Goal: Task Accomplishment & Management: Complete application form

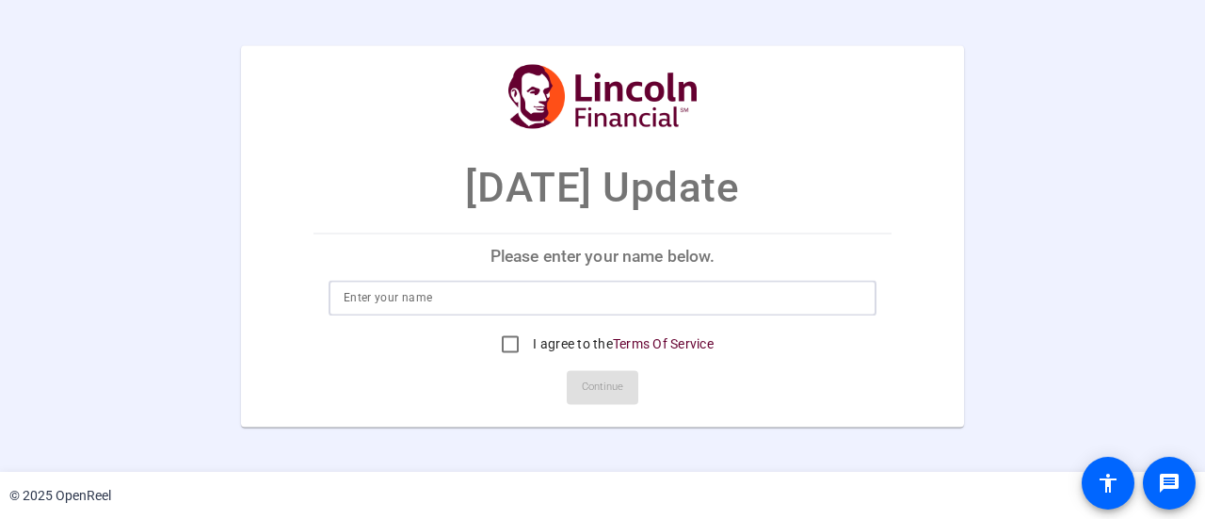
click at [532, 308] on input at bounding box center [603, 297] width 518 height 23
type input "j"
type input "Jimmy McConville"
click at [504, 341] on input "I agree to the Terms Of Service" at bounding box center [511, 344] width 38 height 38
checkbox input "true"
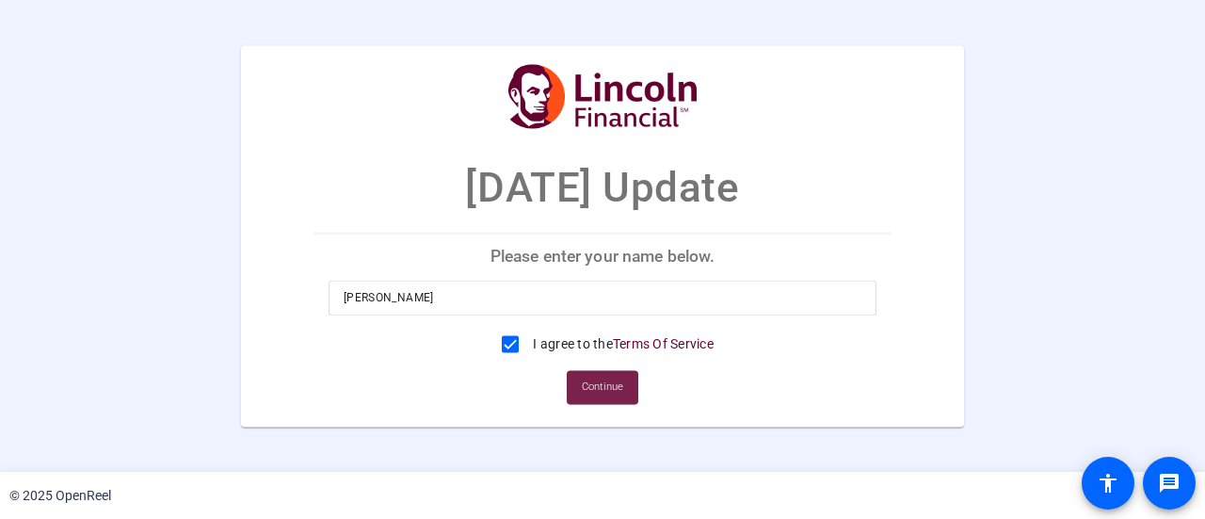
click at [605, 383] on span "Continue" at bounding box center [602, 387] width 41 height 28
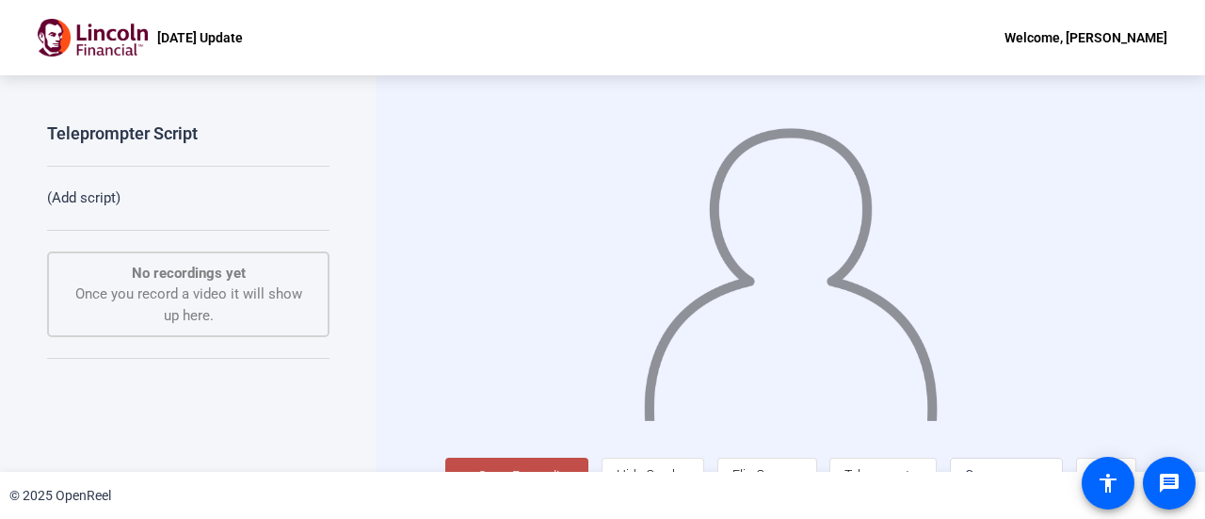
click at [473, 465] on button "Start Recording" at bounding box center [516, 477] width 143 height 38
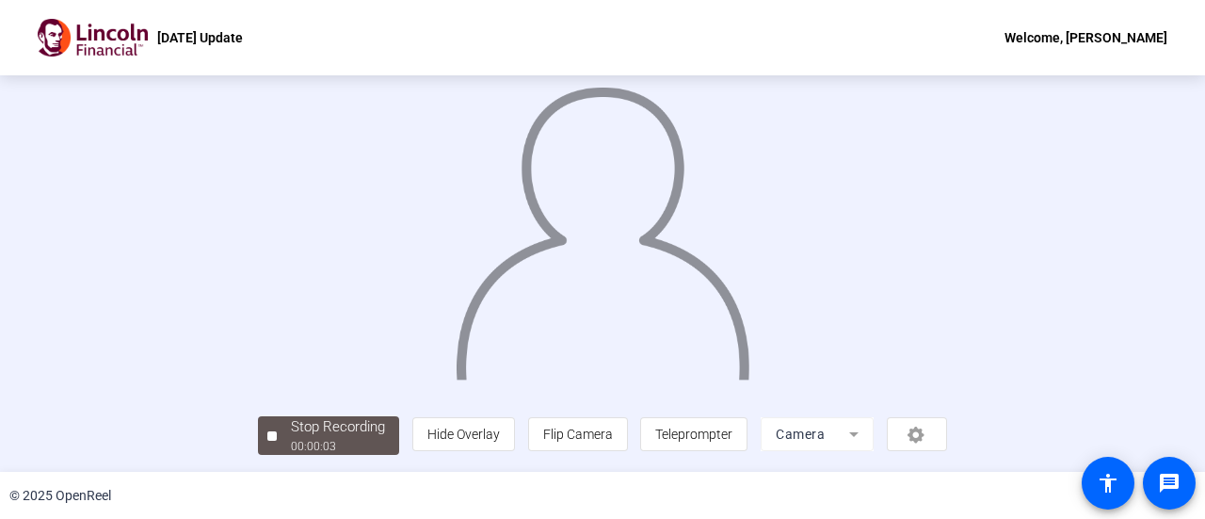
scroll to position [132, 0]
click at [291, 427] on div "Stop Recording" at bounding box center [338, 427] width 94 height 22
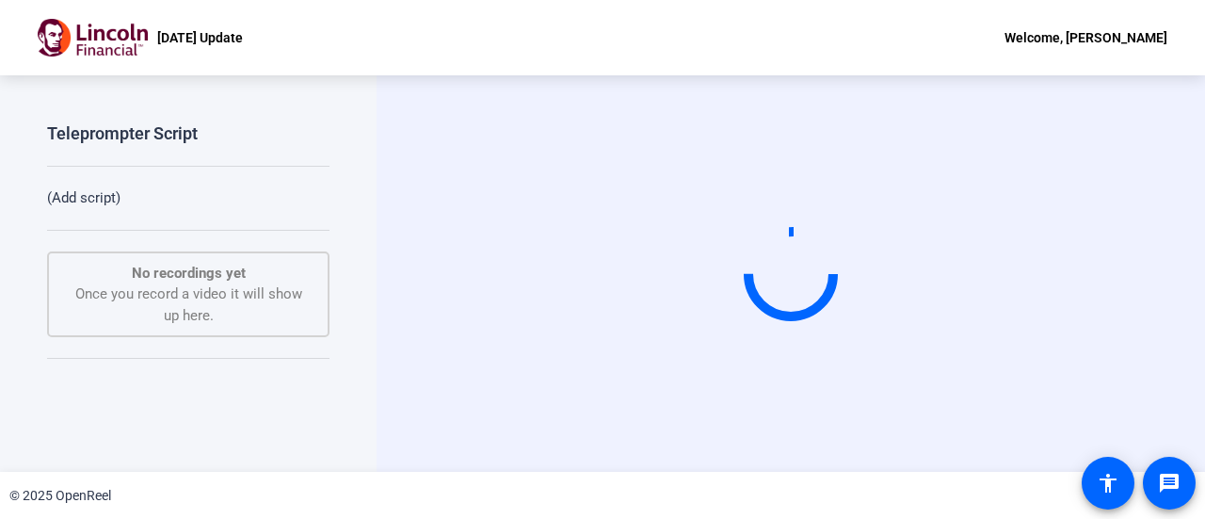
scroll to position [0, 0]
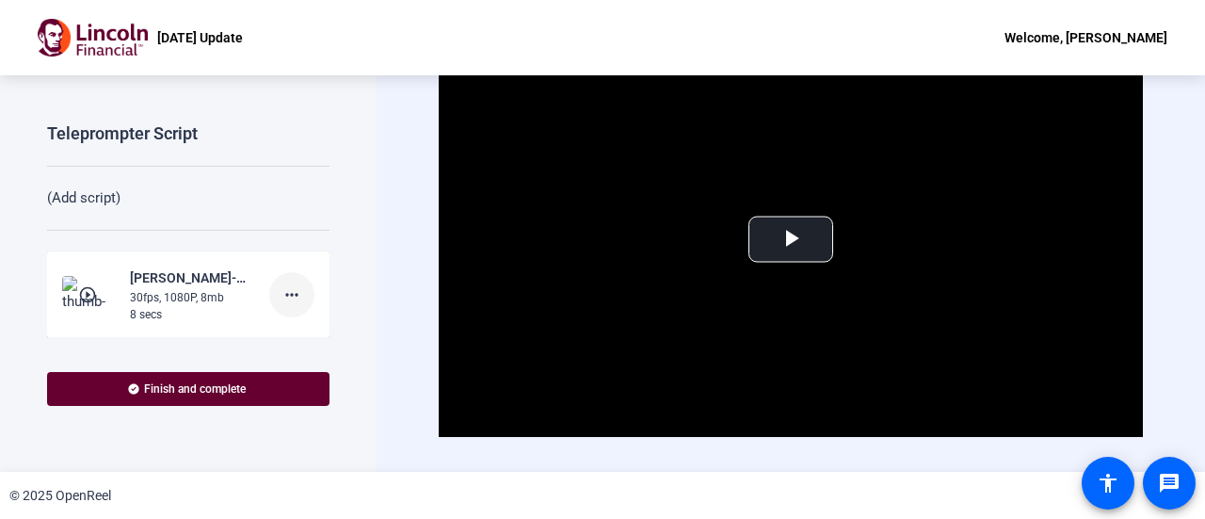
click at [275, 305] on span at bounding box center [291, 294] width 45 height 45
click at [307, 337] on span "Delete clip" at bounding box center [312, 332] width 75 height 23
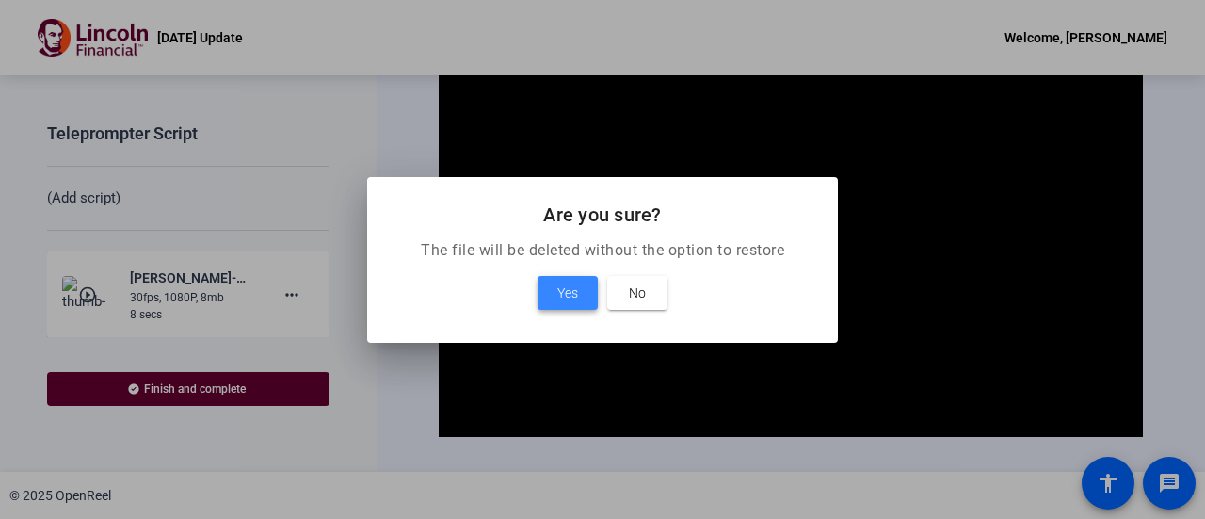
click at [557, 273] on span at bounding box center [568, 292] width 60 height 45
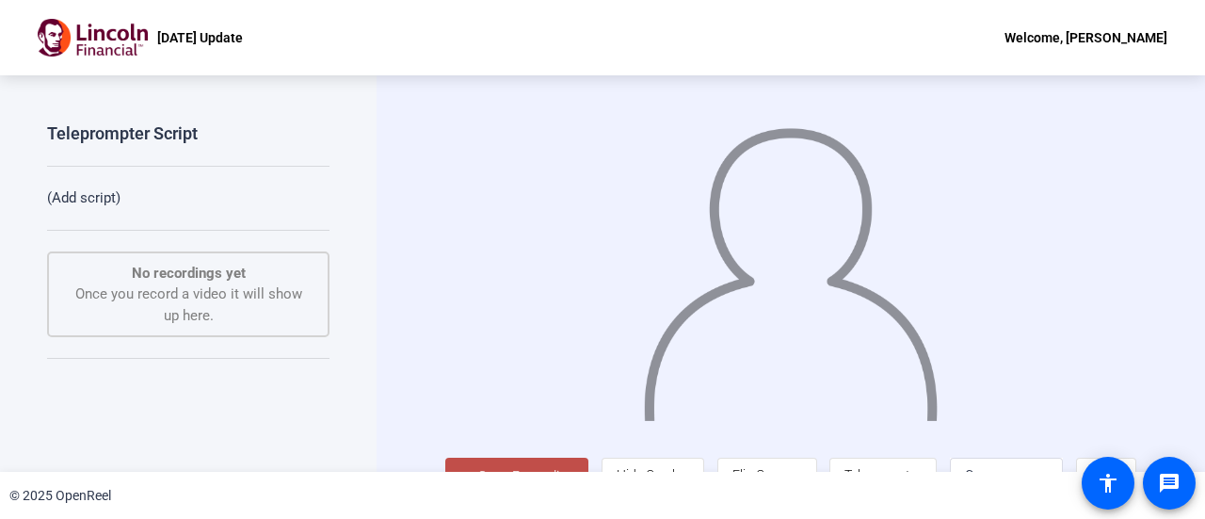
click at [85, 198] on p "(Add script)" at bounding box center [188, 198] width 282 height 22
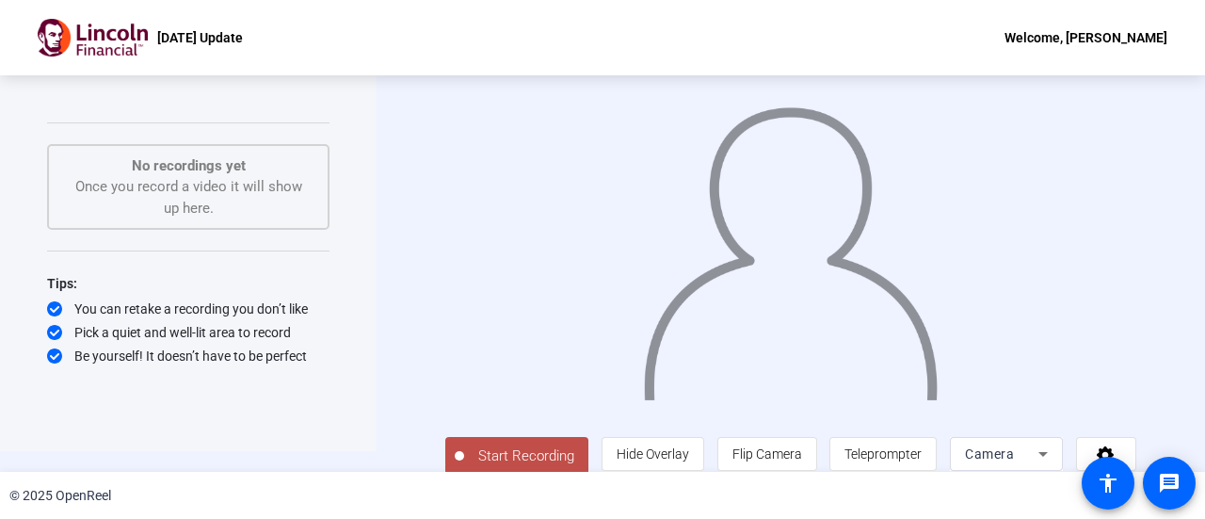
scroll to position [41, 0]
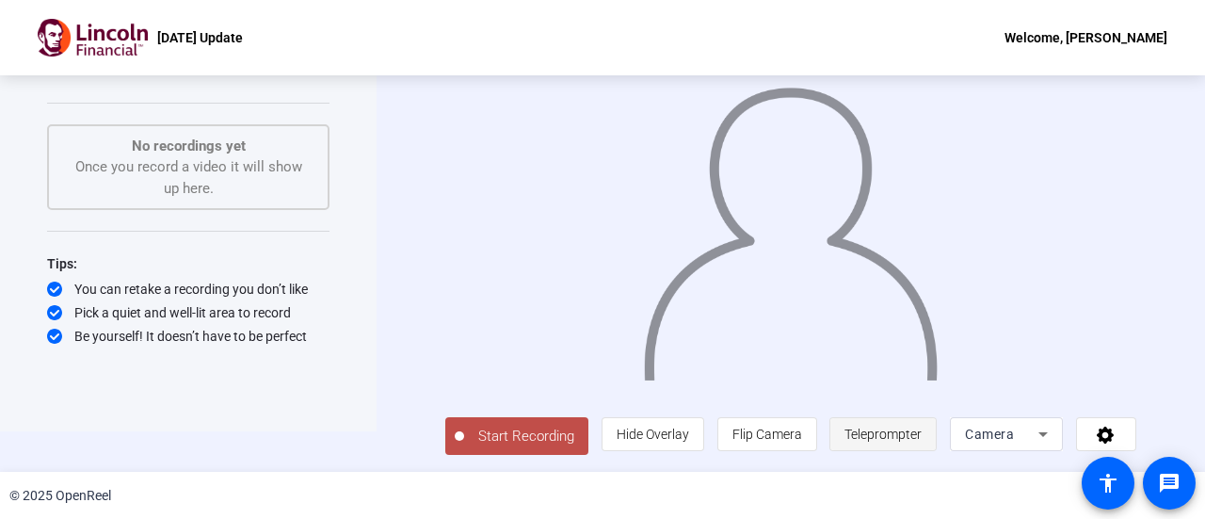
click at [914, 431] on span "Teleprompter" at bounding box center [883, 434] width 77 height 15
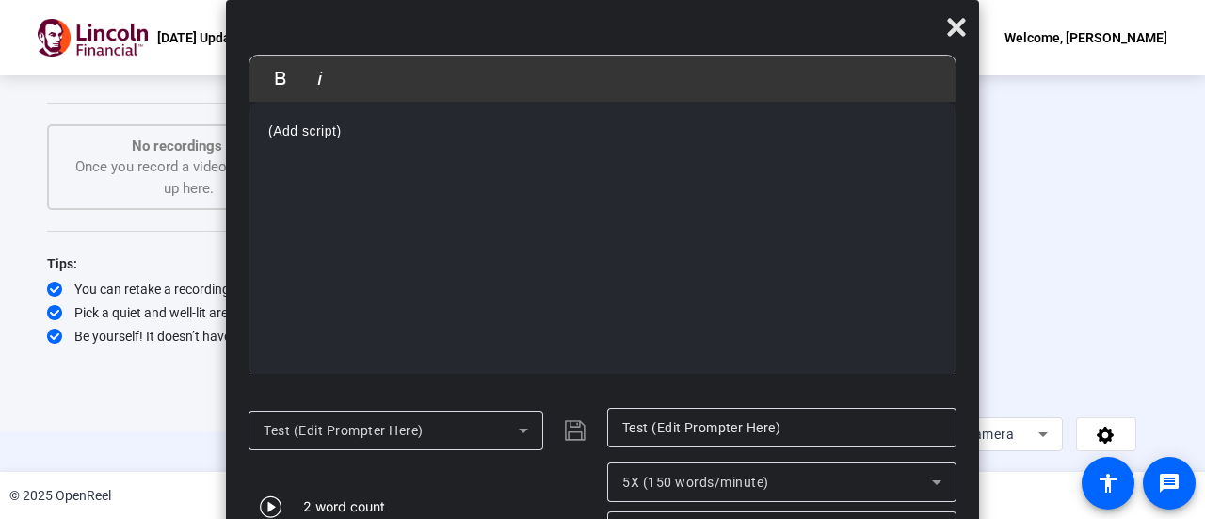
click at [538, 437] on div "Test (Edit Prompter Here)" at bounding box center [396, 431] width 295 height 40
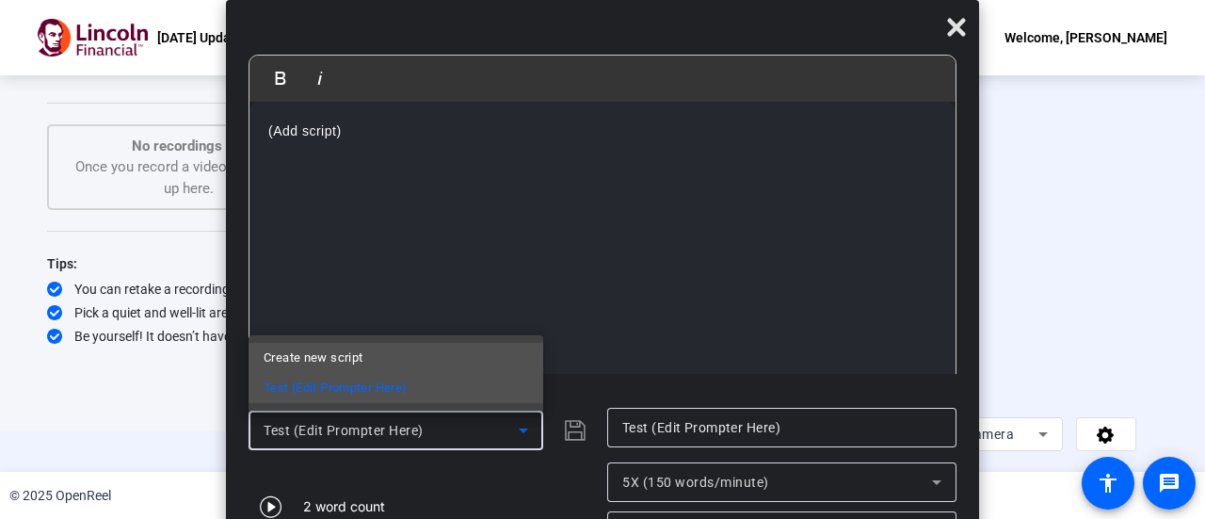
click at [416, 364] on mat-option "Create new script" at bounding box center [396, 358] width 295 height 30
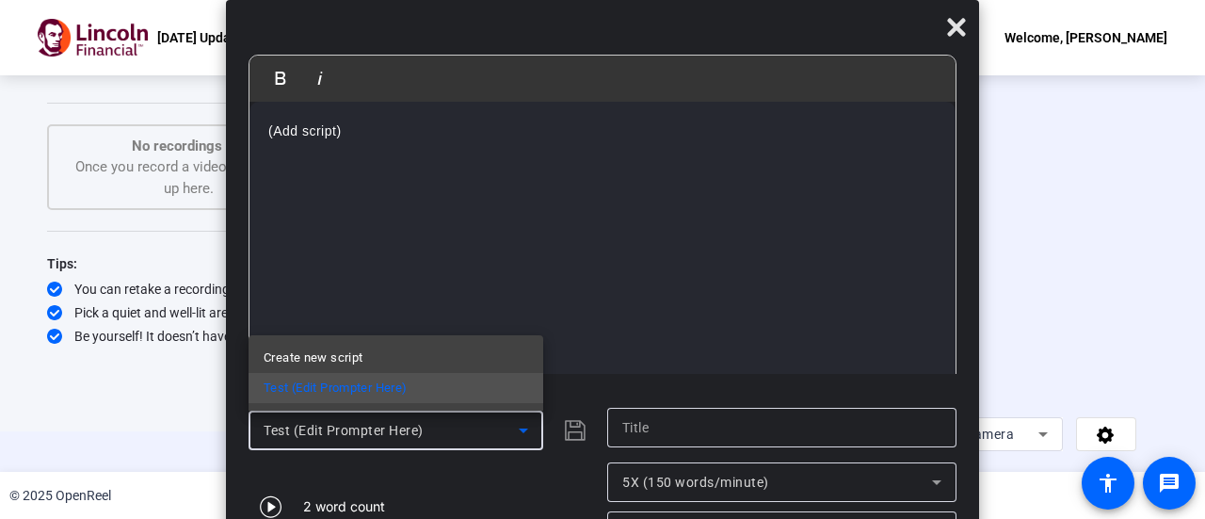
scroll to position [65, 0]
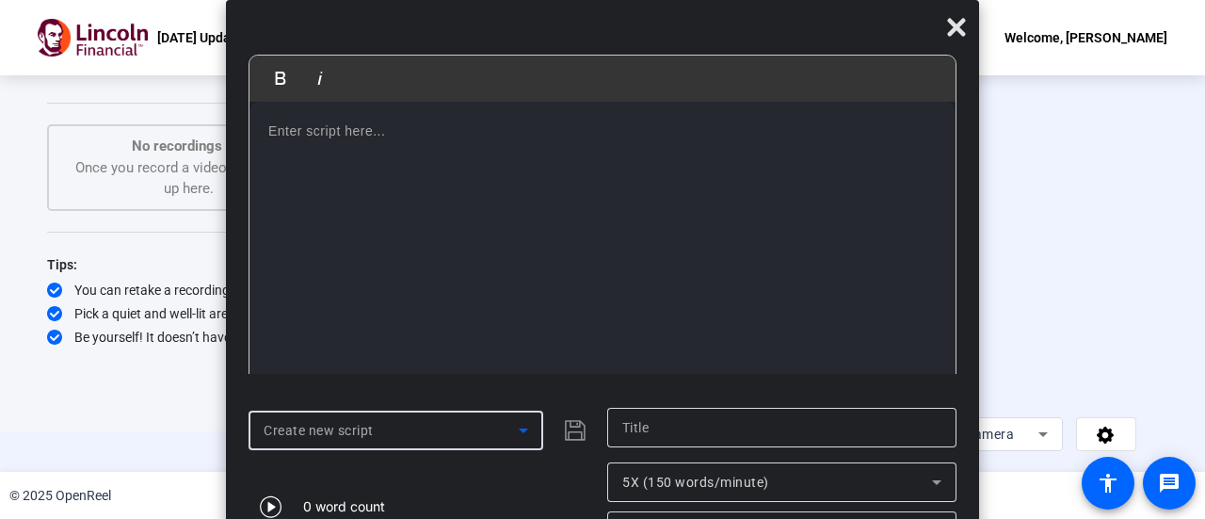
click at [657, 412] on div at bounding box center [781, 428] width 319 height 40
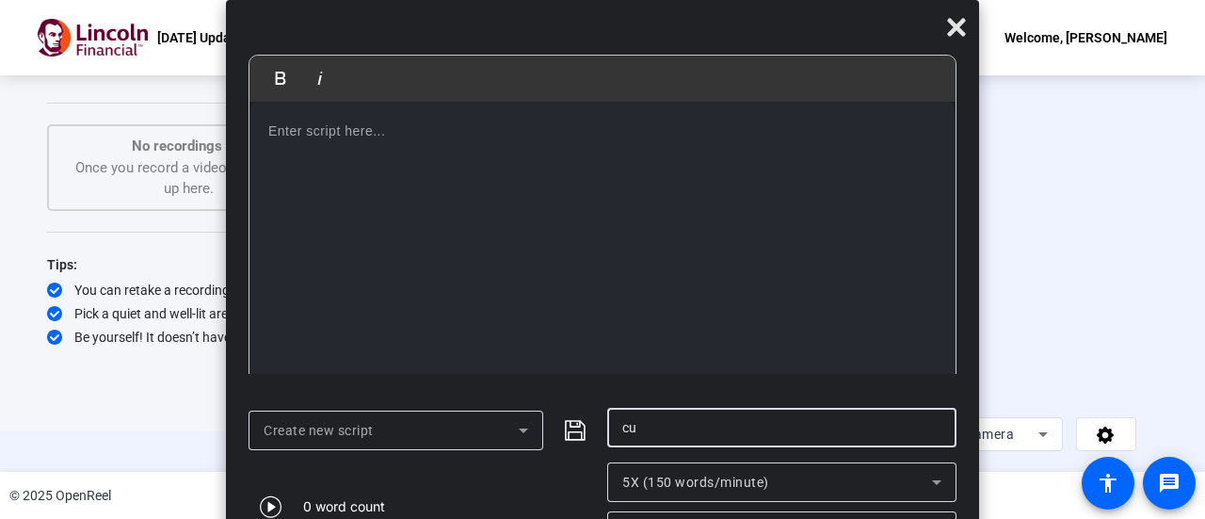
type input "c"
type input "my script"
click at [422, 130] on p at bounding box center [602, 131] width 669 height 21
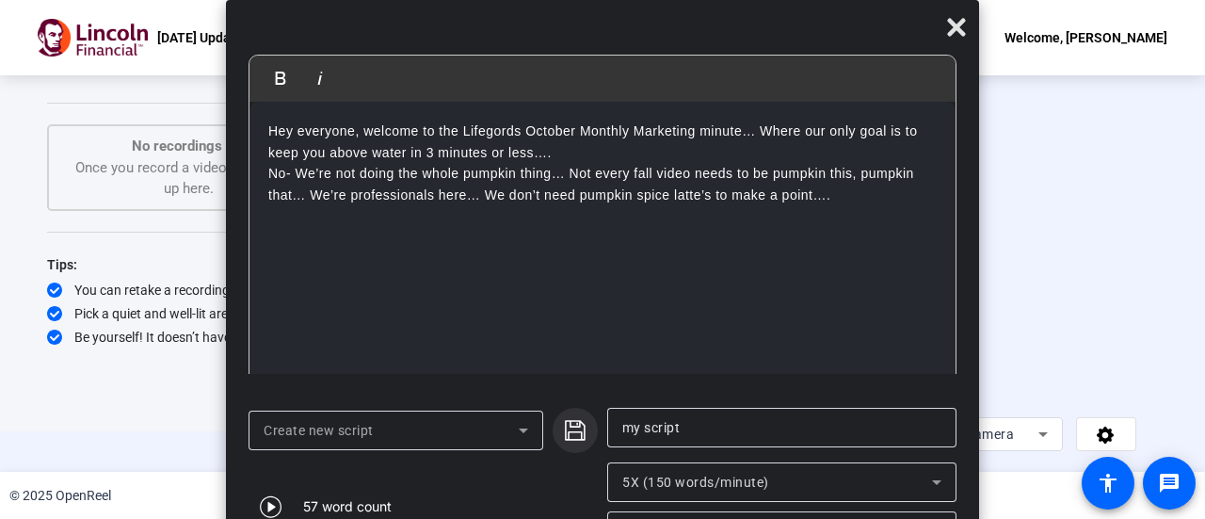
click at [572, 415] on span "submit" at bounding box center [575, 430] width 45 height 45
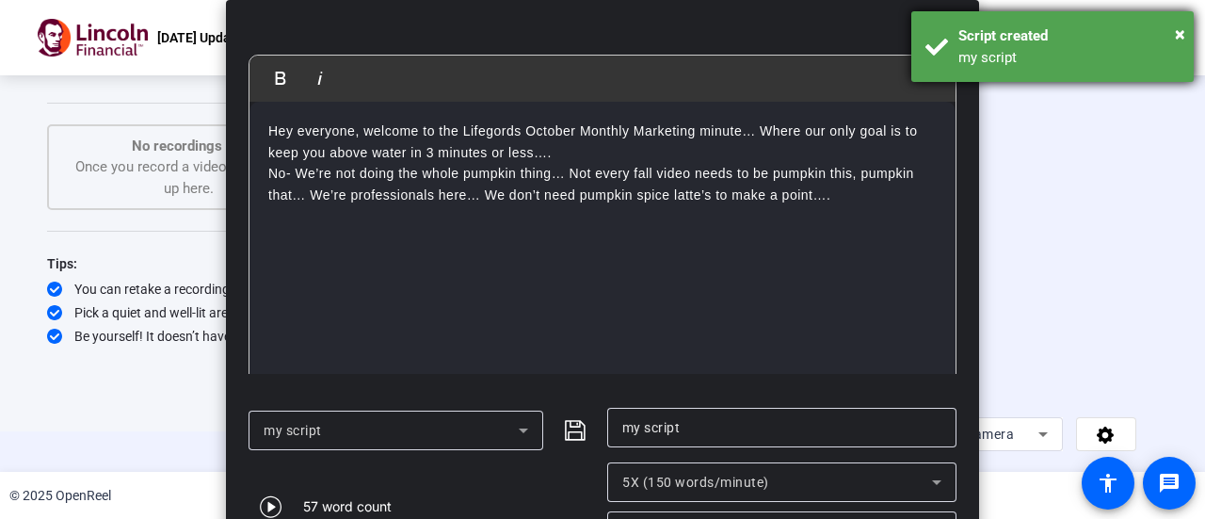
click at [1186, 31] on div "× Script created my script" at bounding box center [1053, 46] width 282 height 71
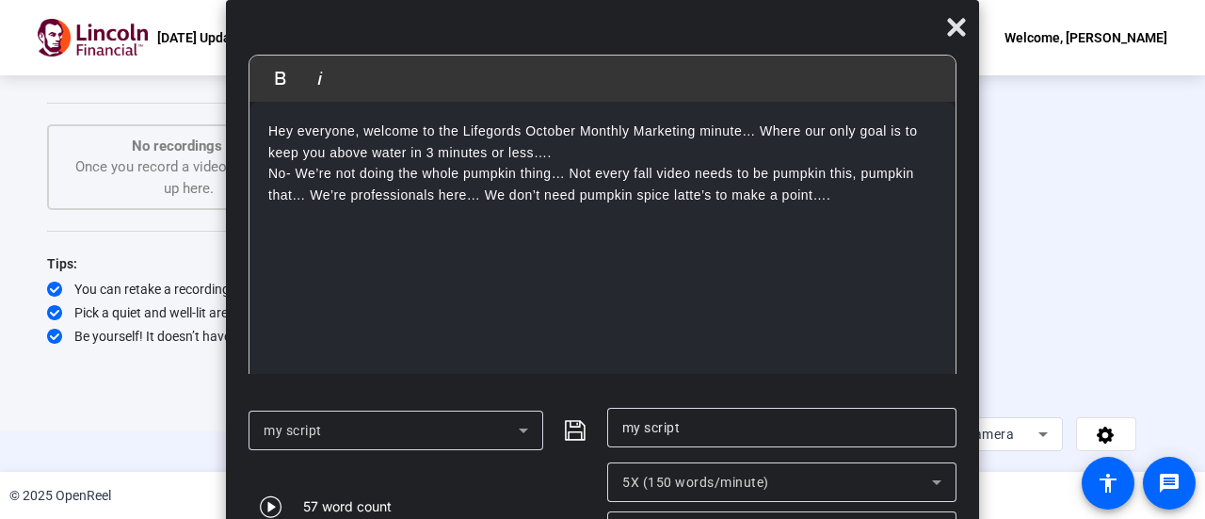
click at [889, 474] on div "5X (150 words/minute)" at bounding box center [777, 482] width 310 height 23
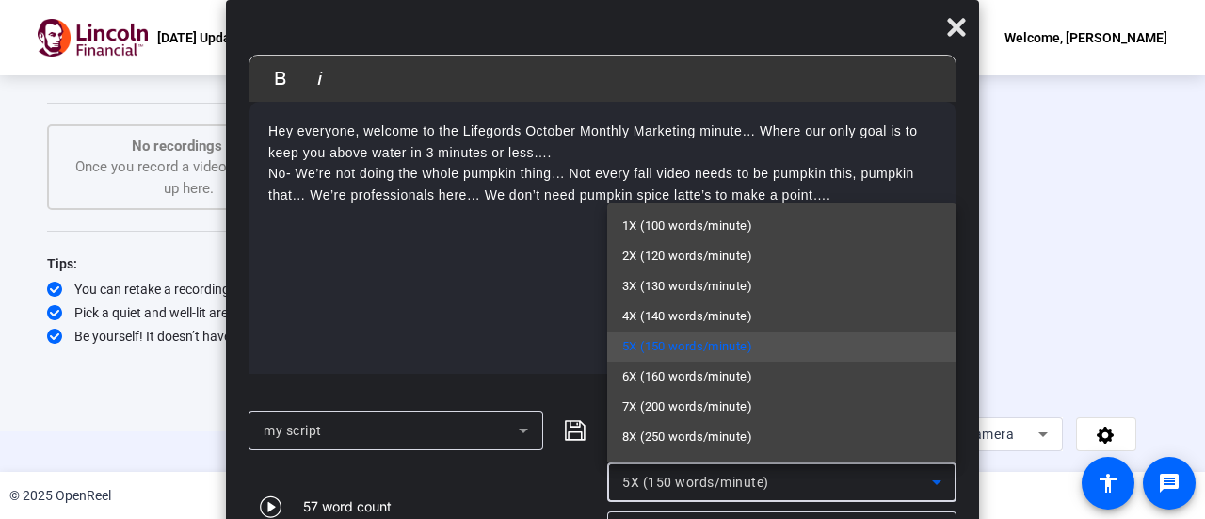
click at [748, 351] on span "5X (150 words/minute)" at bounding box center [687, 346] width 130 height 23
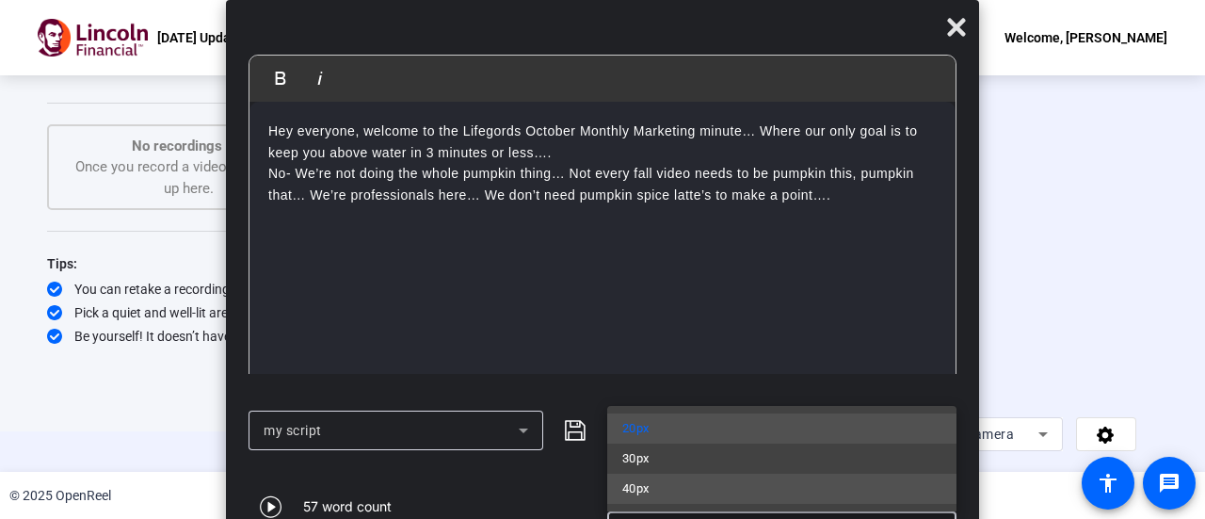
click at [720, 485] on mat-option "40px" at bounding box center [781, 489] width 349 height 30
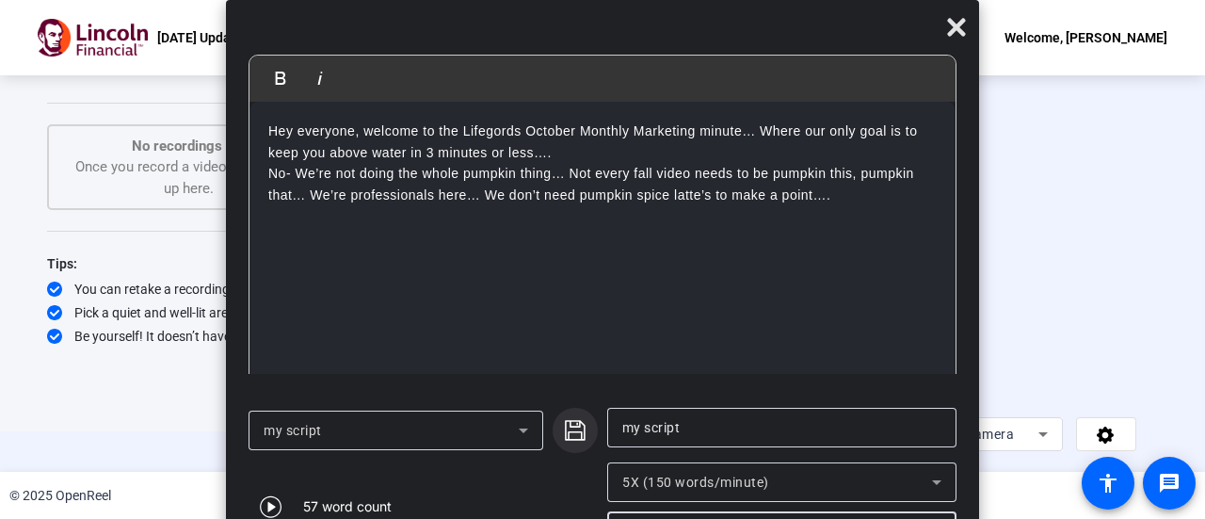
click at [579, 426] on icon "submit" at bounding box center [575, 430] width 21 height 21
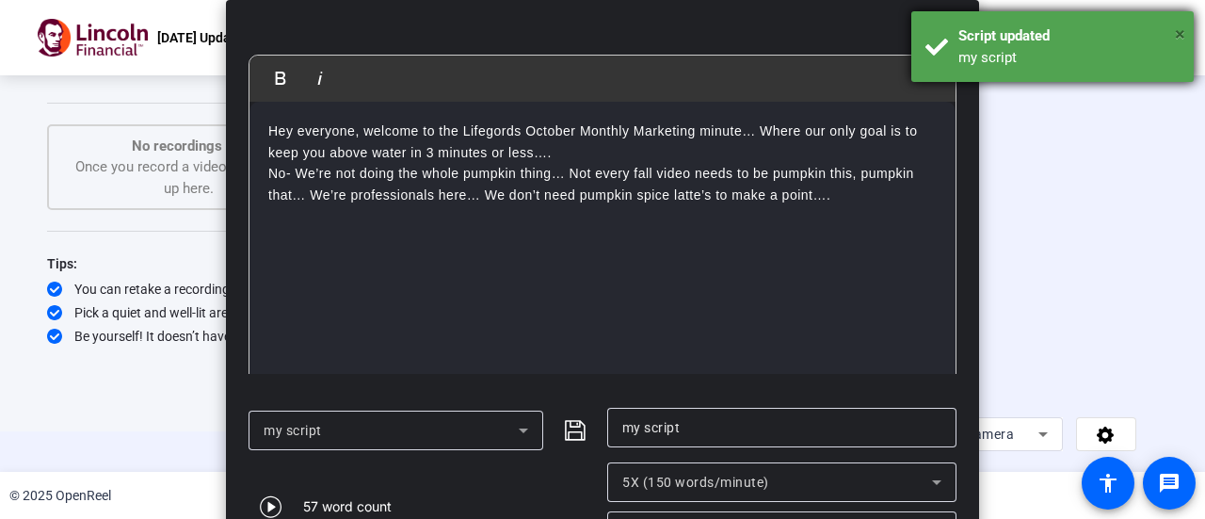
click at [1178, 28] on span "×" at bounding box center [1180, 34] width 10 height 23
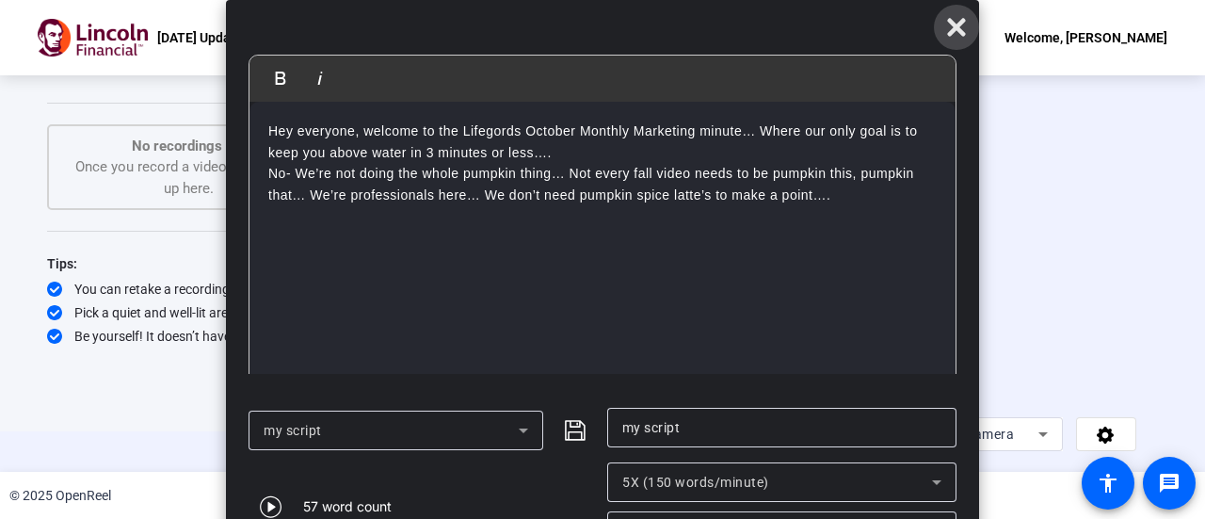
click at [962, 29] on icon at bounding box center [956, 27] width 23 height 23
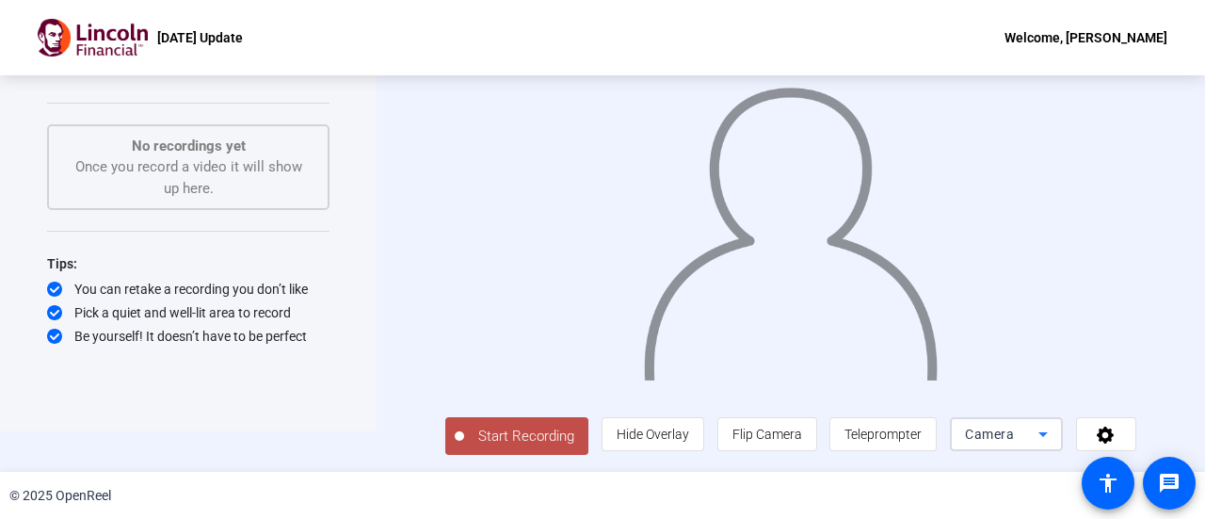
click at [1043, 434] on icon at bounding box center [1043, 434] width 9 height 5
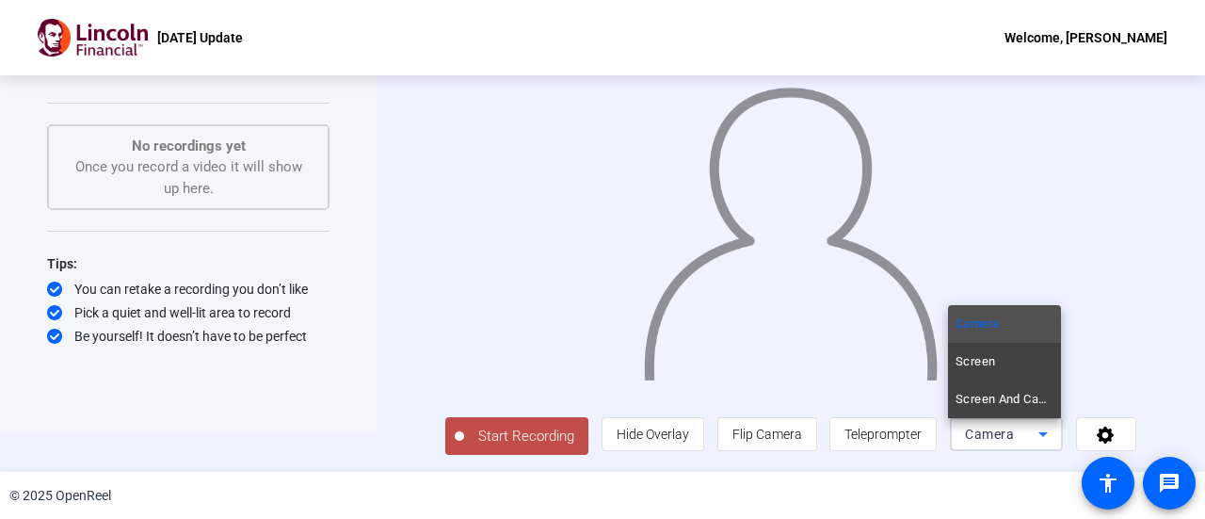
click at [1105, 434] on div at bounding box center [602, 259] width 1205 height 519
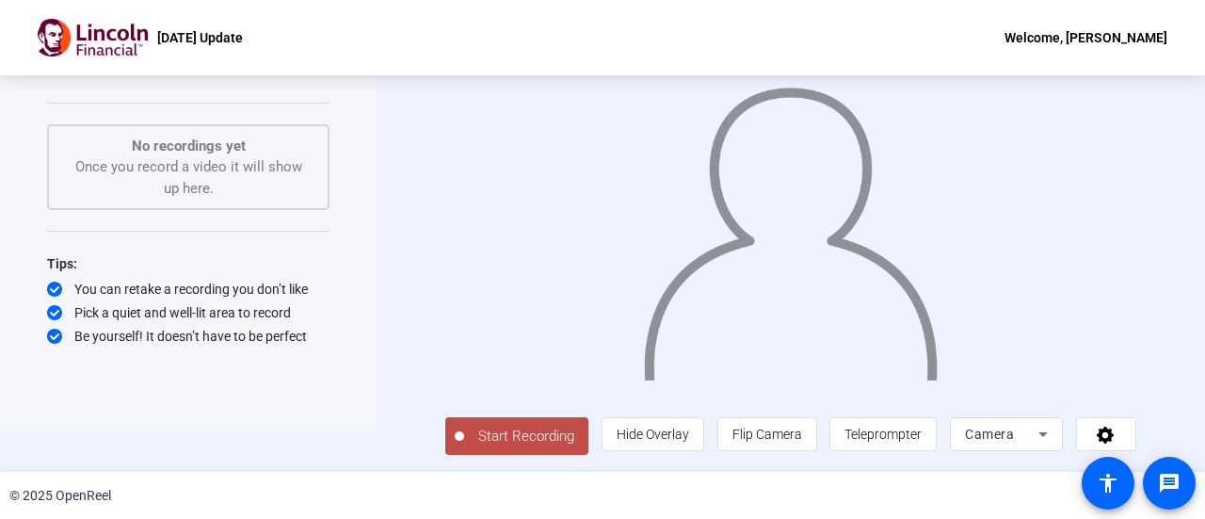
click at [1105, 434] on icon at bounding box center [1106, 434] width 22 height 19
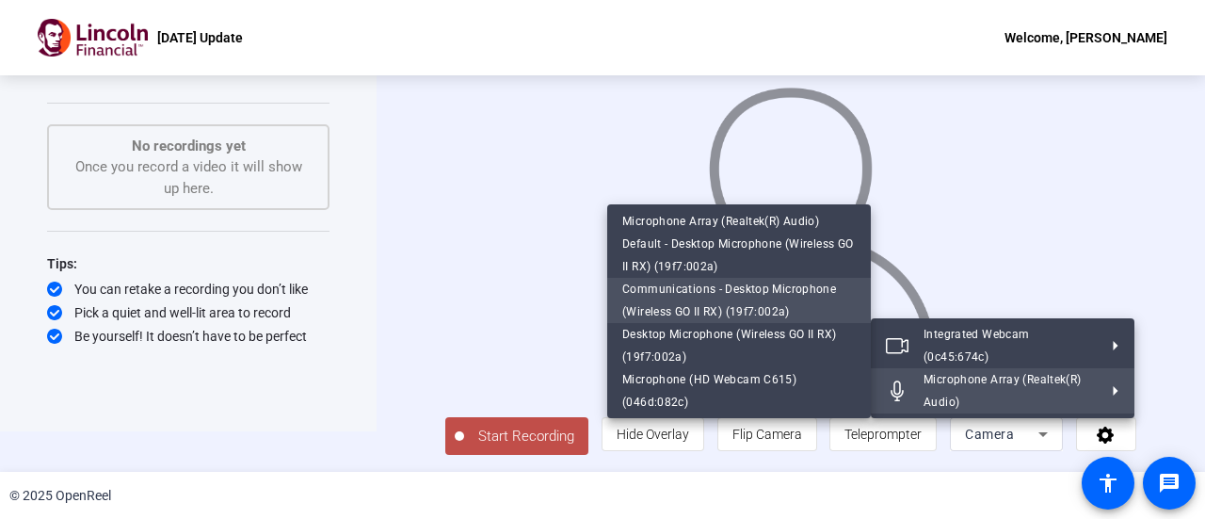
click at [738, 298] on span "Communications - Desktop Microphone (Wireless GO II RX) (19f7:002a)" at bounding box center [739, 300] width 234 height 45
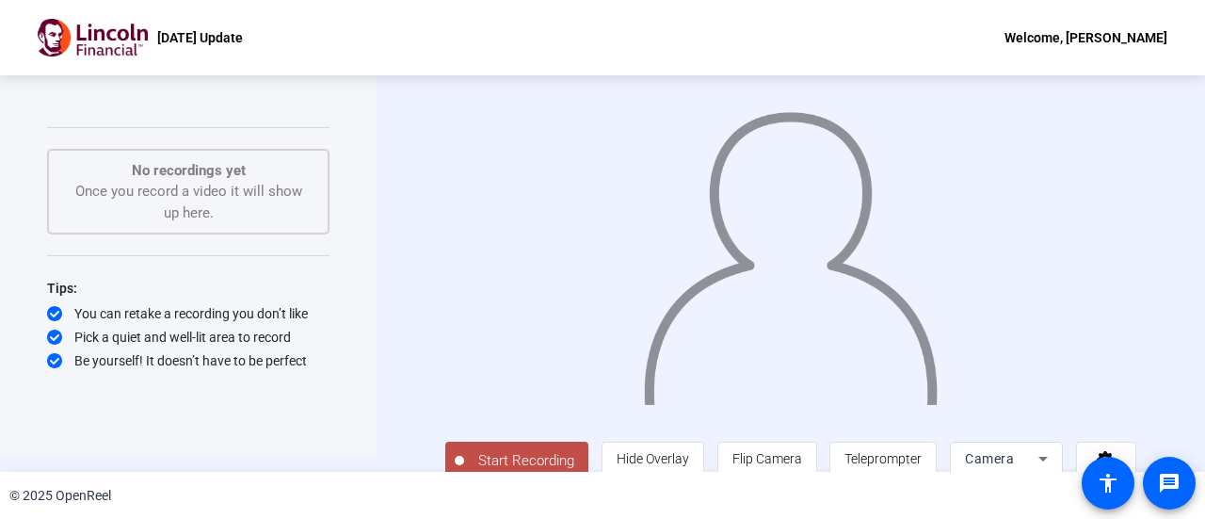
scroll to position [41, 0]
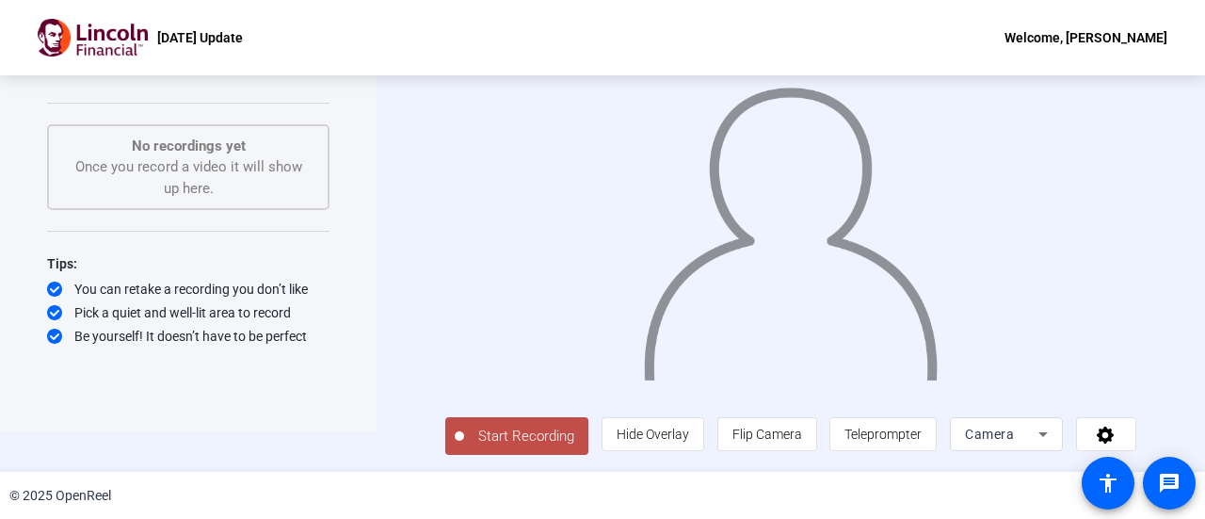
click at [537, 429] on span "Start Recording" at bounding box center [526, 437] width 124 height 22
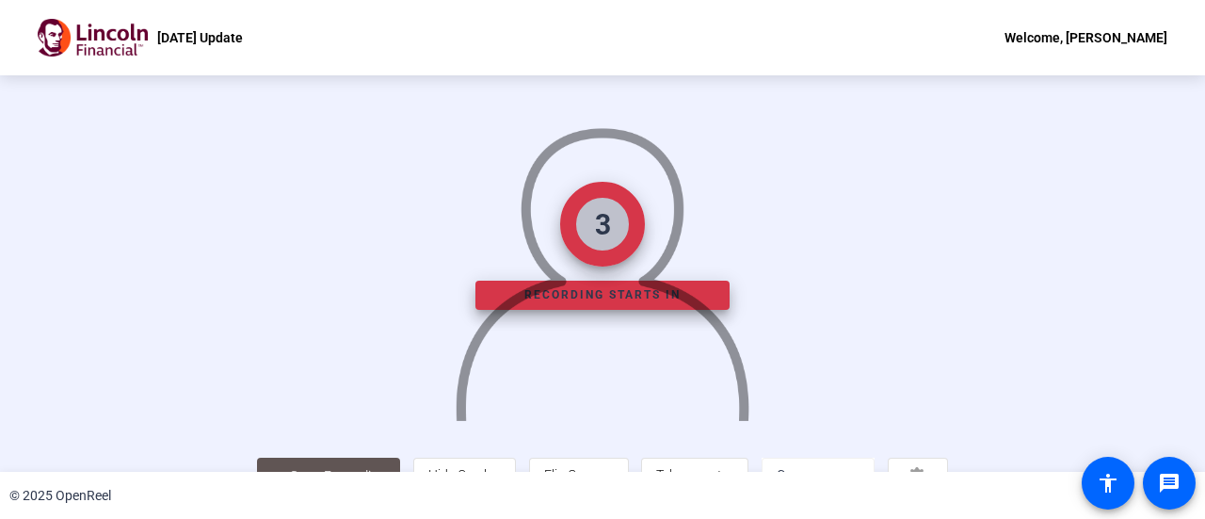
scroll to position [132, 0]
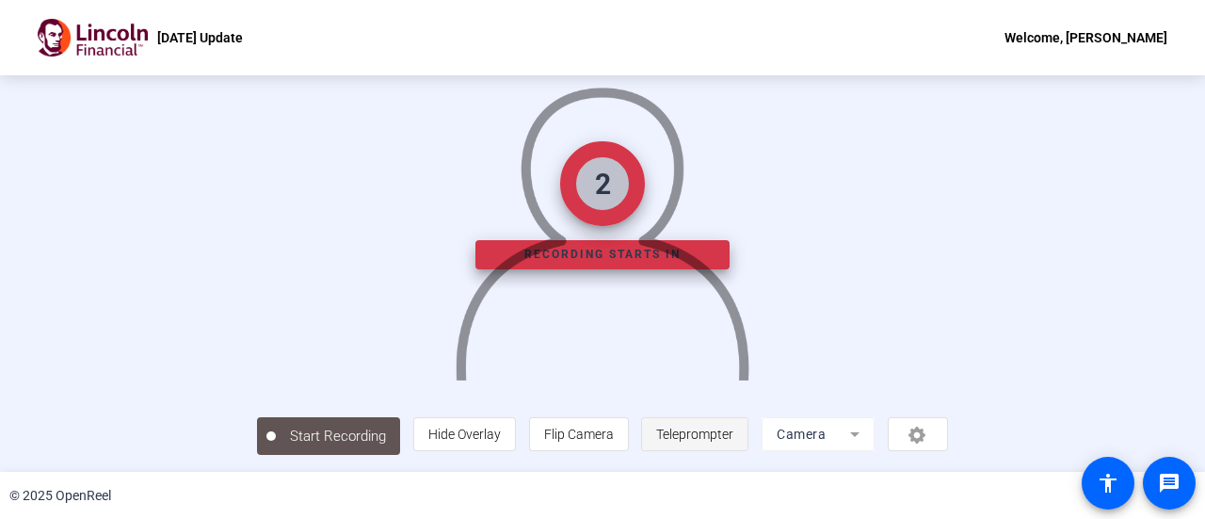
click at [734, 428] on span "Teleprompter" at bounding box center [694, 434] width 77 height 15
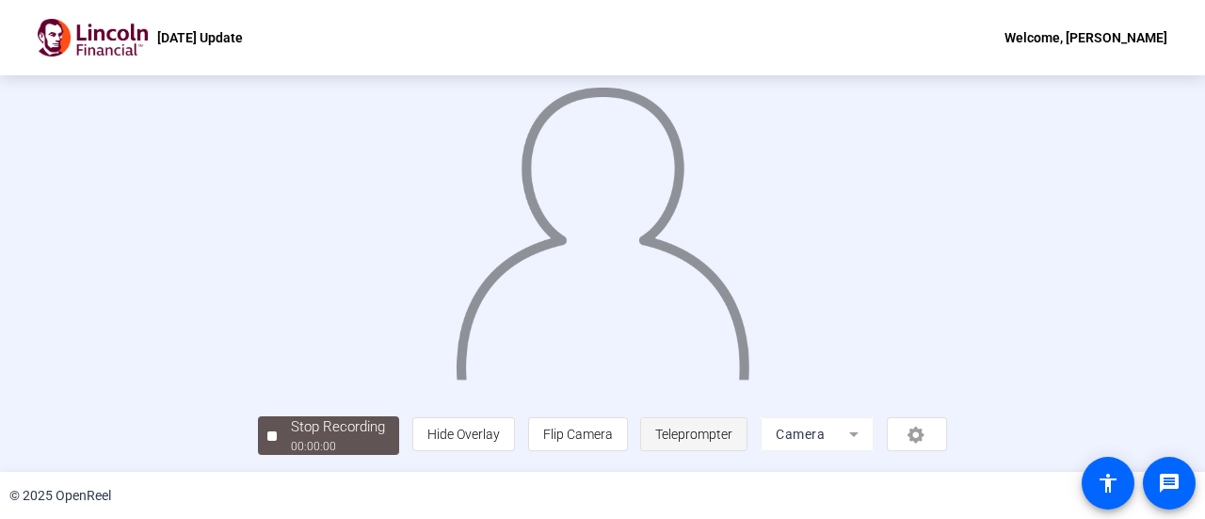
click at [733, 444] on span "Teleprompter" at bounding box center [693, 434] width 77 height 36
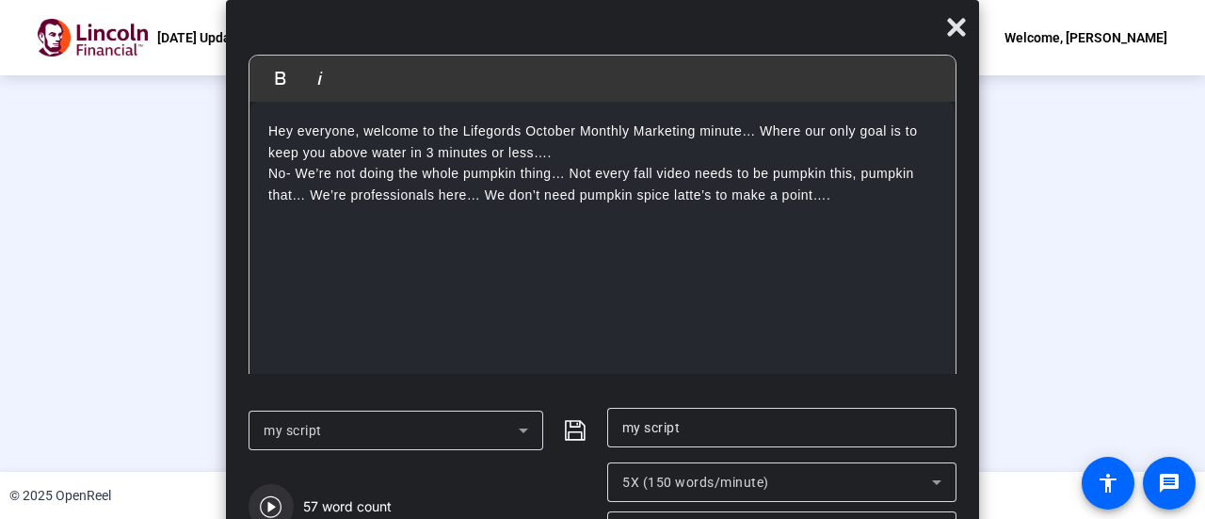
click at [271, 503] on icon "button" at bounding box center [271, 506] width 23 height 23
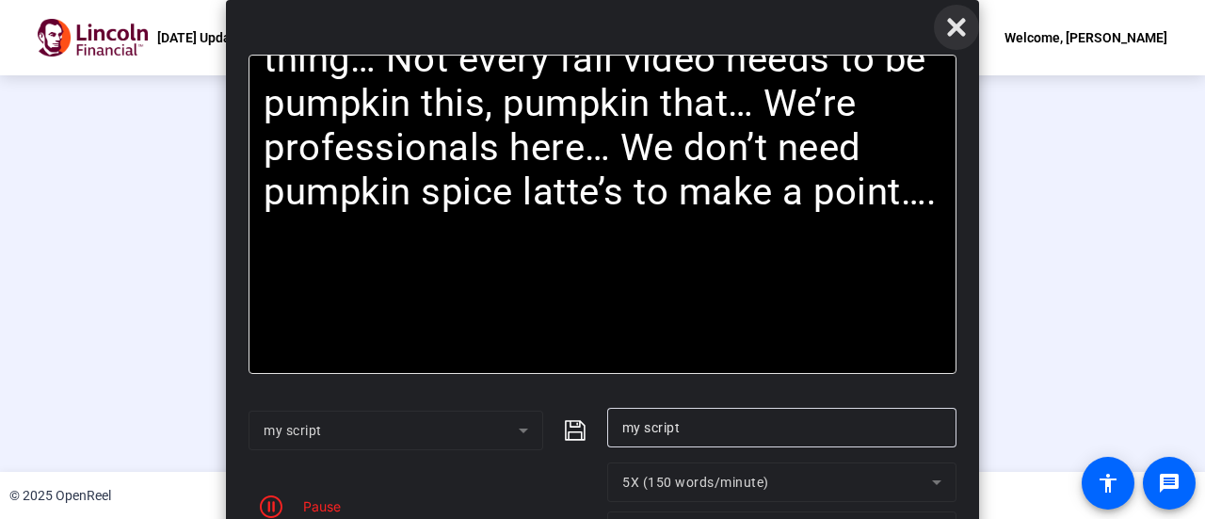
click at [945, 29] on icon at bounding box center [956, 27] width 23 height 23
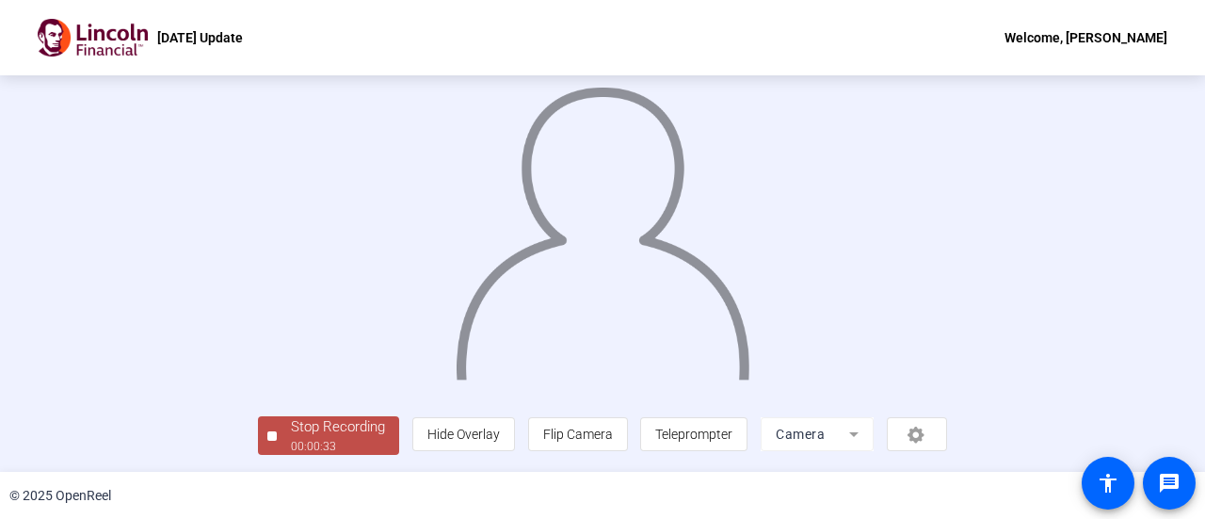
click at [291, 435] on div "Stop Recording" at bounding box center [338, 427] width 94 height 22
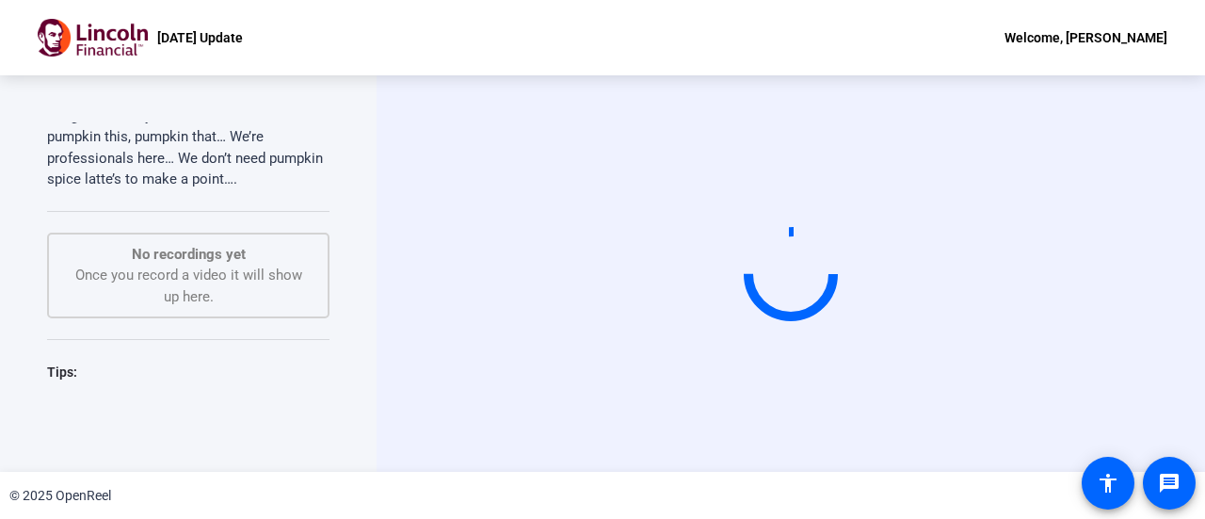
scroll to position [256, 0]
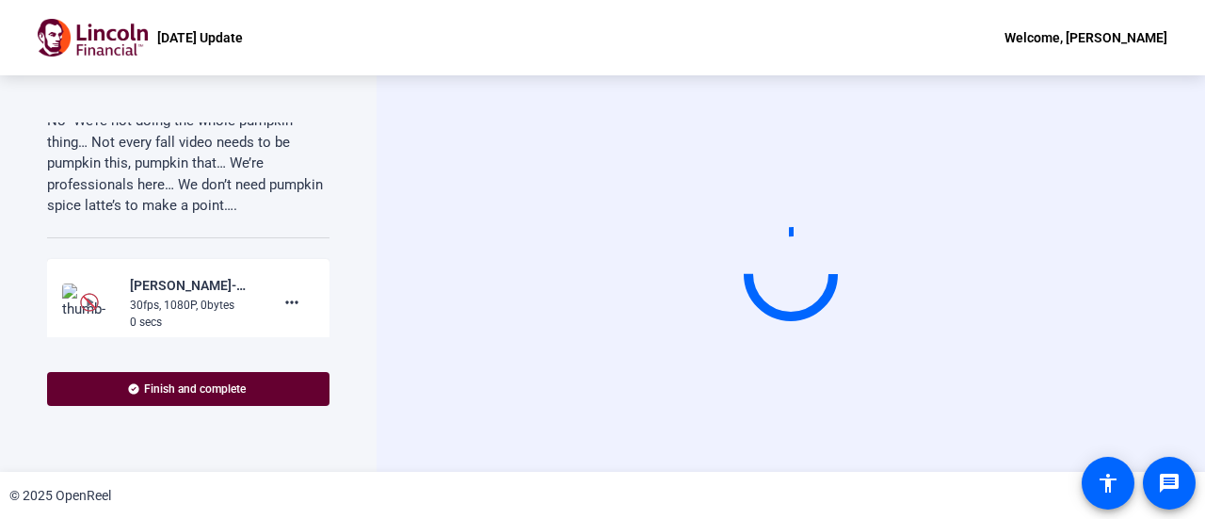
scroll to position [313, 0]
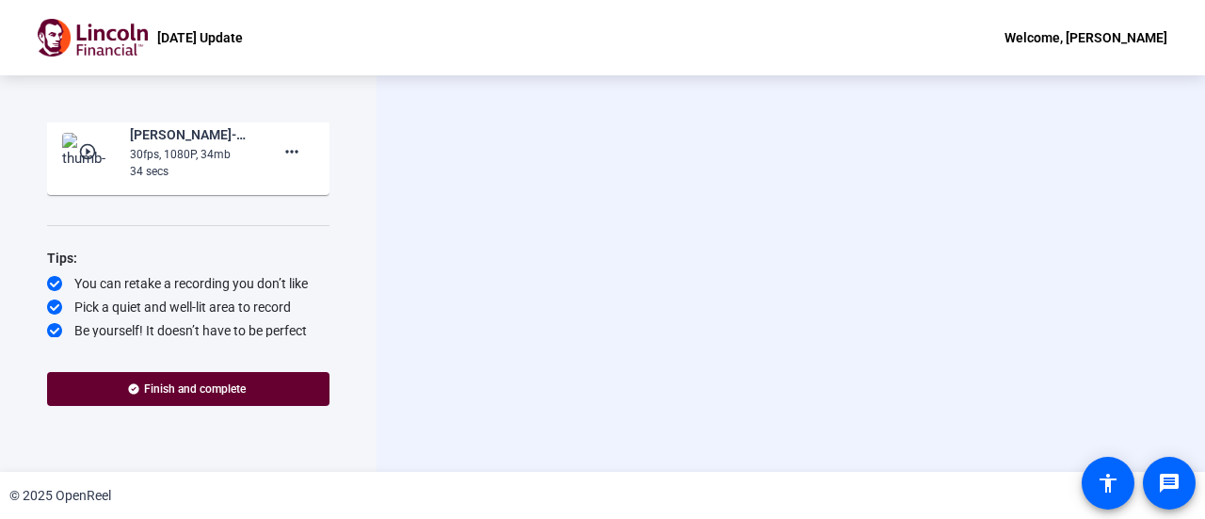
click at [80, 151] on mat-icon "play_circle_outline" at bounding box center [89, 151] width 23 height 19
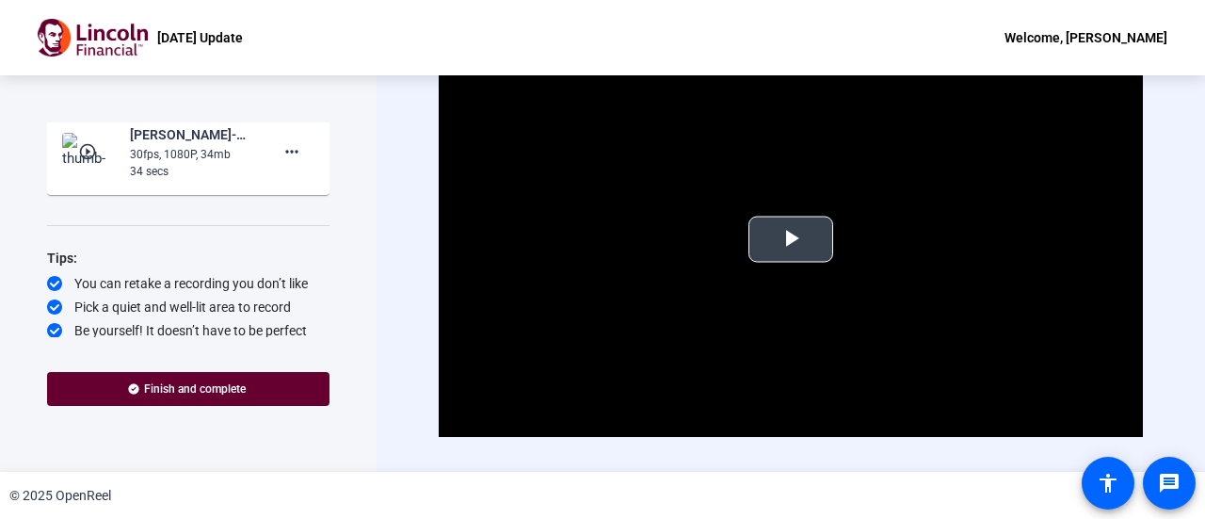
click at [832, 231] on video "Video Player" at bounding box center [791, 238] width 704 height 396
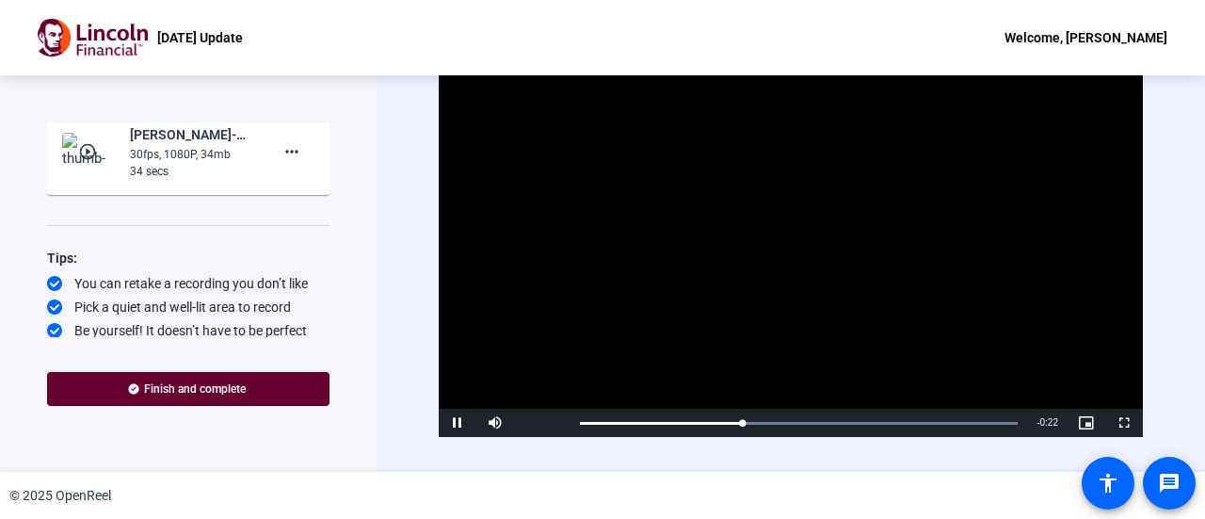
click at [676, 218] on video "Video Player" at bounding box center [791, 238] width 704 height 396
click at [456, 423] on span "Video Player" at bounding box center [458, 423] width 38 height 0
drag, startPoint x: 459, startPoint y: 419, endPoint x: 443, endPoint y: 402, distance: 23.3
click at [458, 423] on span "Video Player" at bounding box center [458, 423] width 38 height 0
click at [292, 154] on mat-icon "more_horiz" at bounding box center [292, 151] width 23 height 23
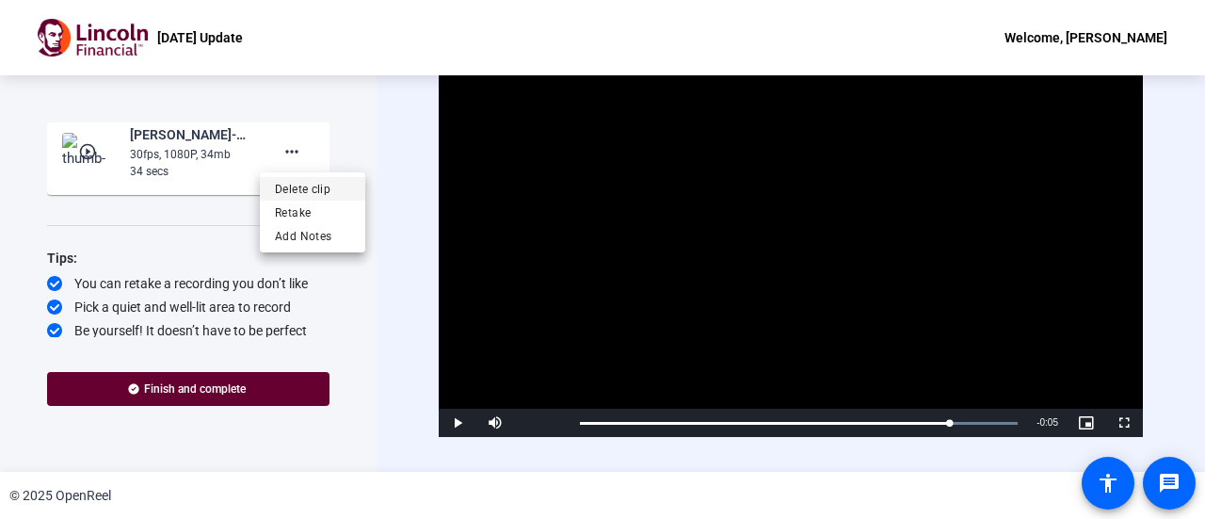
click at [312, 189] on span "Delete clip" at bounding box center [312, 189] width 75 height 23
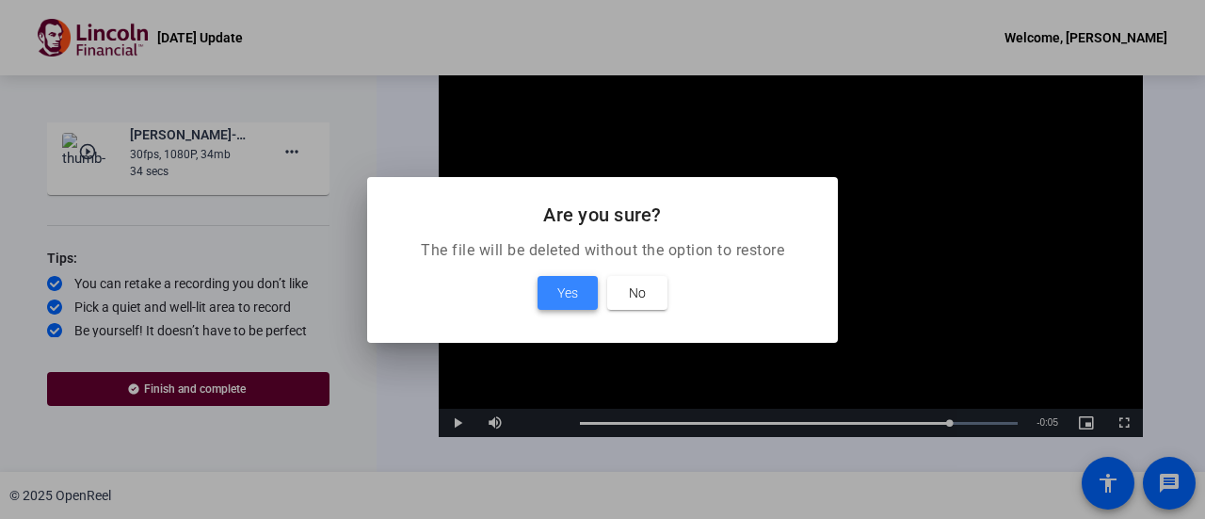
click at [554, 286] on span at bounding box center [568, 292] width 60 height 45
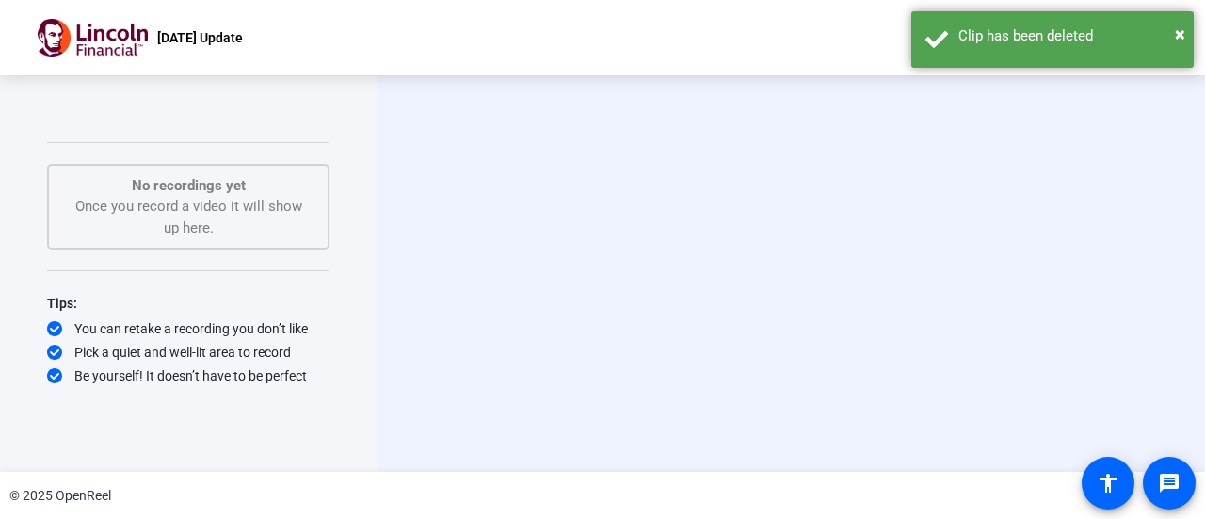
scroll to position [256, 0]
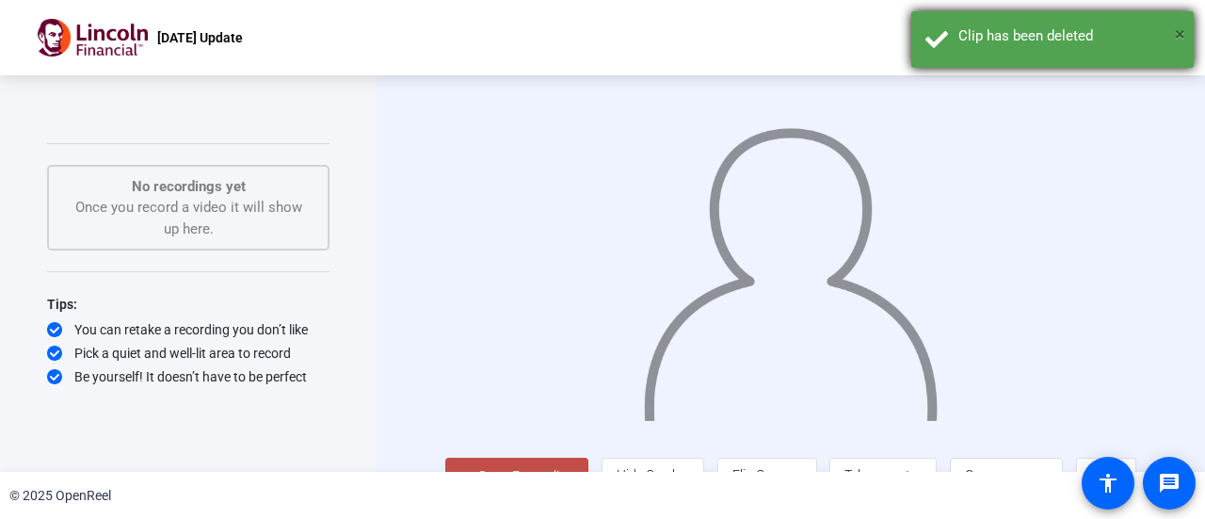
click at [1183, 30] on span "×" at bounding box center [1180, 34] width 10 height 23
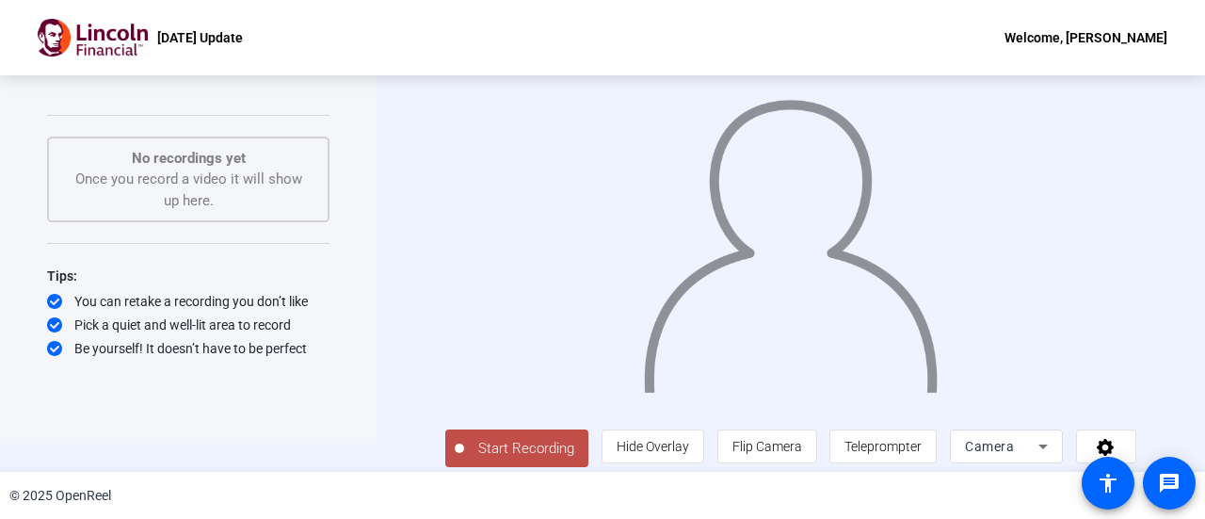
scroll to position [41, 0]
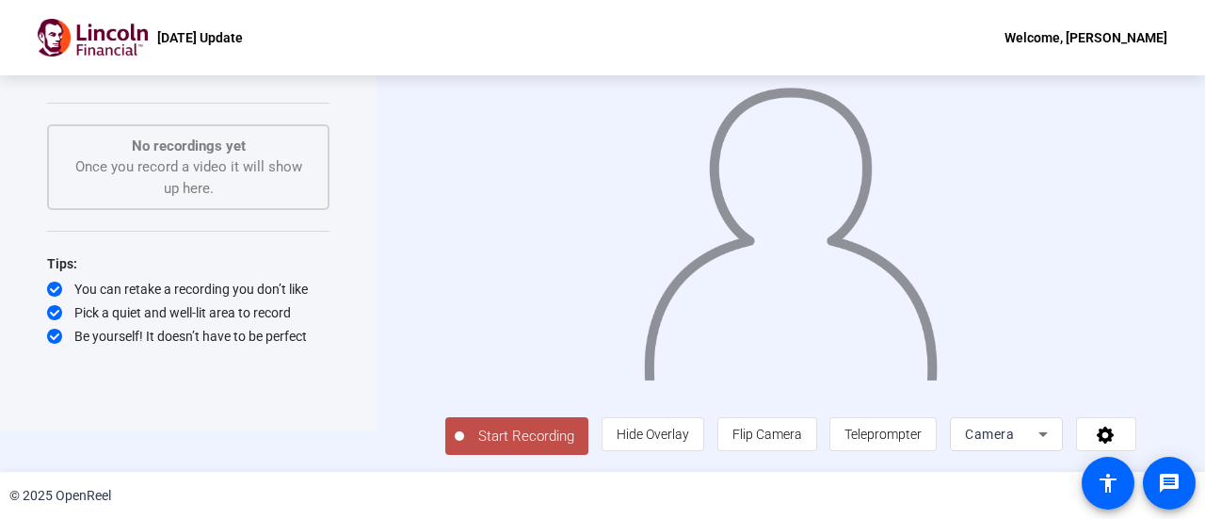
click at [512, 430] on span "Start Recording" at bounding box center [526, 437] width 124 height 22
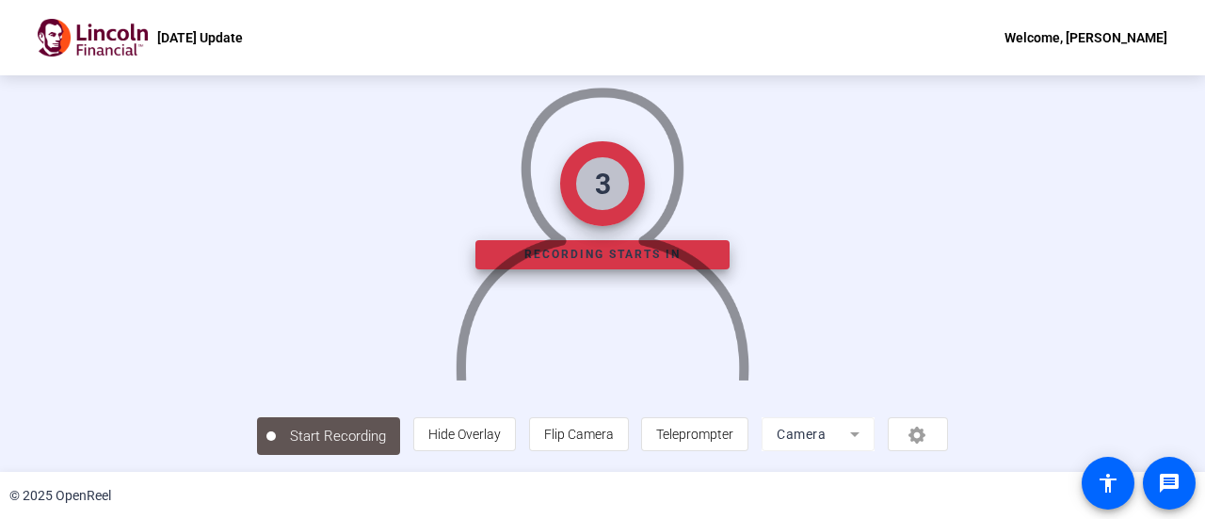
scroll to position [132, 0]
click at [734, 433] on span "Teleprompter" at bounding box center [694, 434] width 77 height 15
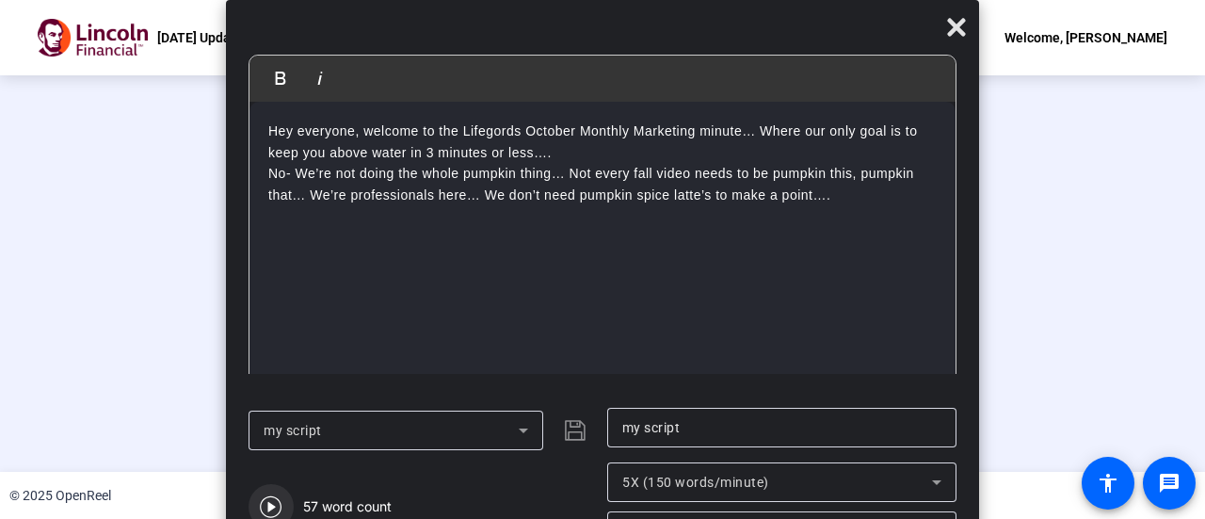
click at [271, 505] on icon "button" at bounding box center [271, 507] width 22 height 22
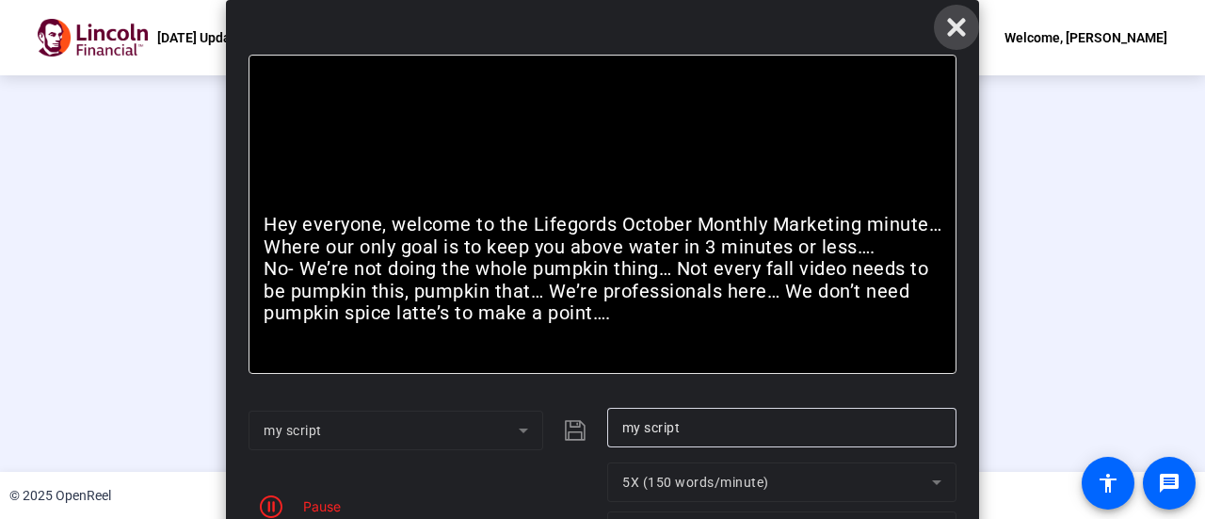
click at [954, 26] on icon at bounding box center [956, 28] width 18 height 18
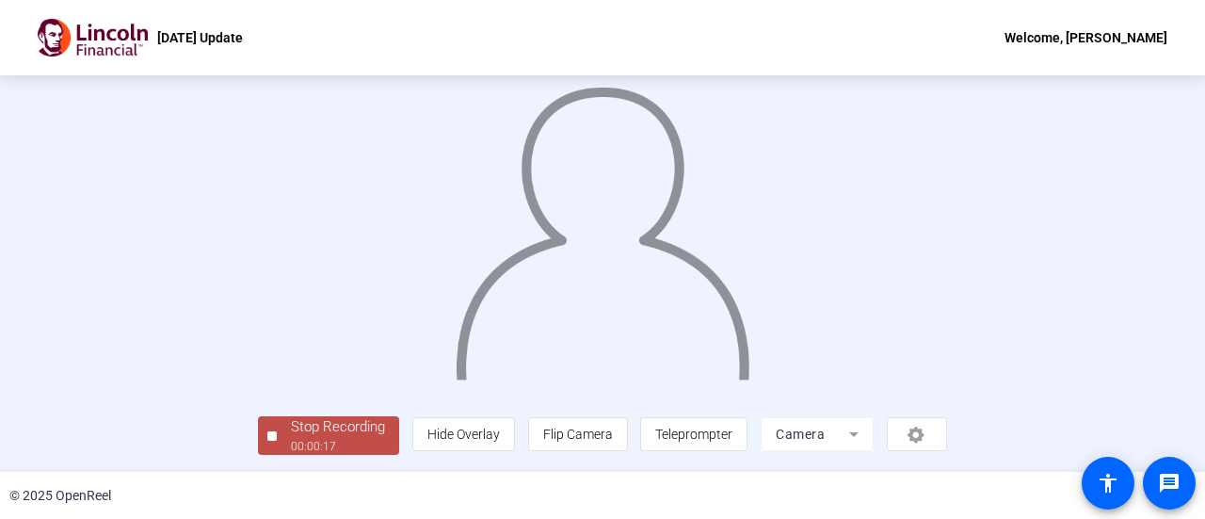
click at [291, 442] on div "00:00:17" at bounding box center [338, 446] width 94 height 17
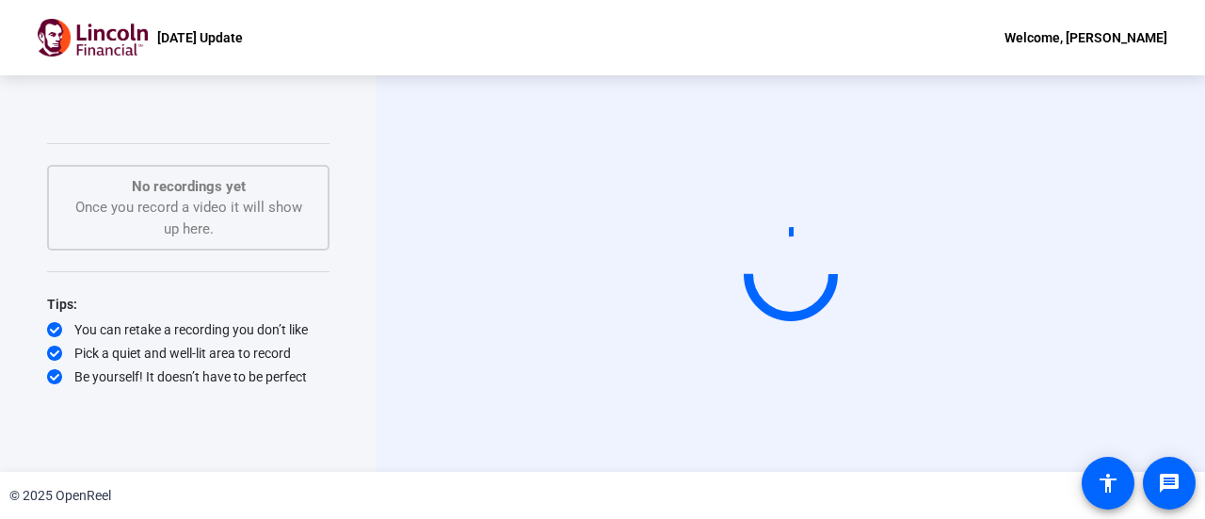
scroll to position [0, 0]
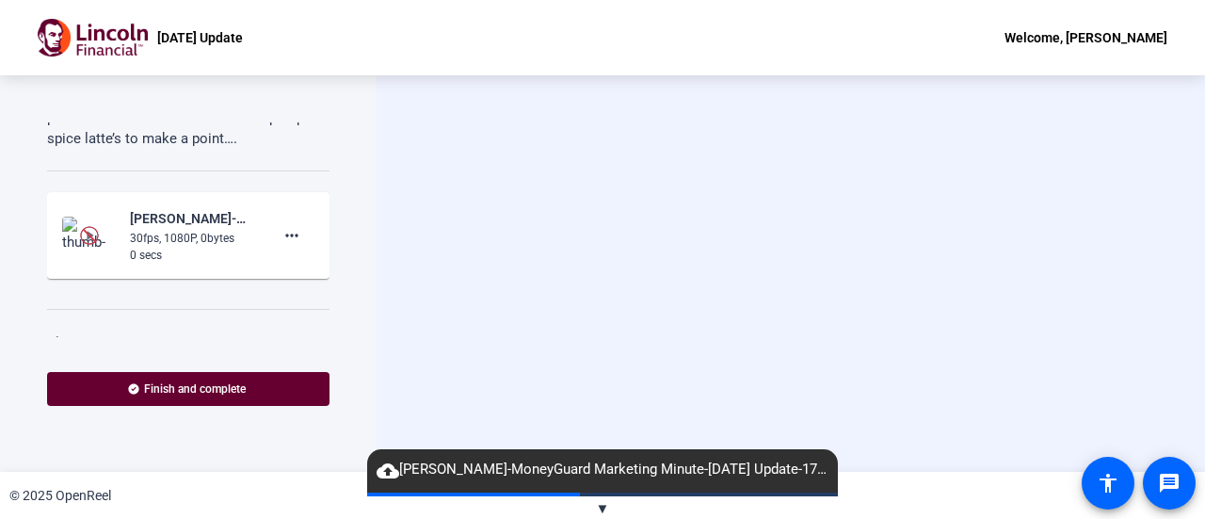
scroll to position [290, 0]
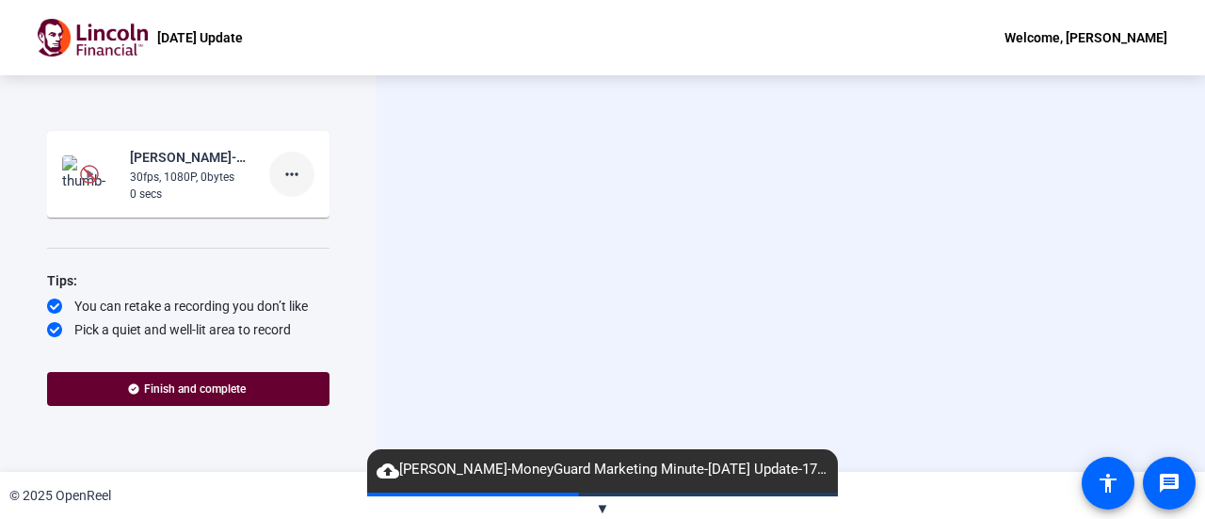
click at [281, 175] on mat-icon "more_horiz" at bounding box center [292, 174] width 23 height 23
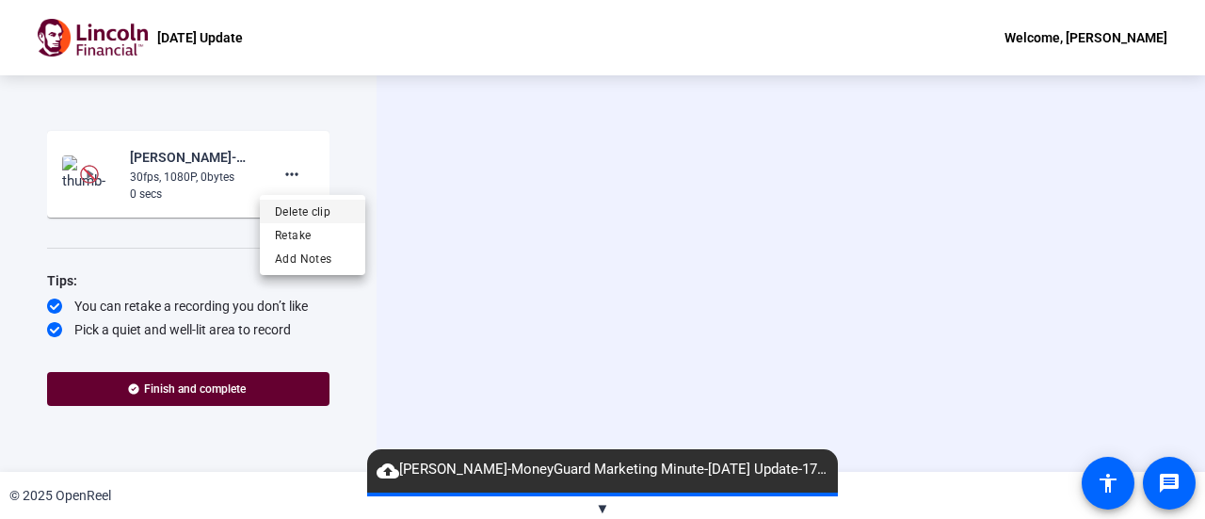
click at [292, 207] on span "Delete clip" at bounding box center [312, 212] width 75 height 23
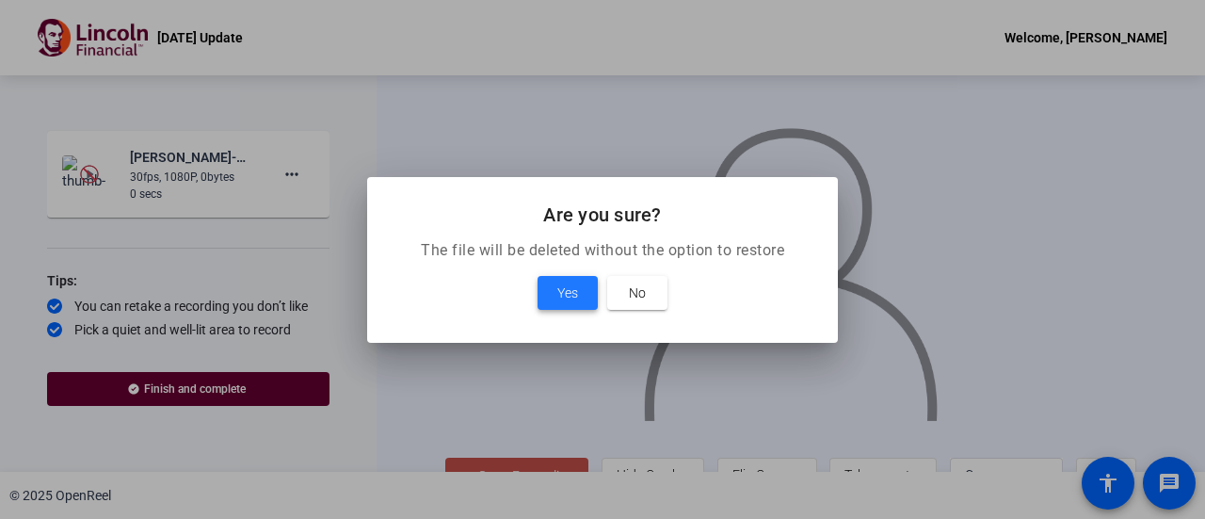
click at [573, 296] on span "Yes" at bounding box center [567, 293] width 21 height 23
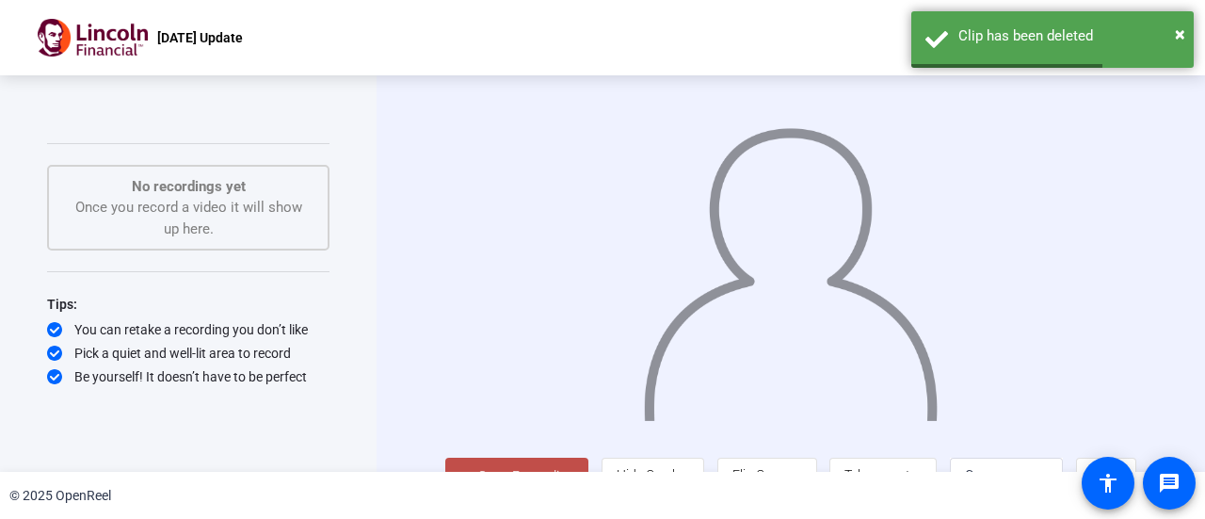
scroll to position [41, 0]
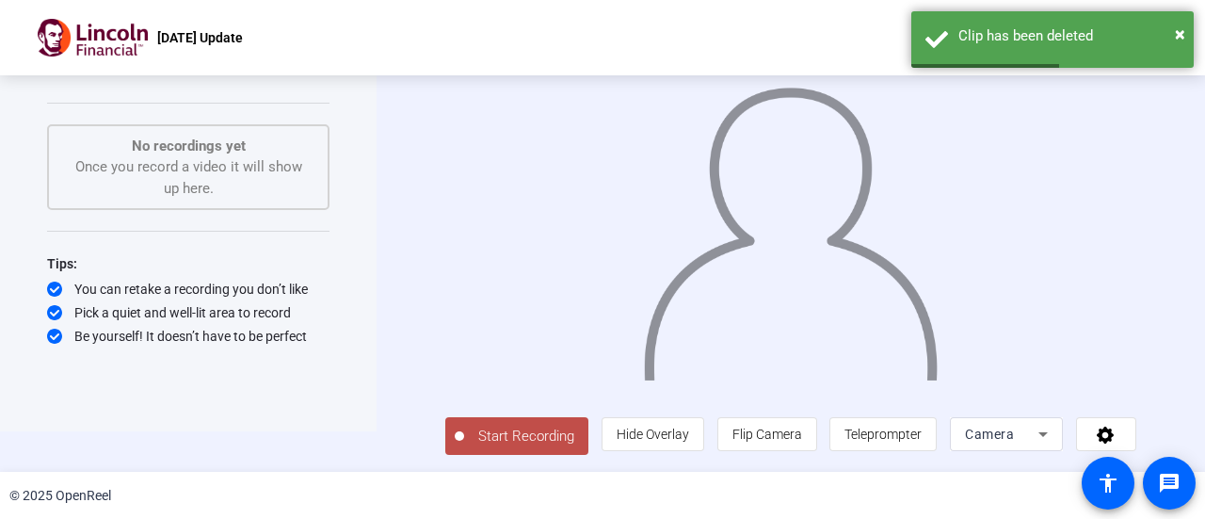
click at [504, 435] on span "Start Recording" at bounding box center [526, 437] width 124 height 22
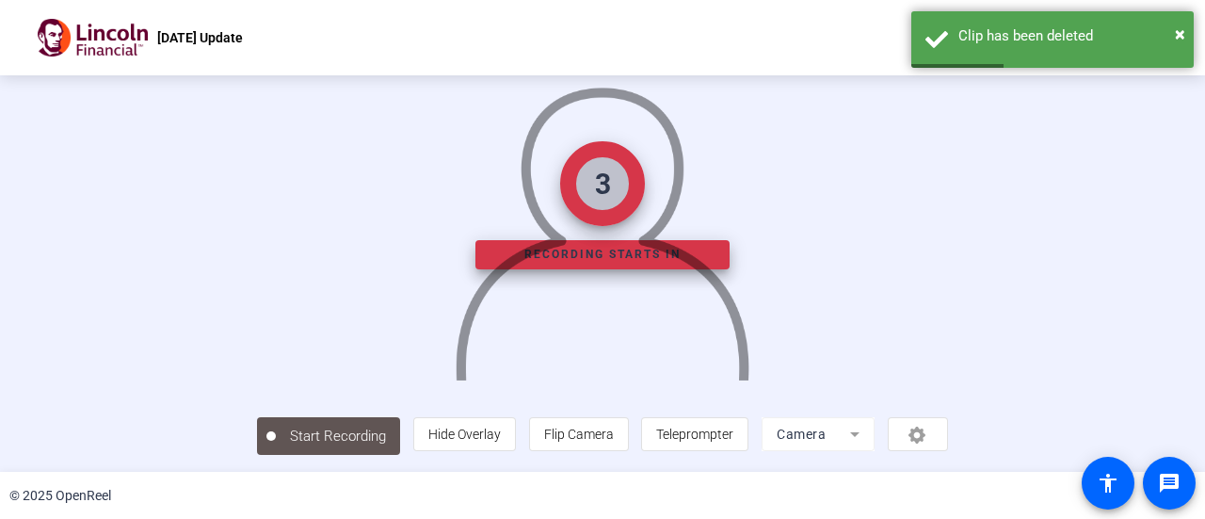
scroll to position [132, 0]
click at [734, 439] on span "Teleprompter" at bounding box center [694, 434] width 77 height 15
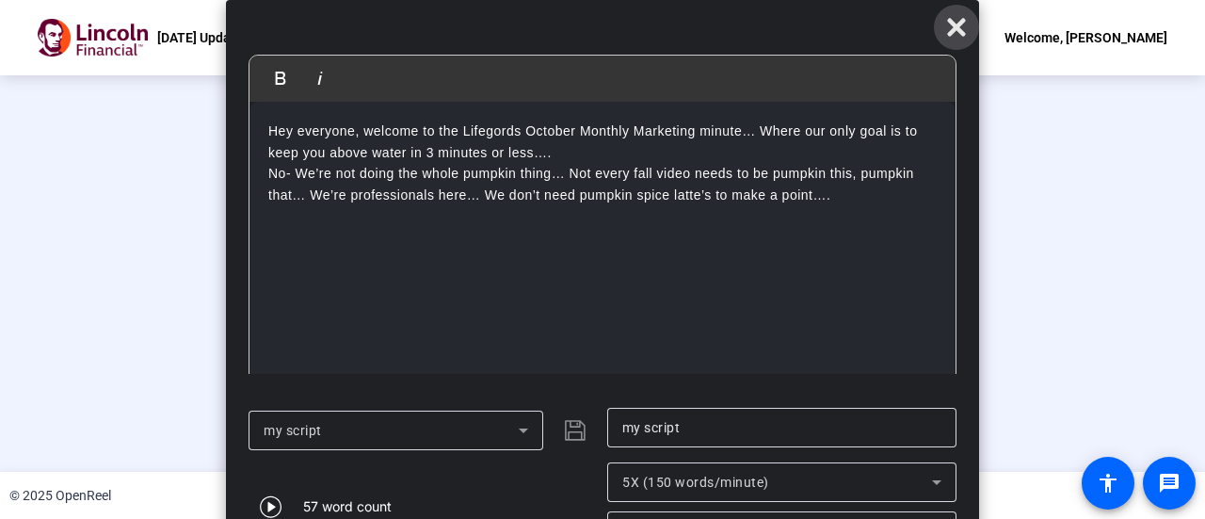
click at [954, 27] on icon at bounding box center [956, 28] width 18 height 18
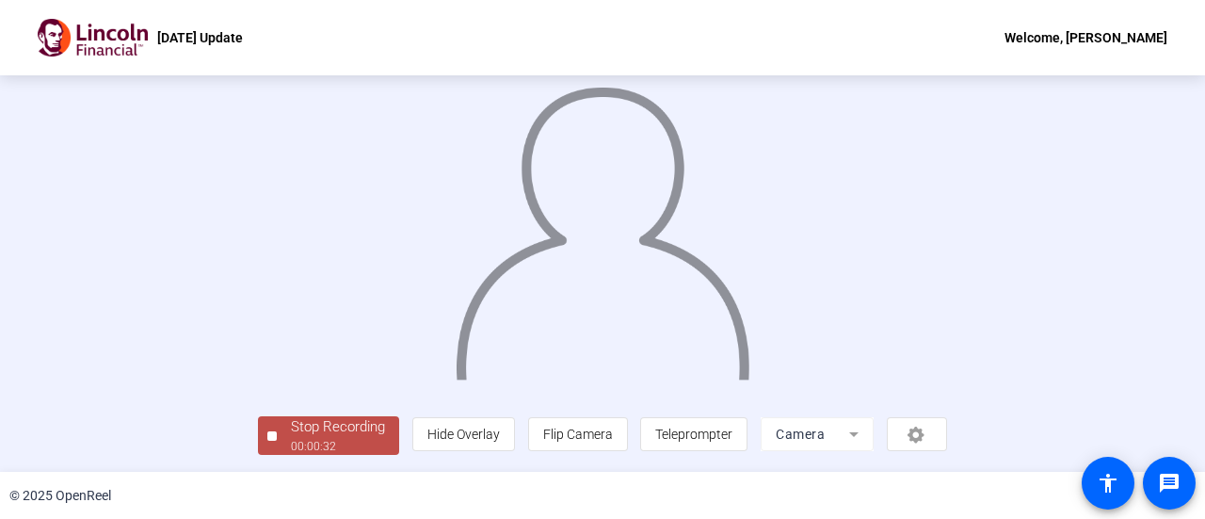
click at [291, 432] on div "Stop Recording" at bounding box center [338, 427] width 94 height 22
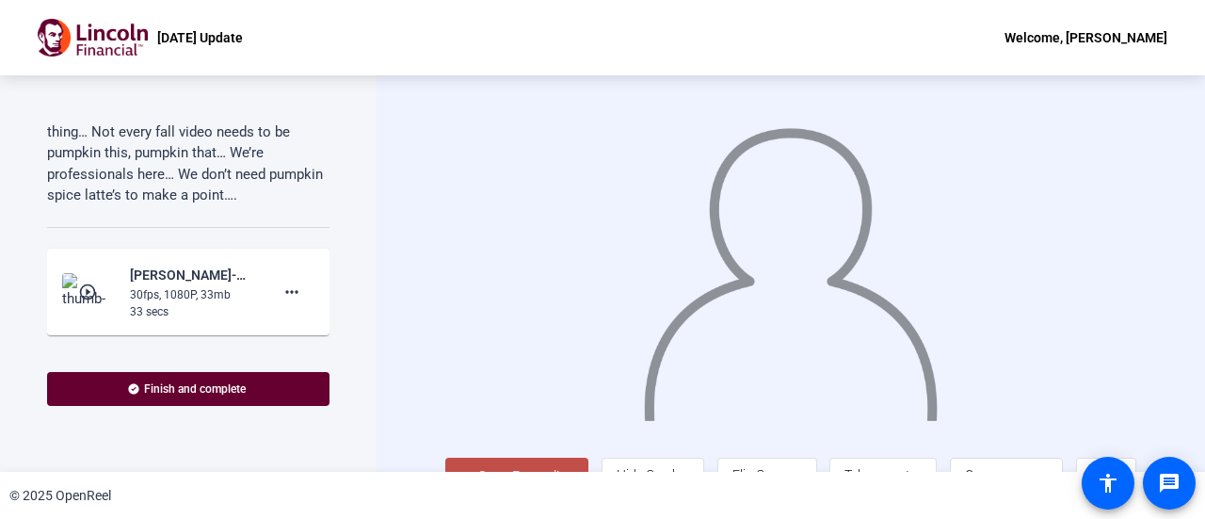
scroll to position [183, 0]
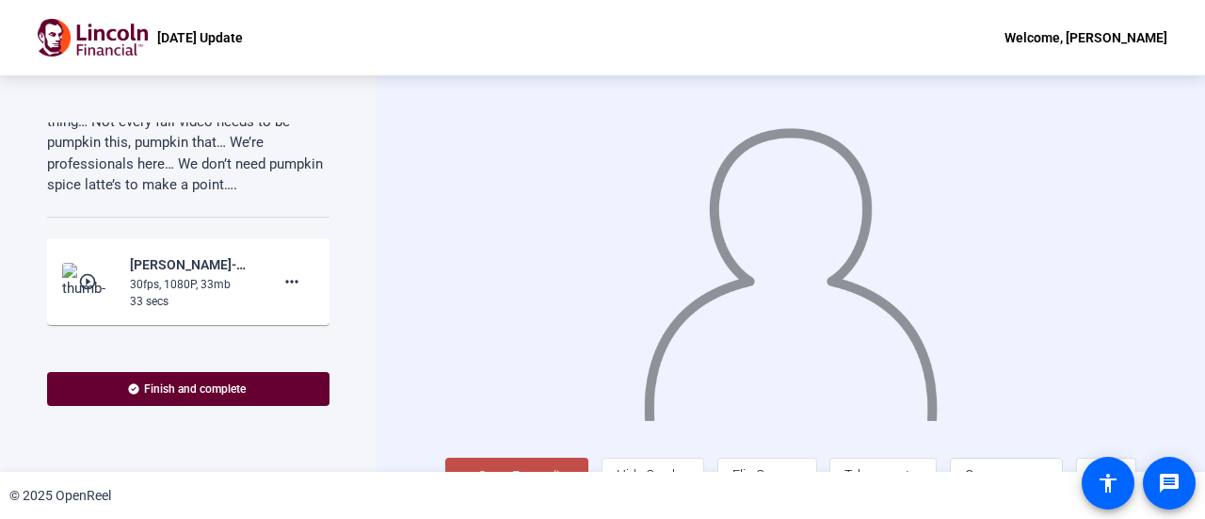
click at [81, 282] on mat-icon "play_circle_outline" at bounding box center [89, 281] width 23 height 19
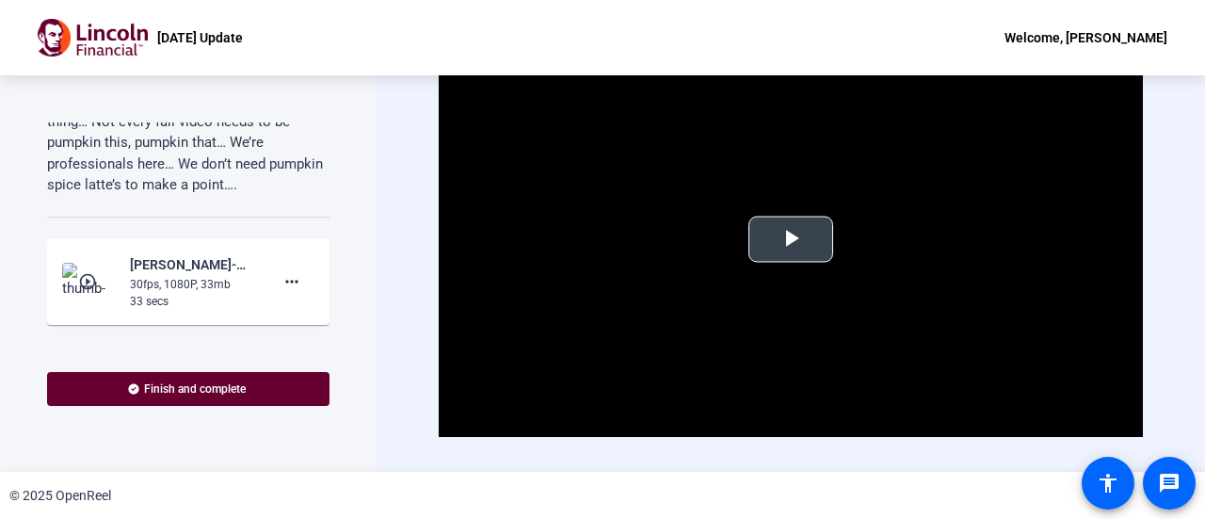
click at [791, 239] on span "Video Player" at bounding box center [791, 239] width 0 height 0
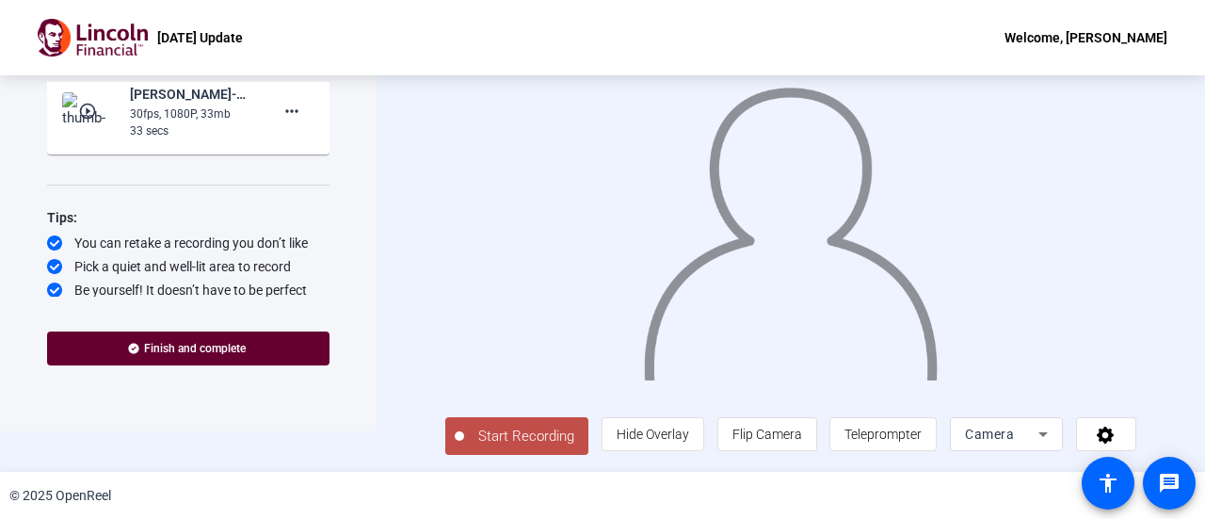
scroll to position [292, 0]
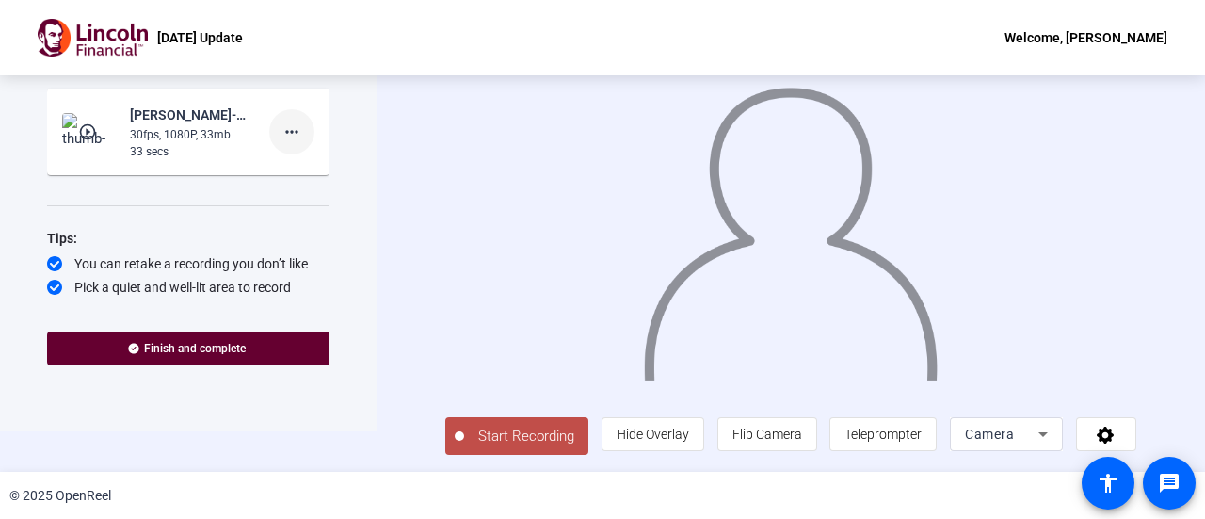
click at [292, 135] on mat-icon "more_horiz" at bounding box center [292, 132] width 23 height 23
click at [300, 172] on span "Delete clip" at bounding box center [312, 167] width 75 height 23
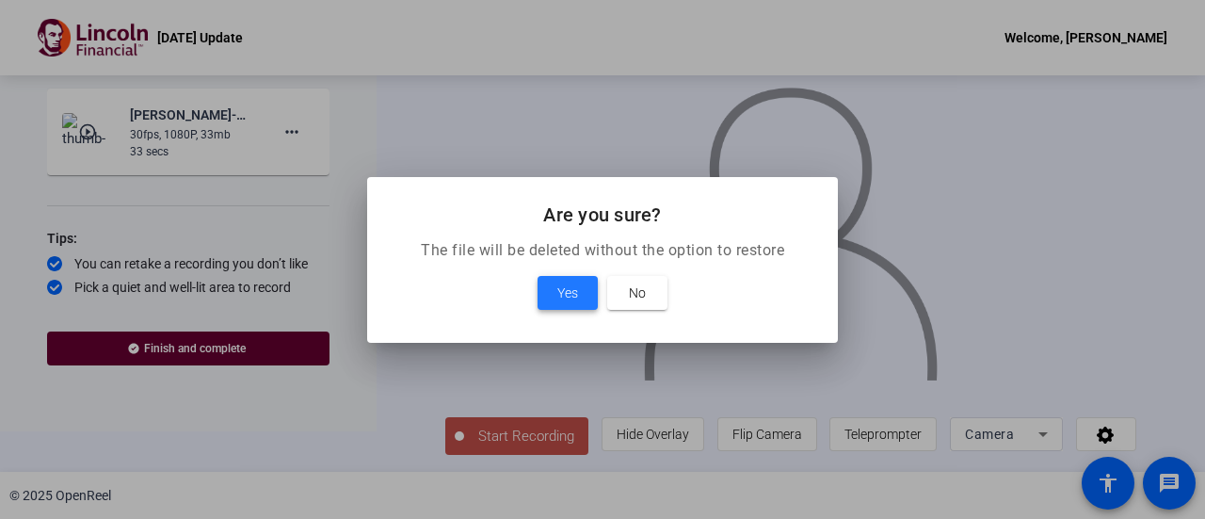
click at [552, 295] on span at bounding box center [568, 292] width 60 height 45
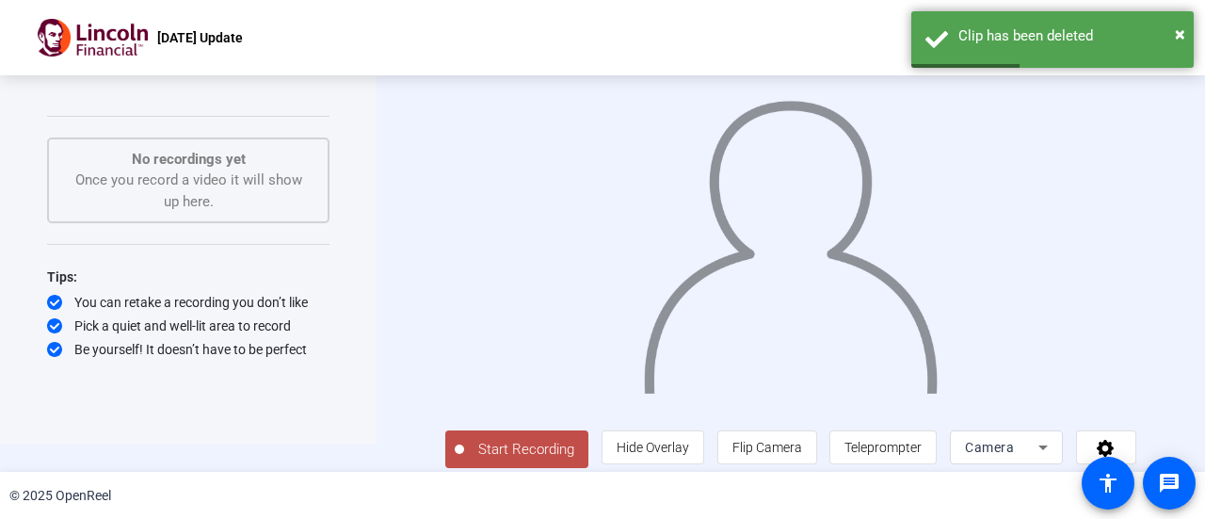
scroll to position [41, 0]
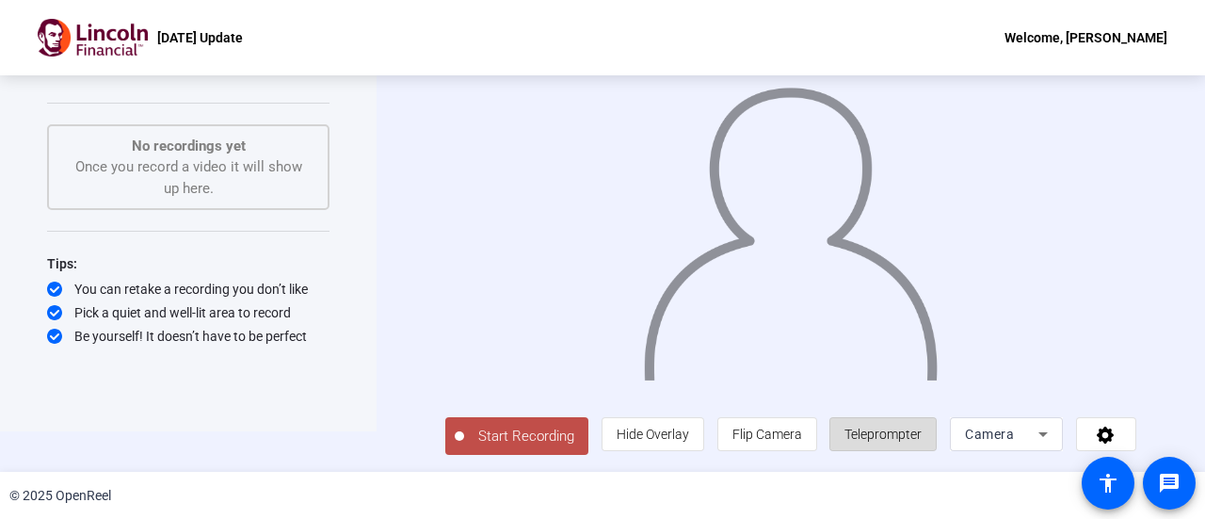
click at [893, 440] on span "Teleprompter" at bounding box center [883, 434] width 77 height 15
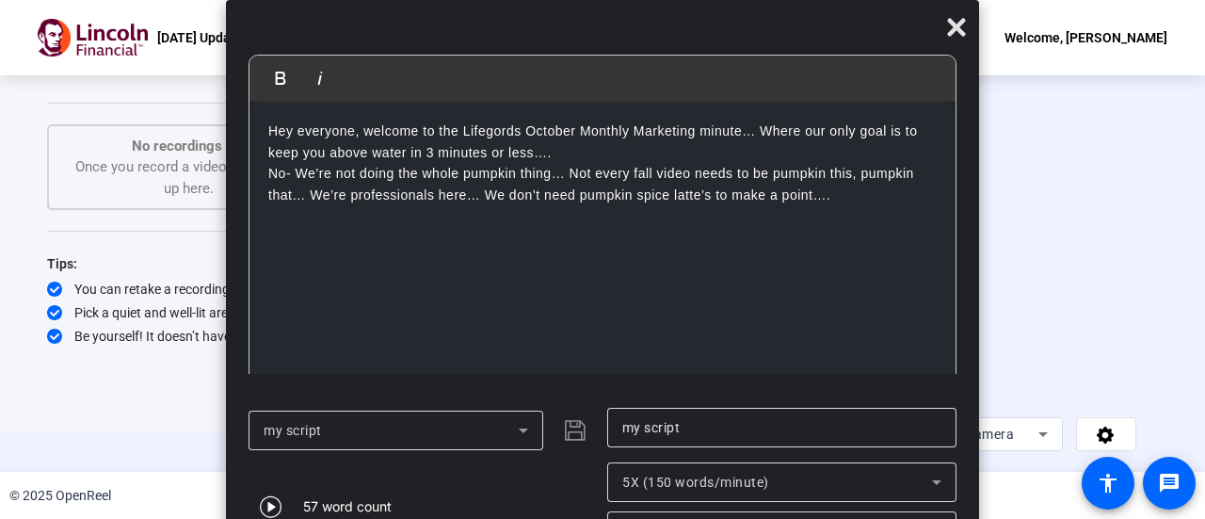
click at [482, 432] on div "my script" at bounding box center [391, 430] width 255 height 23
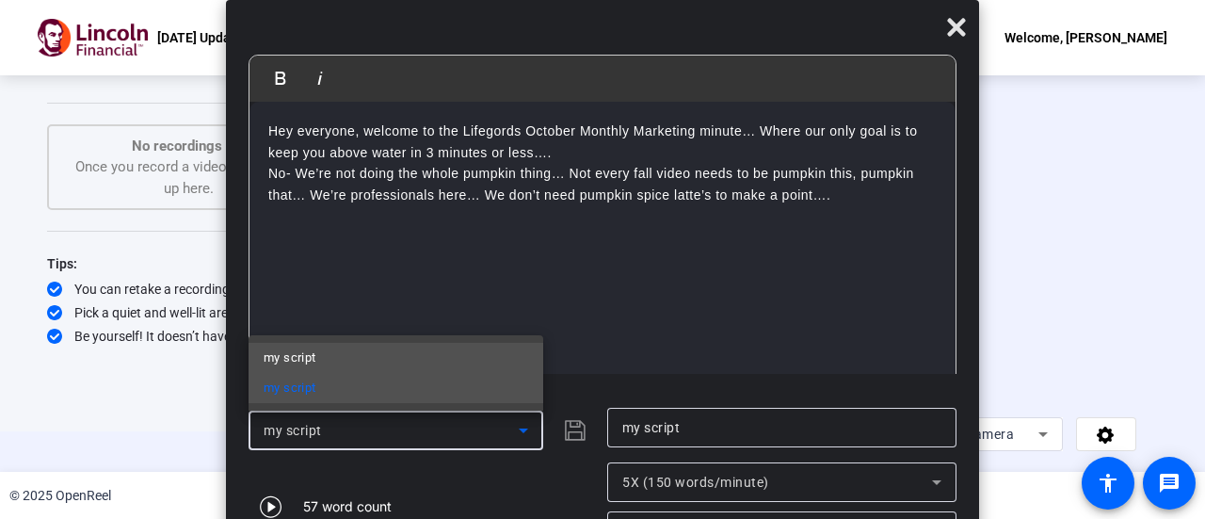
click at [421, 359] on mat-option "my script" at bounding box center [396, 358] width 295 height 30
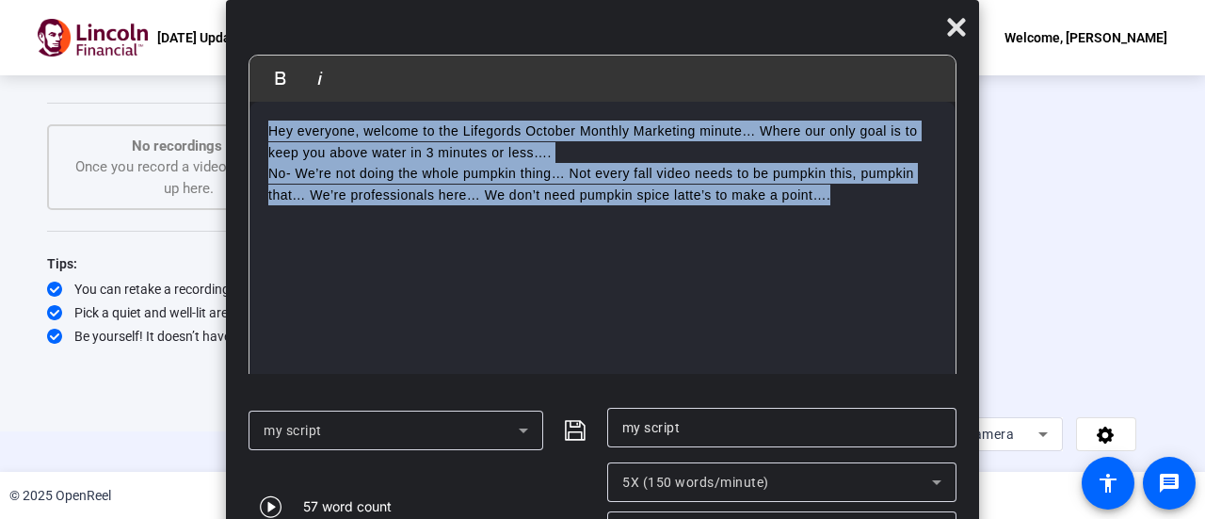
drag, startPoint x: 848, startPoint y: 198, endPoint x: 189, endPoint y: 97, distance: 666.8
click at [189, 97] on body "Accessibility Screen-Reader Guide, Feedback, and Issue Reporting | New window O…" at bounding box center [602, 259] width 1205 height 519
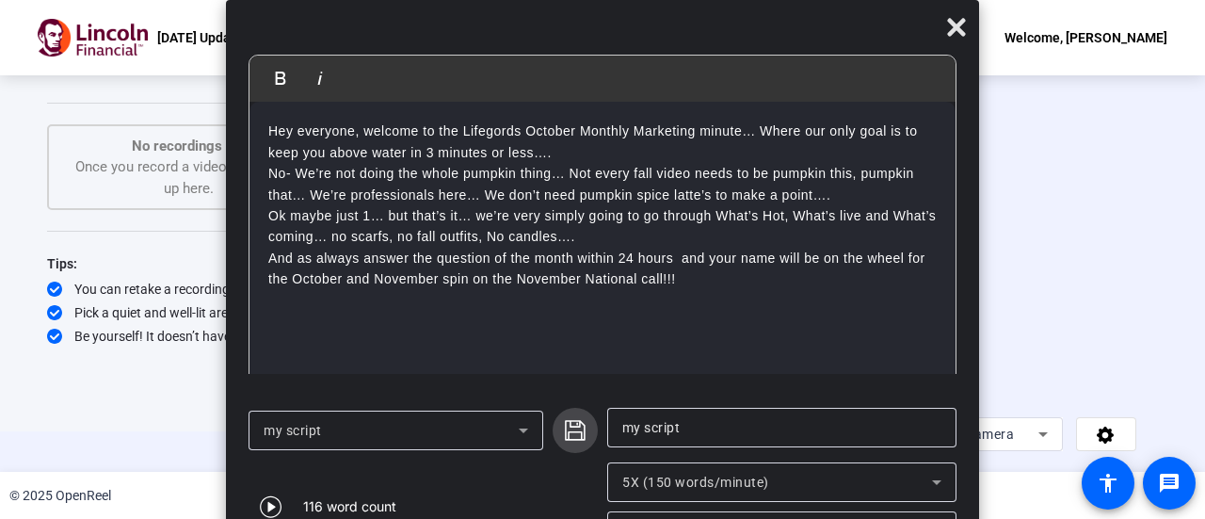
click at [574, 416] on span "submit" at bounding box center [575, 430] width 45 height 45
click at [951, 27] on icon at bounding box center [956, 27] width 23 height 23
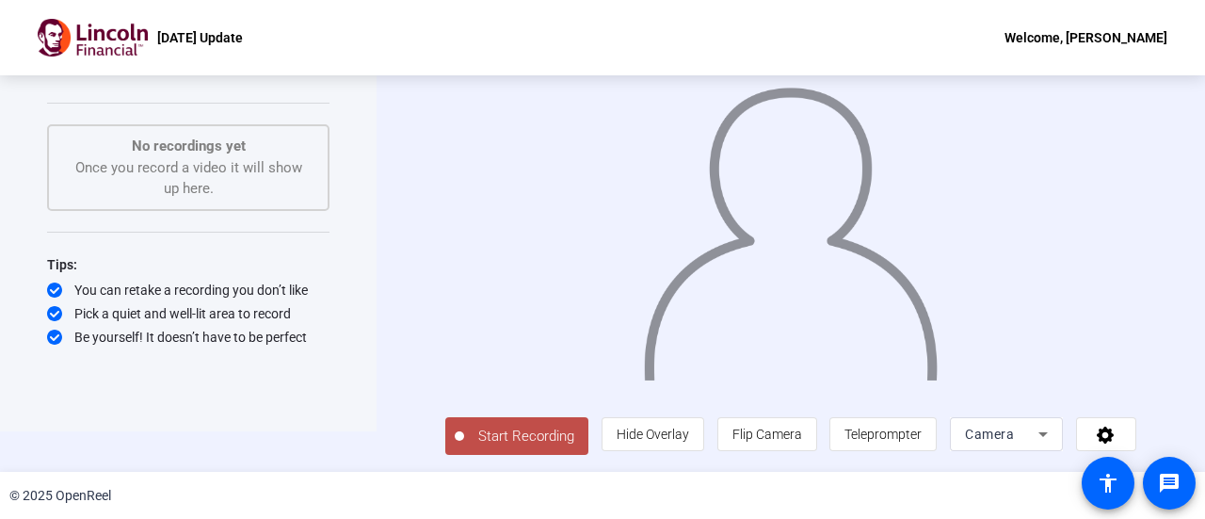
click at [529, 432] on span "Start Recording" at bounding box center [526, 437] width 124 height 22
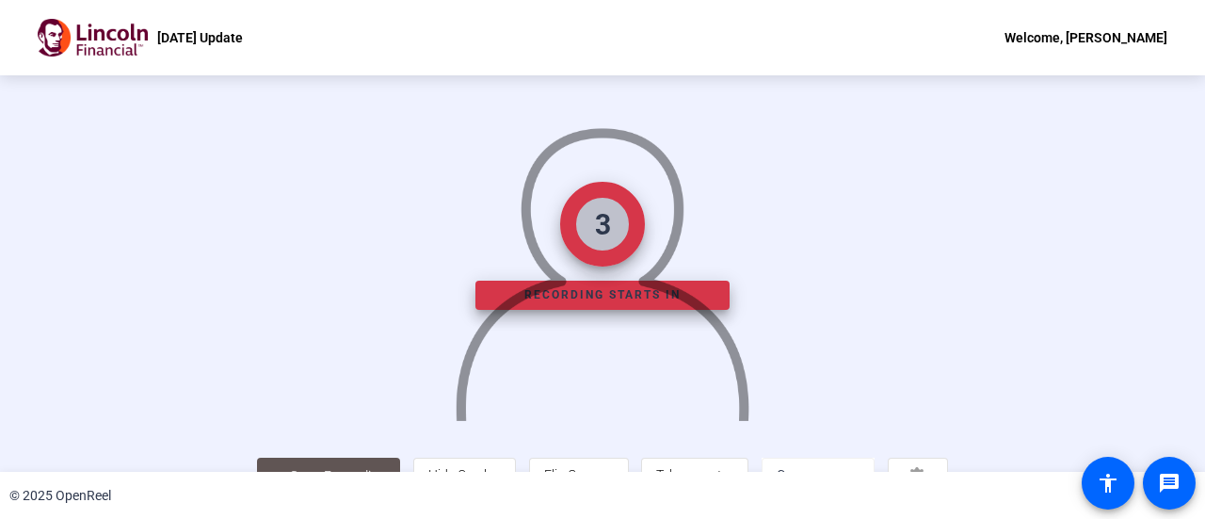
scroll to position [132, 0]
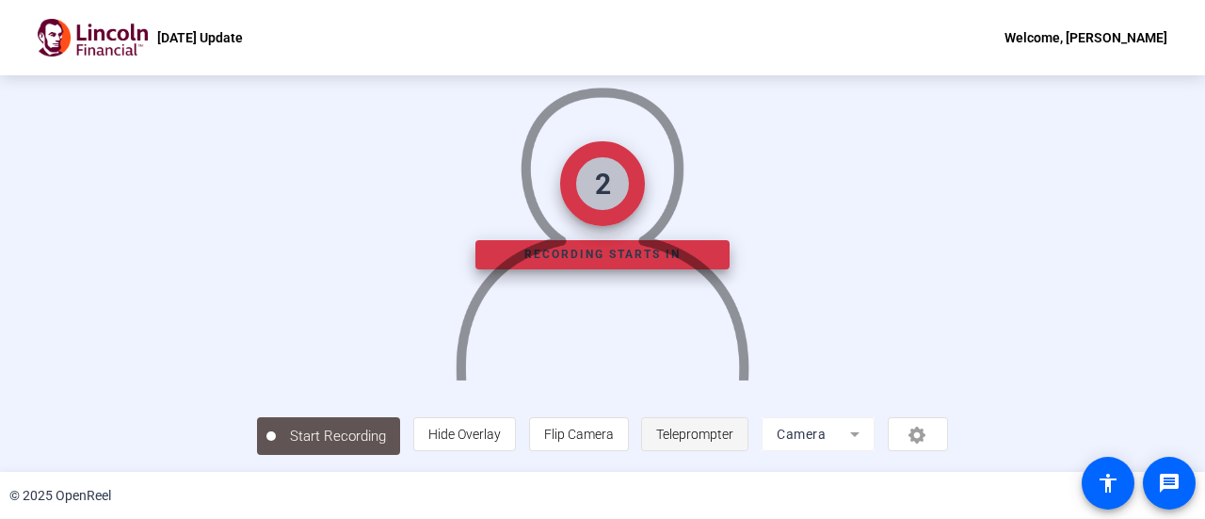
click at [734, 433] on span "Teleprompter" at bounding box center [694, 434] width 77 height 15
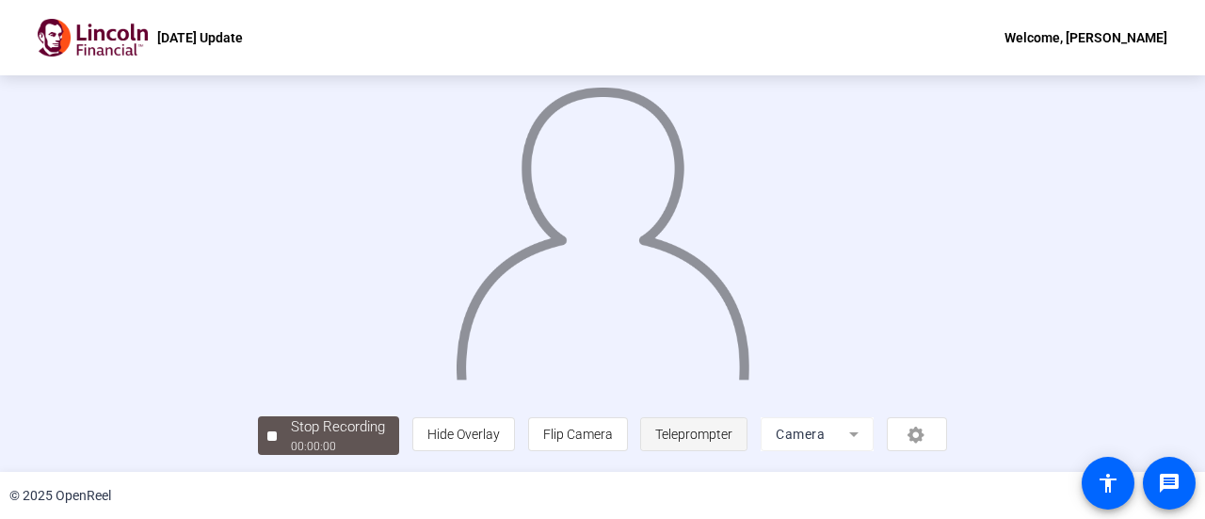
click at [733, 435] on span "Teleprompter" at bounding box center [693, 434] width 77 height 15
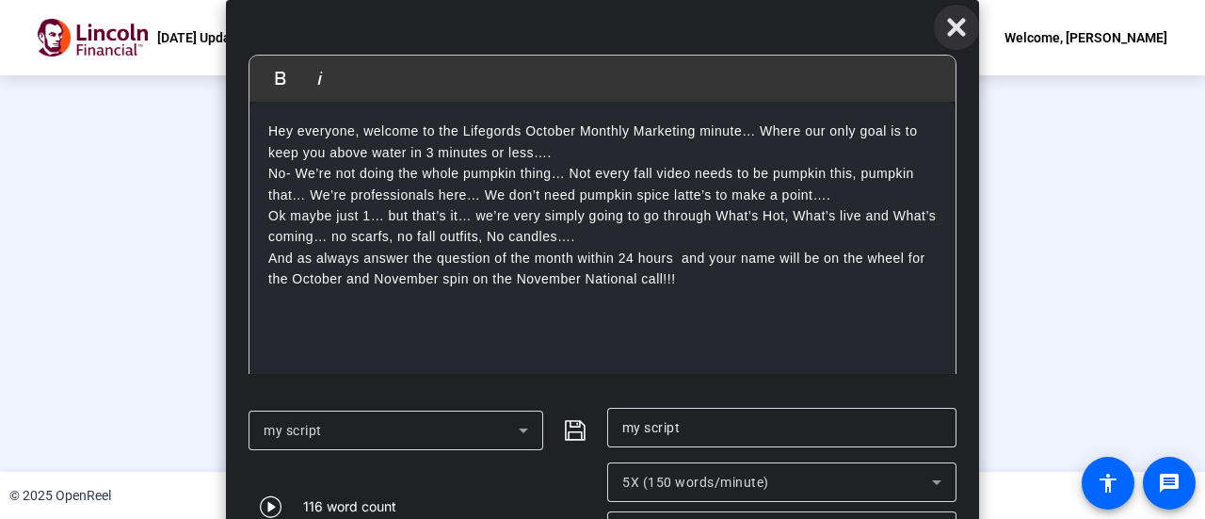
click at [960, 31] on icon at bounding box center [956, 28] width 18 height 18
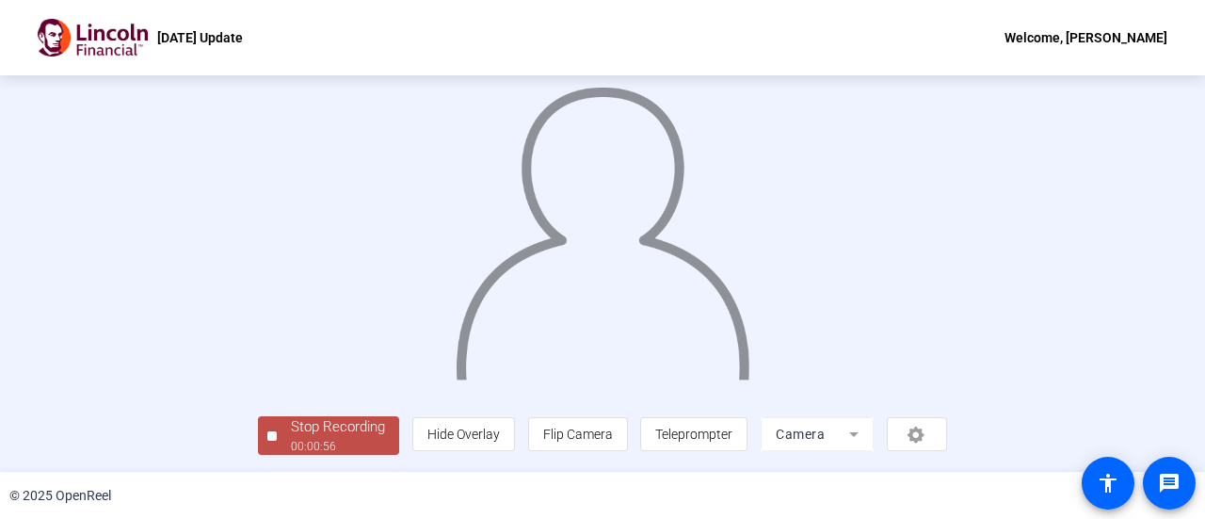
click at [291, 428] on div "Stop Recording" at bounding box center [338, 427] width 94 height 22
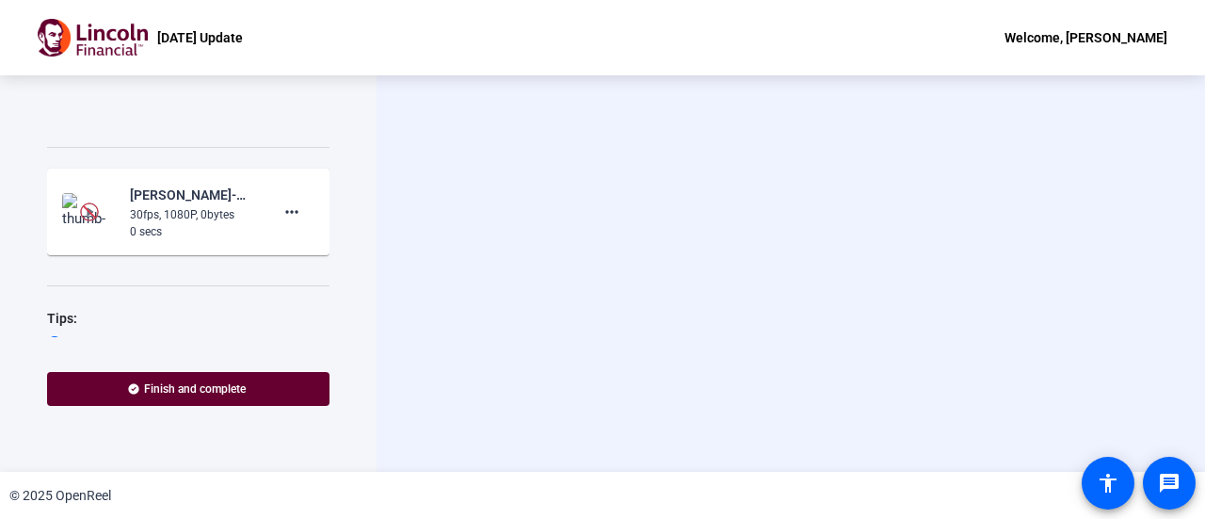
scroll to position [460, 0]
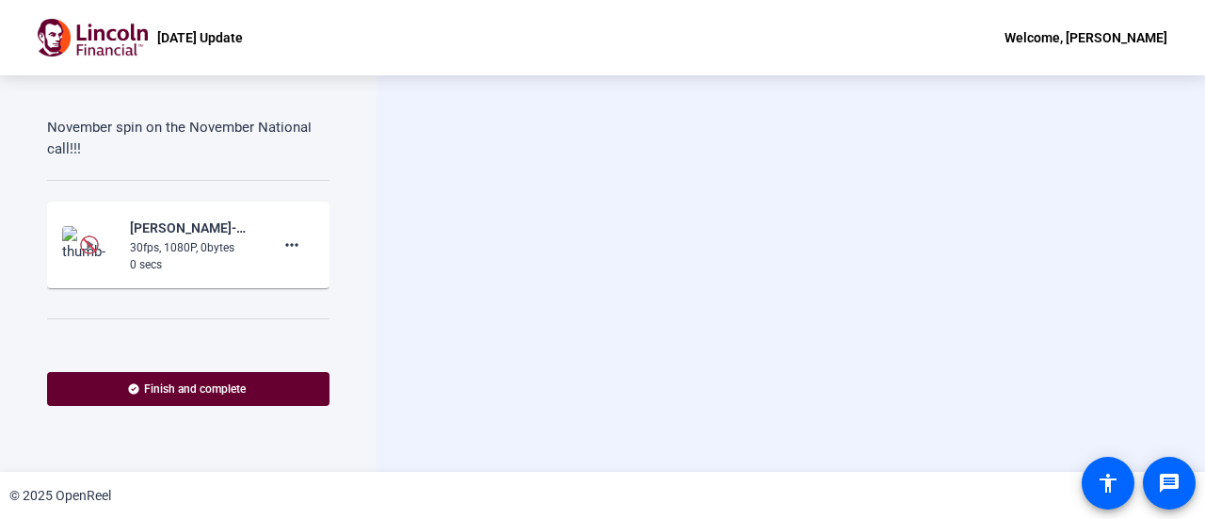
scroll to position [412, 0]
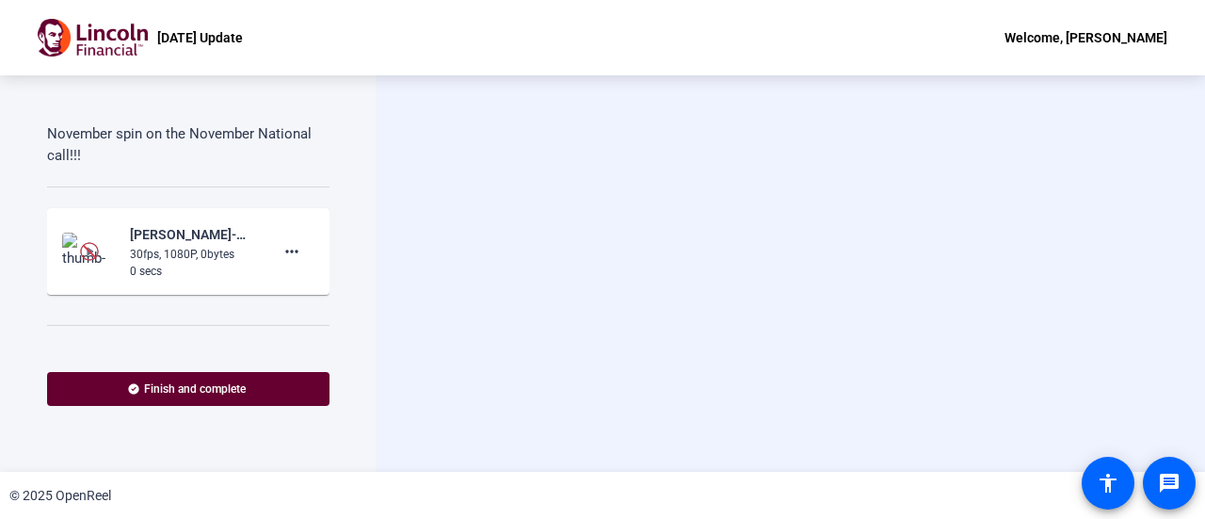
scroll to position [408, 0]
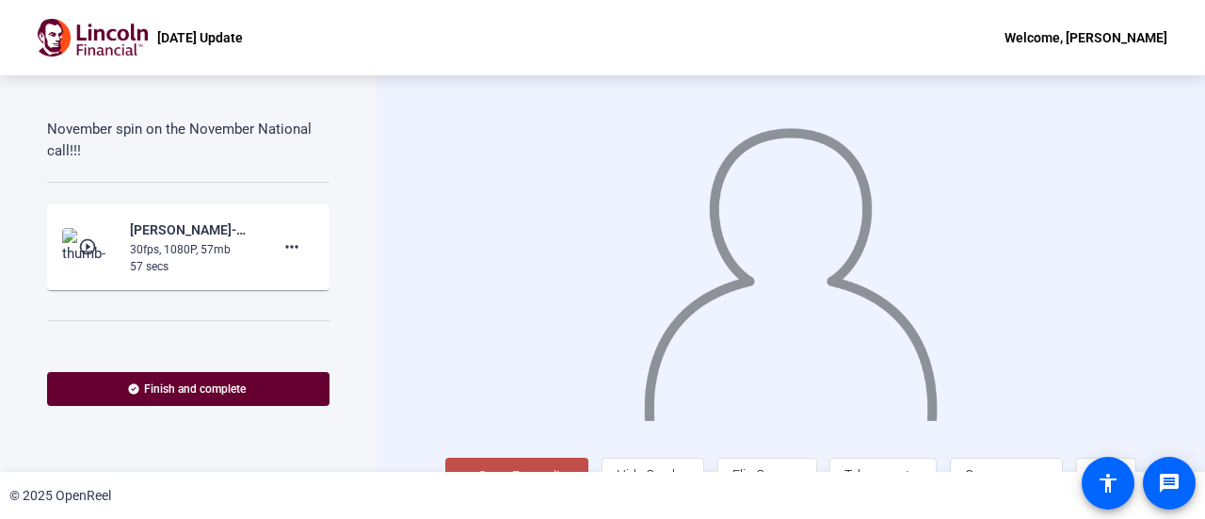
click at [91, 244] on mat-icon "play_circle_outline" at bounding box center [89, 246] width 23 height 19
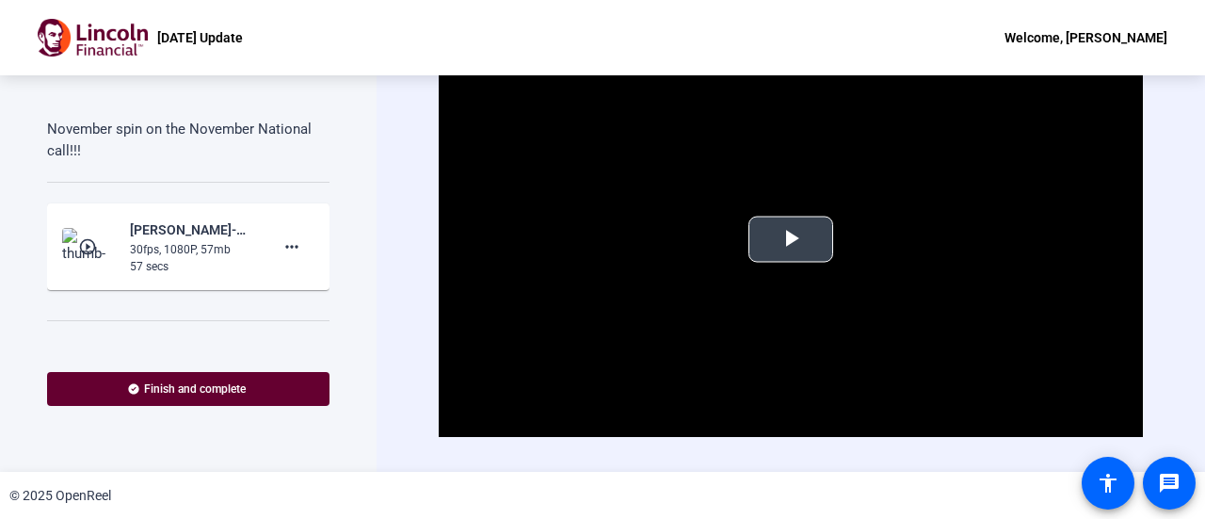
click at [791, 239] on span "Video Player" at bounding box center [791, 239] width 0 height 0
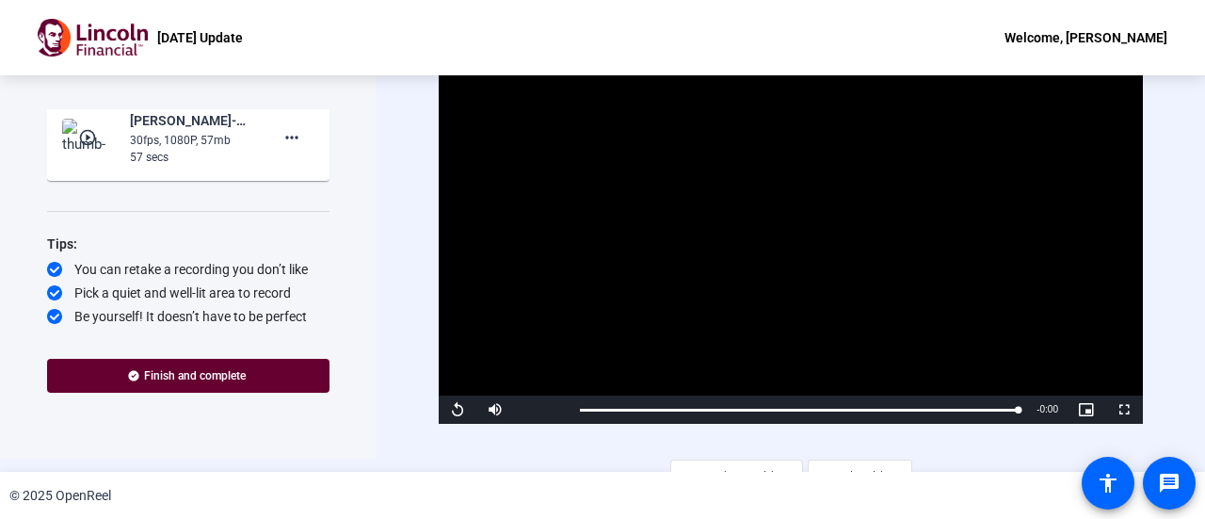
scroll to position [0, 0]
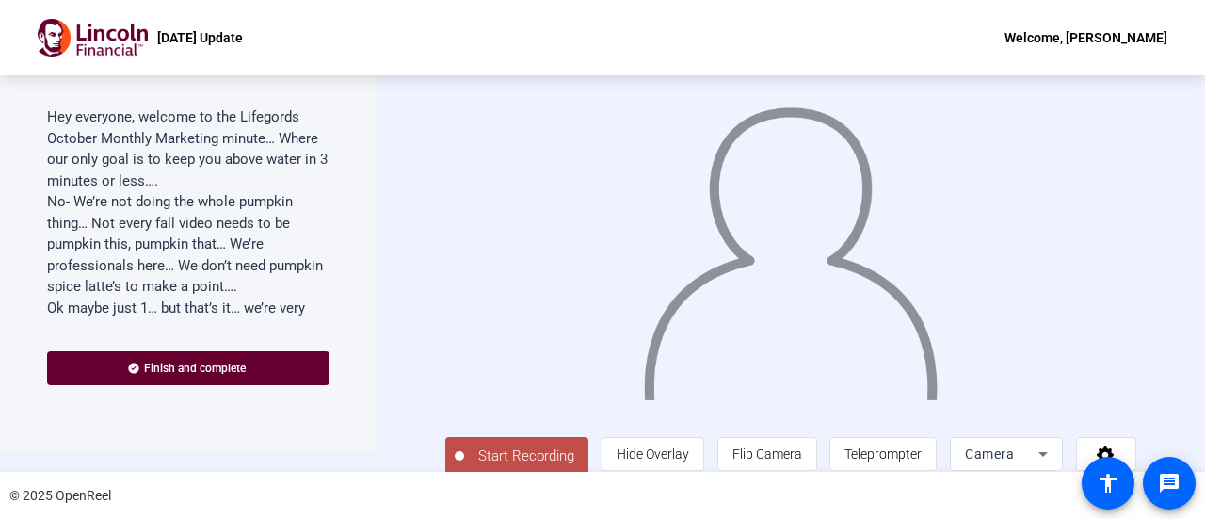
scroll to position [41, 0]
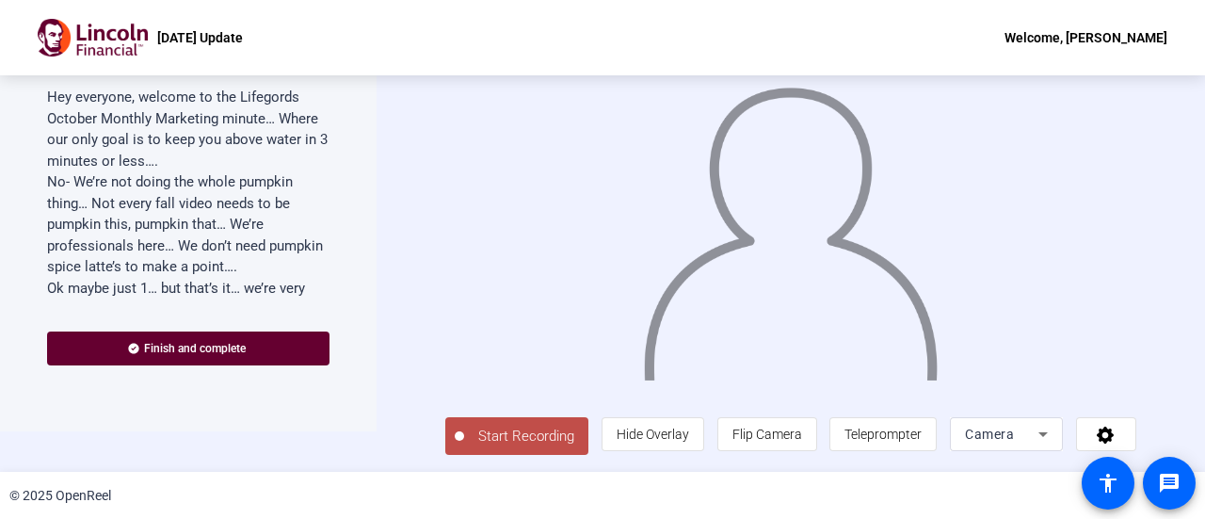
click at [524, 433] on span "Start Recording" at bounding box center [526, 437] width 124 height 22
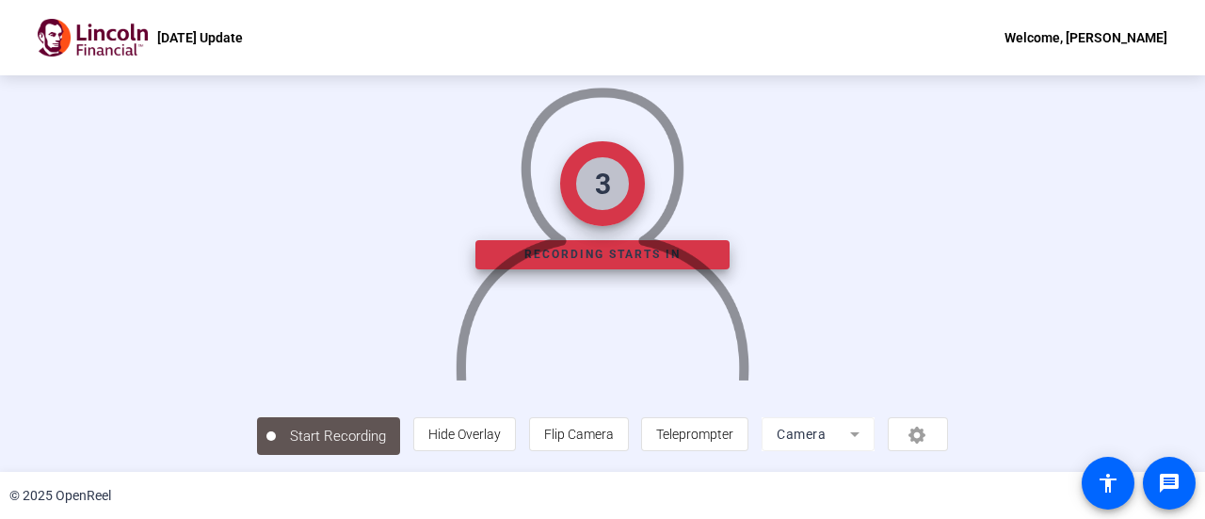
scroll to position [132, 0]
click at [734, 434] on span "Teleprompter" at bounding box center [694, 434] width 77 height 15
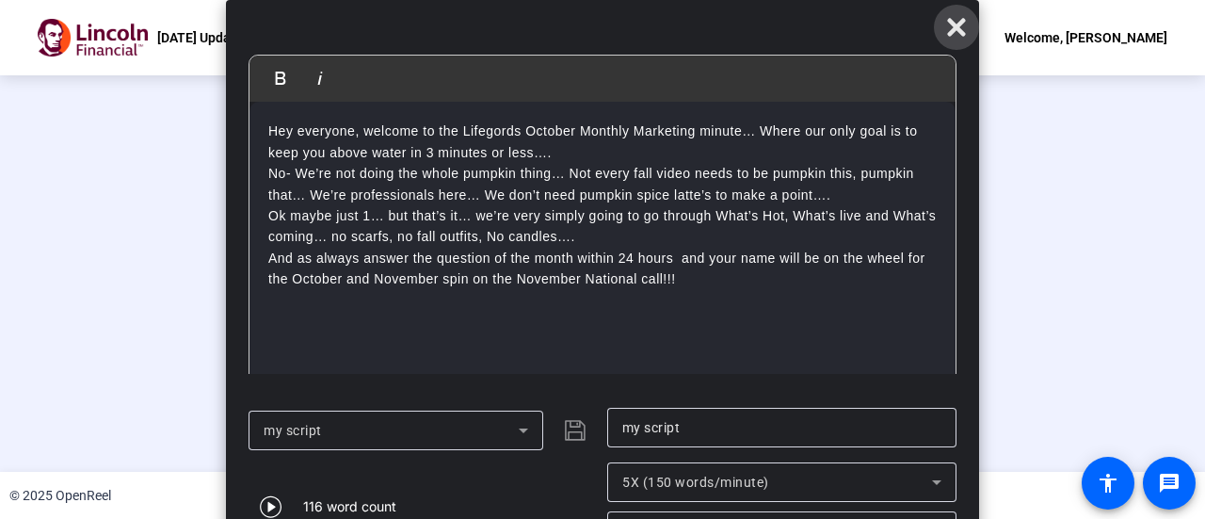
click at [953, 31] on icon at bounding box center [956, 28] width 18 height 18
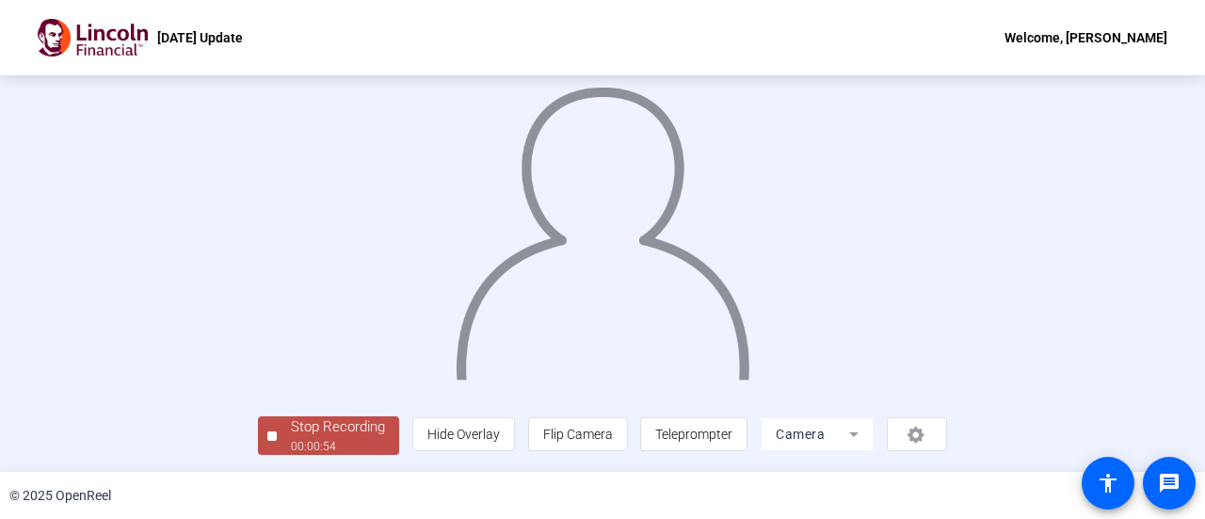
click at [291, 433] on div "Stop Recording" at bounding box center [338, 427] width 94 height 22
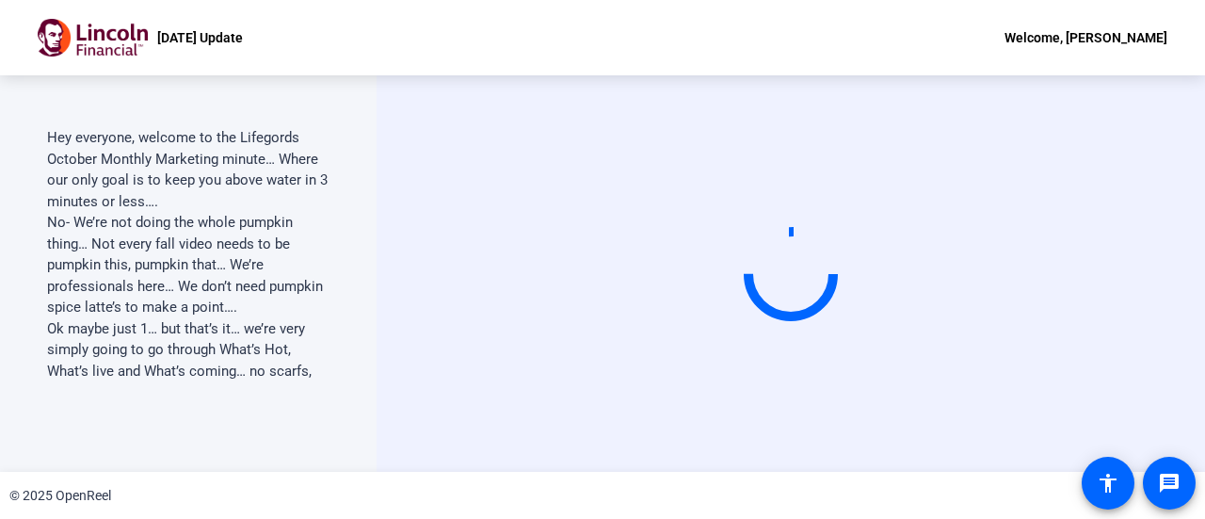
scroll to position [0, 0]
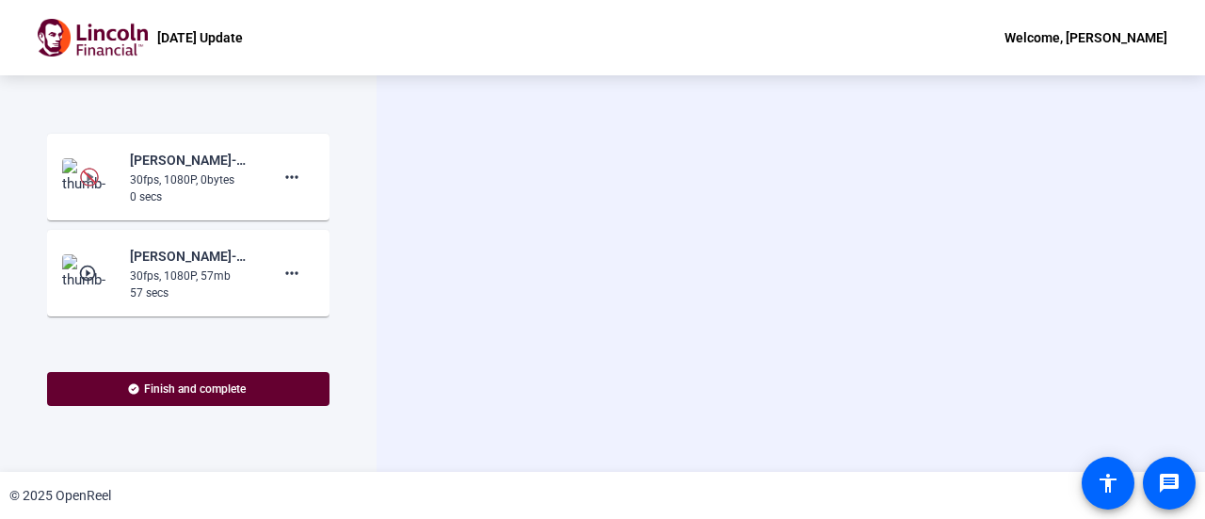
scroll to position [480, 0]
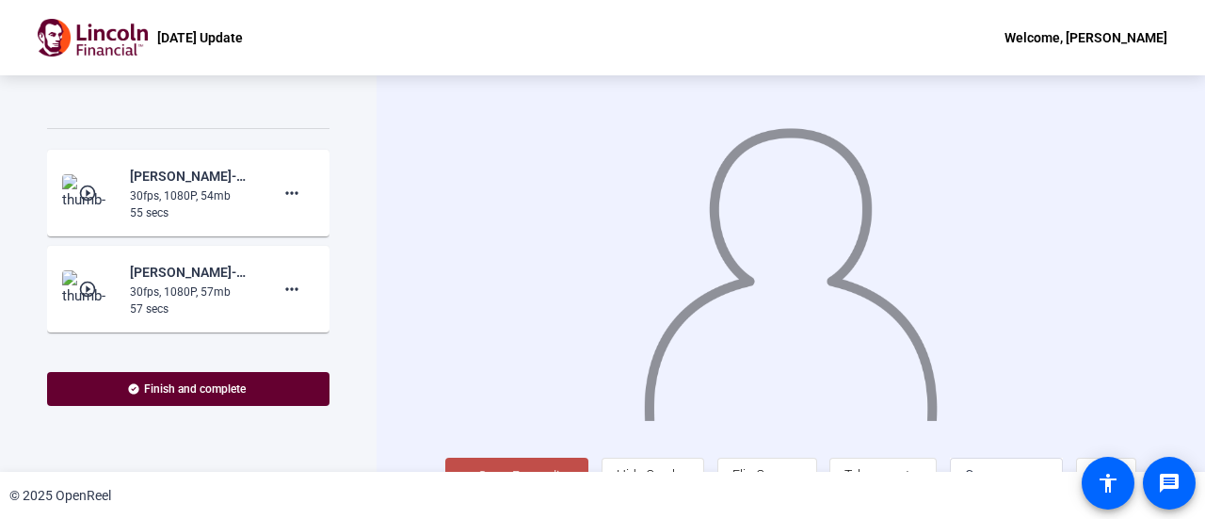
scroll to position [471, 0]
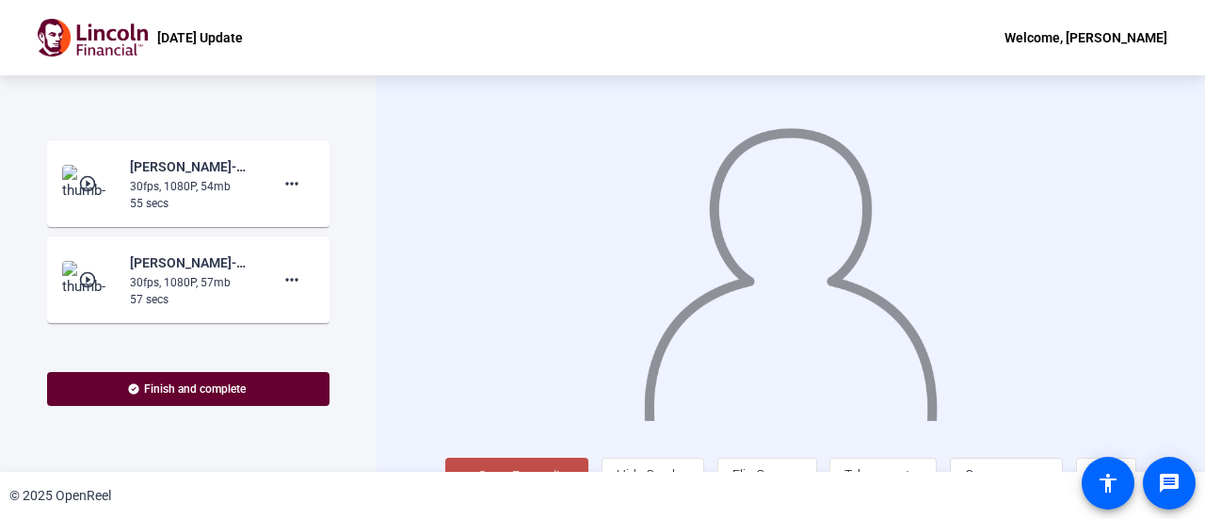
click at [91, 183] on mat-icon "play_circle_outline" at bounding box center [89, 183] width 23 height 19
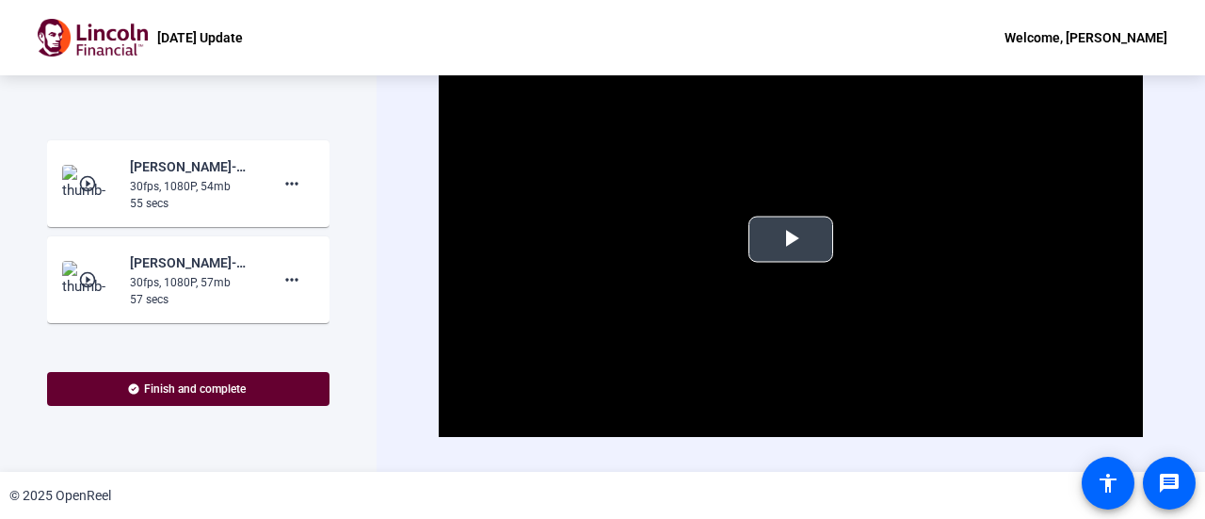
click at [791, 239] on span "Video Player" at bounding box center [791, 239] width 0 height 0
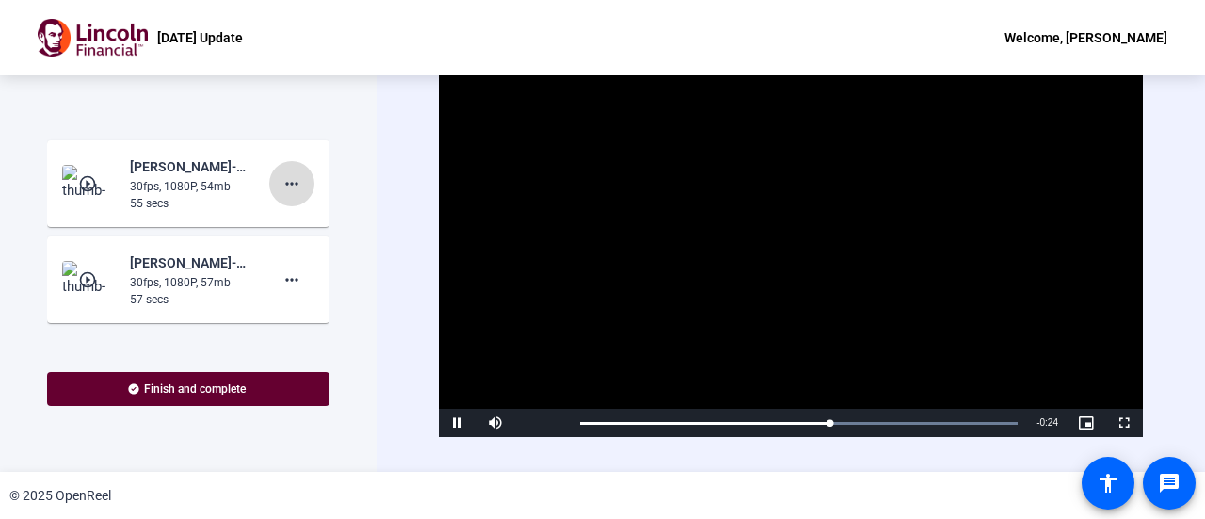
click at [281, 186] on mat-icon "more_horiz" at bounding box center [292, 183] width 23 height 23
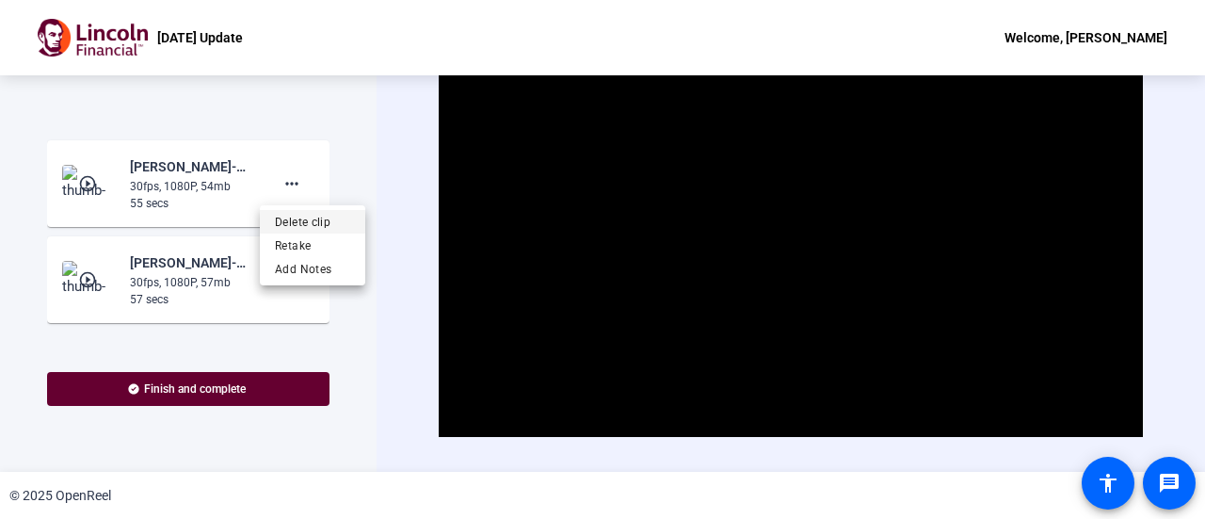
click at [311, 221] on span "Delete clip" at bounding box center [312, 222] width 75 height 23
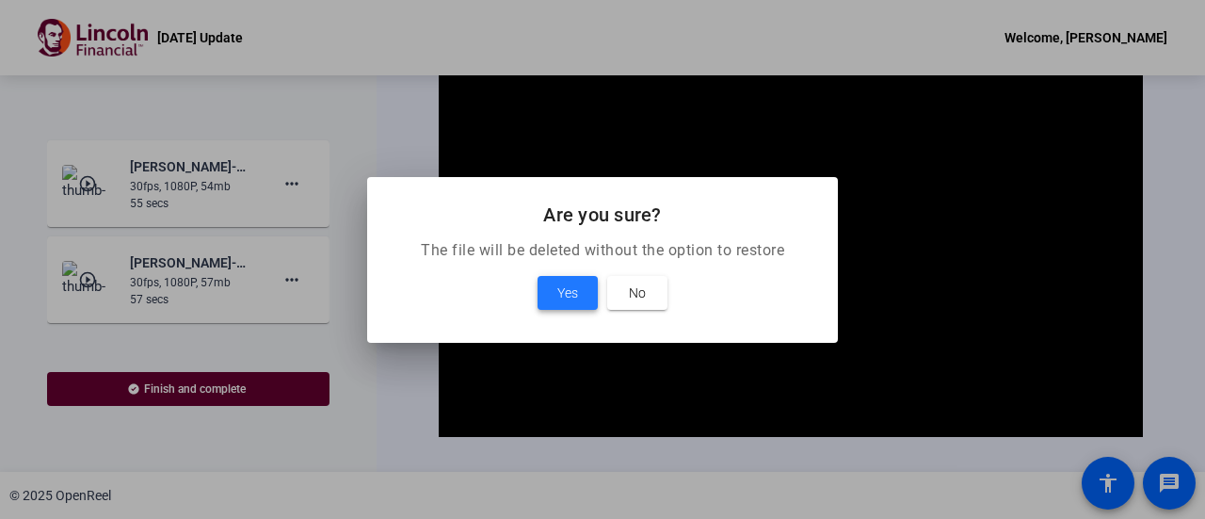
click at [557, 293] on span "Yes" at bounding box center [567, 293] width 21 height 23
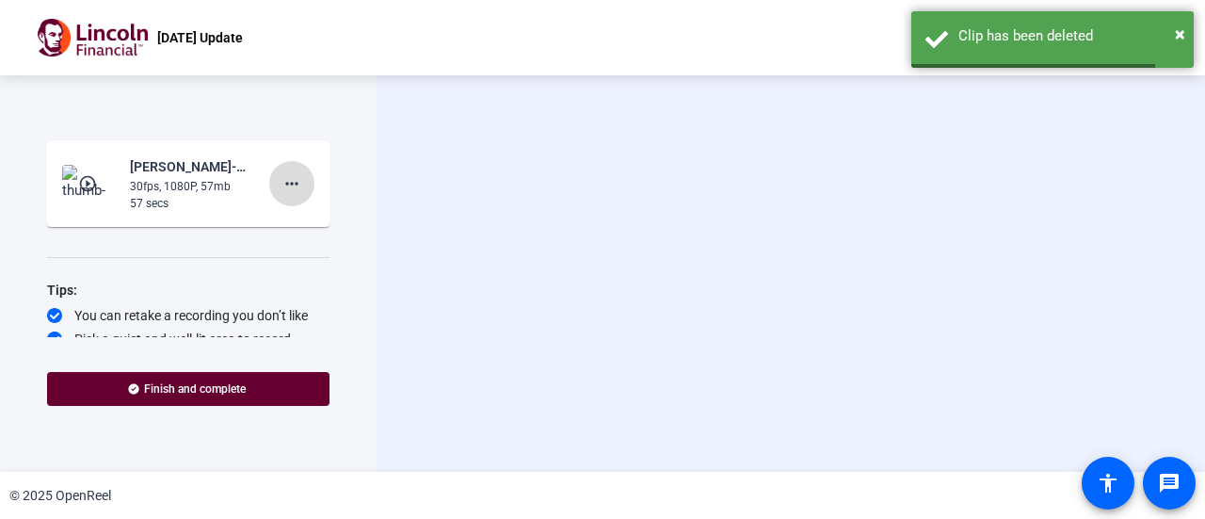
click at [281, 187] on mat-icon "more_horiz" at bounding box center [292, 183] width 23 height 23
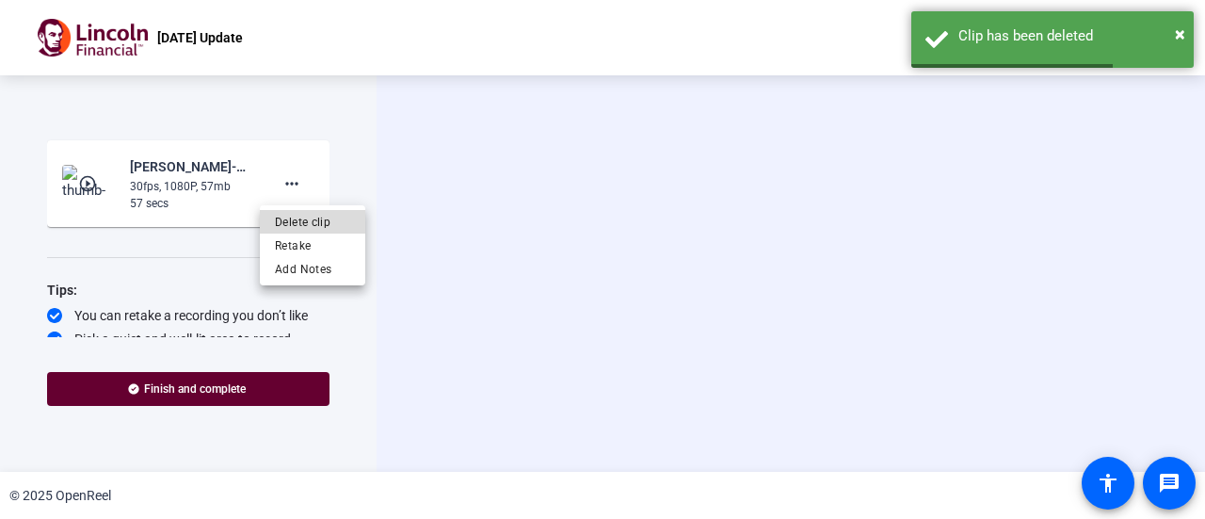
click at [298, 225] on span "Delete clip" at bounding box center [312, 222] width 75 height 23
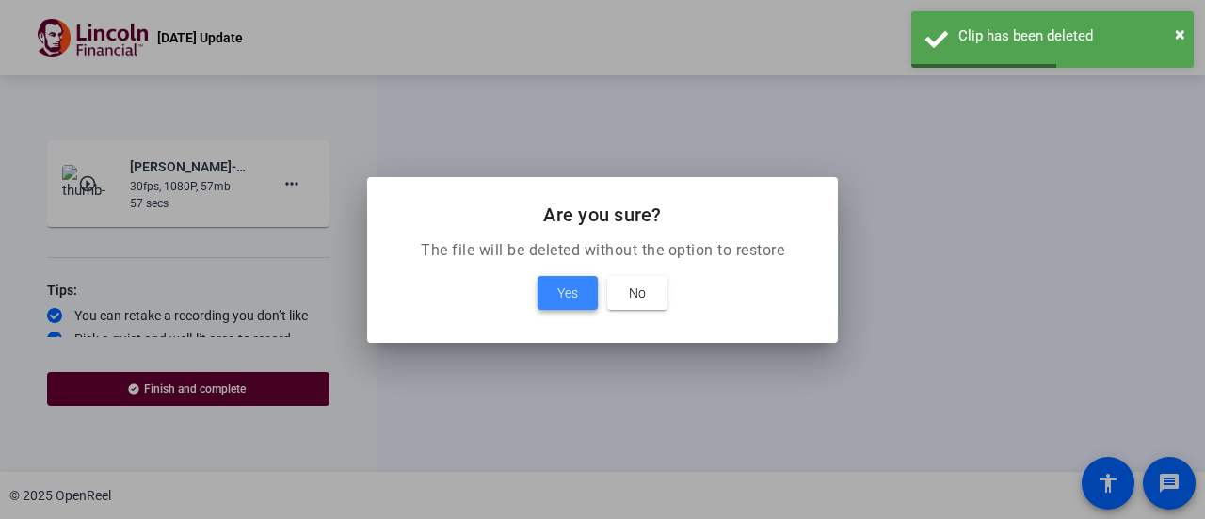
click at [563, 282] on span "Yes" at bounding box center [567, 293] width 21 height 23
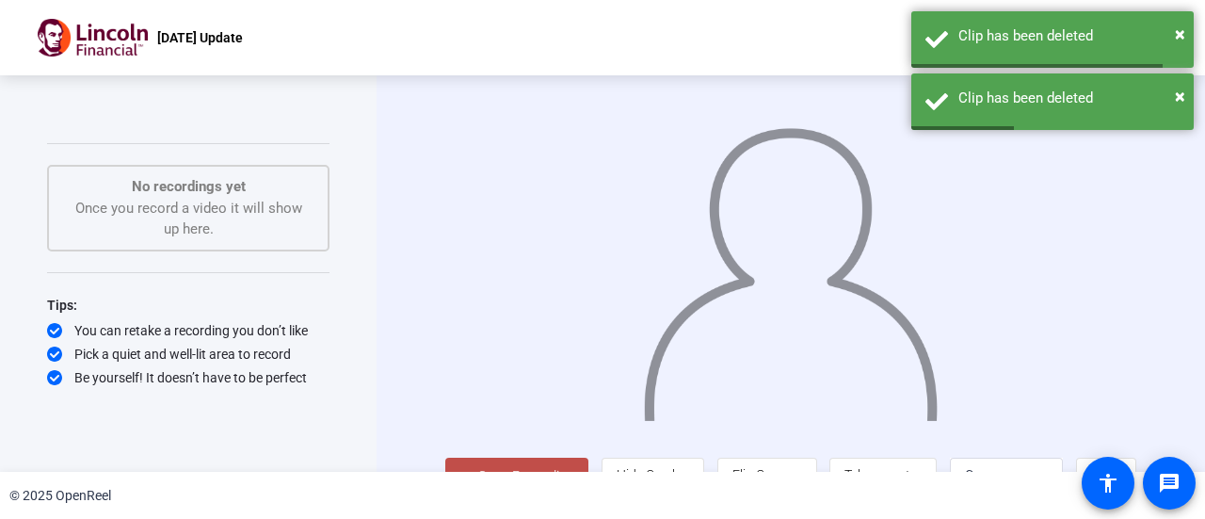
scroll to position [41, 0]
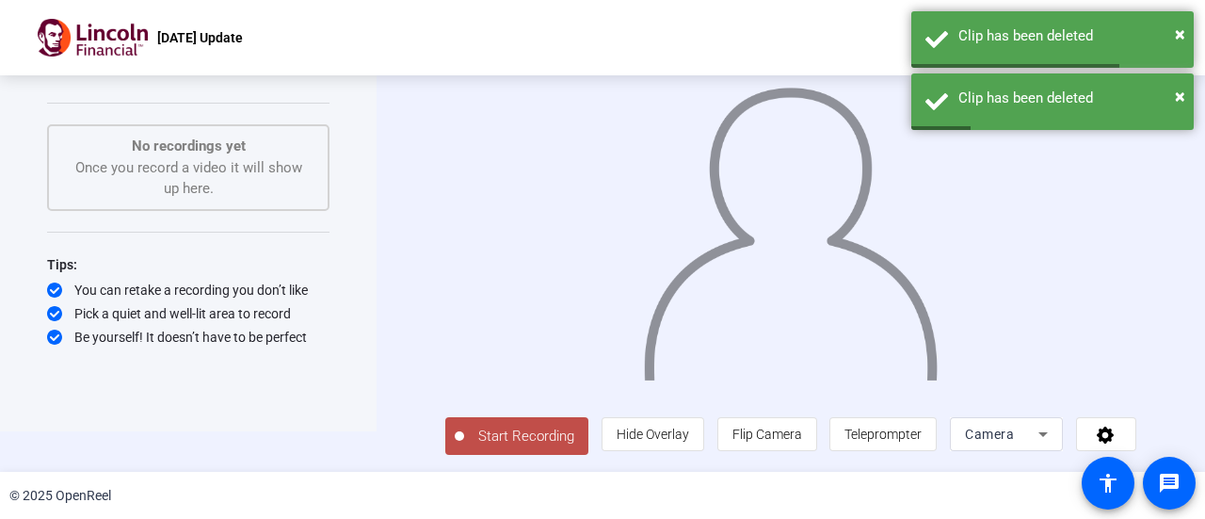
click at [519, 429] on span "Start Recording" at bounding box center [526, 437] width 124 height 22
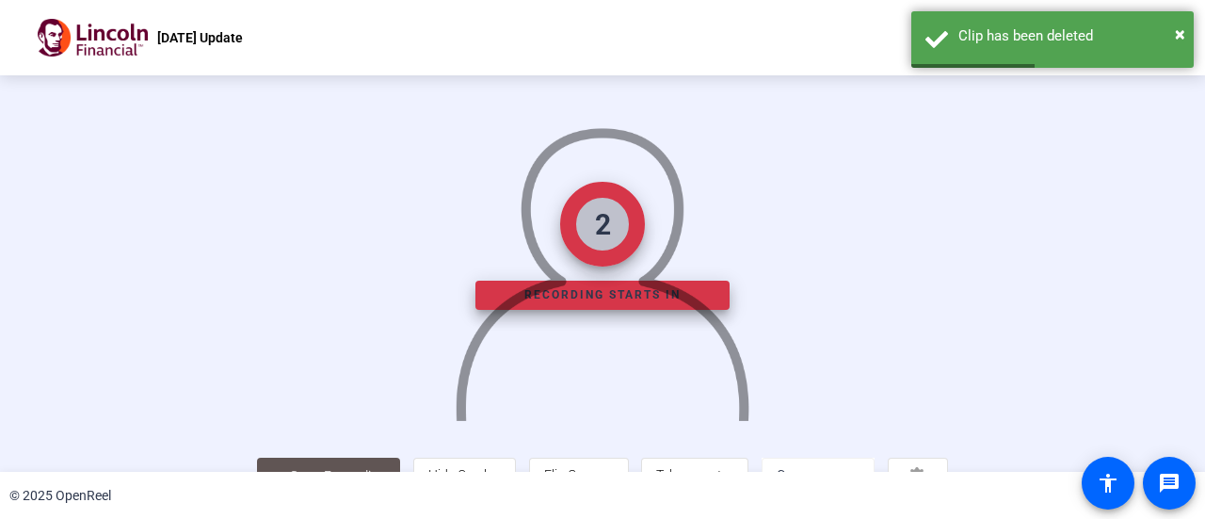
scroll to position [132, 0]
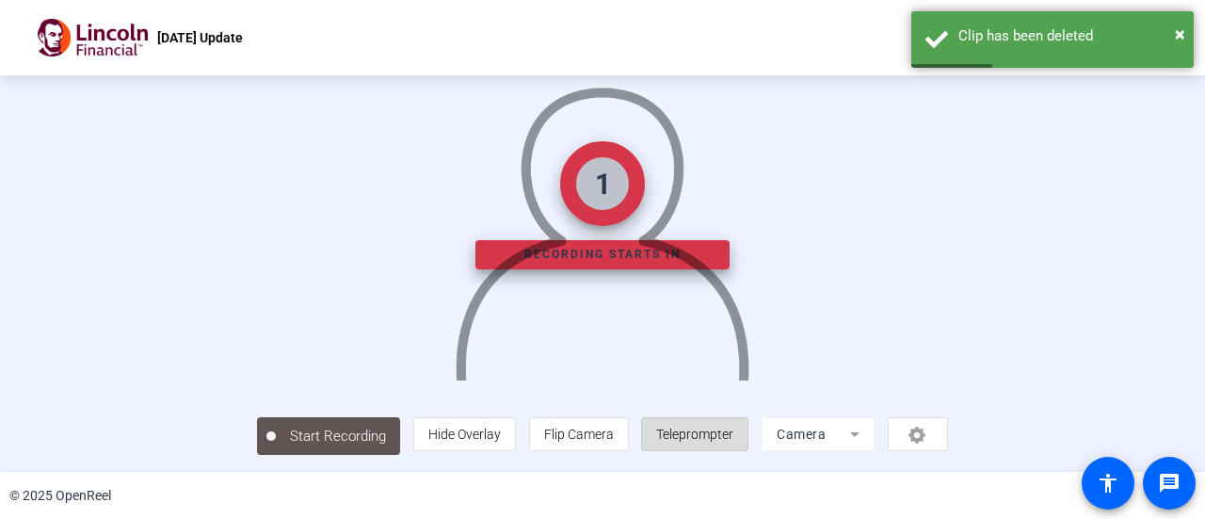
click at [734, 445] on span "Teleprompter" at bounding box center [694, 434] width 77 height 36
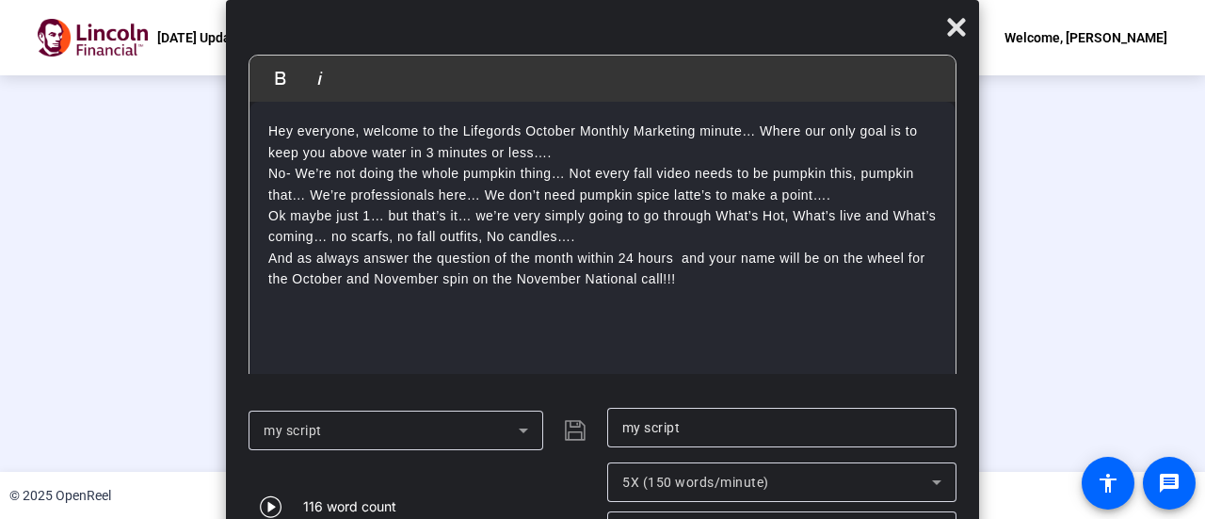
click at [291, 442] on div "00:00:06" at bounding box center [338, 446] width 94 height 17
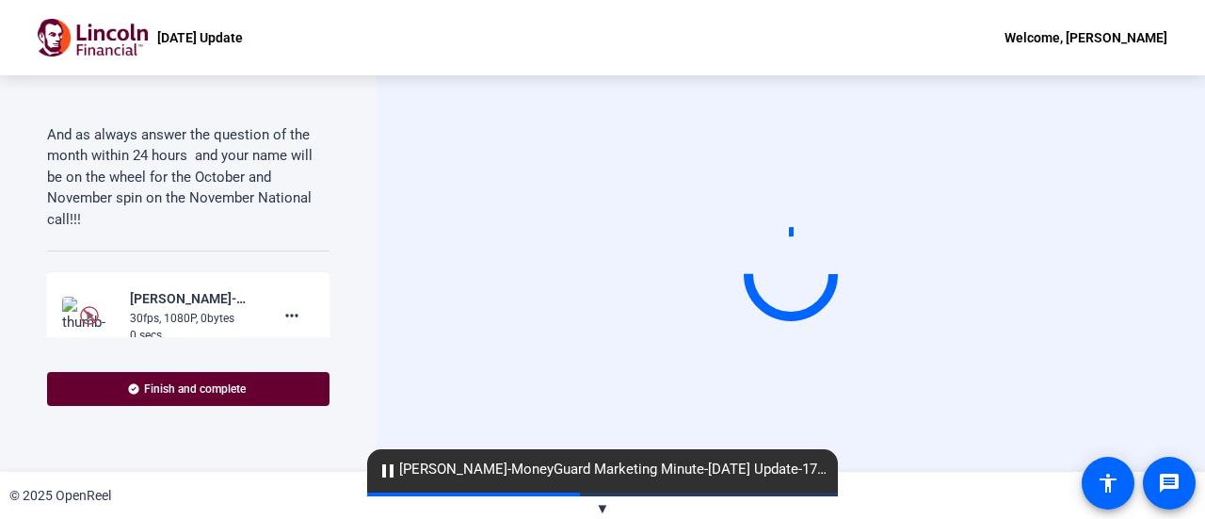
scroll to position [504, 0]
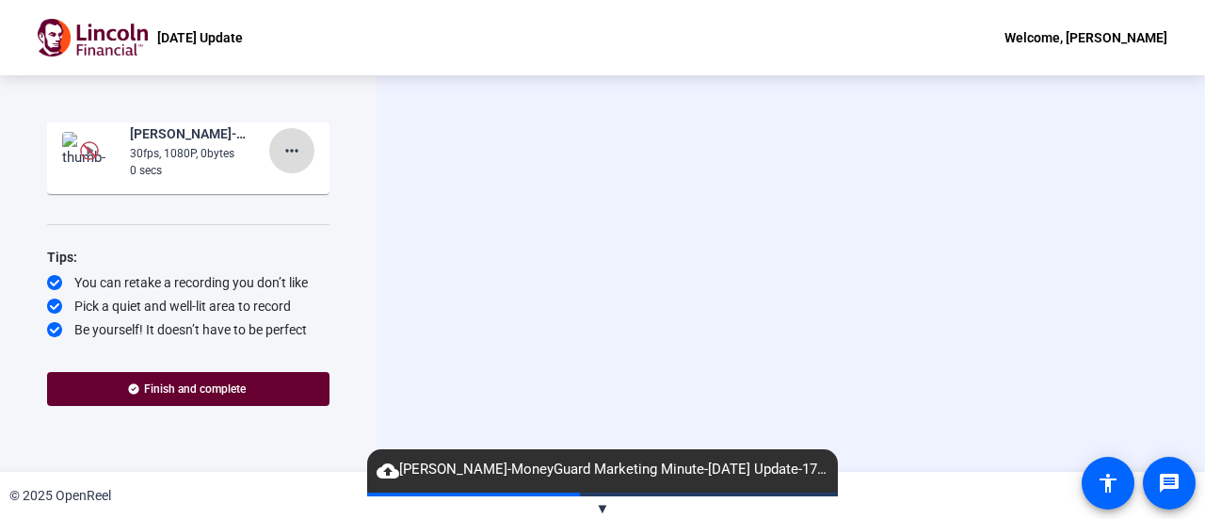
click at [292, 152] on mat-icon "more_horiz" at bounding box center [292, 150] width 23 height 23
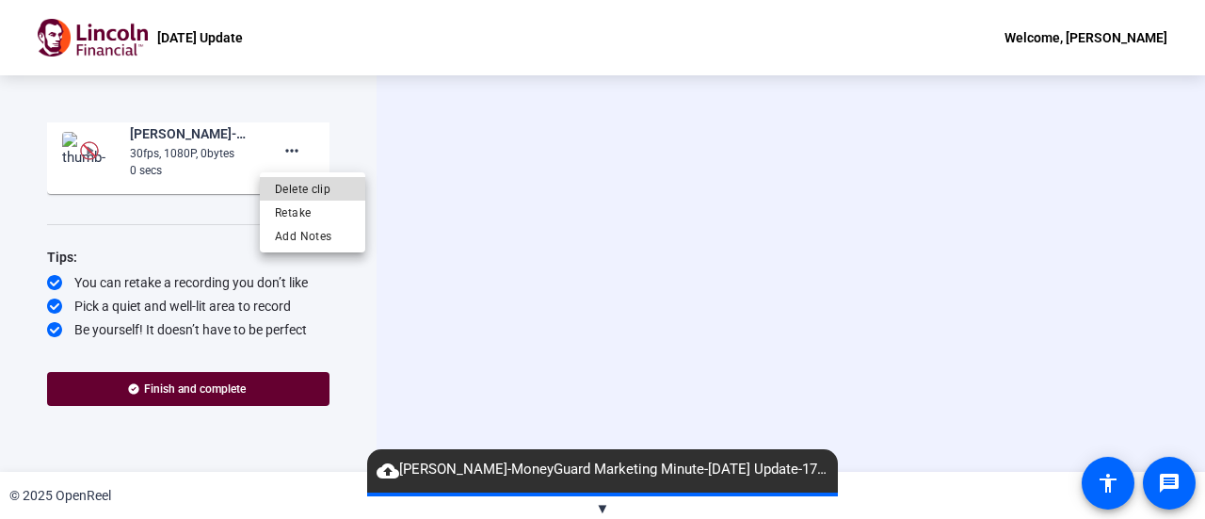
click at [301, 191] on span "Delete clip" at bounding box center [312, 189] width 75 height 23
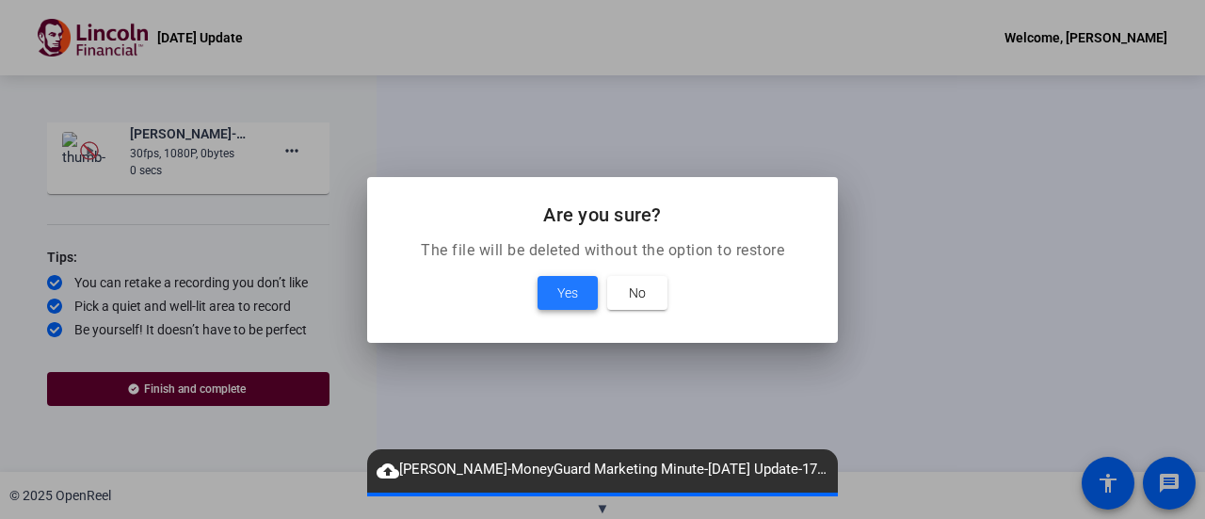
click at [567, 290] on span "Yes" at bounding box center [567, 293] width 21 height 23
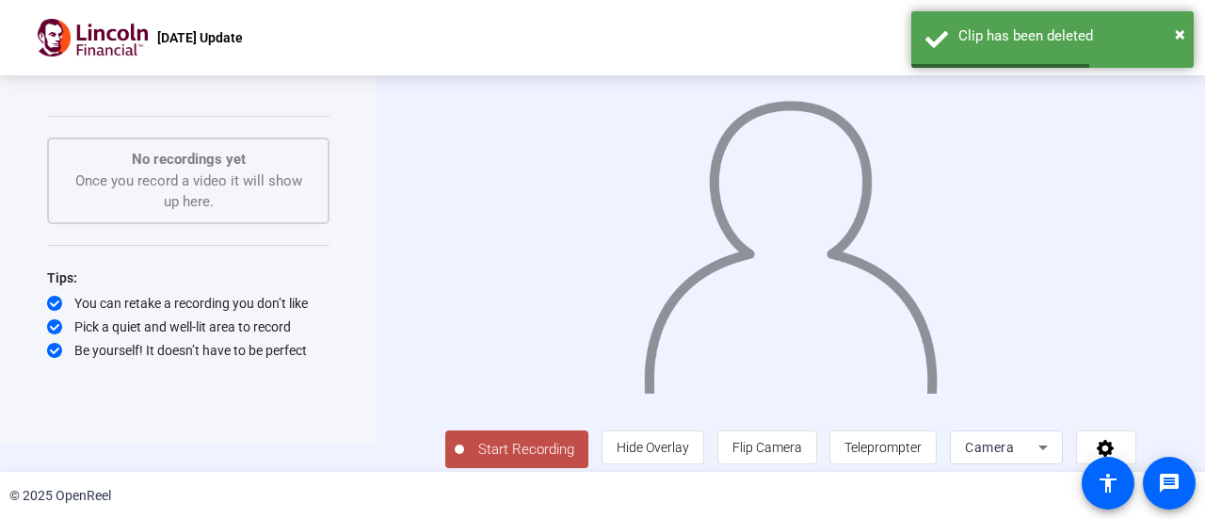
scroll to position [41, 0]
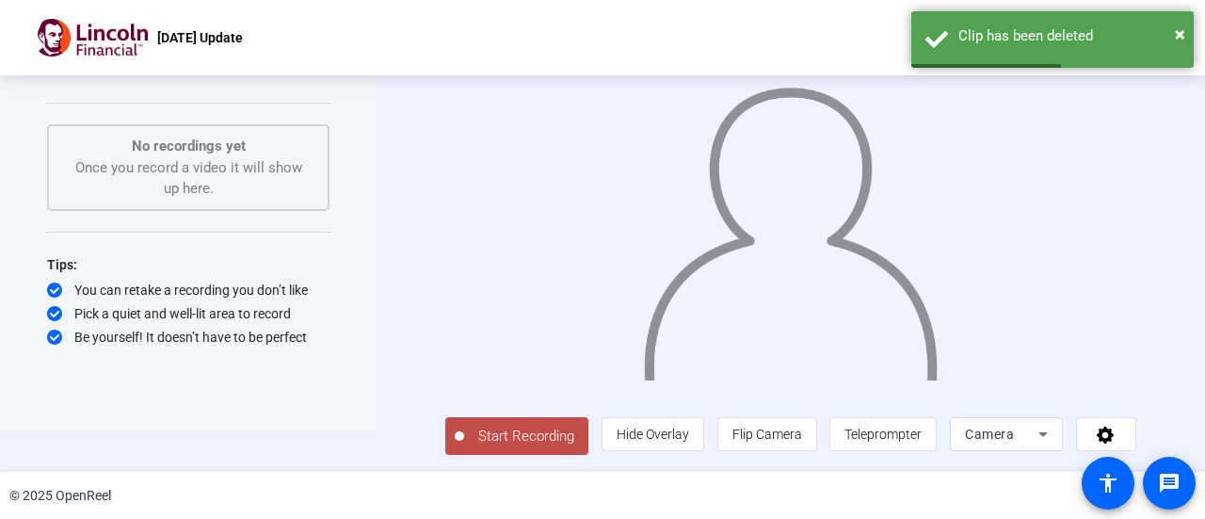
click at [479, 449] on button "Start Recording" at bounding box center [516, 436] width 143 height 38
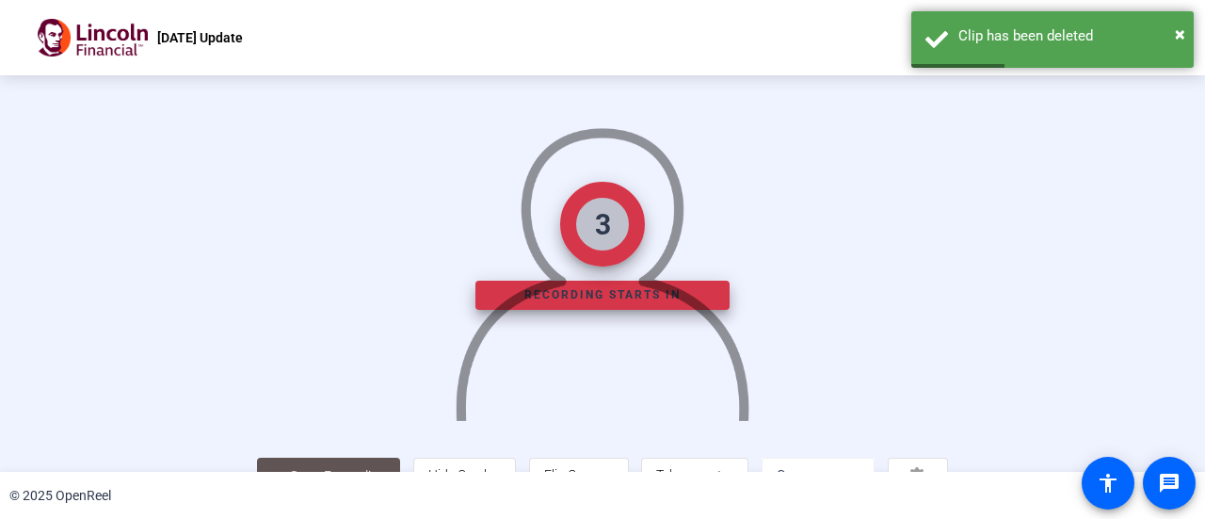
scroll to position [132, 0]
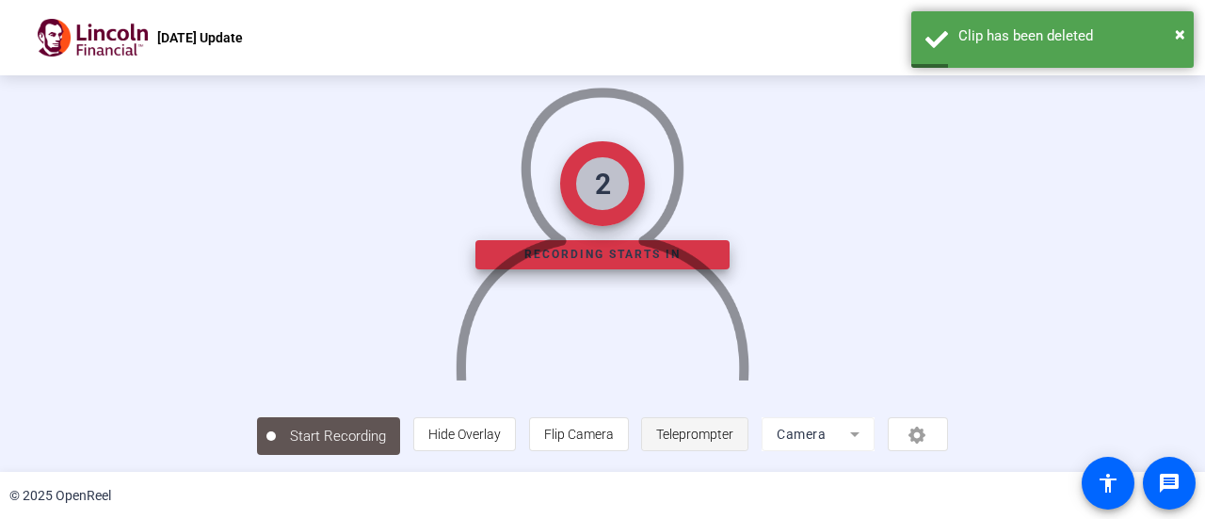
click at [734, 432] on span "Teleprompter" at bounding box center [694, 434] width 77 height 15
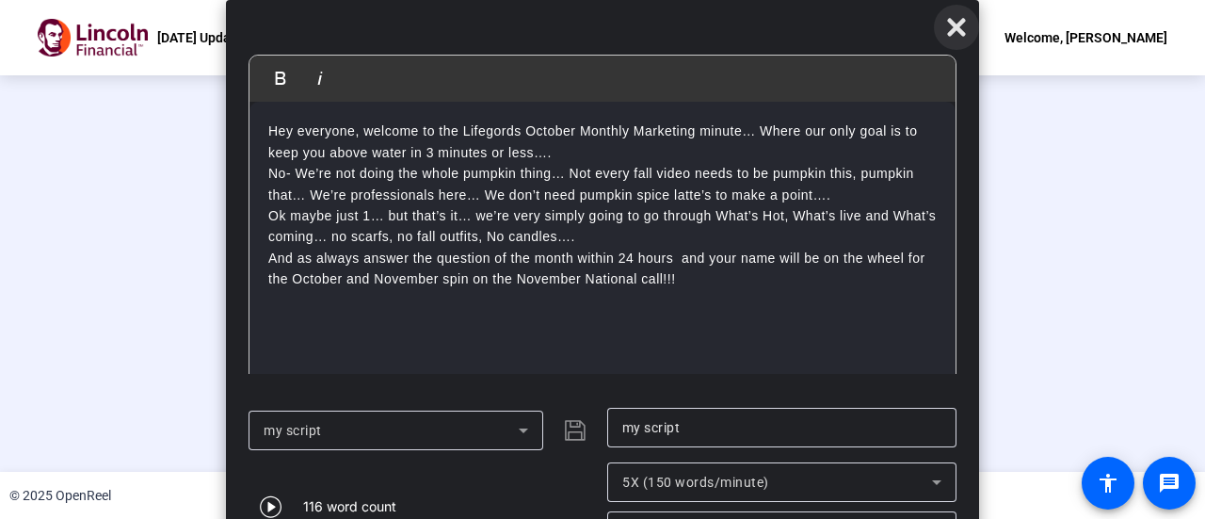
click at [966, 24] on icon at bounding box center [956, 27] width 23 height 23
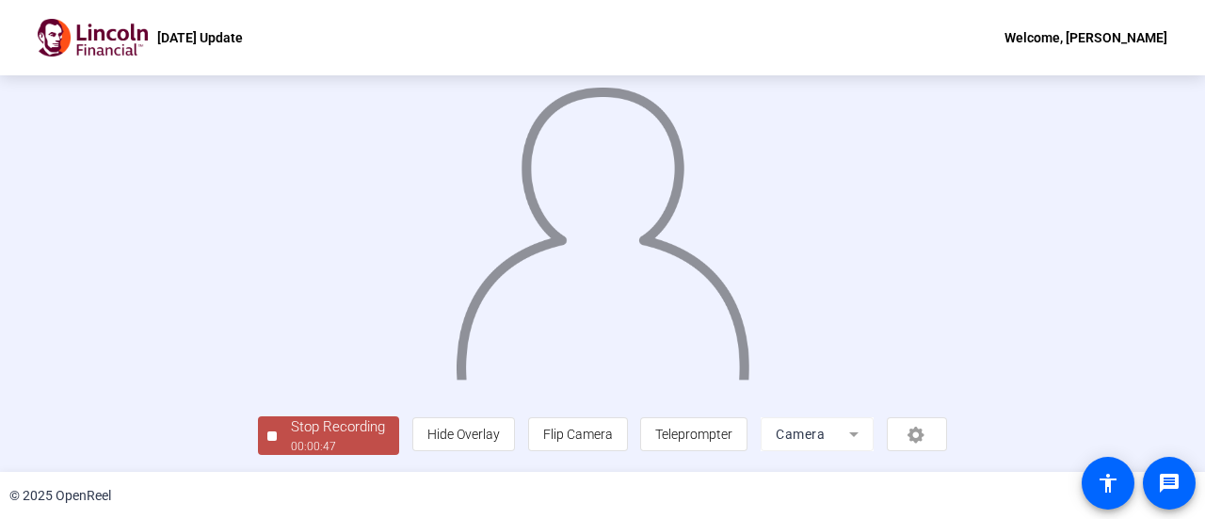
click at [291, 435] on div "Stop Recording" at bounding box center [338, 427] width 94 height 22
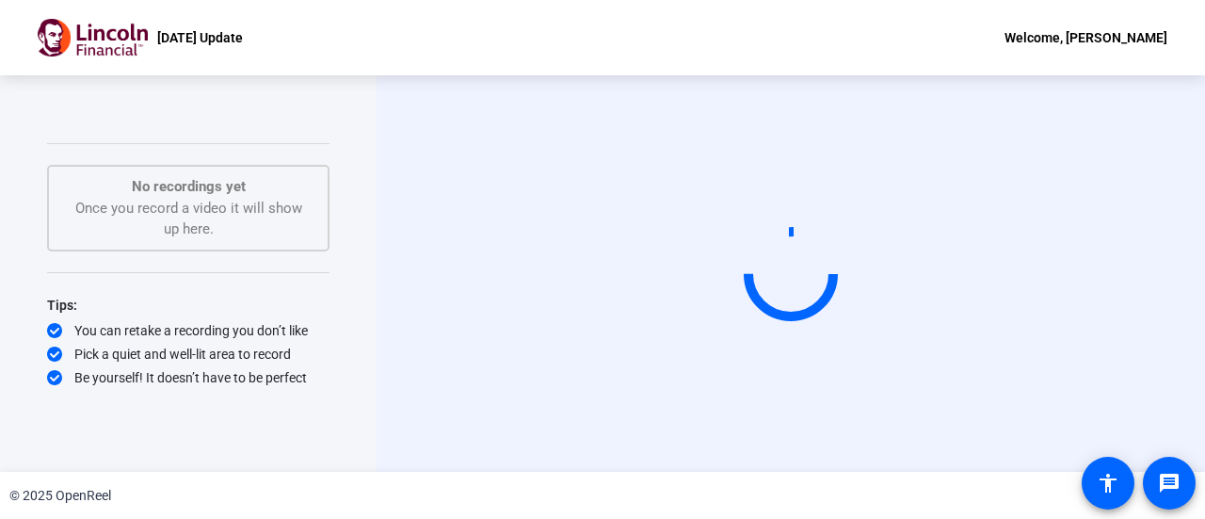
scroll to position [0, 0]
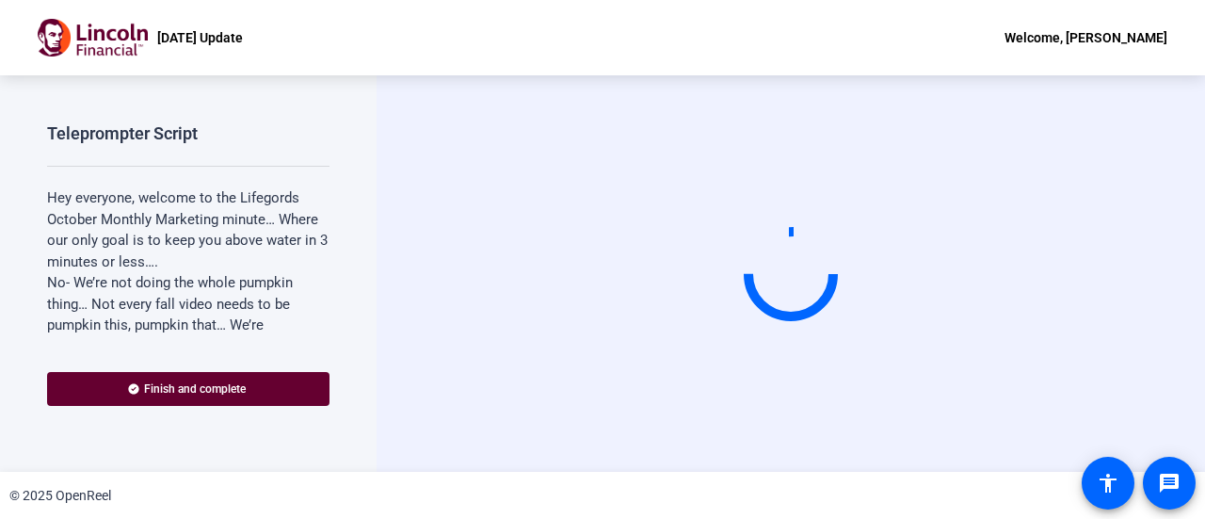
scroll to position [504, 0]
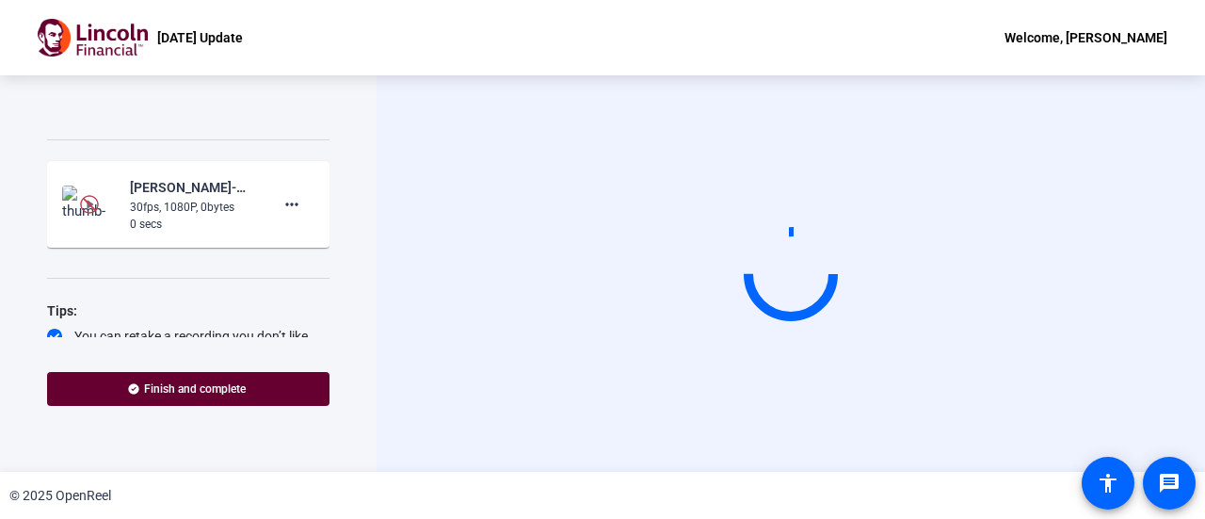
scroll to position [410, 0]
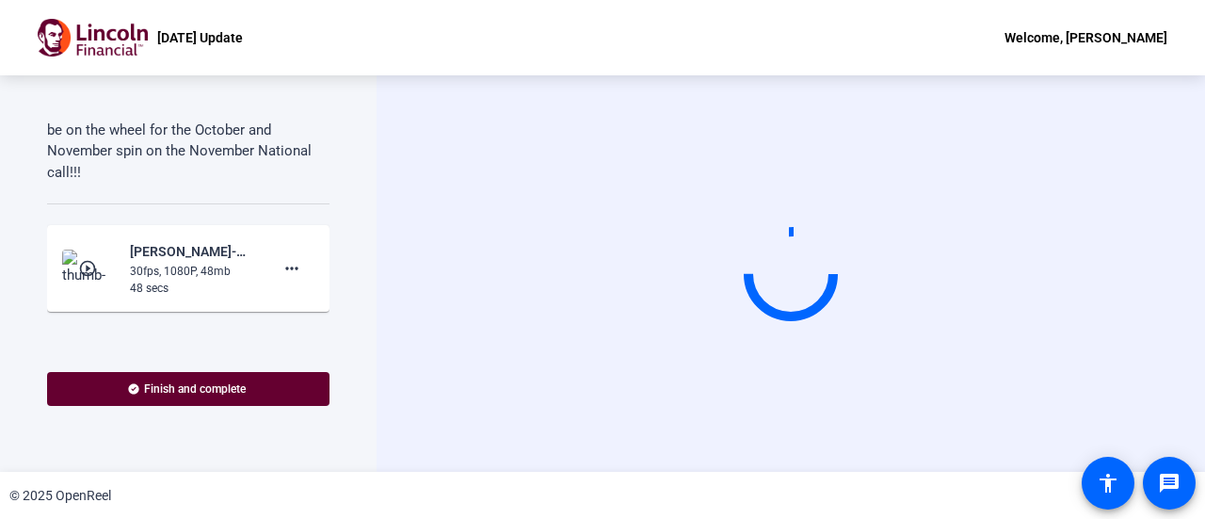
scroll to position [471, 0]
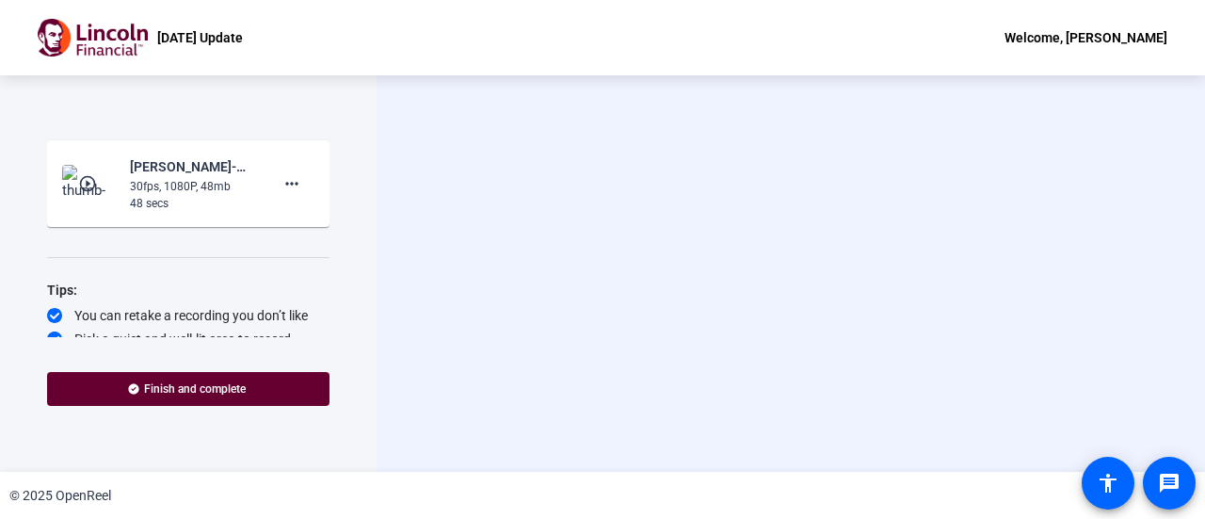
click at [92, 177] on mat-icon "play_circle_outline" at bounding box center [89, 183] width 23 height 19
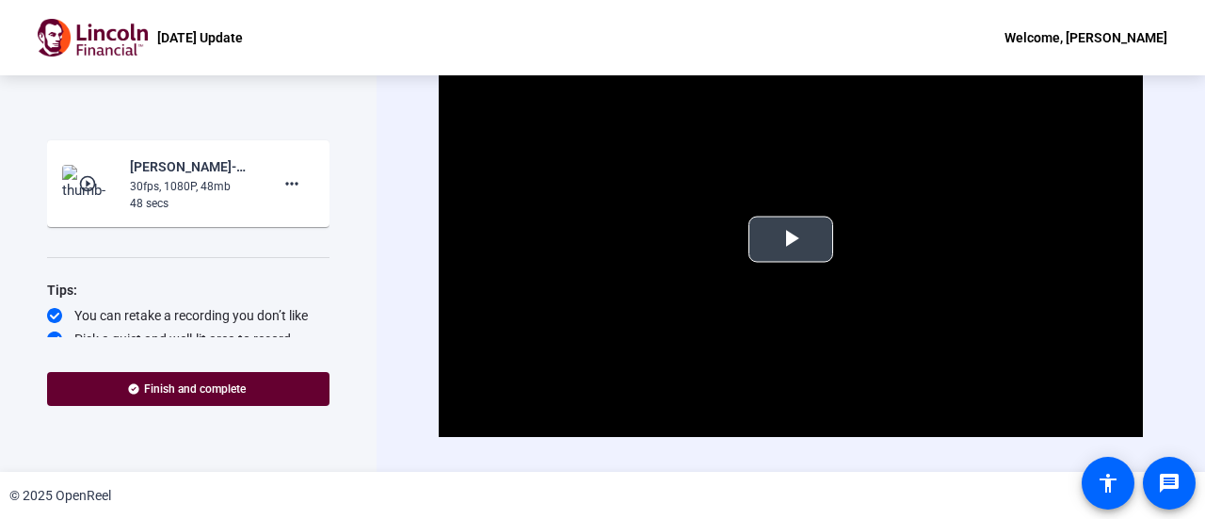
click at [791, 239] on span "Video Player" at bounding box center [791, 239] width 0 height 0
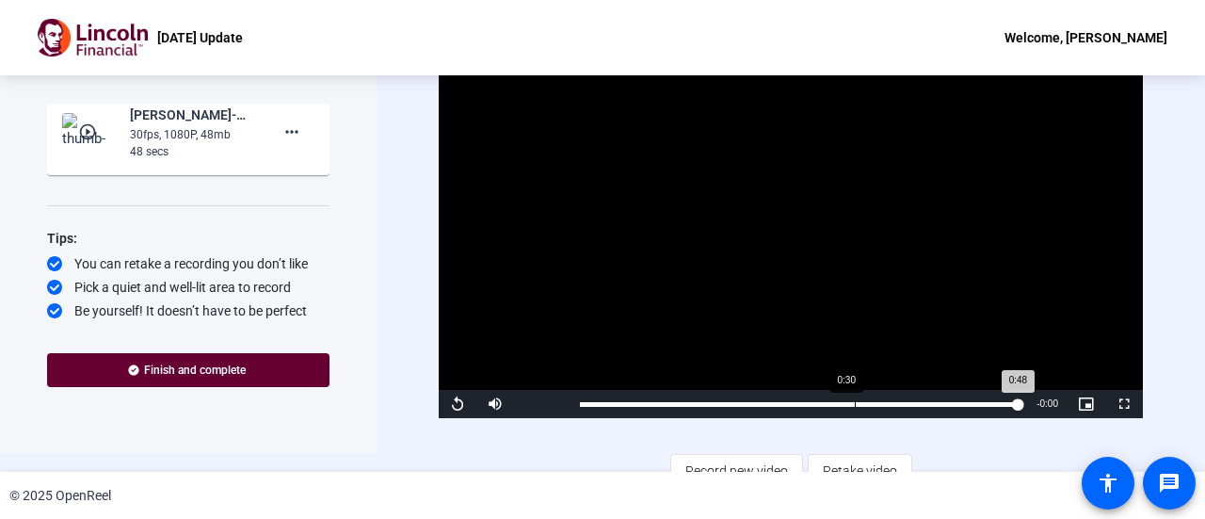
scroll to position [38, 0]
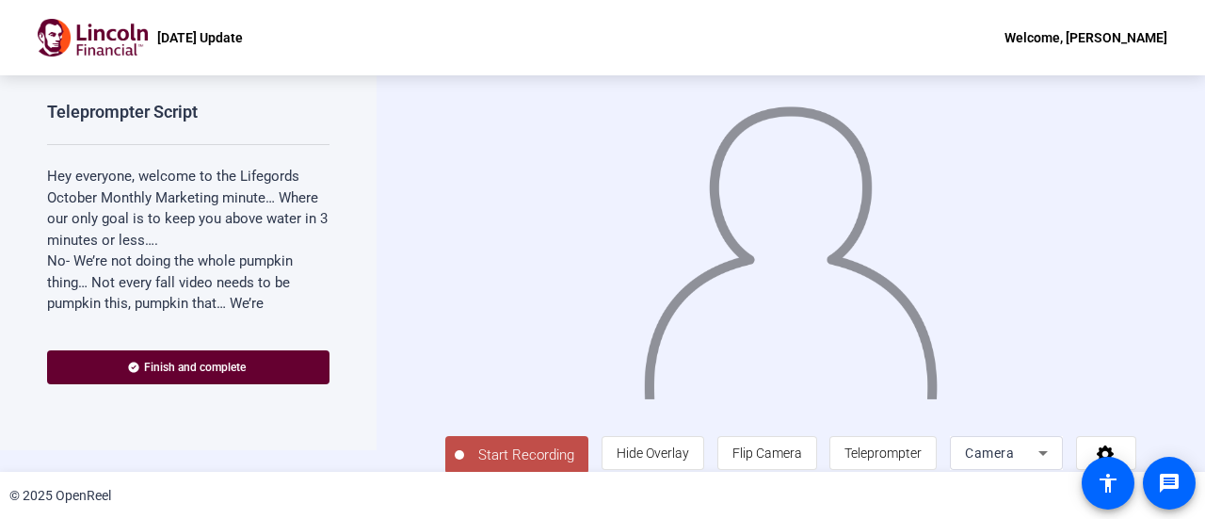
scroll to position [41, 0]
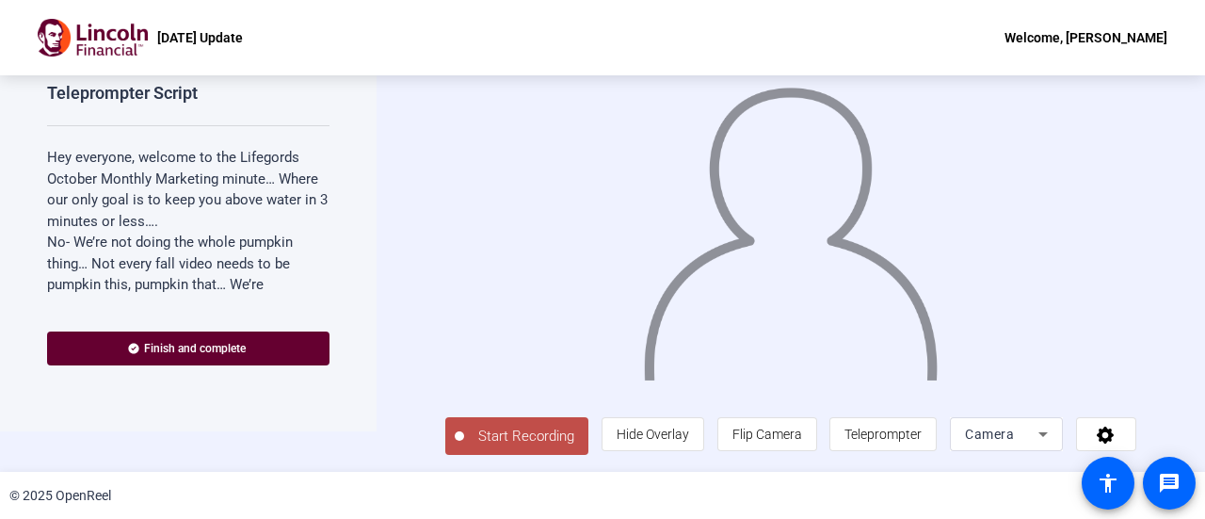
click at [530, 429] on span "Start Recording" at bounding box center [526, 437] width 124 height 22
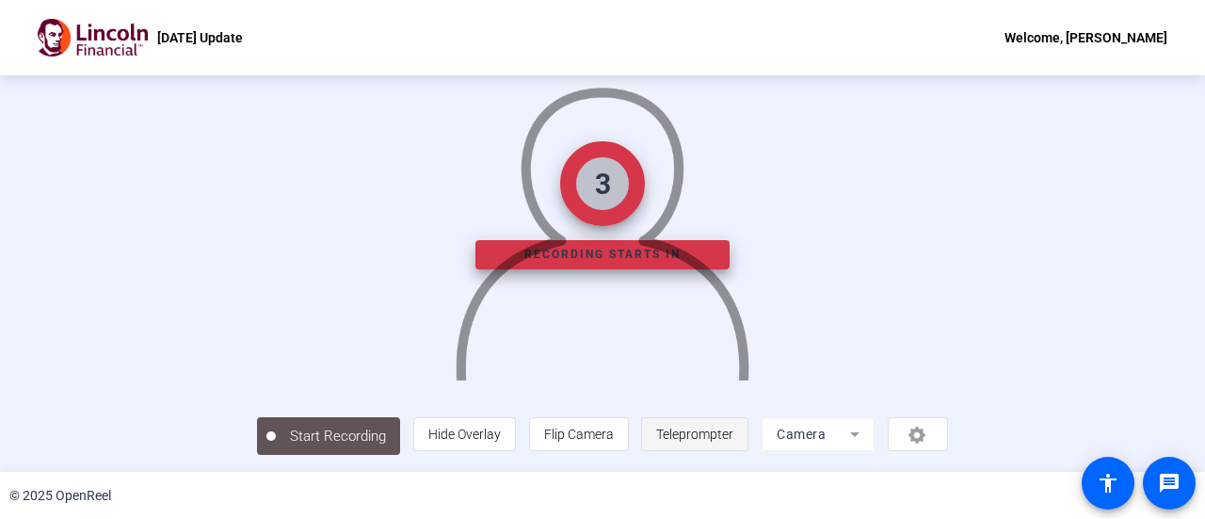
scroll to position [132, 0]
click at [734, 432] on span "Teleprompter" at bounding box center [694, 434] width 77 height 15
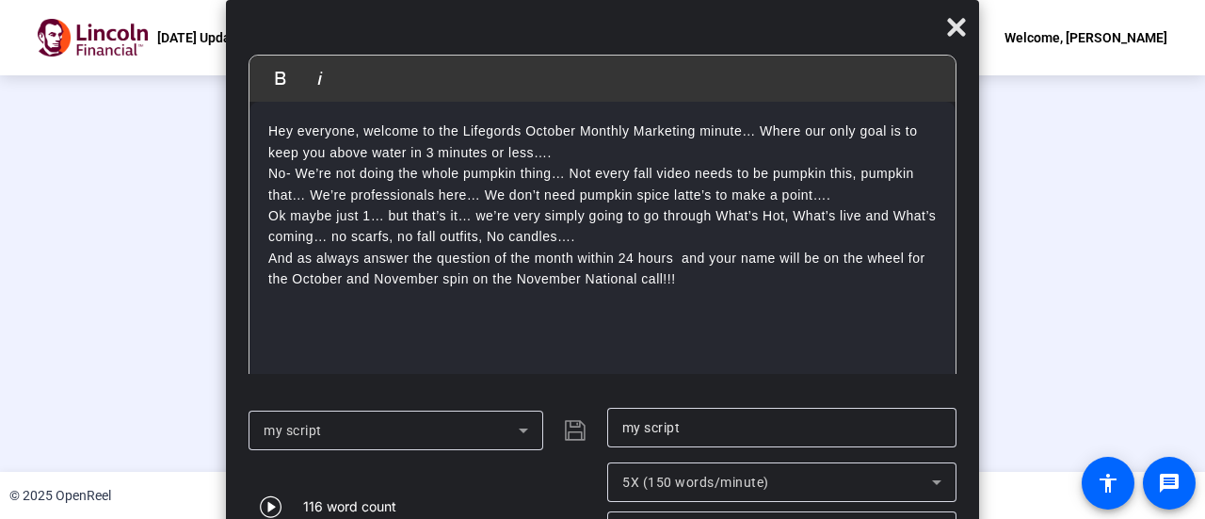
click at [291, 424] on div "Stop Recording" at bounding box center [338, 427] width 94 height 22
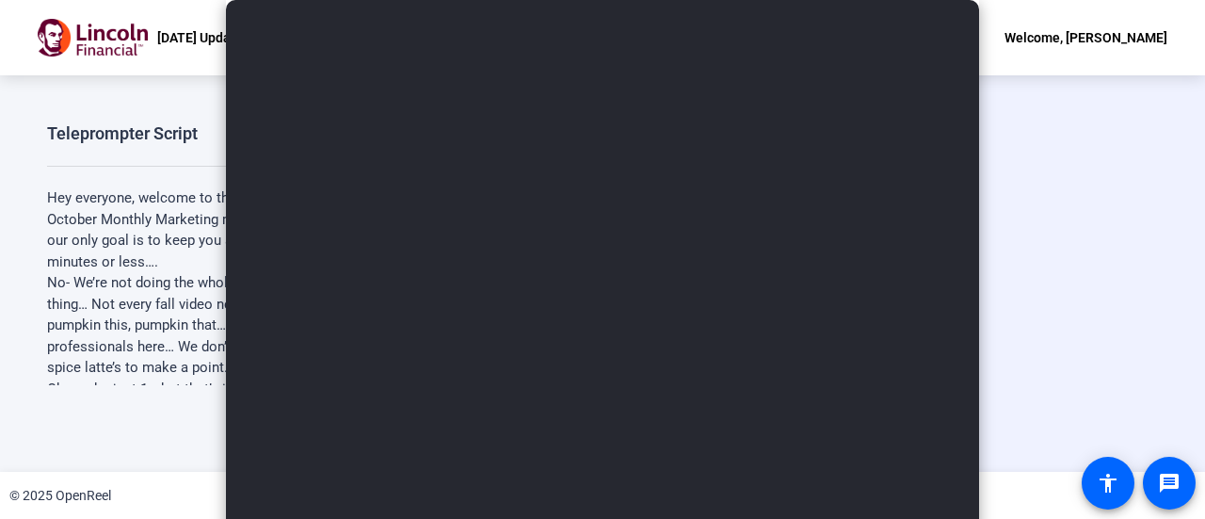
scroll to position [0, 0]
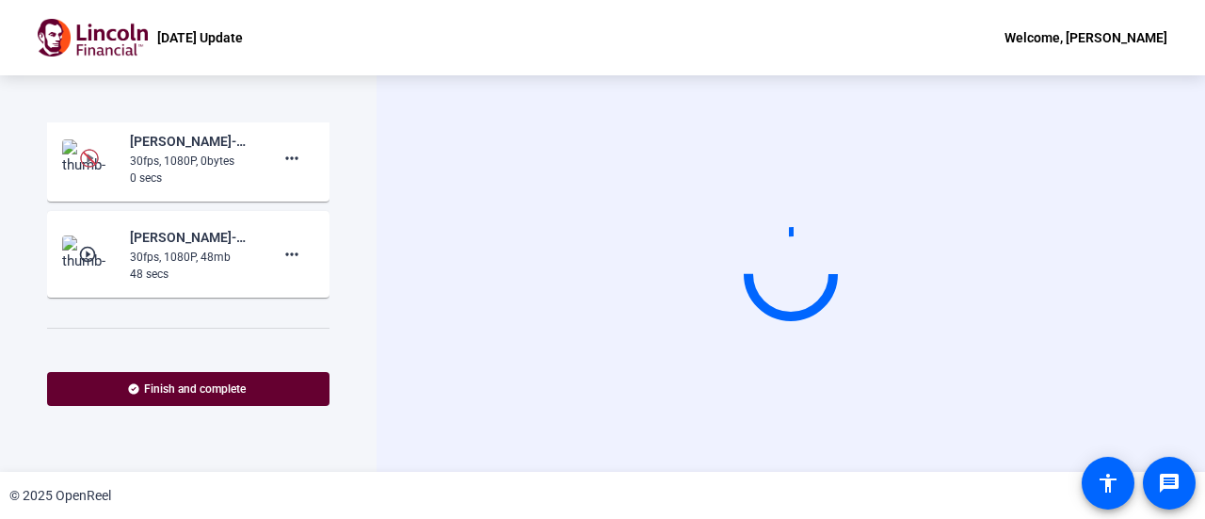
scroll to position [470, 0]
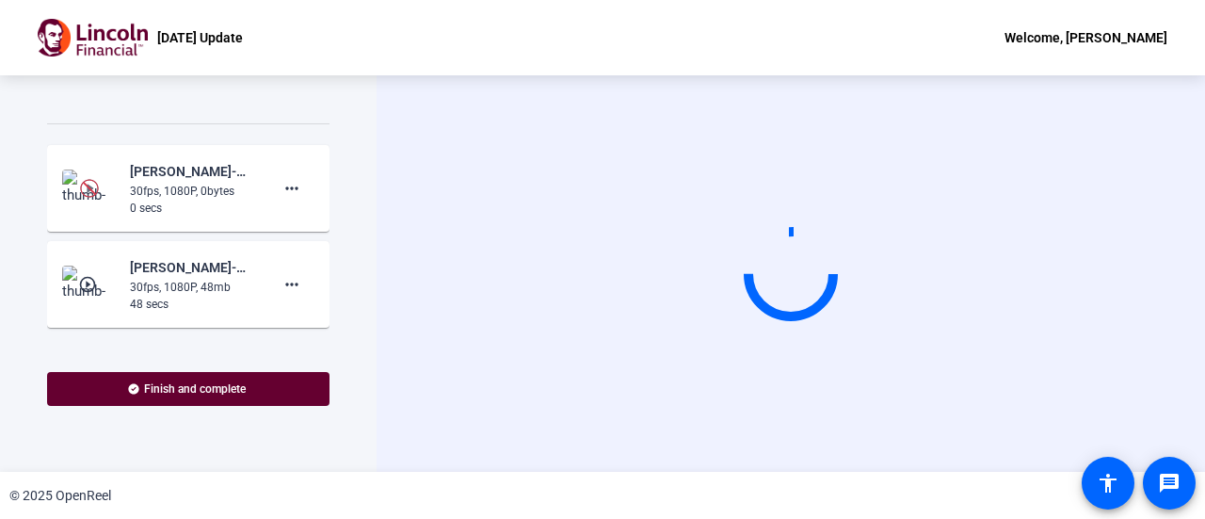
scroll to position [471, 0]
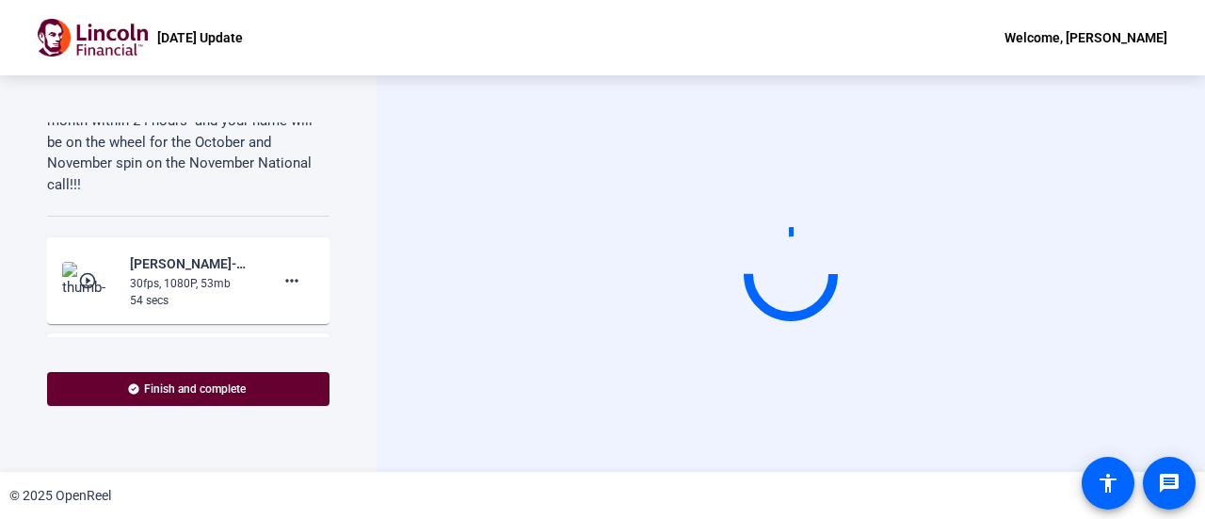
scroll to position [377, 0]
click at [78, 280] on mat-icon "play_circle_outline" at bounding box center [89, 277] width 23 height 19
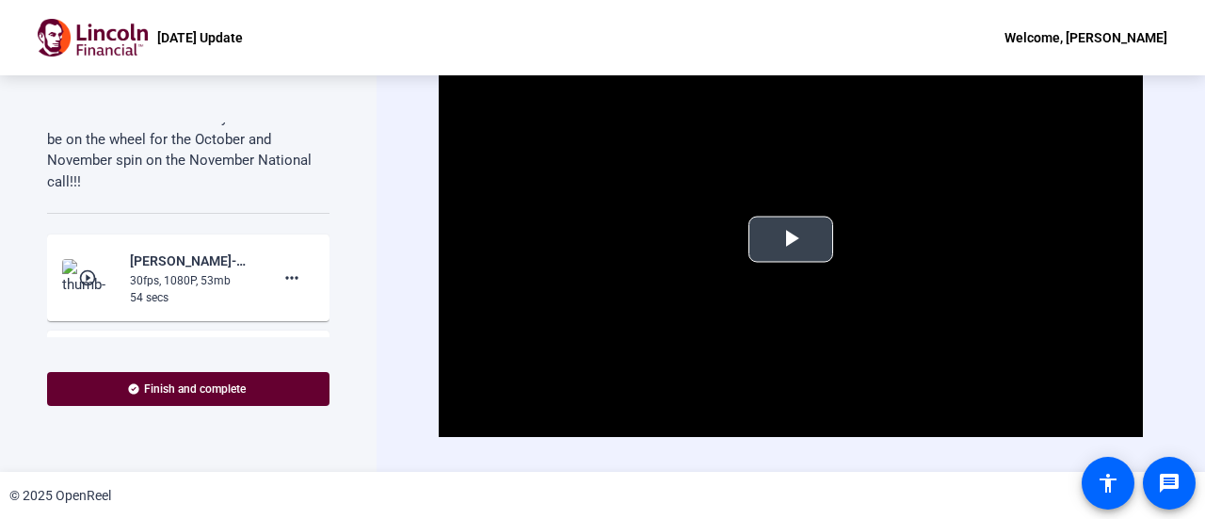
click at [791, 239] on span "Video Player" at bounding box center [791, 239] width 0 height 0
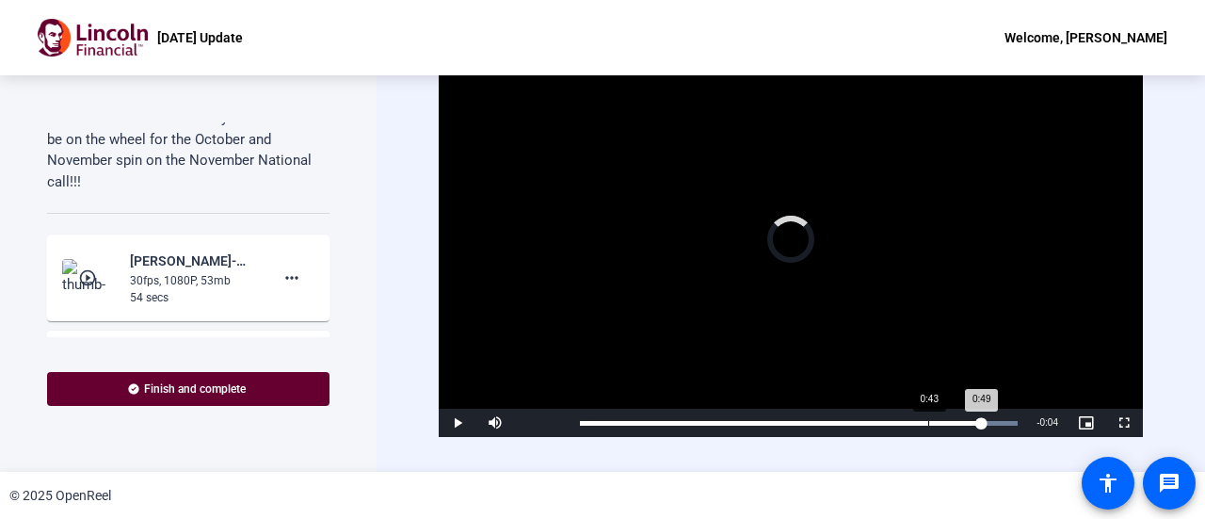
drag, startPoint x: 972, startPoint y: 415, endPoint x: 908, endPoint y: 417, distance: 64.1
click at [908, 417] on div "Loaded : 100.00% 0:43 0:49" at bounding box center [799, 423] width 457 height 28
drag, startPoint x: 915, startPoint y: 419, endPoint x: 702, endPoint y: 425, distance: 212.9
click at [702, 425] on div "Loaded : 100.00% 0:15 0:16" at bounding box center [799, 423] width 457 height 28
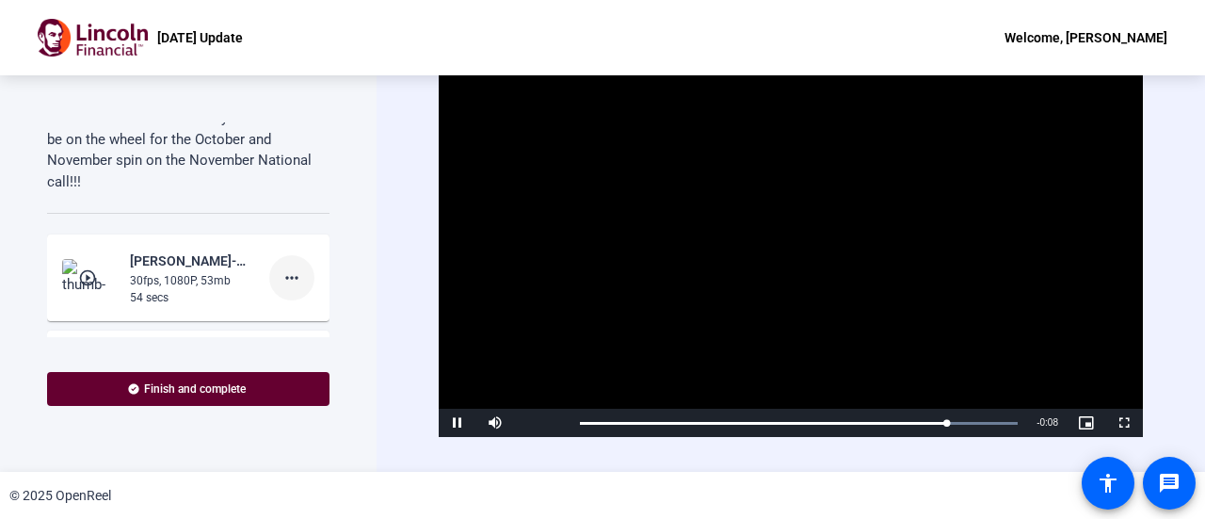
click at [285, 285] on mat-icon "more_horiz" at bounding box center [292, 277] width 23 height 23
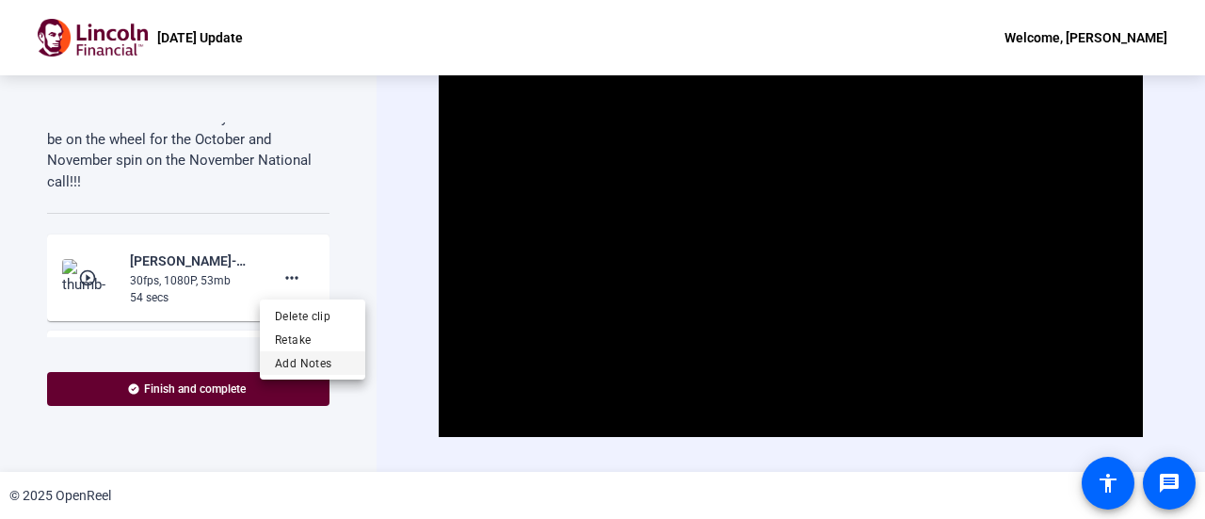
click at [320, 363] on span "Add Notes" at bounding box center [312, 363] width 75 height 23
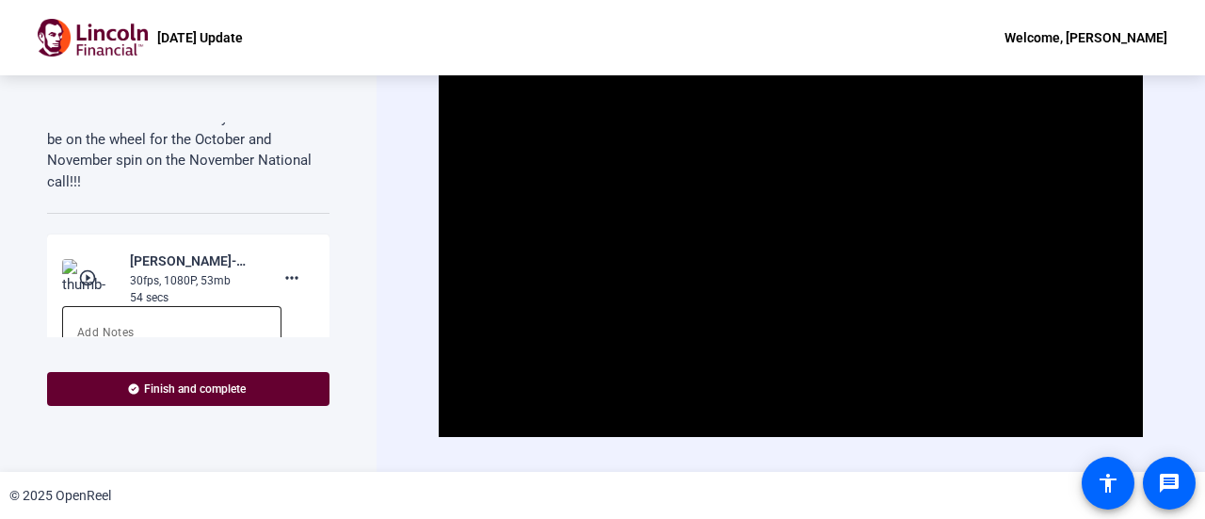
click at [141, 317] on div at bounding box center [171, 343] width 189 height 75
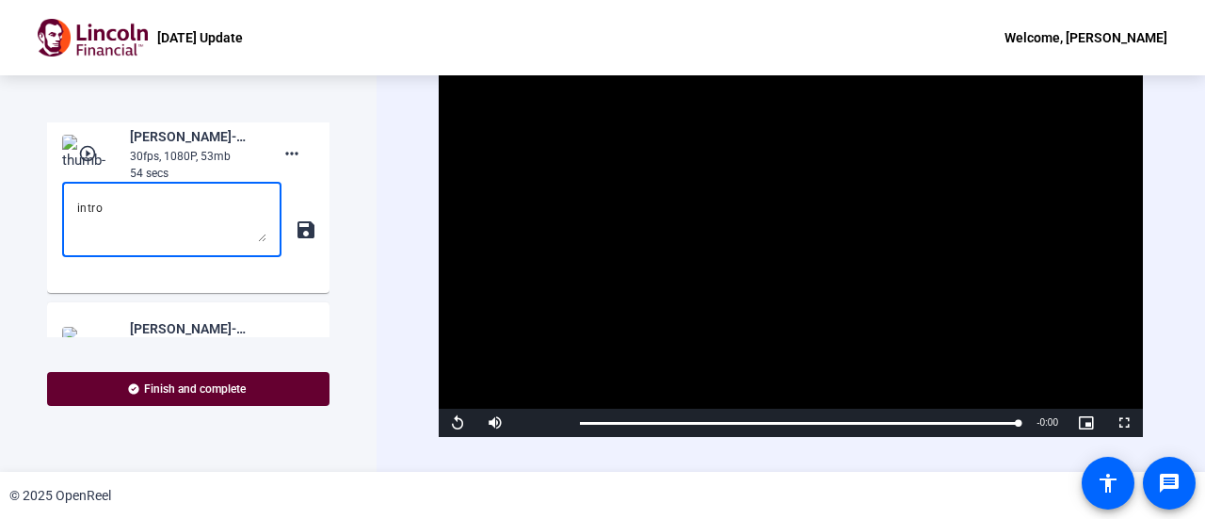
scroll to position [473, 0]
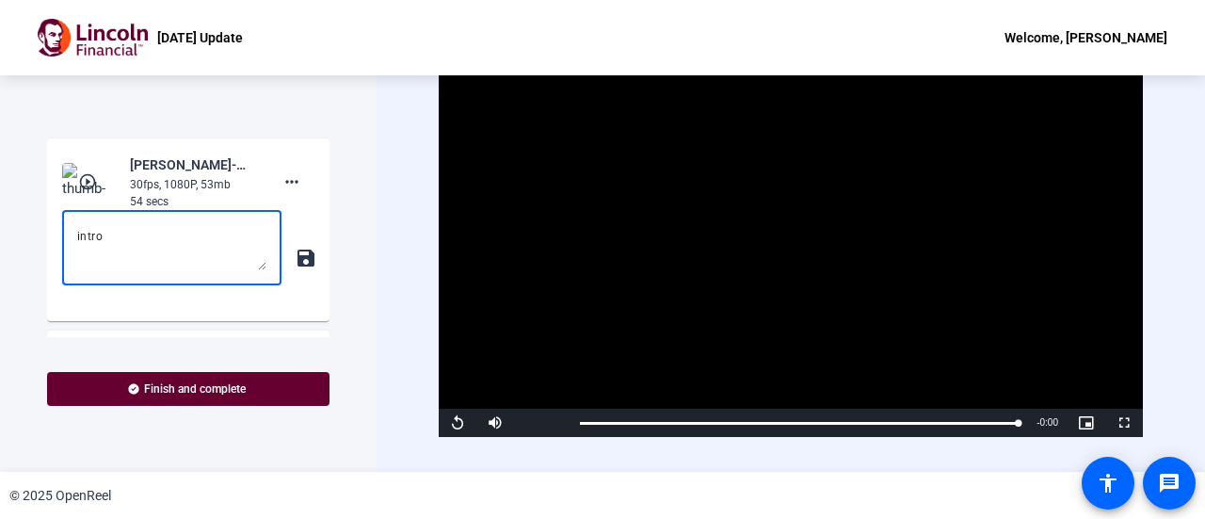
type textarea "intro"
click at [296, 255] on mat-icon "save" at bounding box center [305, 258] width 20 height 23
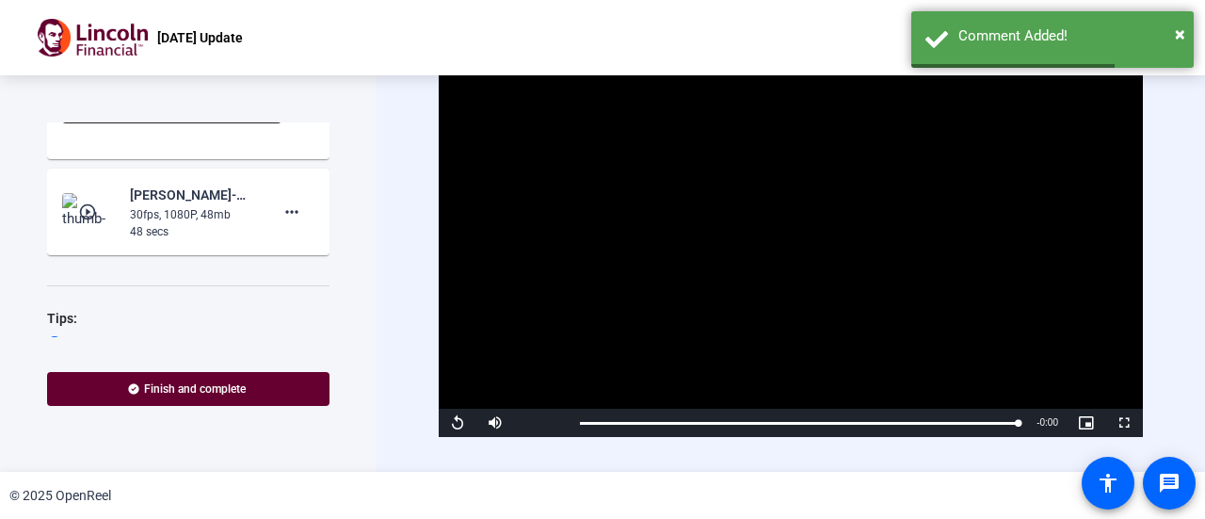
scroll to position [661, 0]
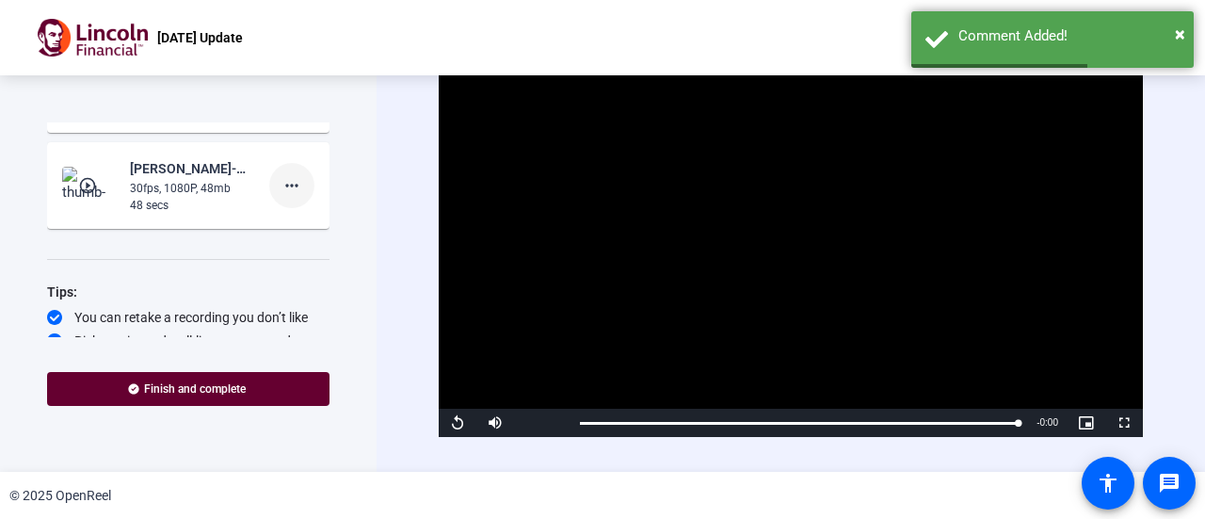
click at [281, 189] on mat-icon "more_horiz" at bounding box center [292, 185] width 23 height 23
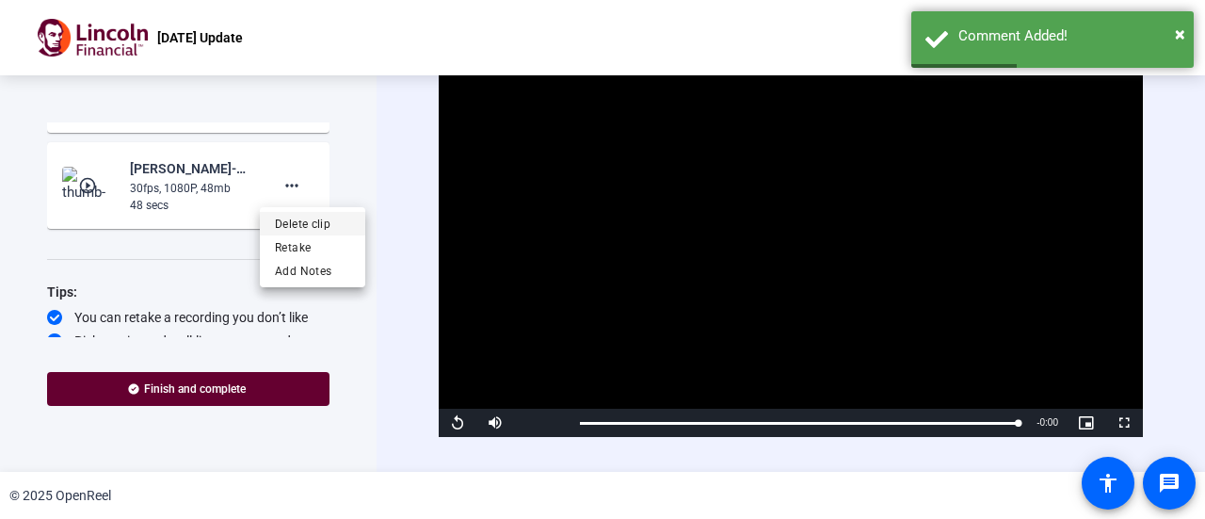
click at [302, 227] on span "Delete clip" at bounding box center [312, 224] width 75 height 23
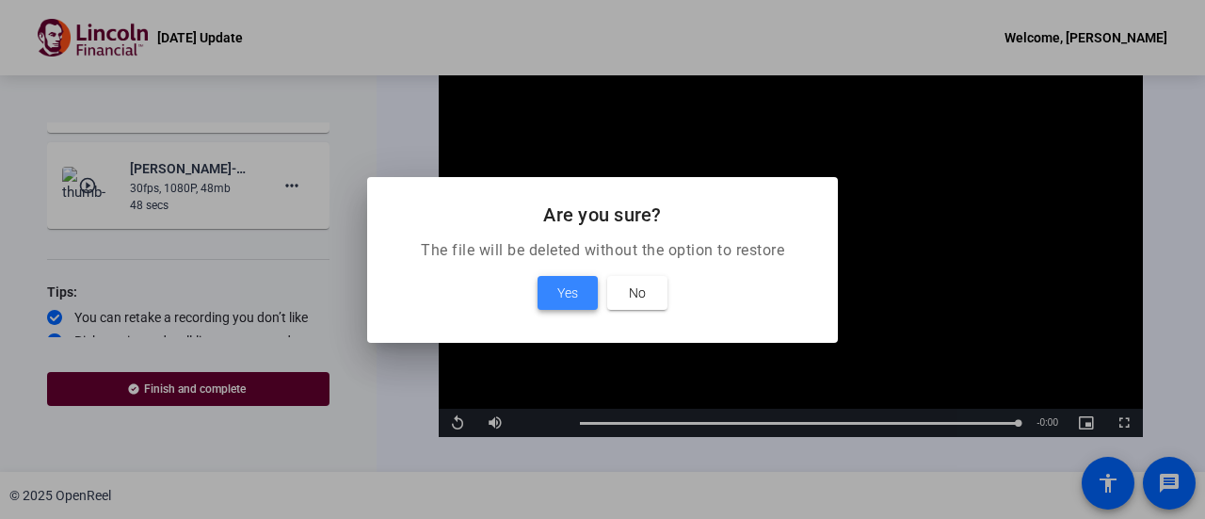
click at [557, 290] on span "Yes" at bounding box center [567, 293] width 21 height 23
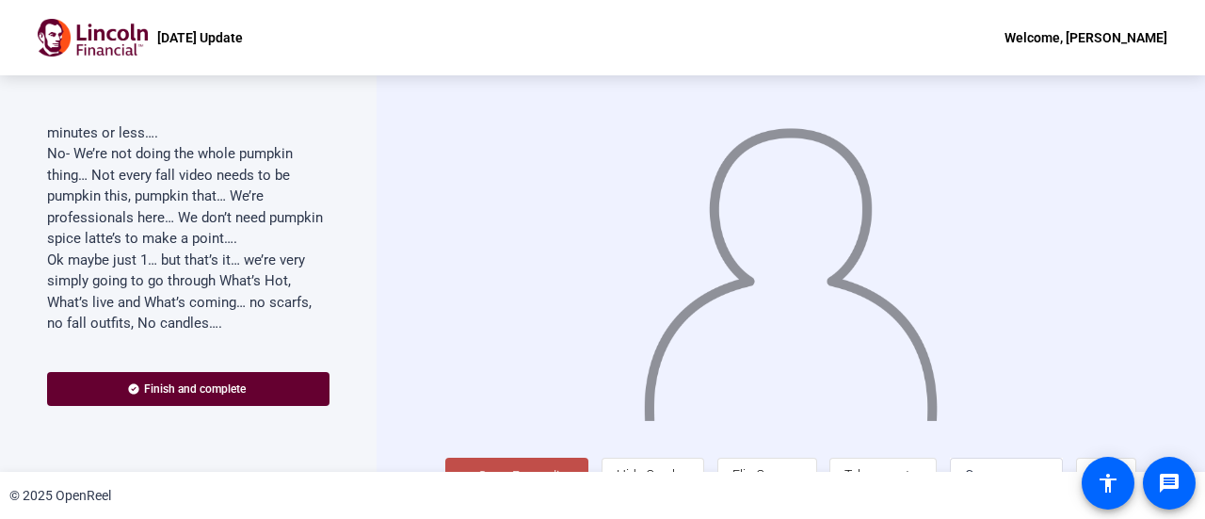
scroll to position [41, 0]
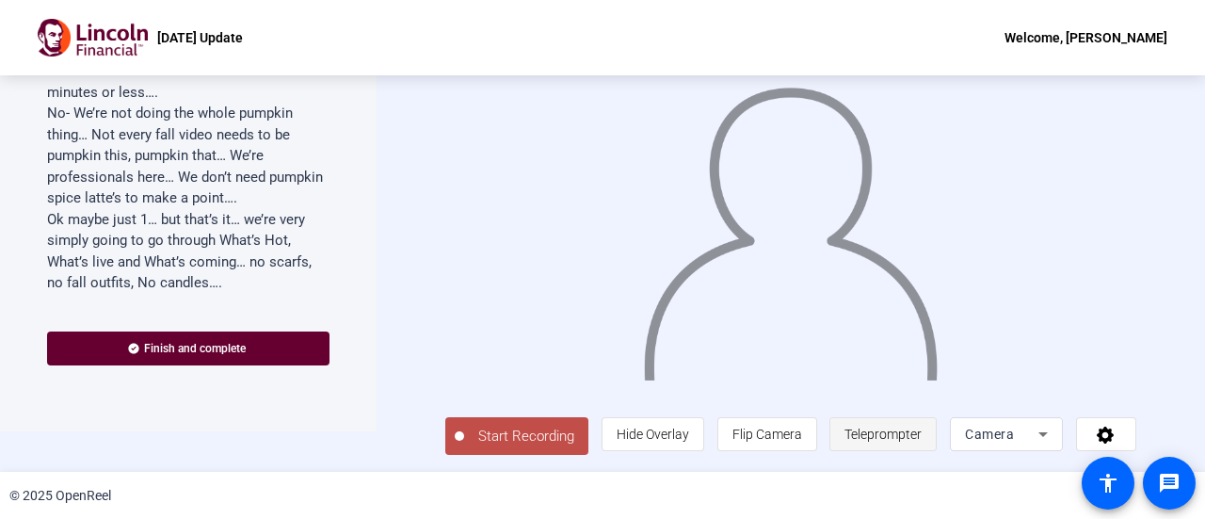
click at [907, 447] on span "Teleprompter" at bounding box center [883, 434] width 77 height 36
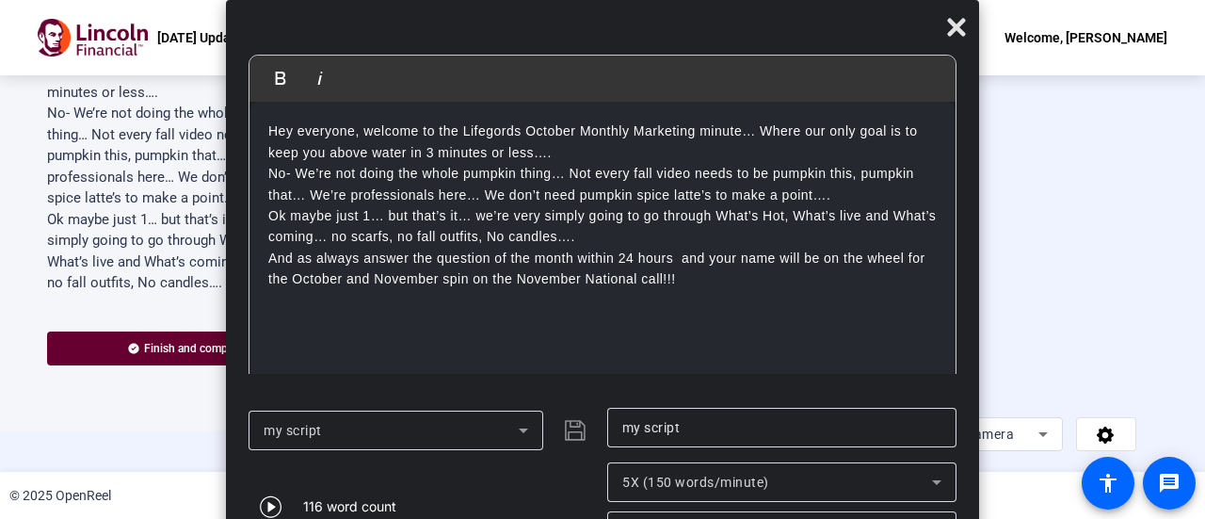
click at [490, 427] on div "my script" at bounding box center [391, 430] width 255 height 23
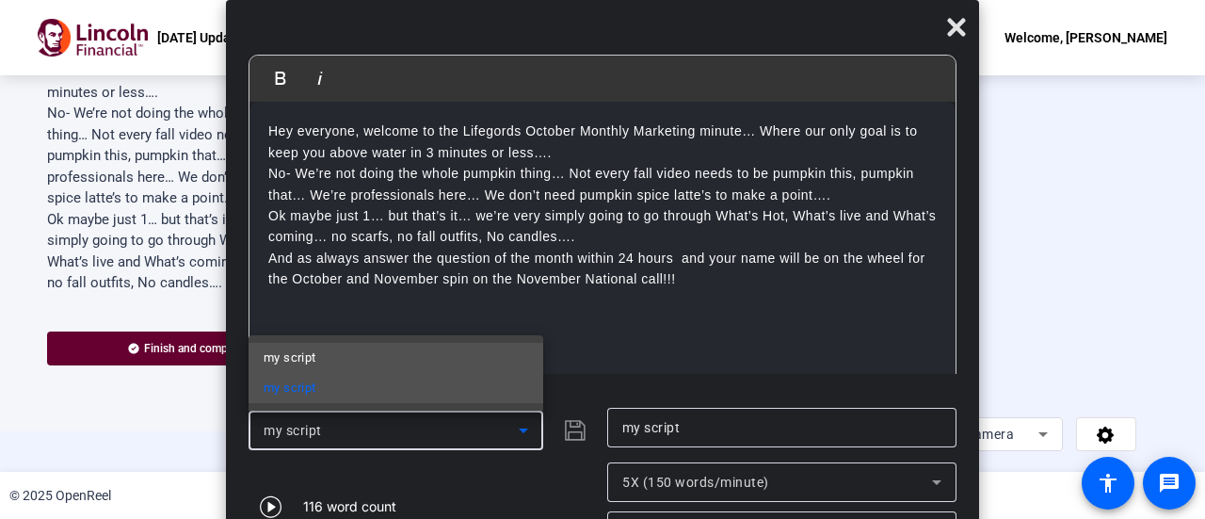
click at [391, 363] on mat-option "my script" at bounding box center [396, 358] width 295 height 30
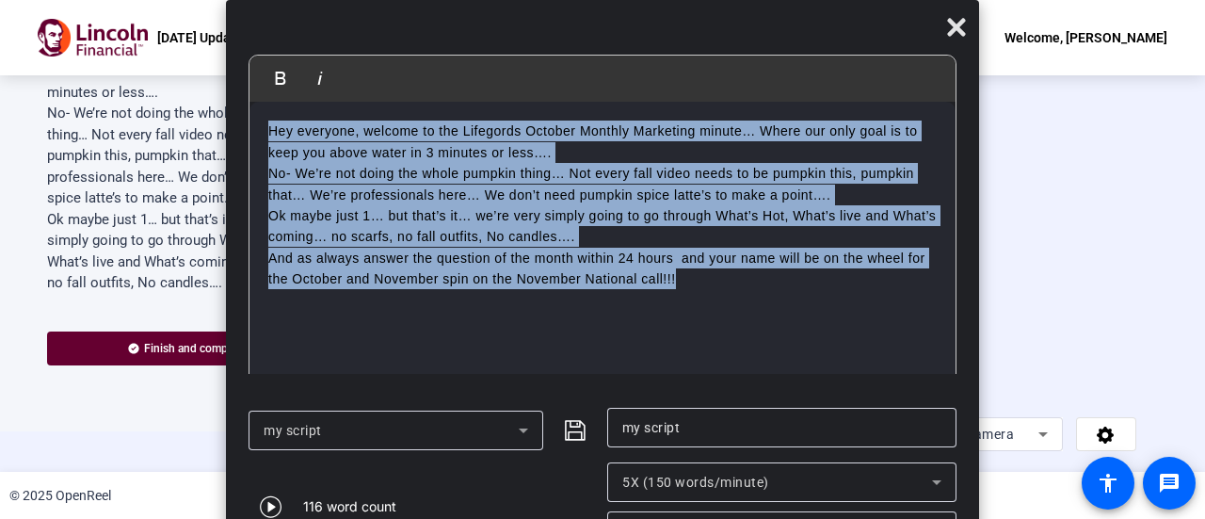
drag, startPoint x: 691, startPoint y: 271, endPoint x: 8, endPoint y: 33, distance: 724.0
click at [8, 33] on body "Accessibility Screen-Reader Guide, Feedback, and Issue Reporting | New window O…" at bounding box center [602, 259] width 1205 height 519
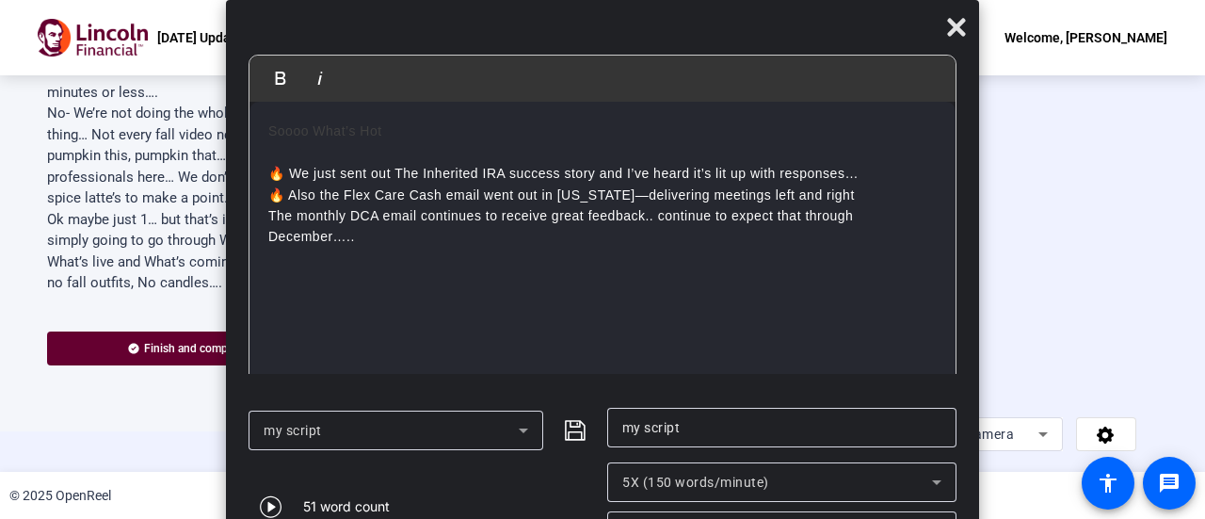
click at [292, 171] on p "🔥 We just sent out The Inherited IRA success story and I’ve heard it’s lit up w…" at bounding box center [602, 173] width 669 height 63
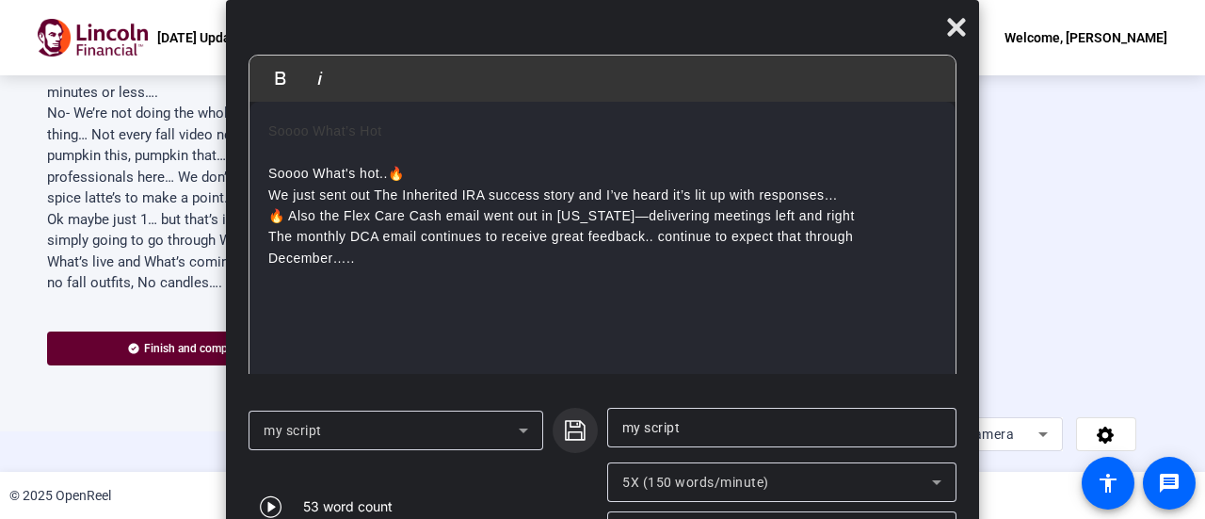
click at [581, 428] on icon "submit" at bounding box center [575, 430] width 23 height 23
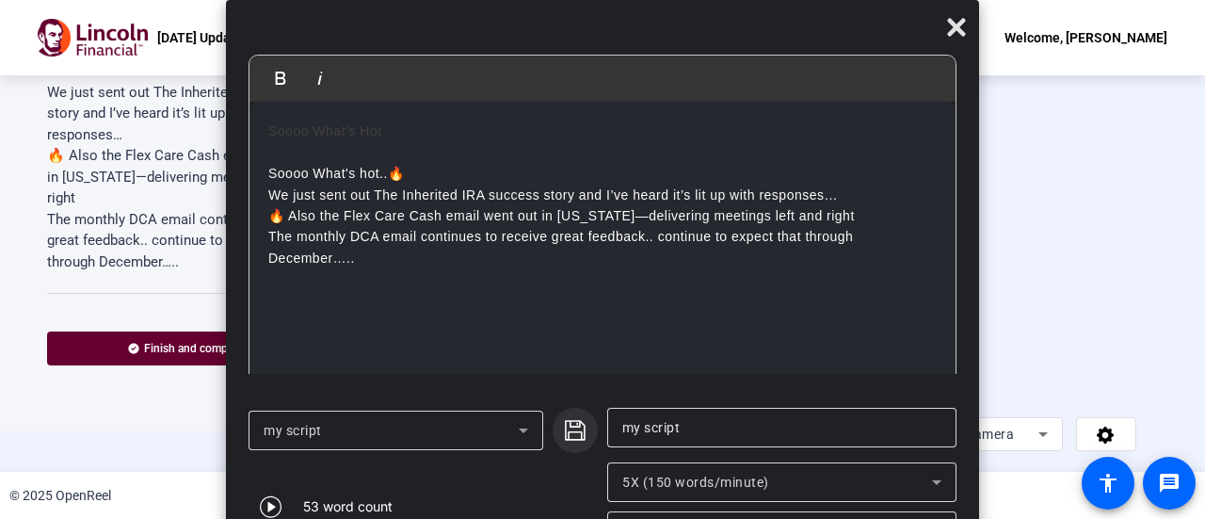
click at [577, 428] on icon "submit" at bounding box center [575, 430] width 23 height 23
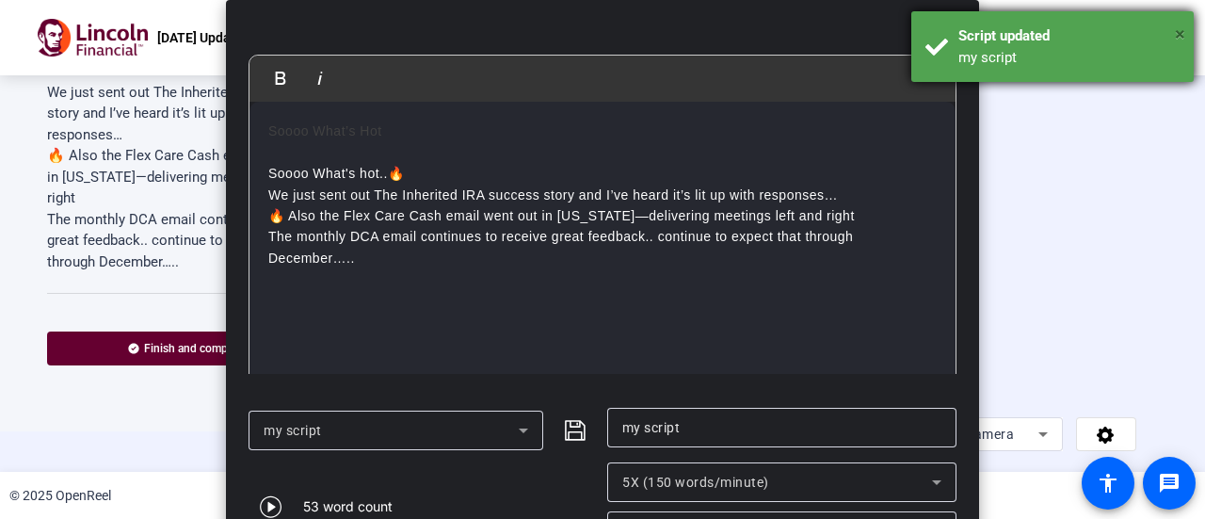
click at [1181, 38] on span "×" at bounding box center [1180, 34] width 10 height 23
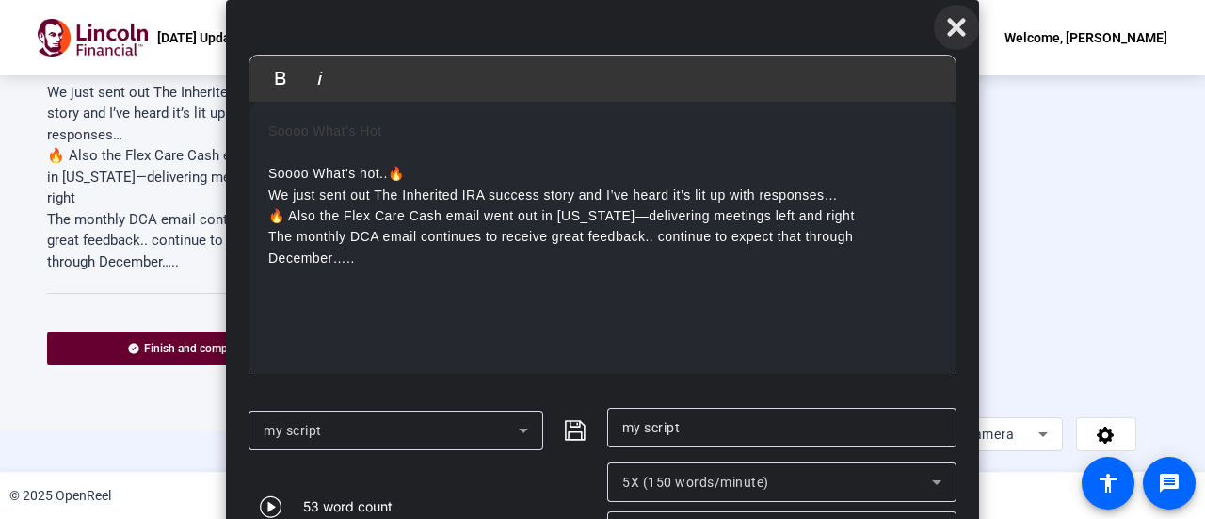
click at [960, 24] on icon at bounding box center [956, 28] width 18 height 18
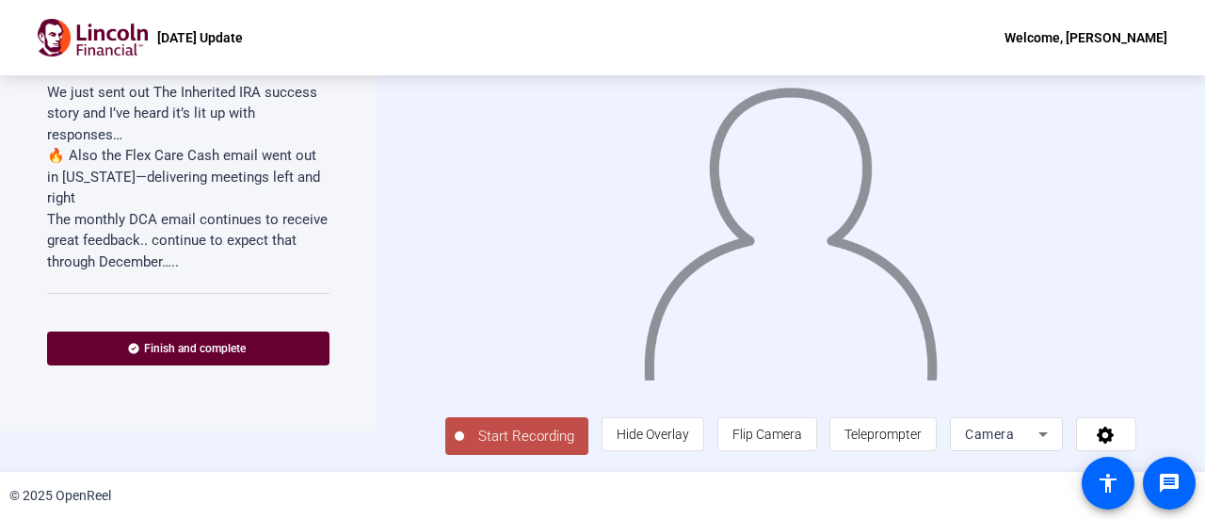
click at [508, 431] on span "Start Recording" at bounding box center [526, 437] width 124 height 22
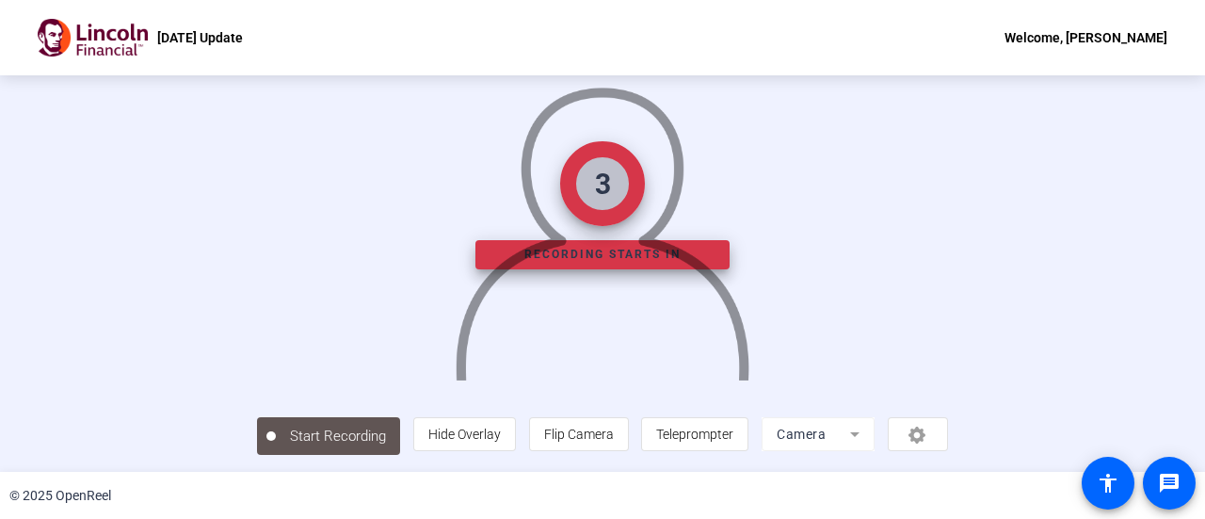
scroll to position [132, 0]
click at [734, 441] on span "Teleprompter" at bounding box center [694, 434] width 77 height 15
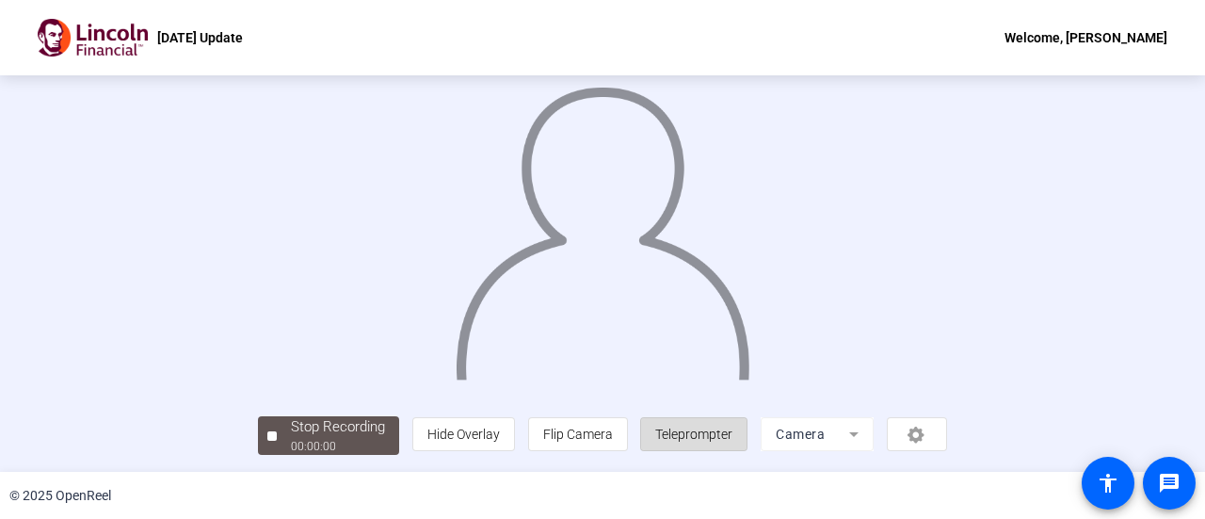
click at [733, 444] on span "Teleprompter" at bounding box center [693, 434] width 77 height 36
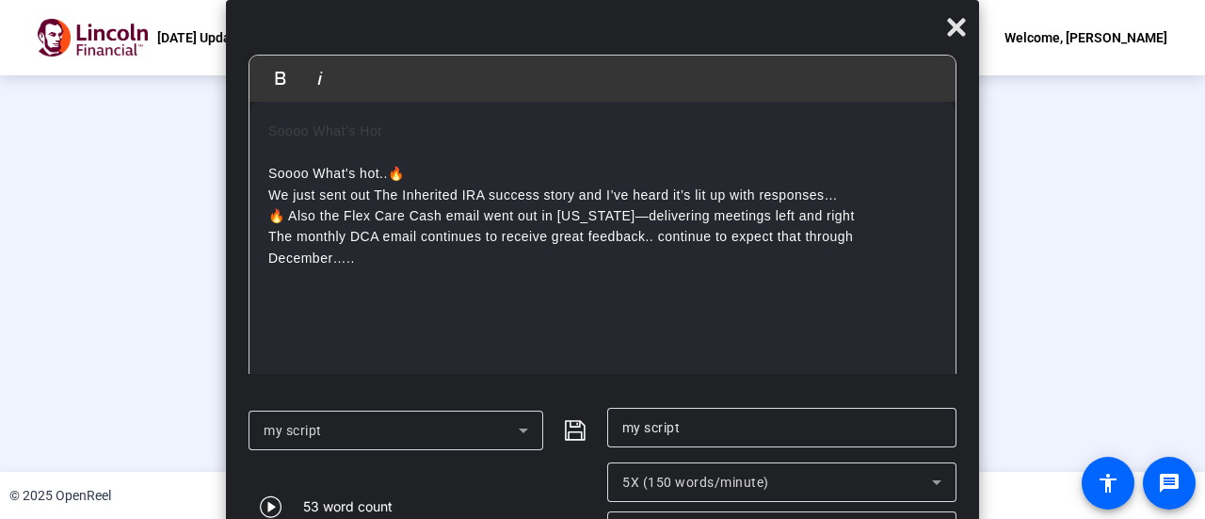
drag, startPoint x: 954, startPoint y: 37, endPoint x: 910, endPoint y: 72, distance: 56.3
click at [955, 37] on icon at bounding box center [956, 27] width 23 height 23
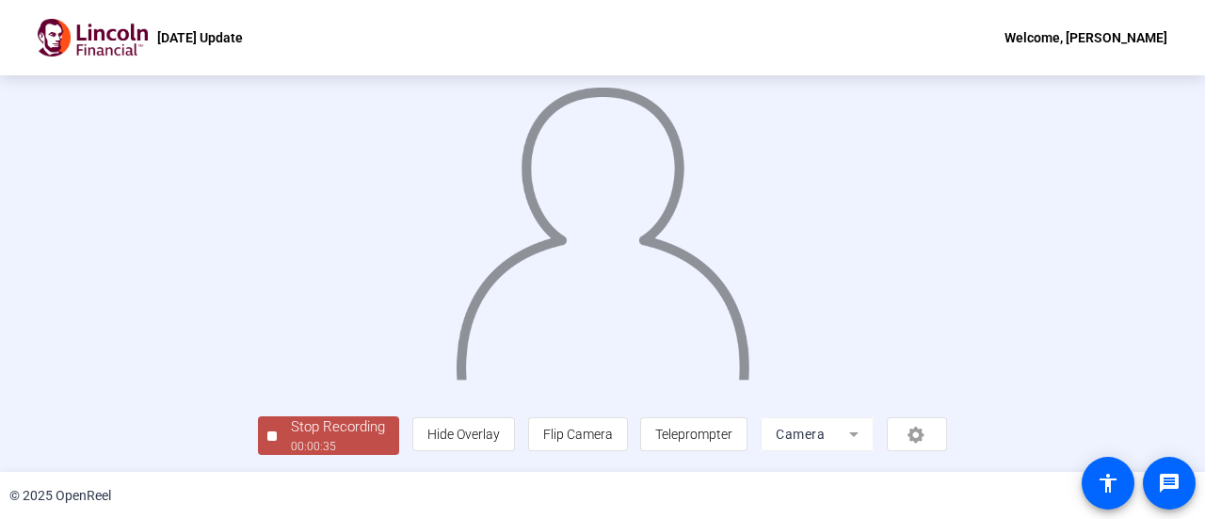
click at [291, 431] on div "Stop Recording" at bounding box center [338, 427] width 94 height 22
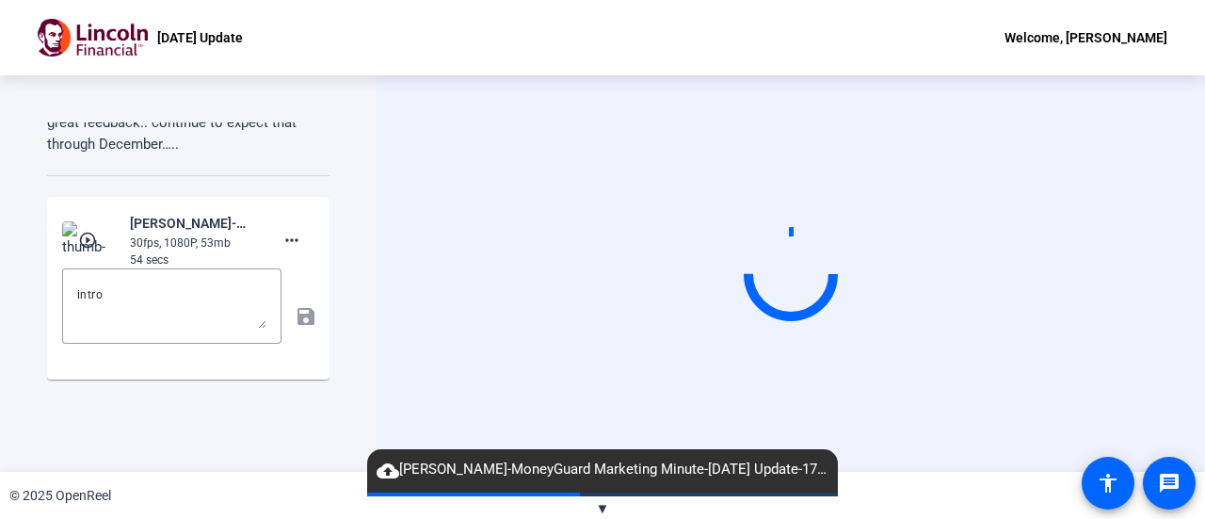
scroll to position [143, 0]
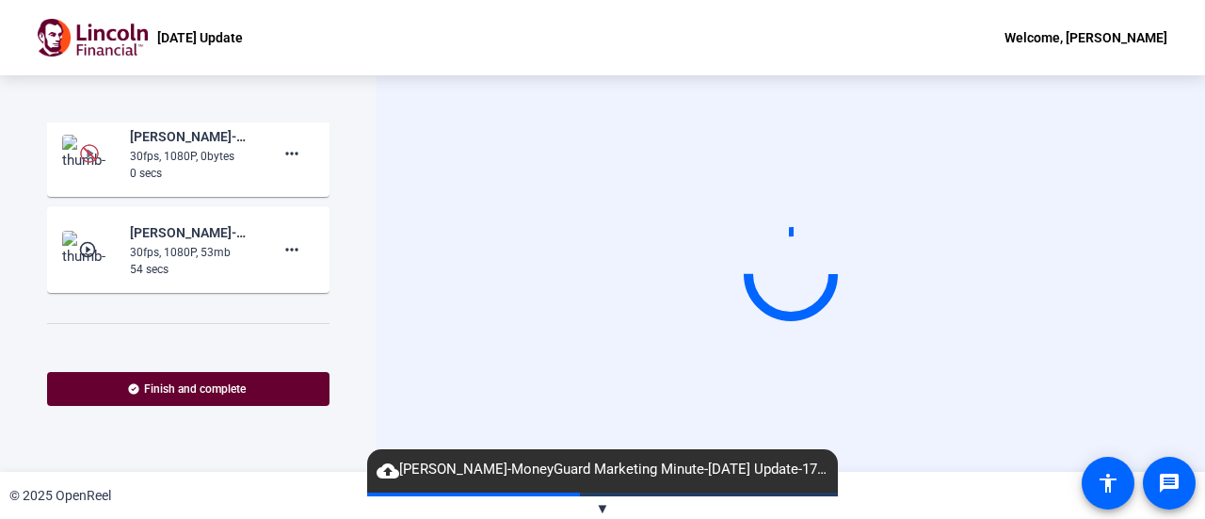
scroll to position [377, 0]
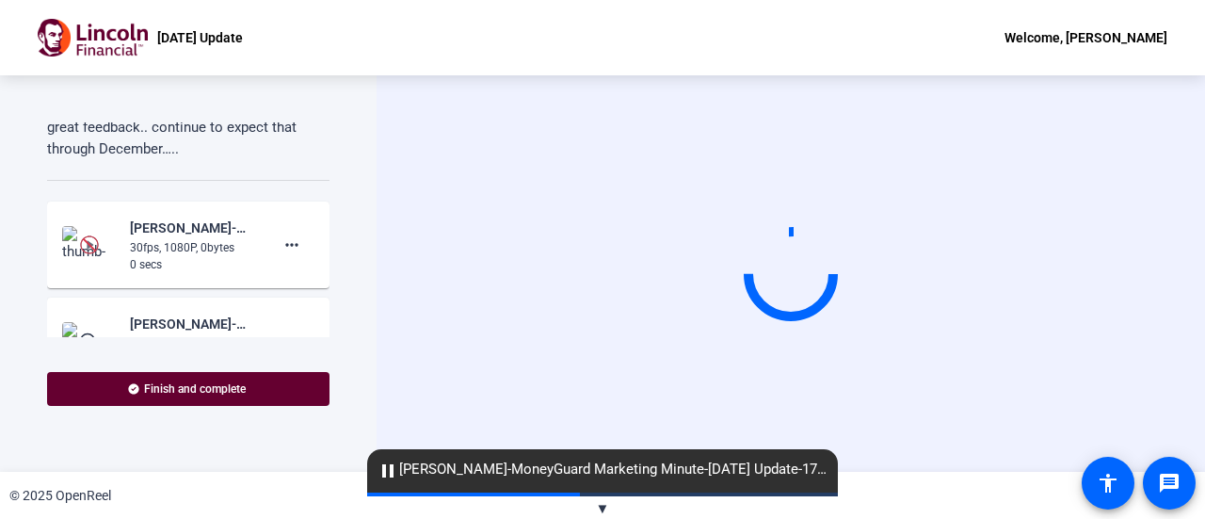
scroll to position [377, 0]
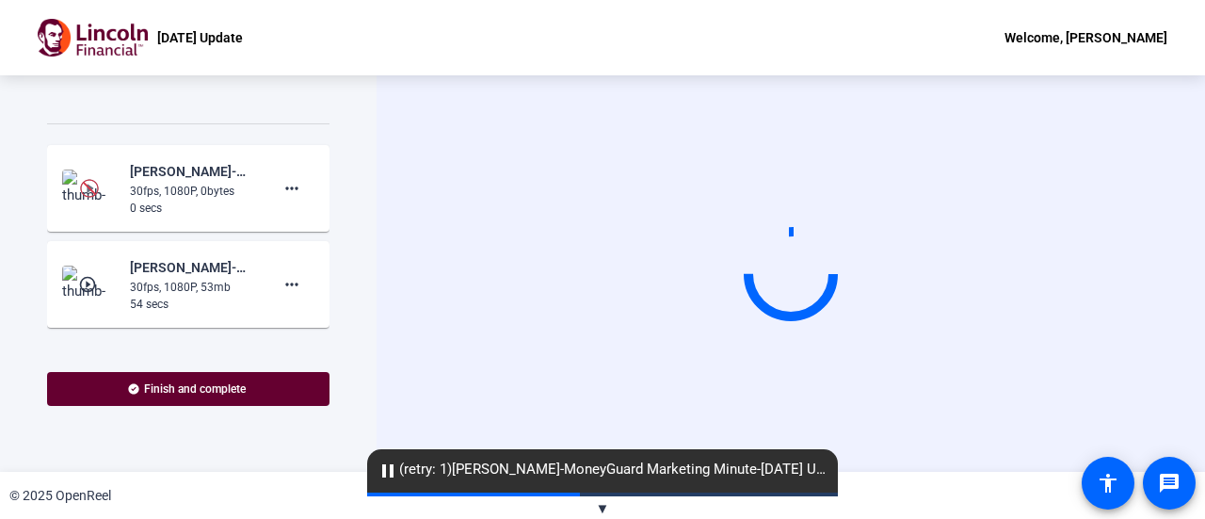
scroll to position [377, 0]
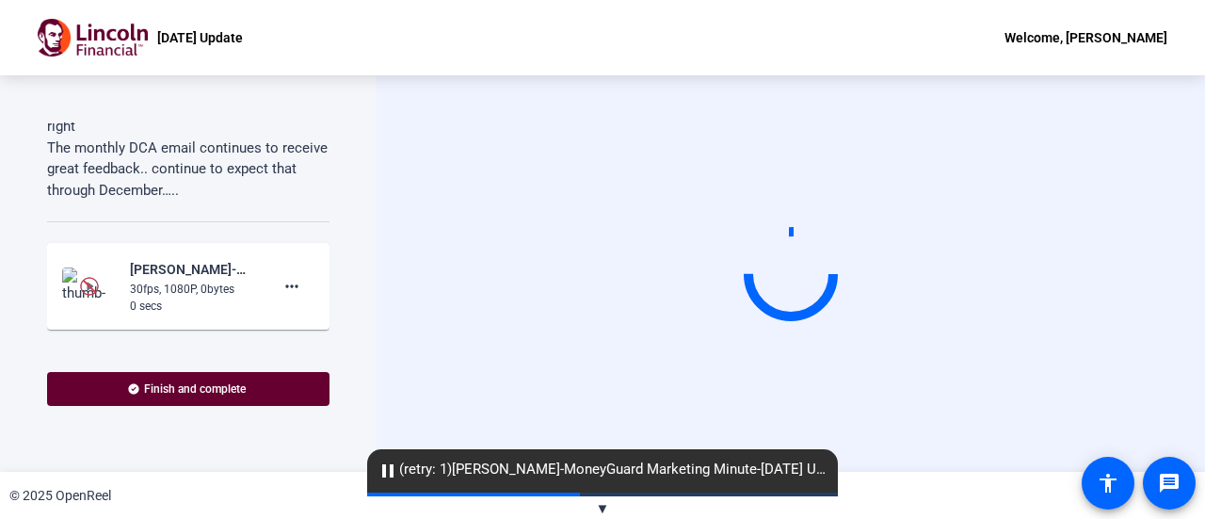
scroll to position [282, 0]
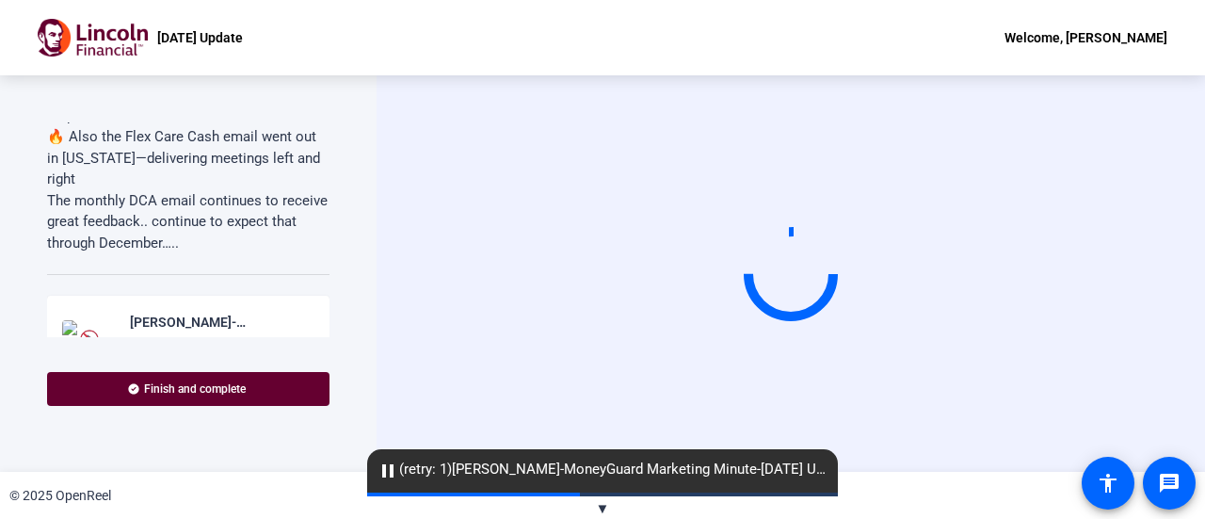
scroll to position [282, 0]
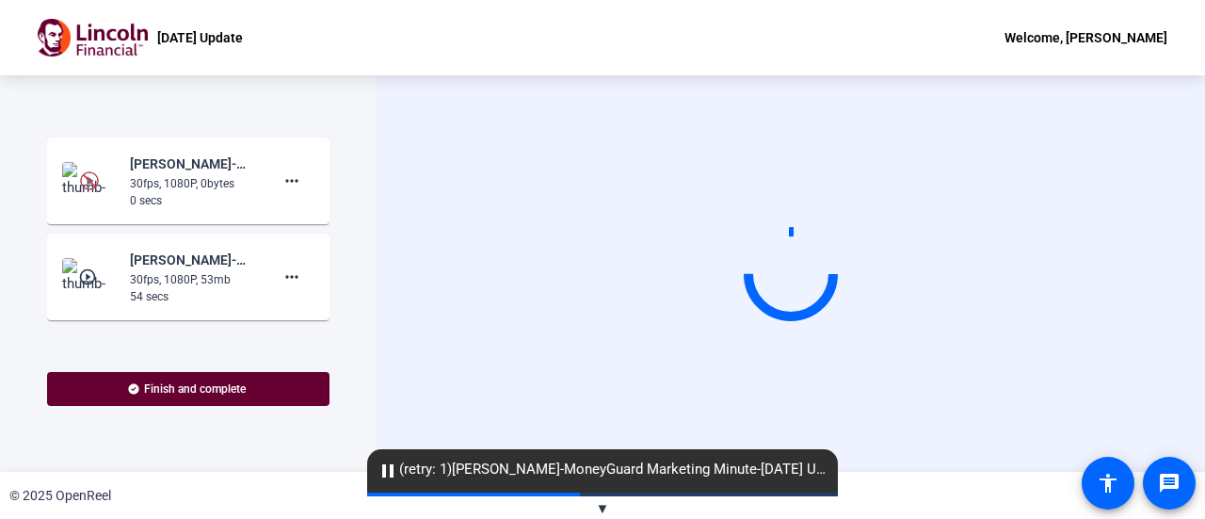
scroll to position [377, 0]
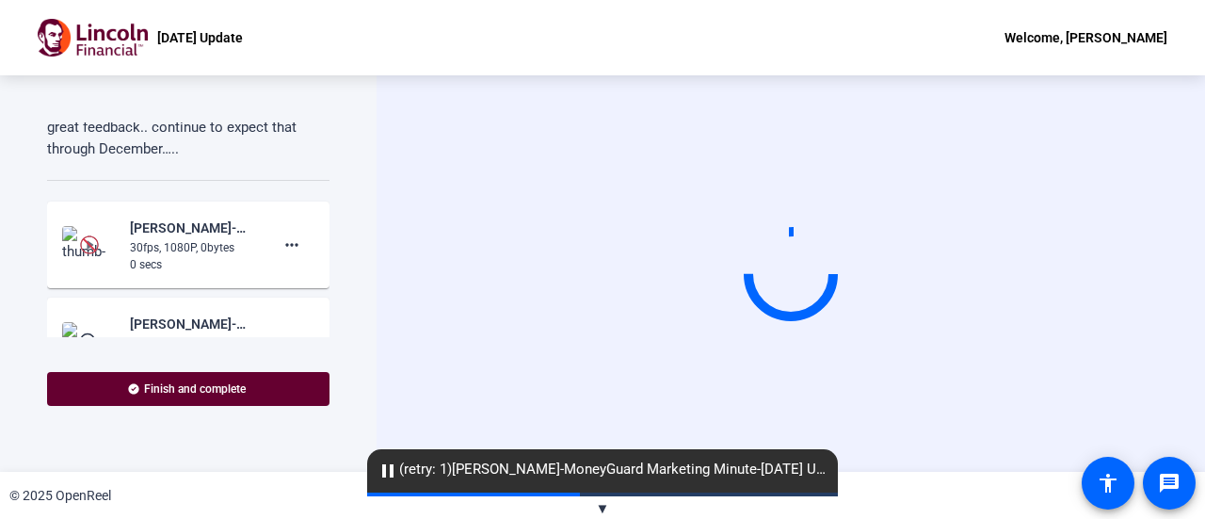
scroll to position [377, 0]
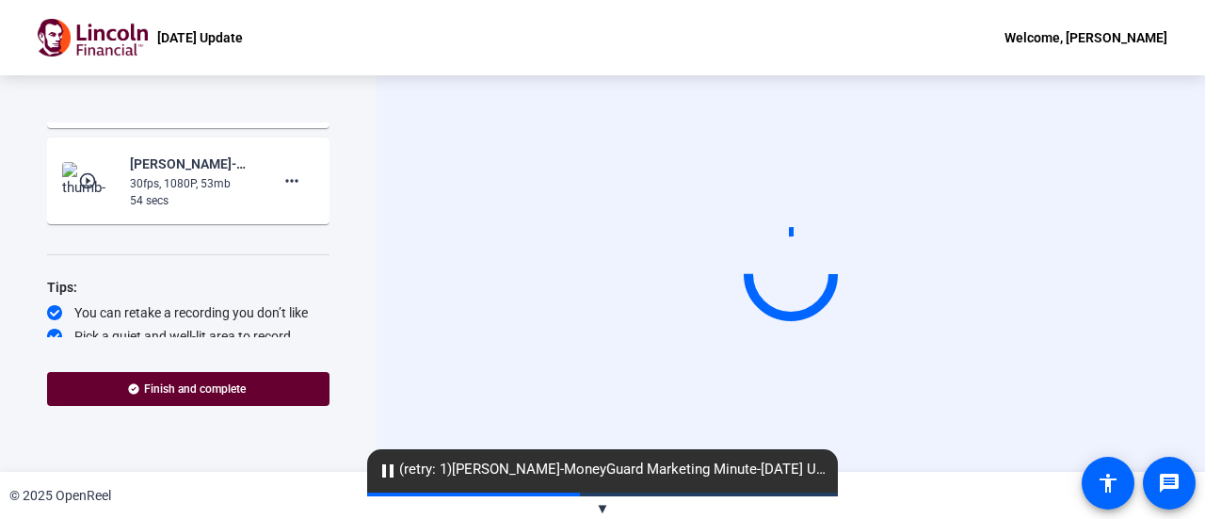
scroll to position [254, 0]
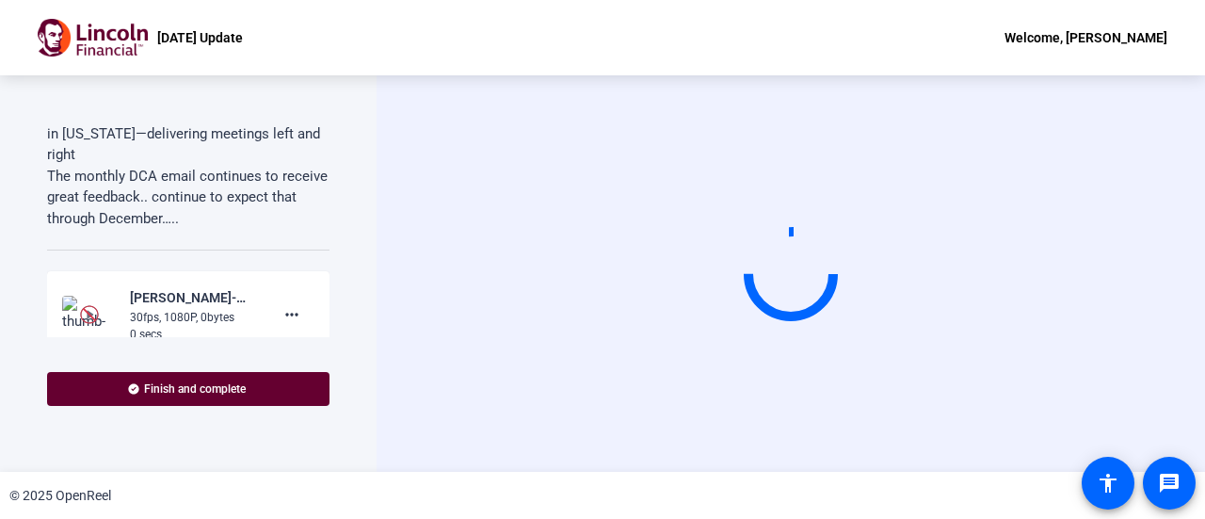
scroll to position [282, 0]
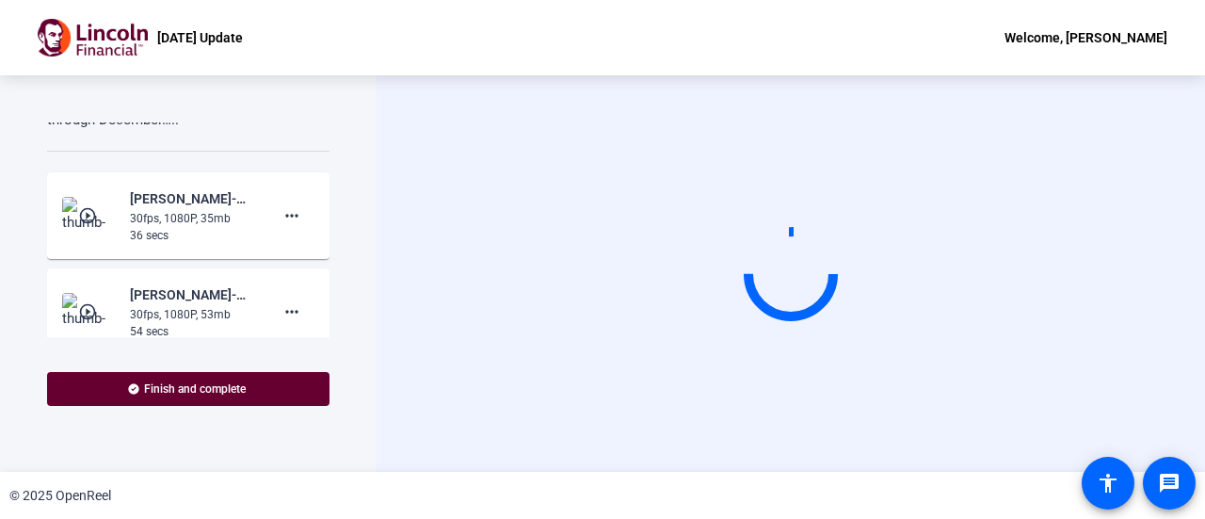
scroll to position [377, 0]
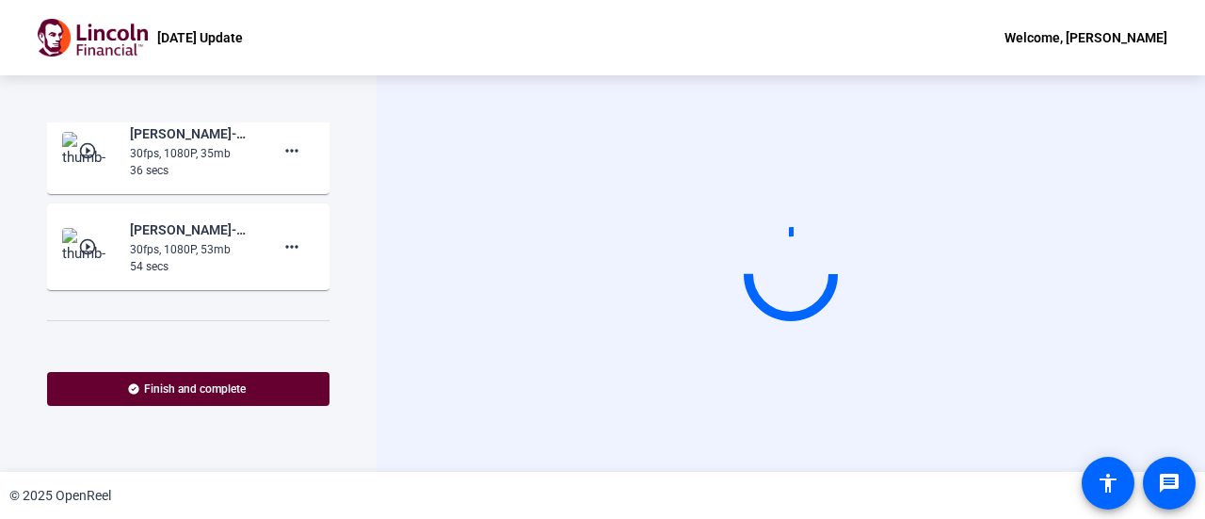
click at [89, 152] on mat-icon "play_circle_outline" at bounding box center [89, 150] width 23 height 19
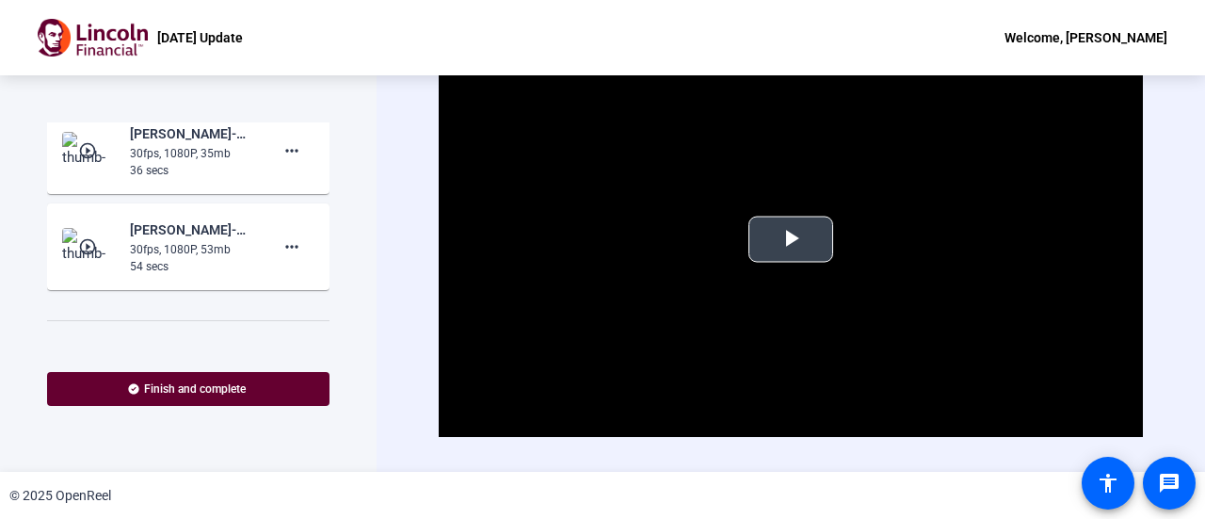
click at [791, 239] on span "Video Player" at bounding box center [791, 239] width 0 height 0
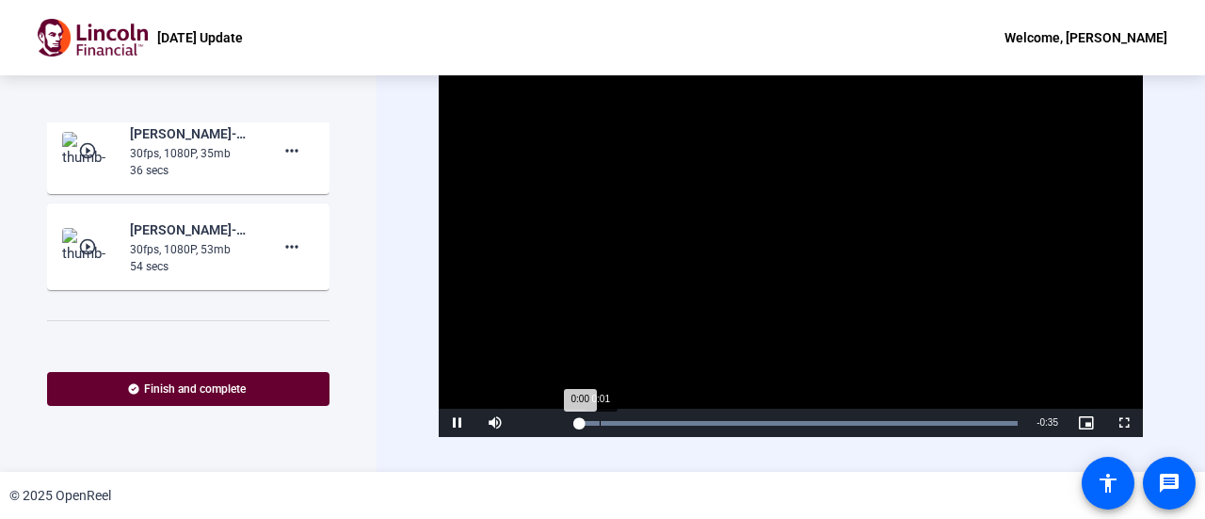
click at [599, 417] on div "Loaded : 100.00% 0:01 0:00" at bounding box center [799, 423] width 457 height 28
click at [282, 150] on mat-icon "more_horiz" at bounding box center [292, 150] width 23 height 23
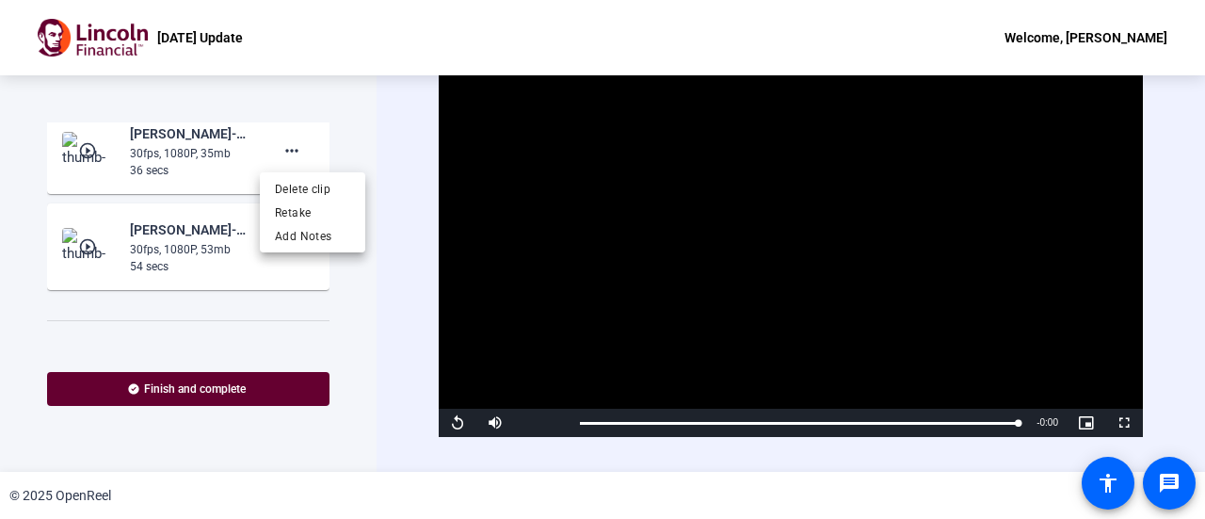
click at [286, 153] on div at bounding box center [602, 259] width 1205 height 519
click at [282, 156] on mat-icon "more_horiz" at bounding box center [292, 150] width 23 height 23
click at [296, 212] on span "Retake" at bounding box center [312, 213] width 75 height 23
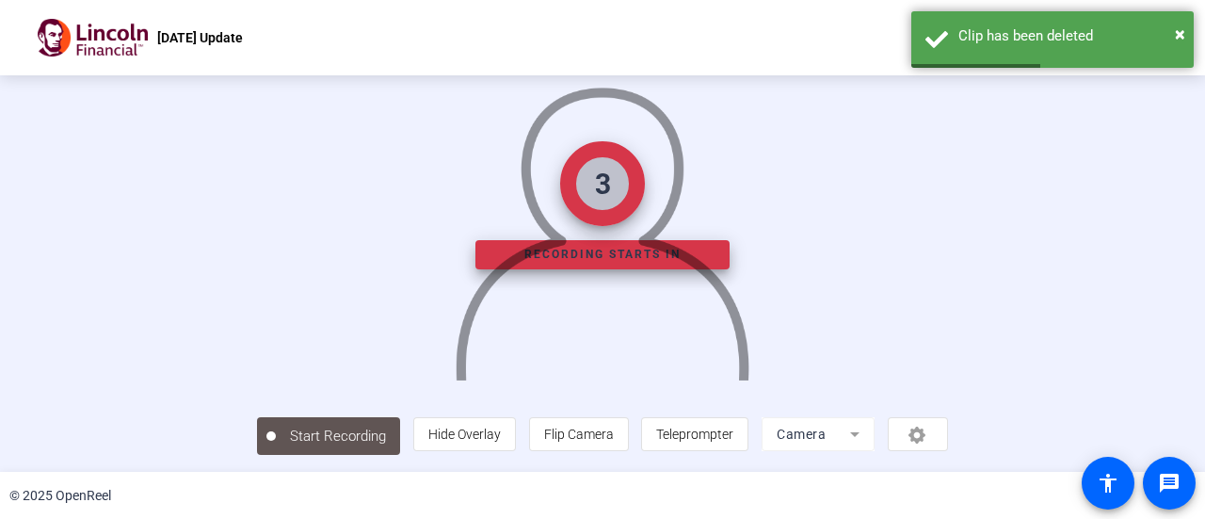
scroll to position [132, 0]
click at [734, 430] on span "Teleprompter" at bounding box center [694, 434] width 77 height 15
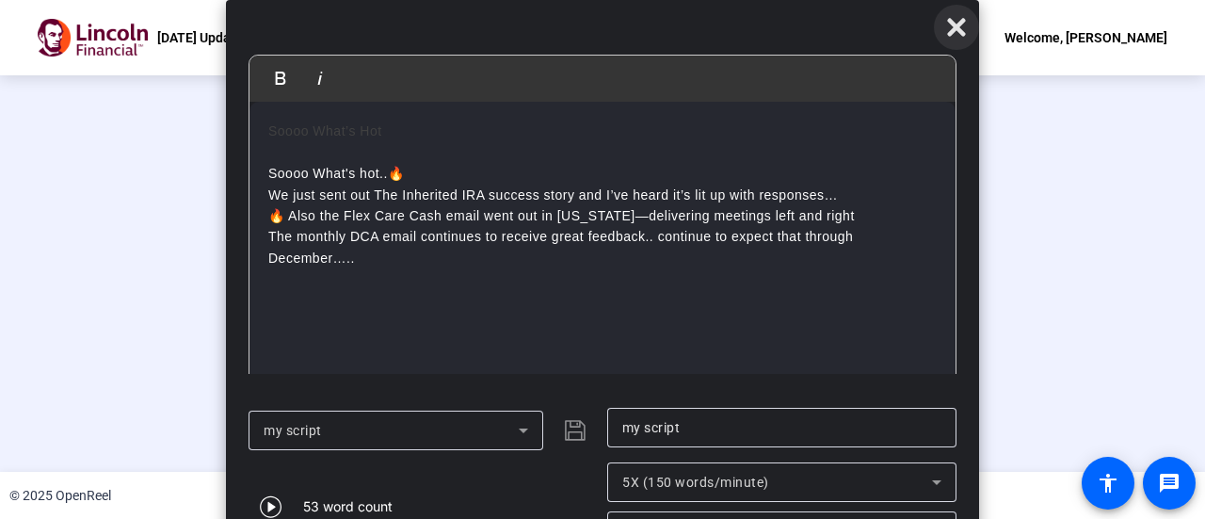
click at [951, 24] on icon at bounding box center [956, 28] width 18 height 18
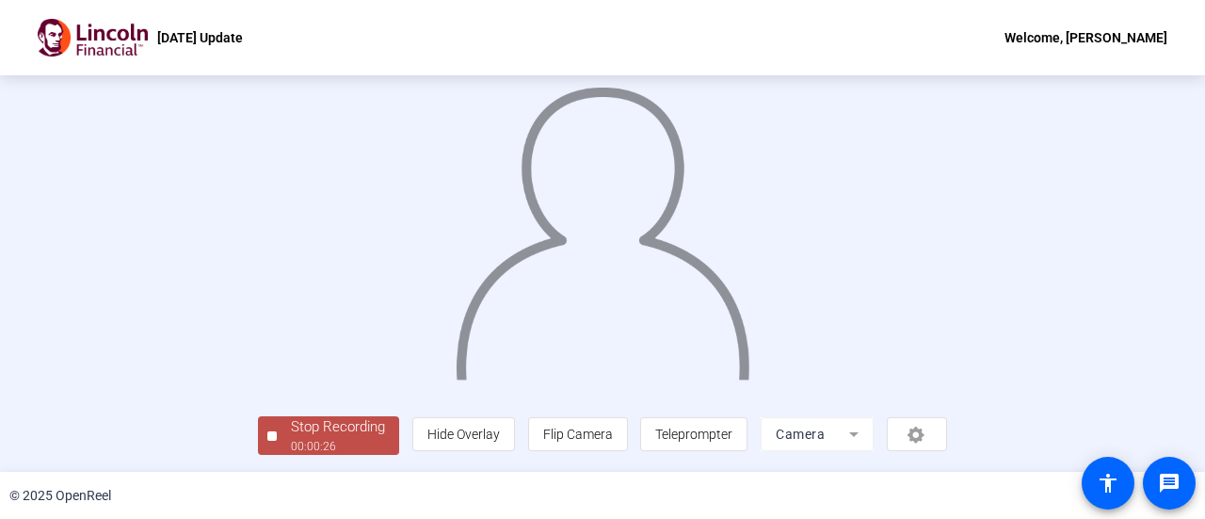
click at [291, 425] on div "Stop Recording" at bounding box center [338, 427] width 94 height 22
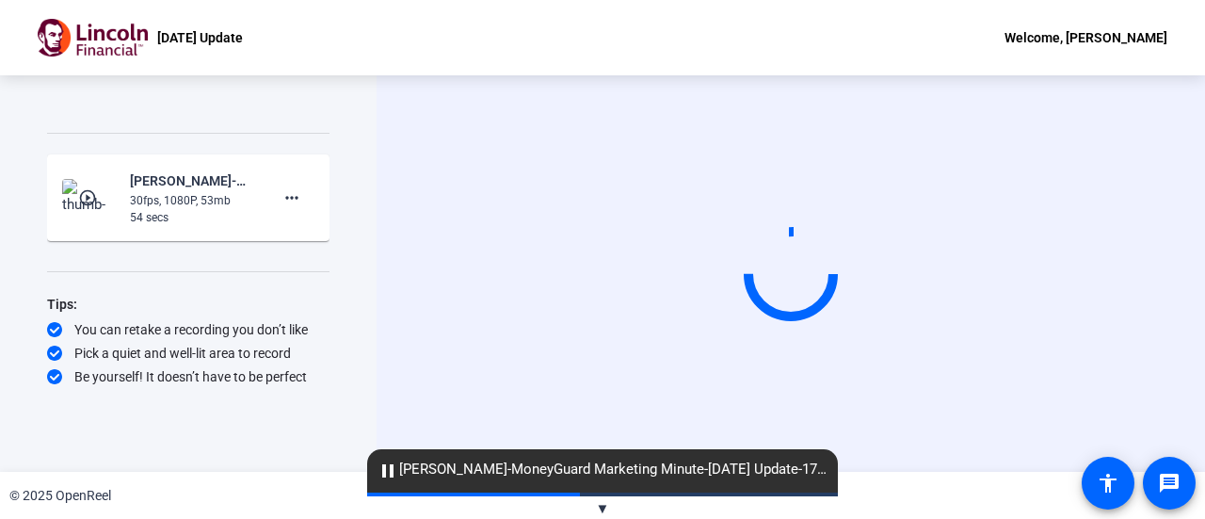
scroll to position [0, 0]
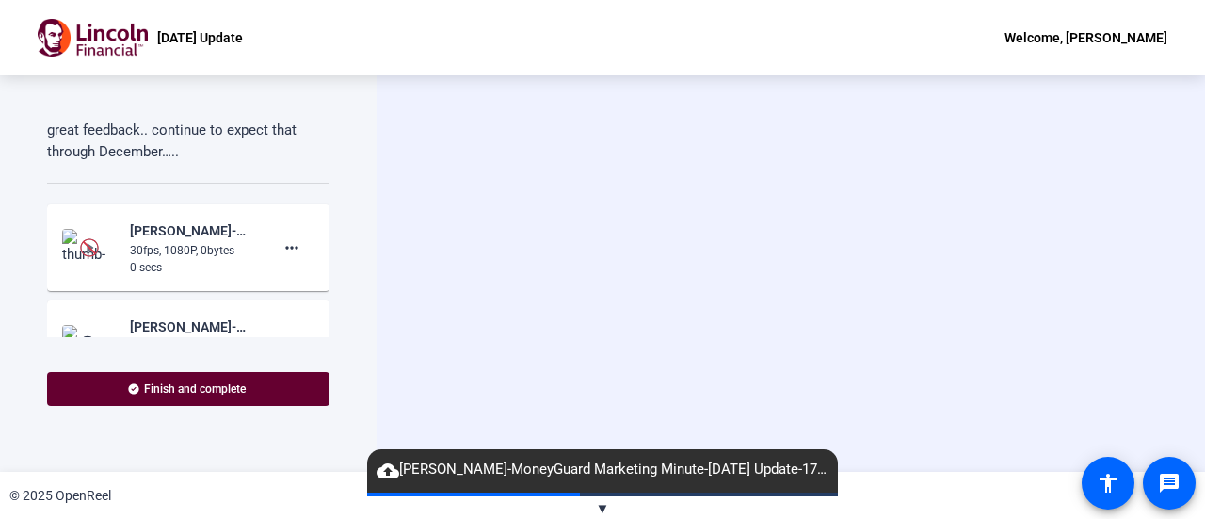
scroll to position [282, 0]
click at [290, 248] on mat-icon "more_horiz" at bounding box center [292, 245] width 23 height 23
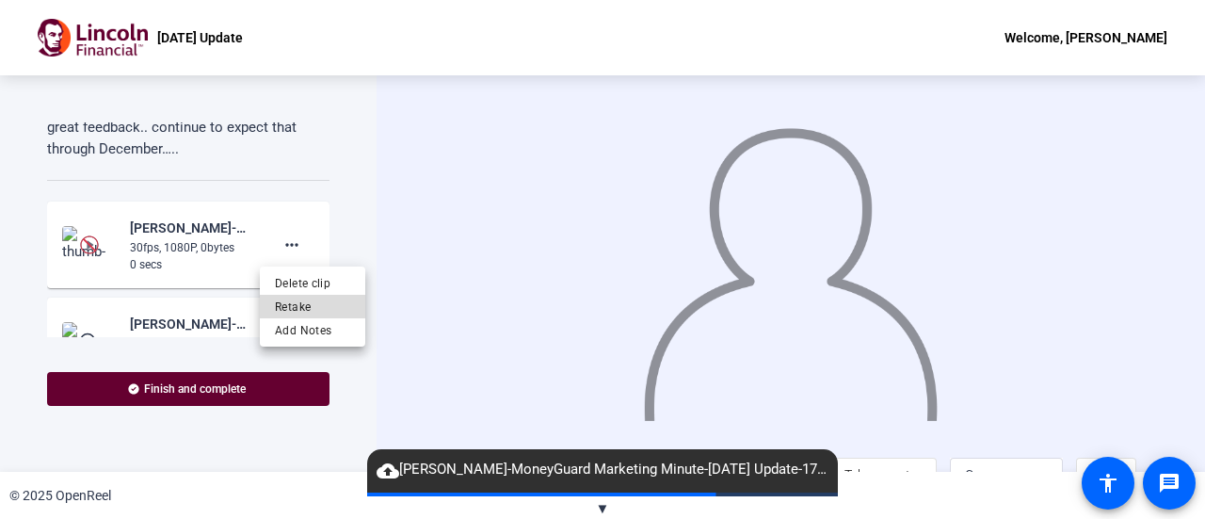
click at [299, 302] on span "Retake" at bounding box center [312, 306] width 75 height 23
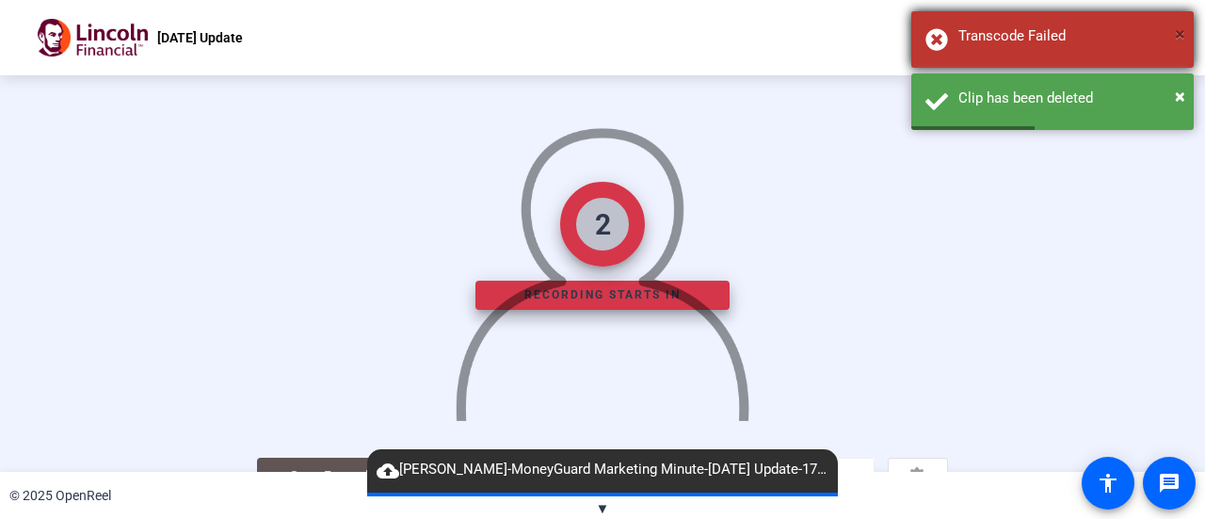
click at [1183, 32] on span "×" at bounding box center [1180, 34] width 10 height 23
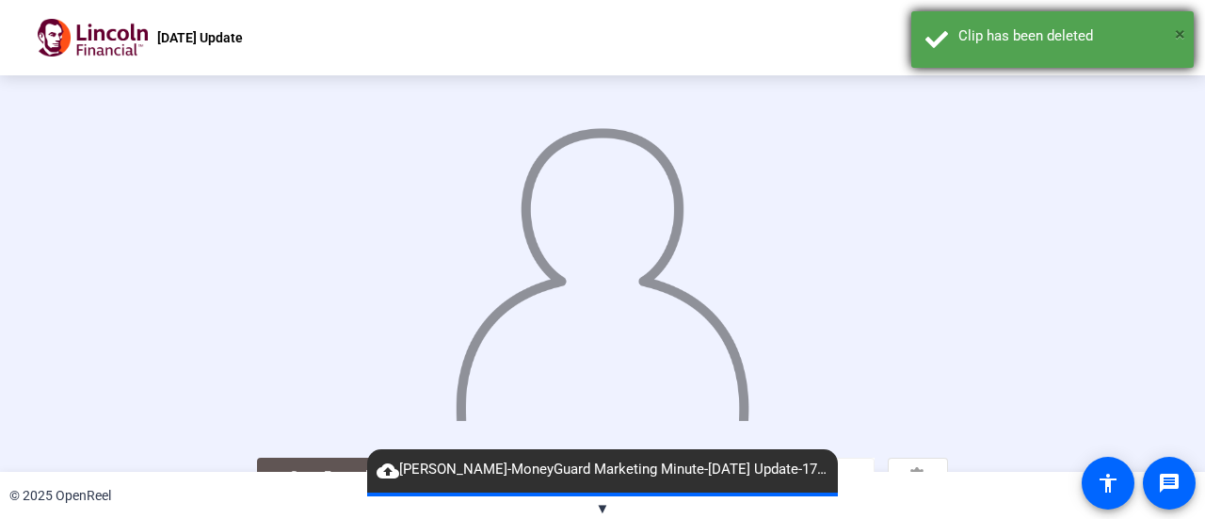
click at [1180, 31] on span "×" at bounding box center [1180, 34] width 10 height 23
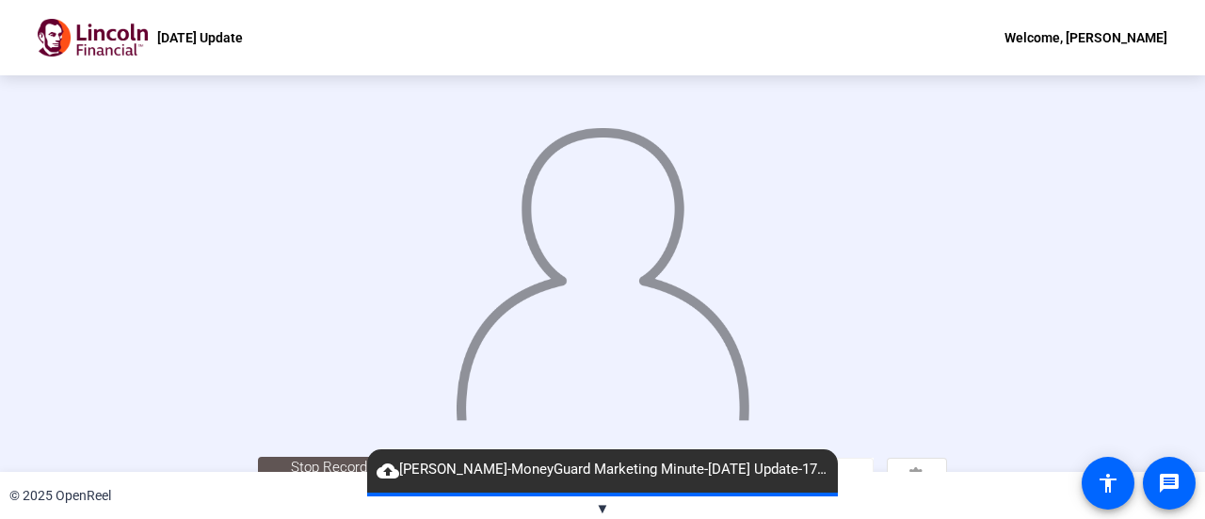
scroll to position [132, 0]
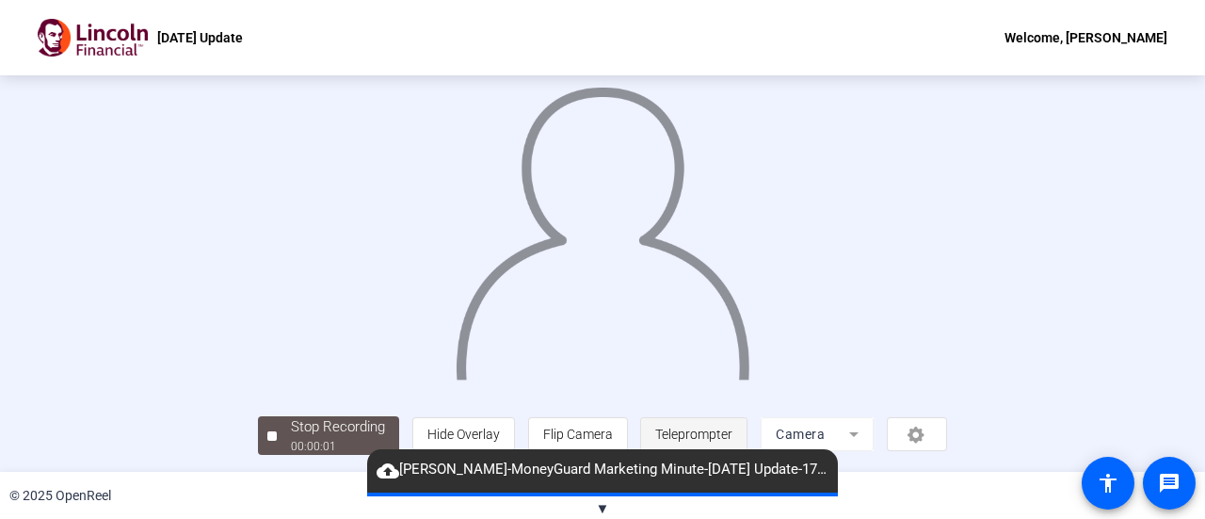
click at [733, 437] on span "Teleprompter" at bounding box center [693, 434] width 77 height 15
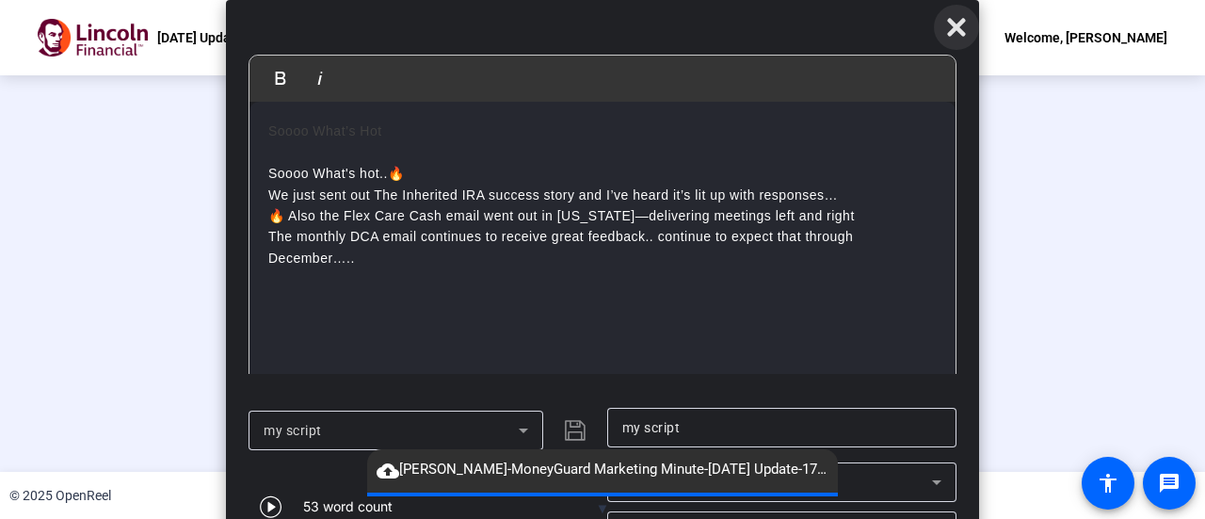
click at [953, 25] on icon at bounding box center [956, 28] width 18 height 18
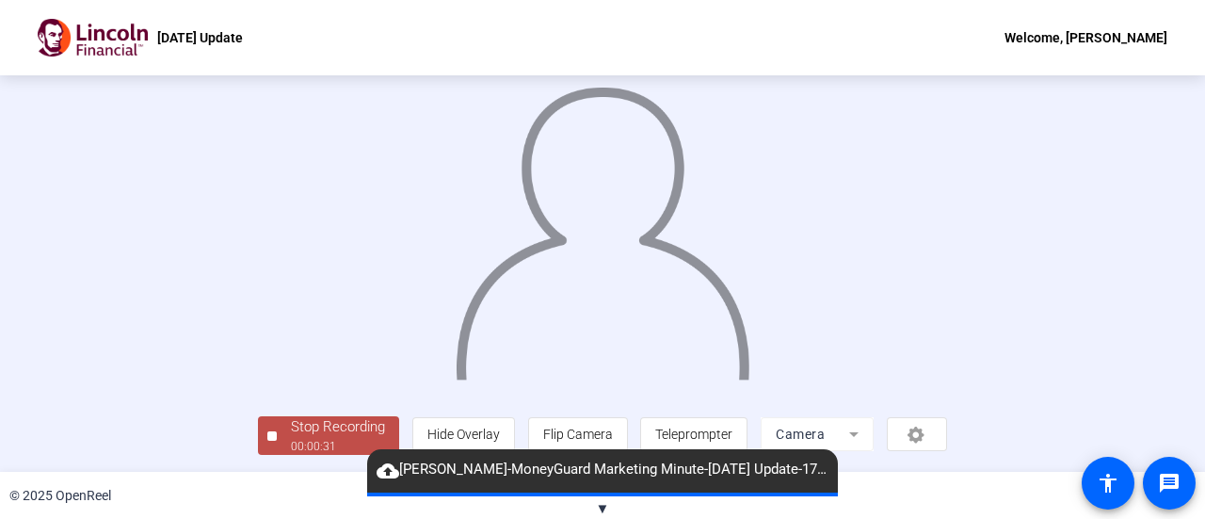
click at [291, 438] on div "00:00:31" at bounding box center [338, 446] width 94 height 17
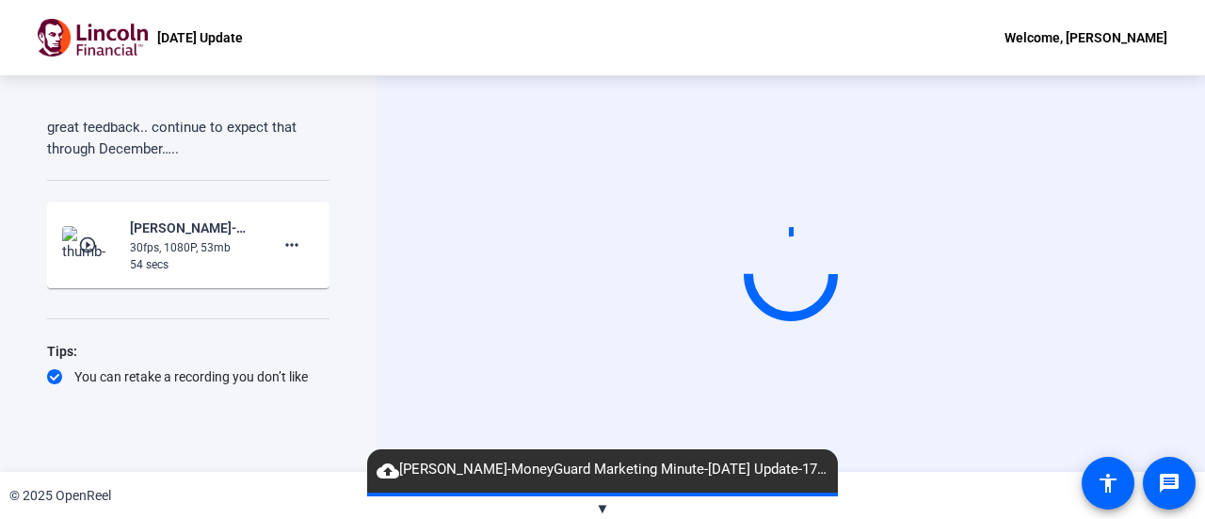
scroll to position [0, 0]
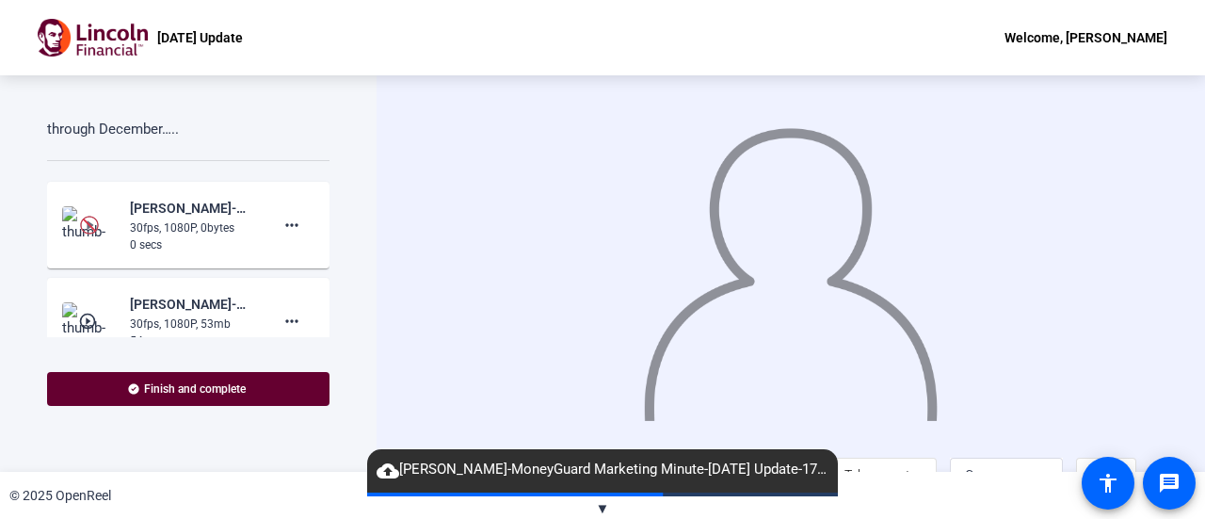
scroll to position [314, 0]
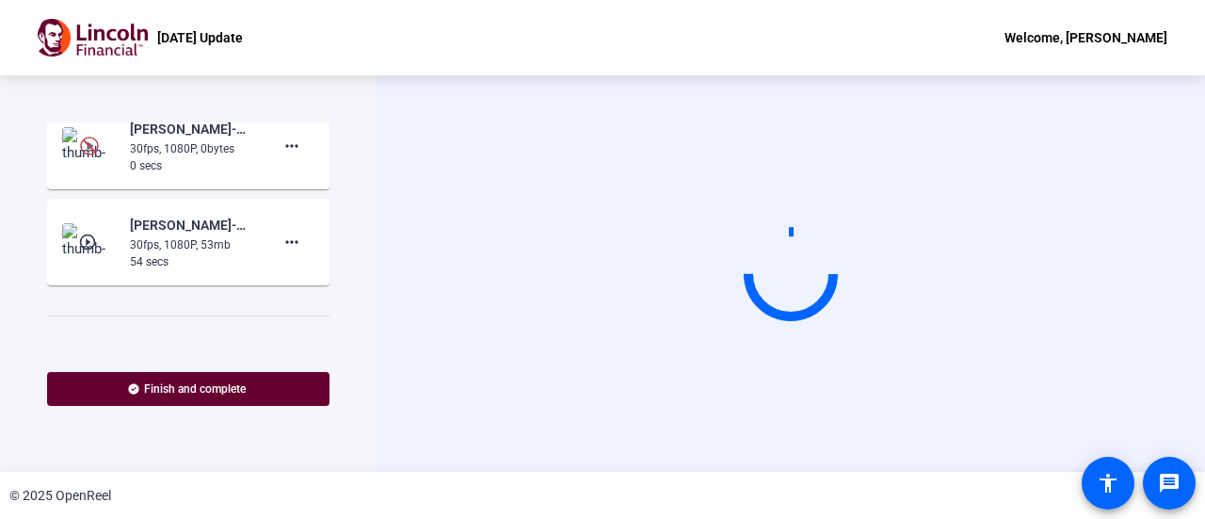
scroll to position [282, 0]
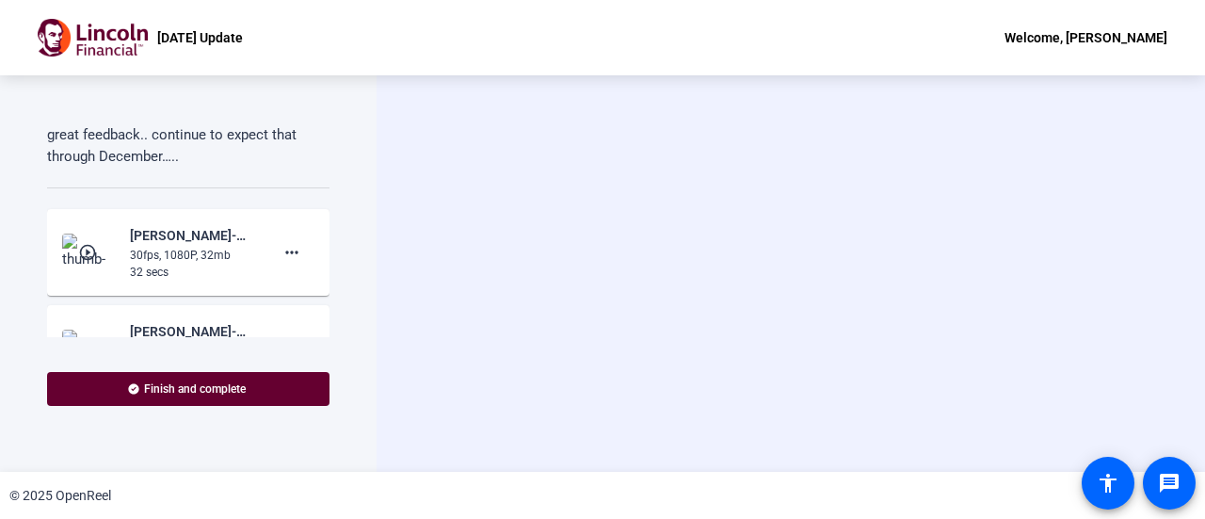
scroll to position [300, 0]
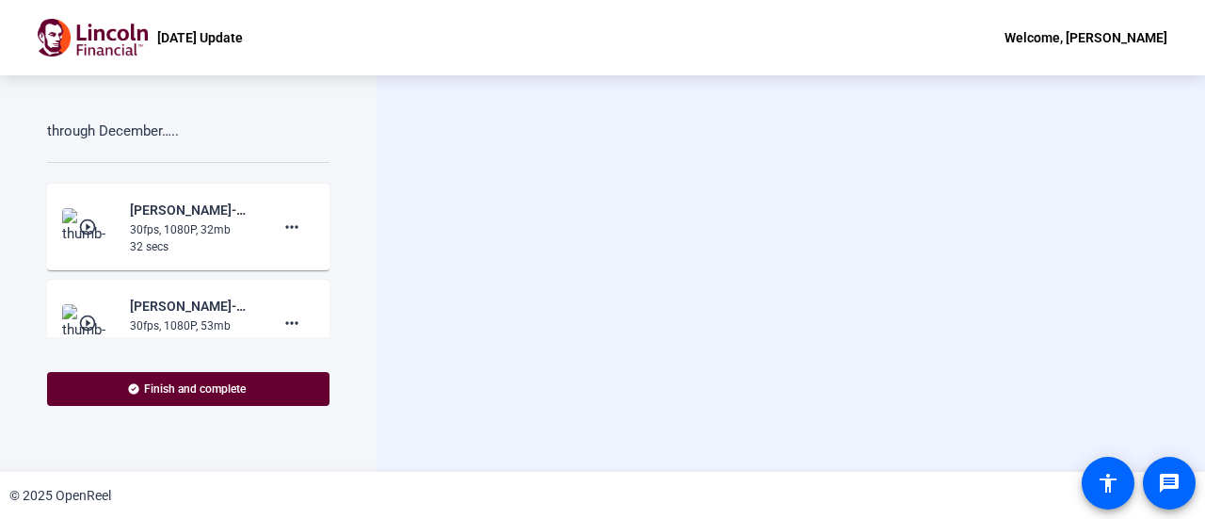
click at [90, 223] on mat-icon "play_circle_outline" at bounding box center [89, 227] width 23 height 19
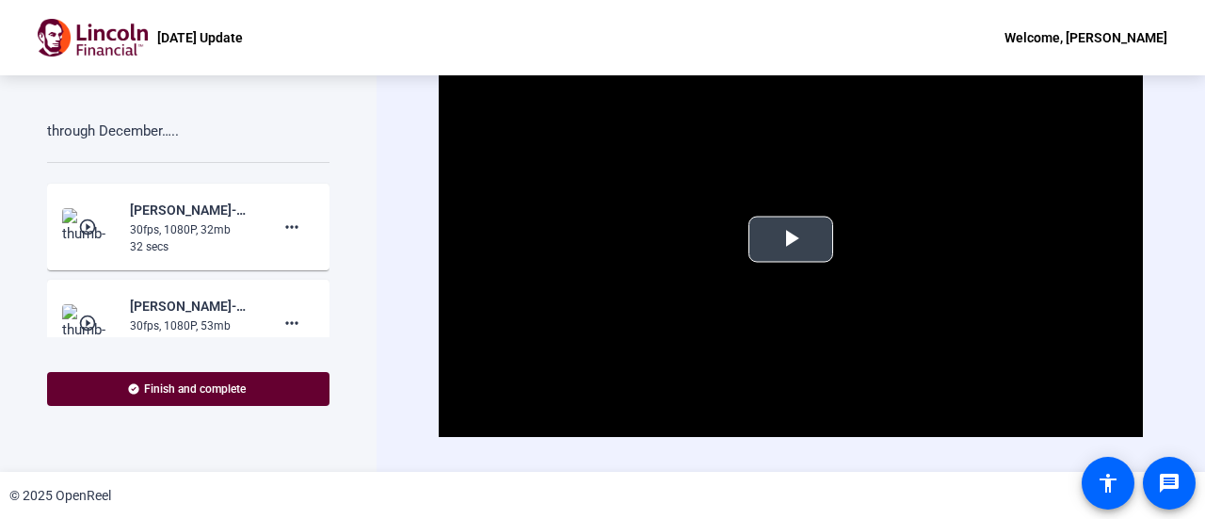
click at [791, 239] on span "Video Player" at bounding box center [791, 239] width 0 height 0
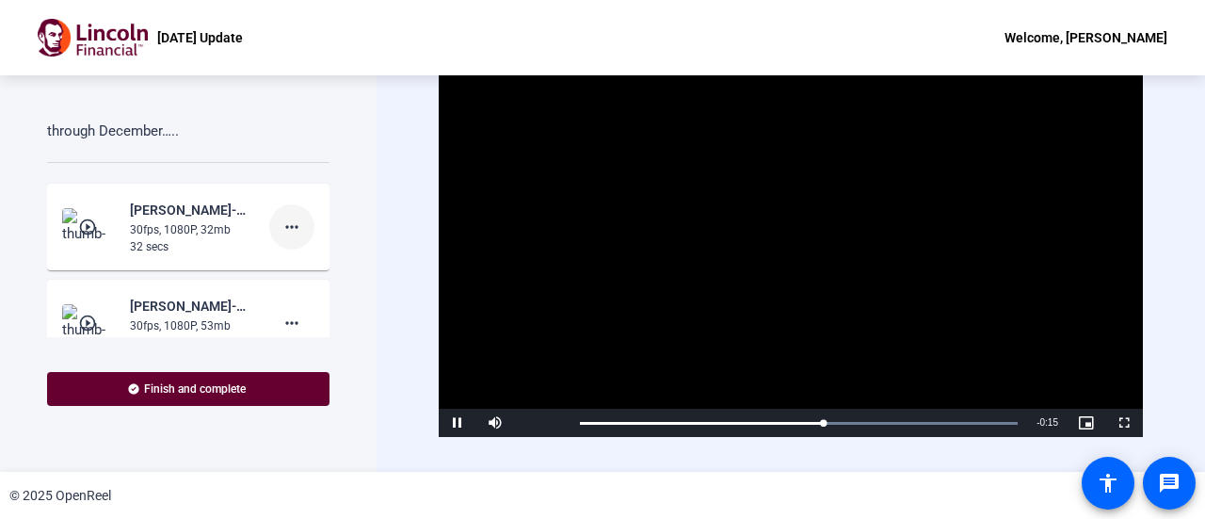
click at [281, 223] on mat-icon "more_horiz" at bounding box center [292, 227] width 23 height 23
click at [306, 282] on span "Retake" at bounding box center [312, 289] width 75 height 23
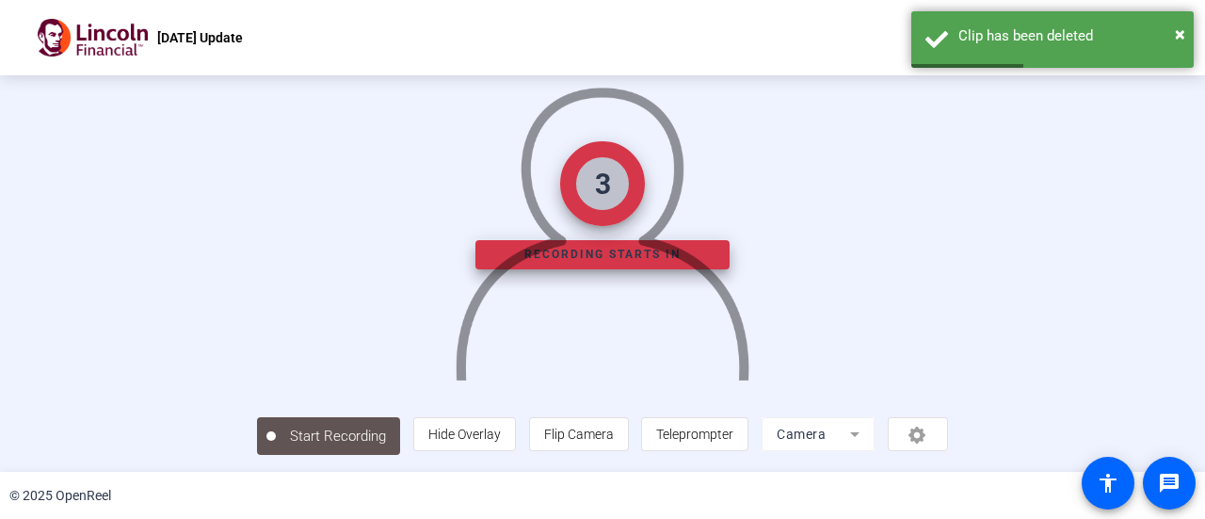
scroll to position [132, 0]
click at [734, 440] on span "Teleprompter" at bounding box center [694, 434] width 77 height 15
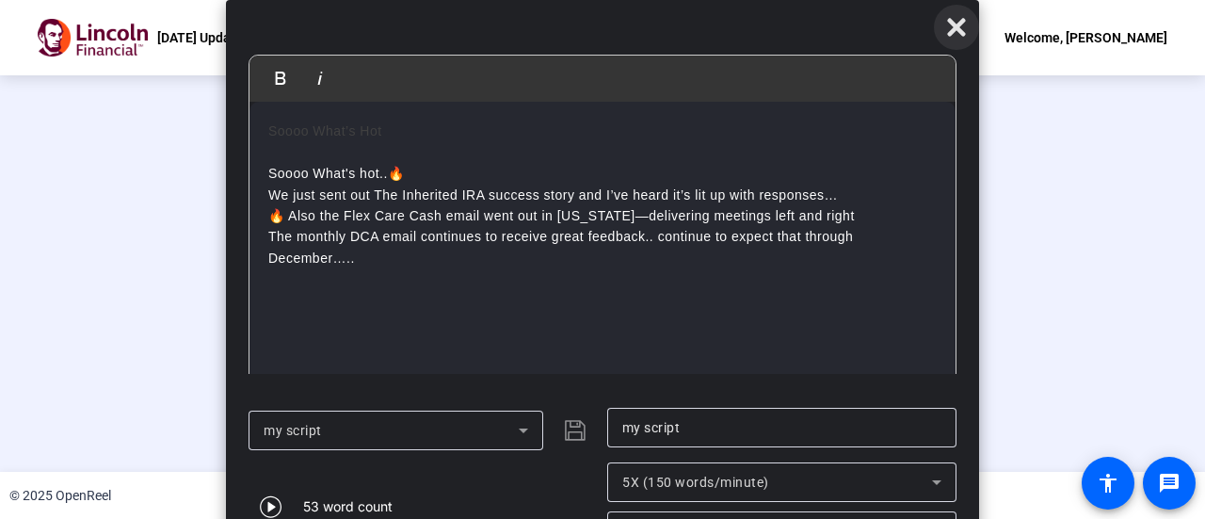
click at [955, 23] on icon at bounding box center [956, 28] width 18 height 18
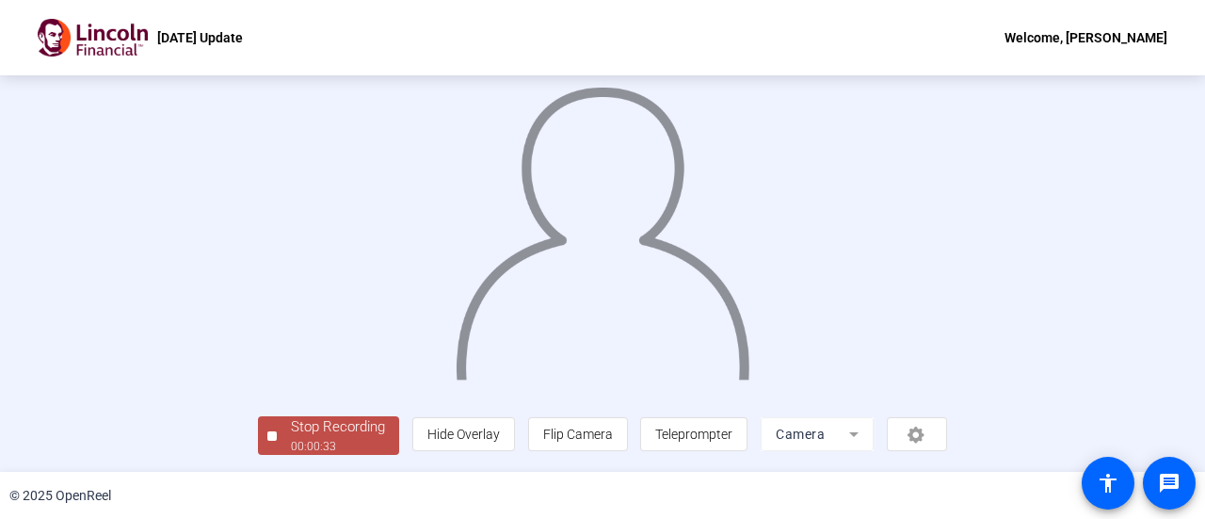
click at [291, 421] on div "Stop Recording" at bounding box center [338, 427] width 94 height 22
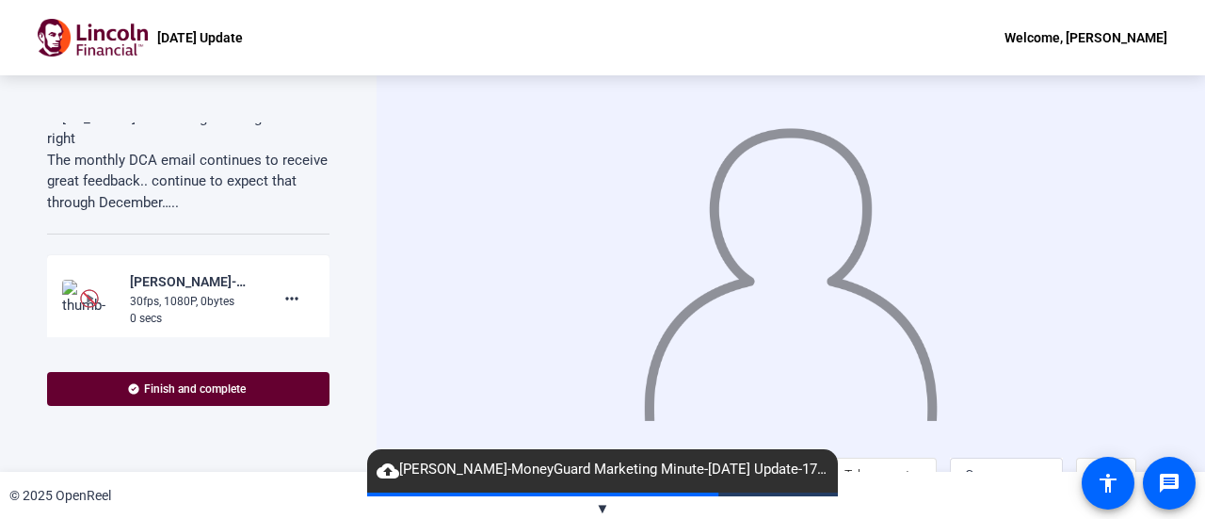
scroll to position [265, 0]
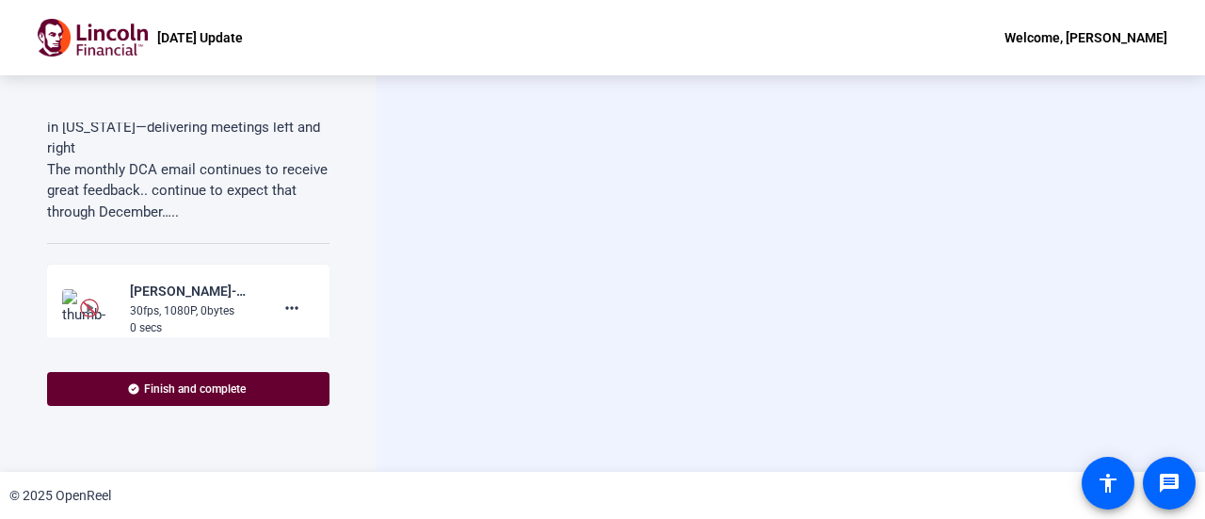
scroll to position [231, 0]
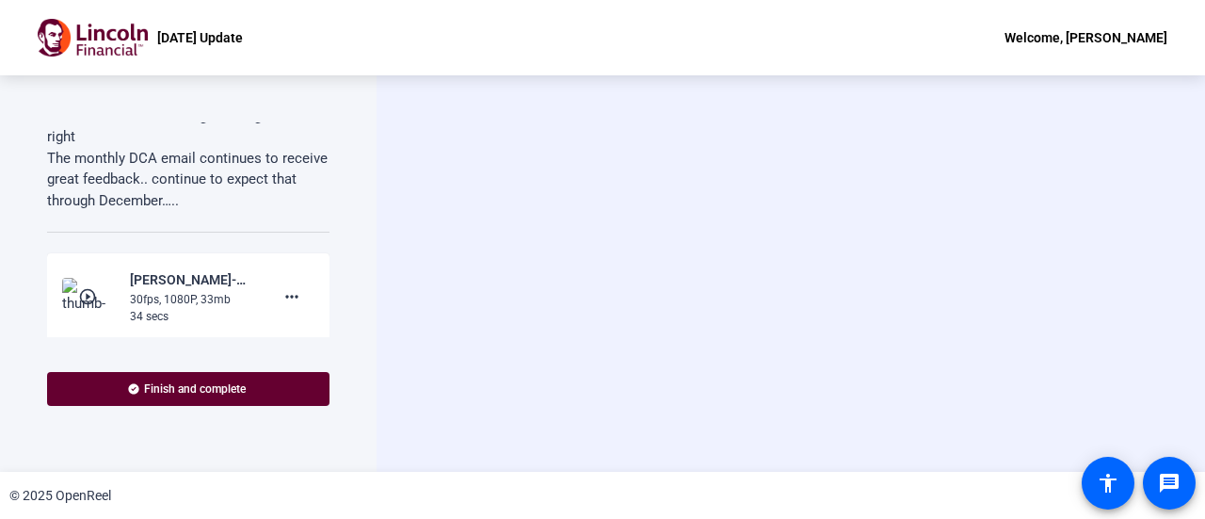
scroll to position [237, 0]
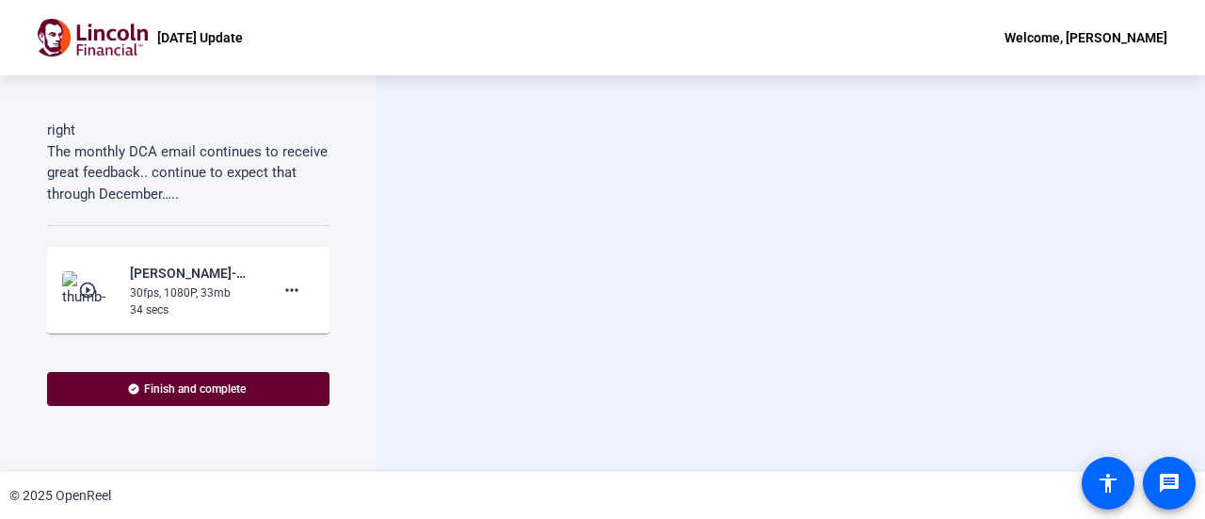
click at [78, 285] on mat-icon "play_circle_outline" at bounding box center [89, 290] width 23 height 19
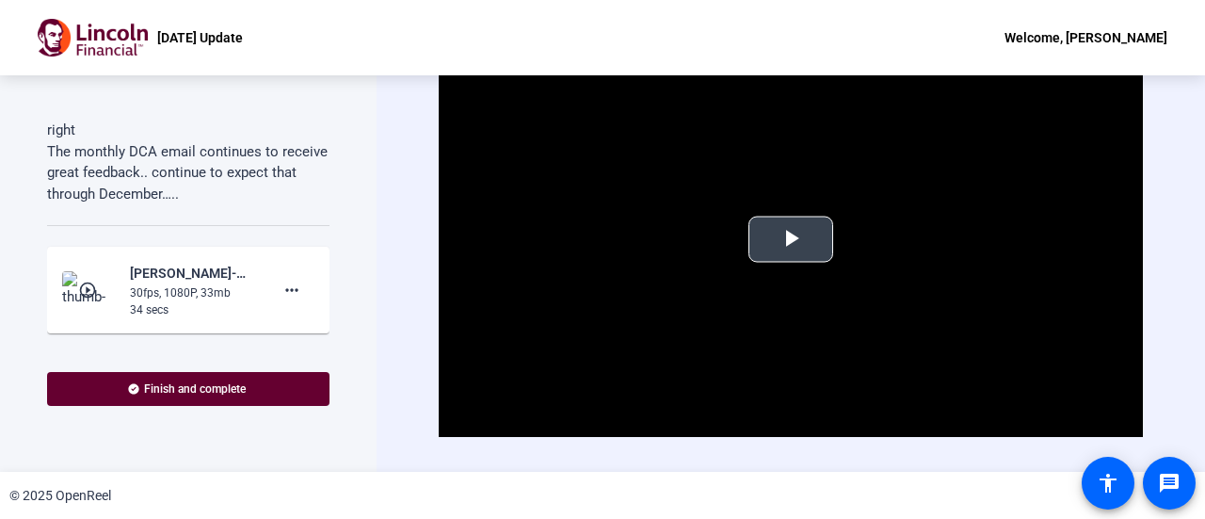
click at [791, 239] on span "Video Player" at bounding box center [791, 239] width 0 height 0
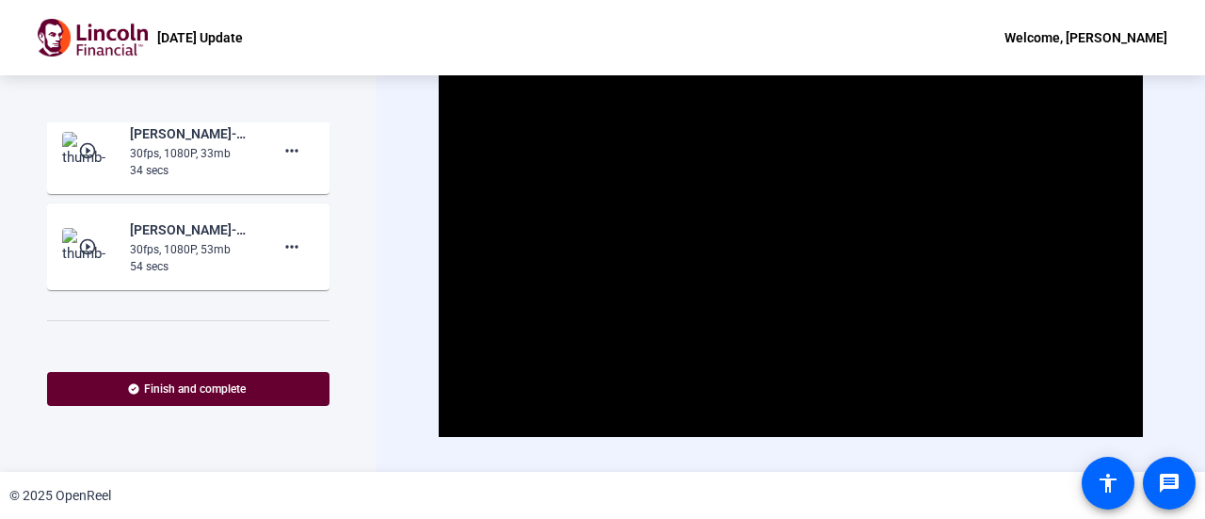
scroll to position [282, 0]
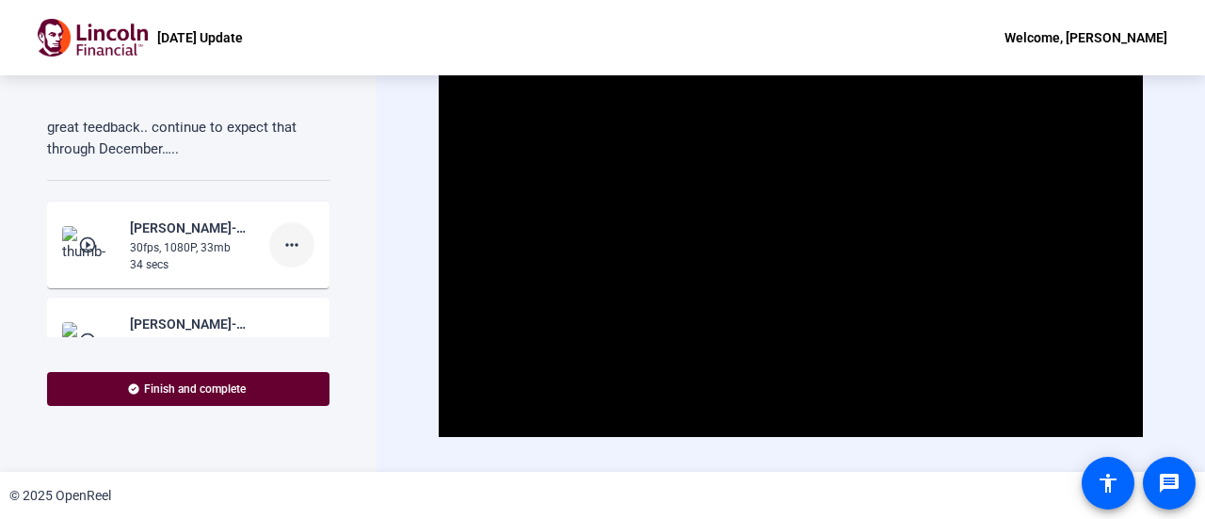
click at [295, 244] on span at bounding box center [291, 244] width 45 height 45
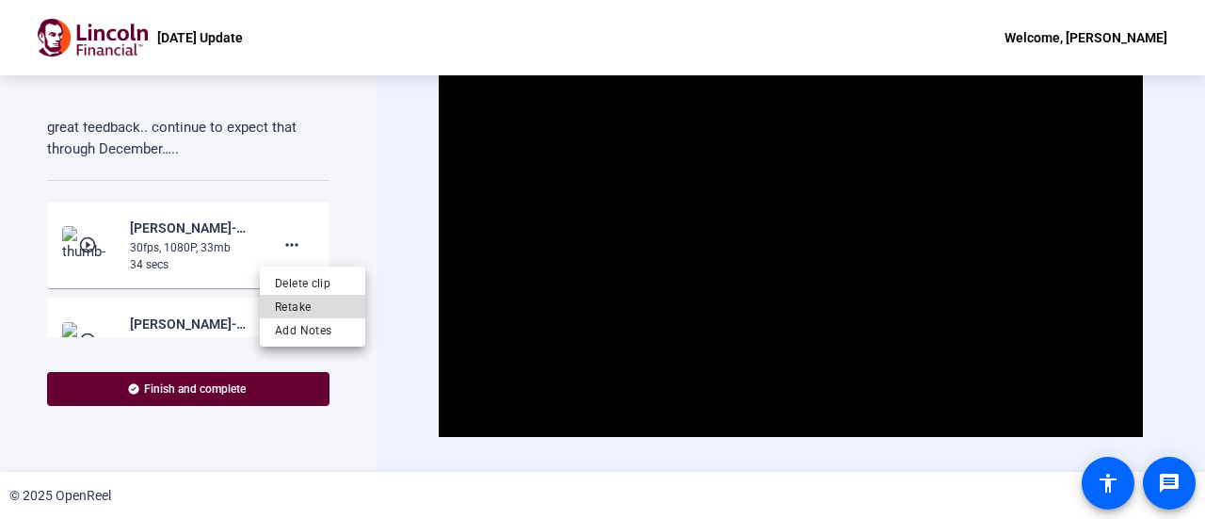
click at [308, 300] on span "Retake" at bounding box center [312, 307] width 75 height 23
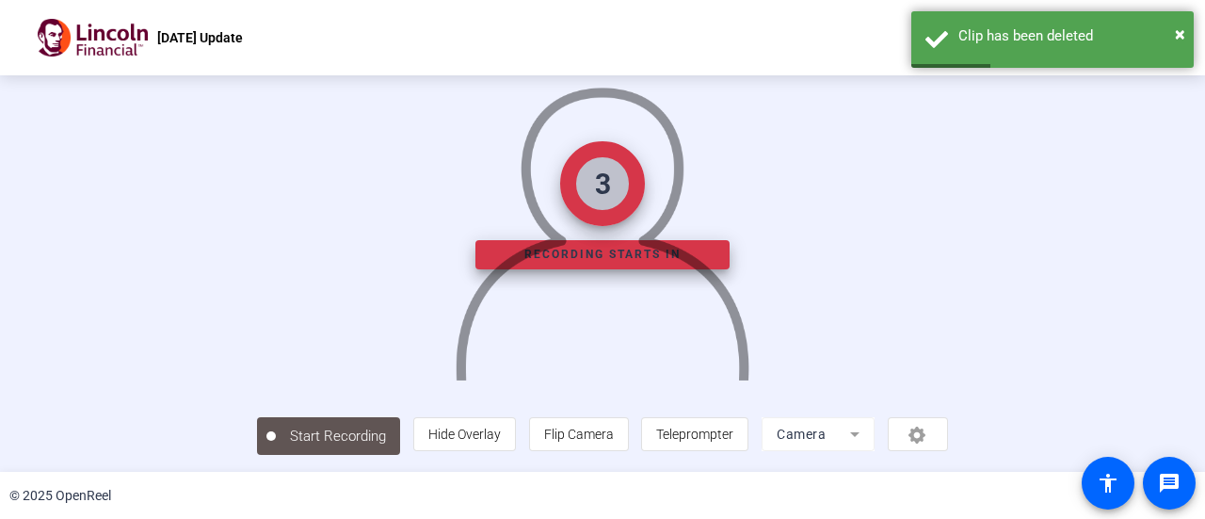
scroll to position [132, 0]
click at [734, 427] on span "Teleprompter" at bounding box center [694, 434] width 77 height 15
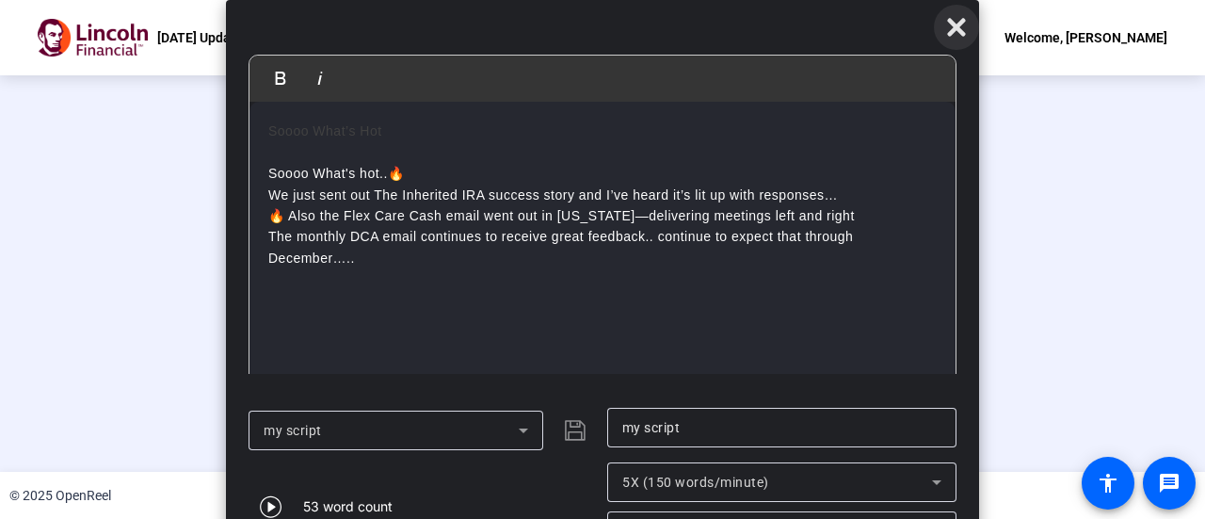
click at [951, 33] on icon at bounding box center [956, 28] width 18 height 18
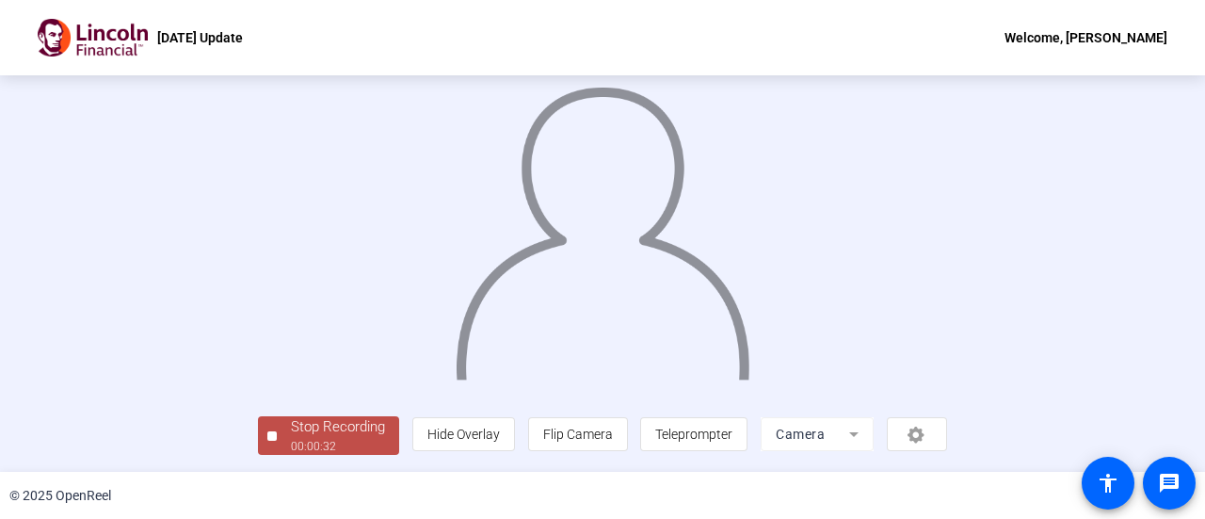
click at [291, 432] on div "Stop Recording" at bounding box center [338, 427] width 94 height 22
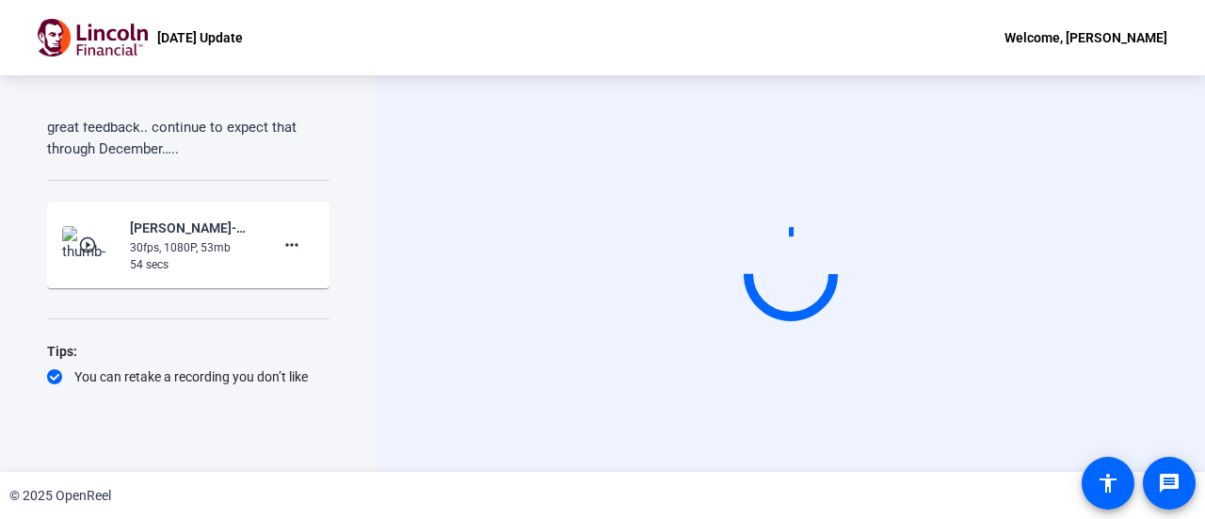
scroll to position [0, 0]
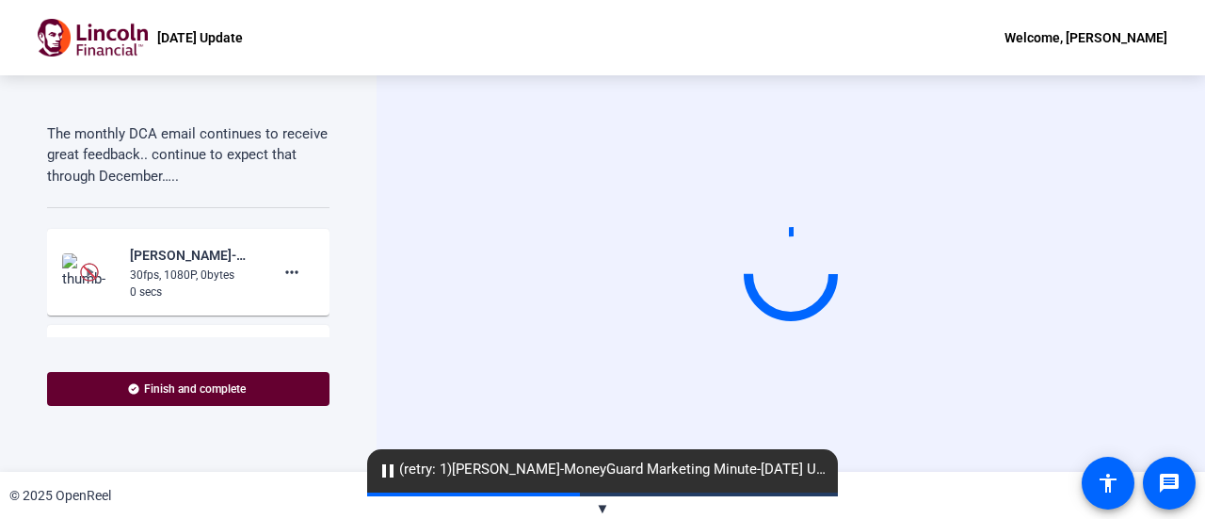
scroll to position [258, 0]
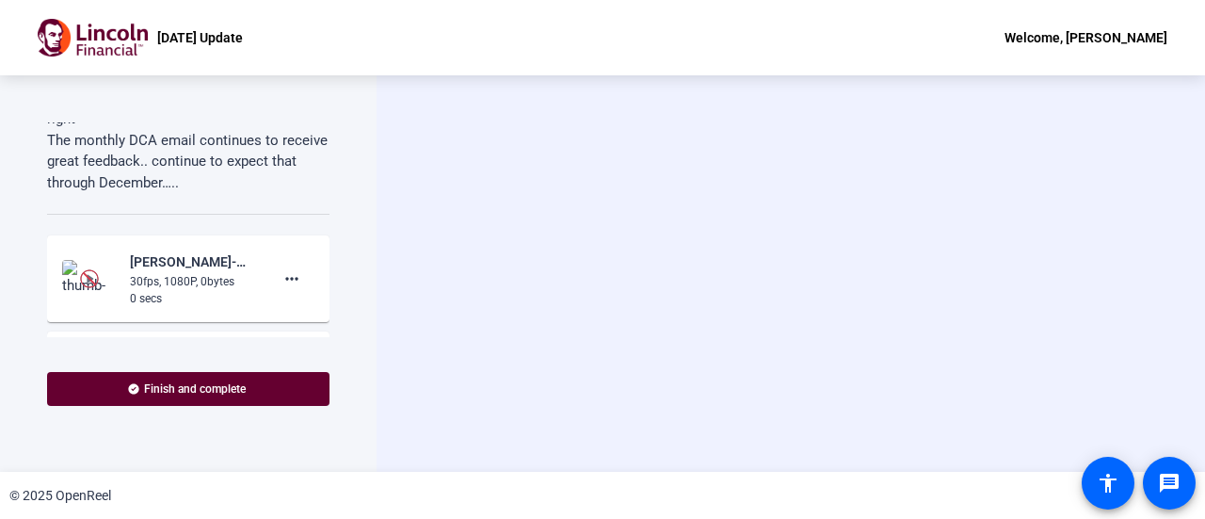
scroll to position [250, 0]
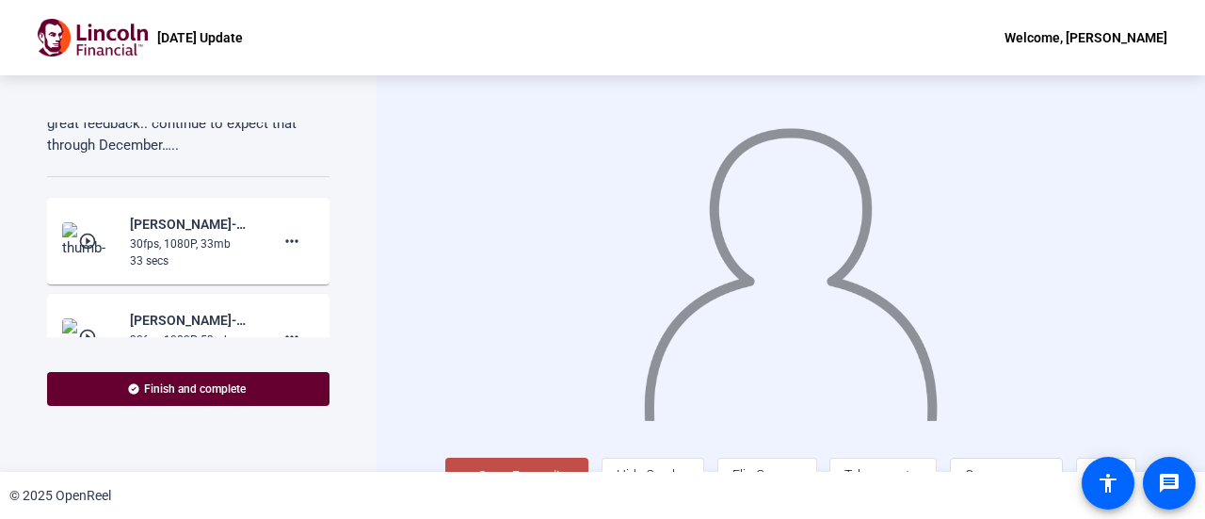
scroll to position [292, 0]
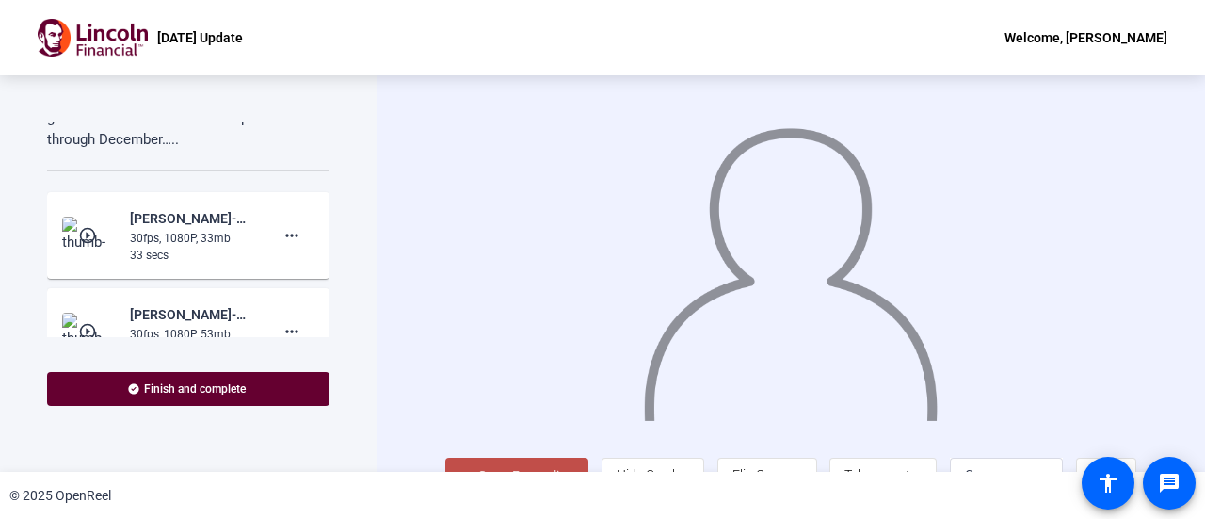
click at [84, 229] on mat-icon "play_circle_outline" at bounding box center [89, 235] width 23 height 19
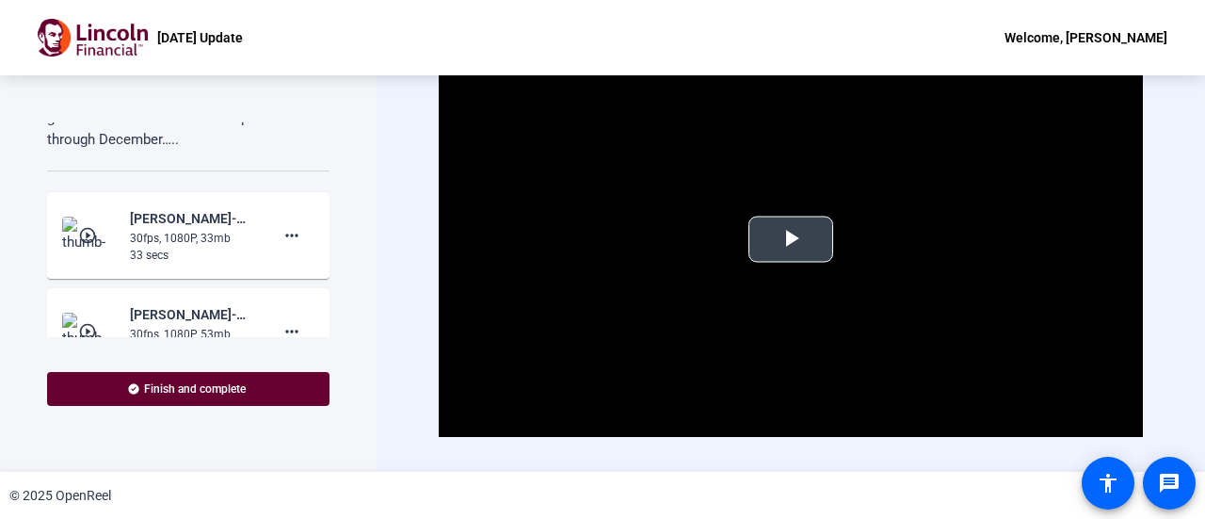
click at [791, 239] on span "Video Player" at bounding box center [791, 239] width 0 height 0
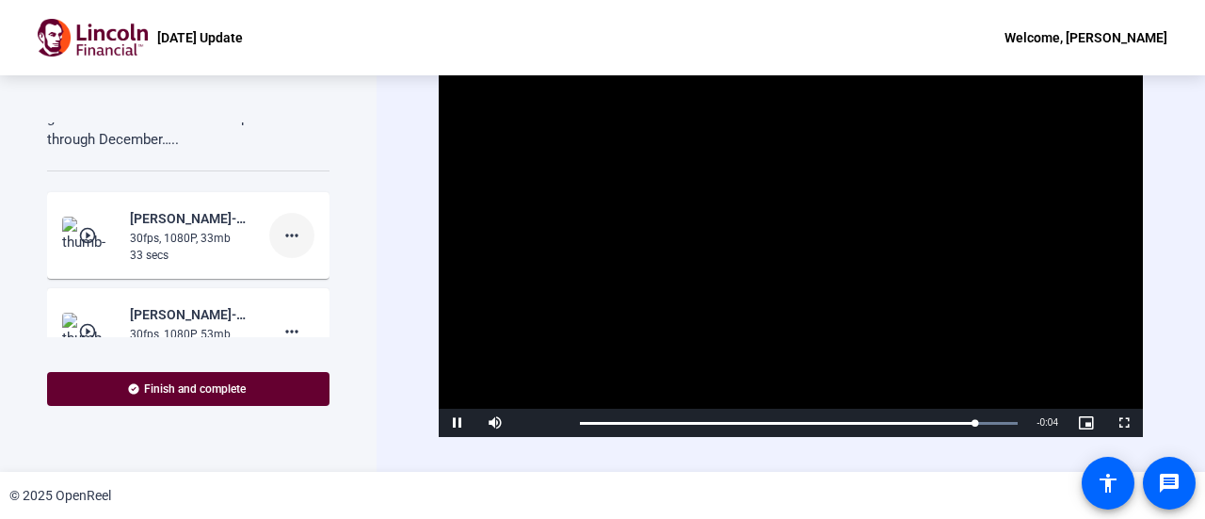
click at [281, 244] on mat-icon "more_horiz" at bounding box center [292, 235] width 23 height 23
click at [305, 297] on span "Retake" at bounding box center [312, 297] width 75 height 23
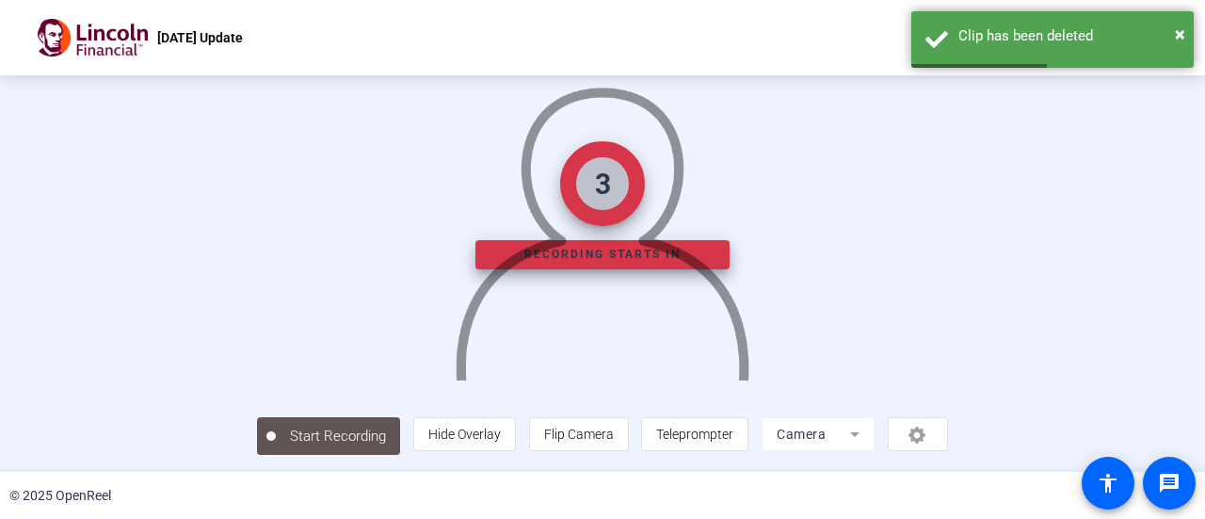
scroll to position [132, 0]
click at [734, 434] on span "Teleprompter" at bounding box center [694, 434] width 77 height 15
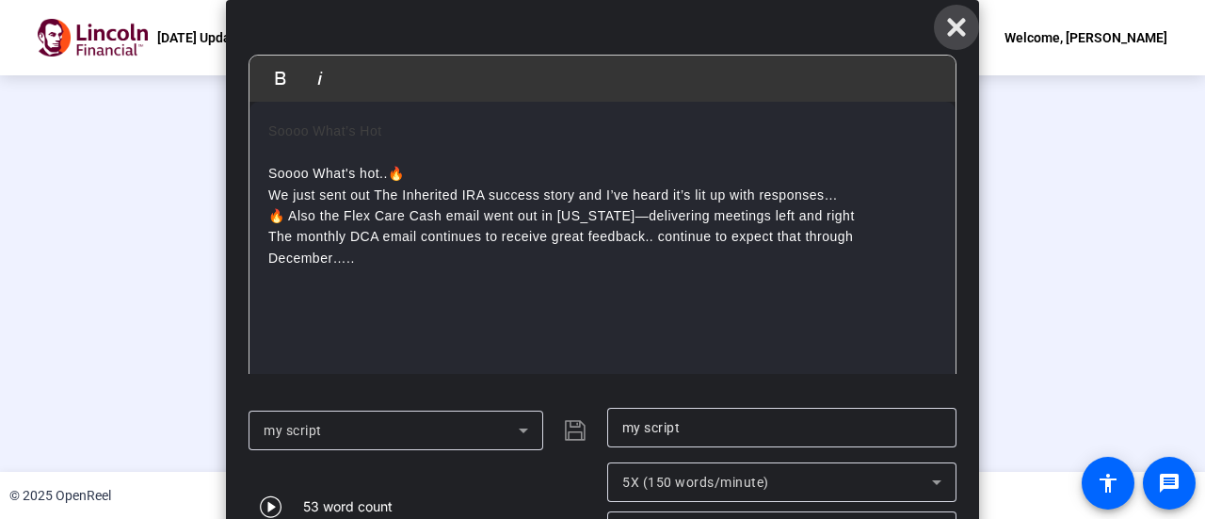
click at [954, 23] on icon at bounding box center [956, 28] width 18 height 18
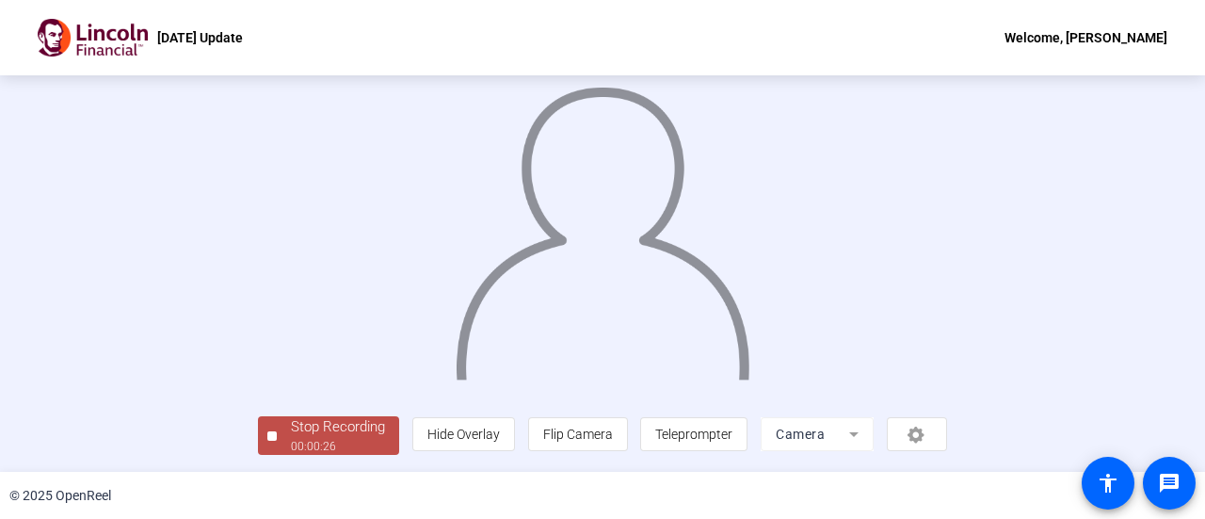
click at [291, 418] on div "Stop Recording" at bounding box center [338, 427] width 94 height 22
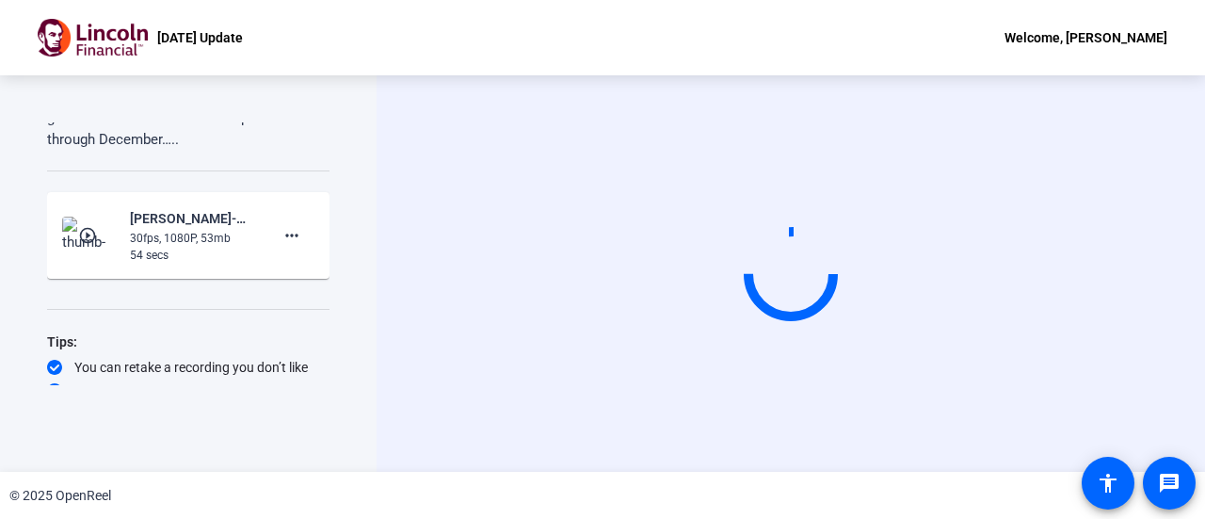
scroll to position [0, 0]
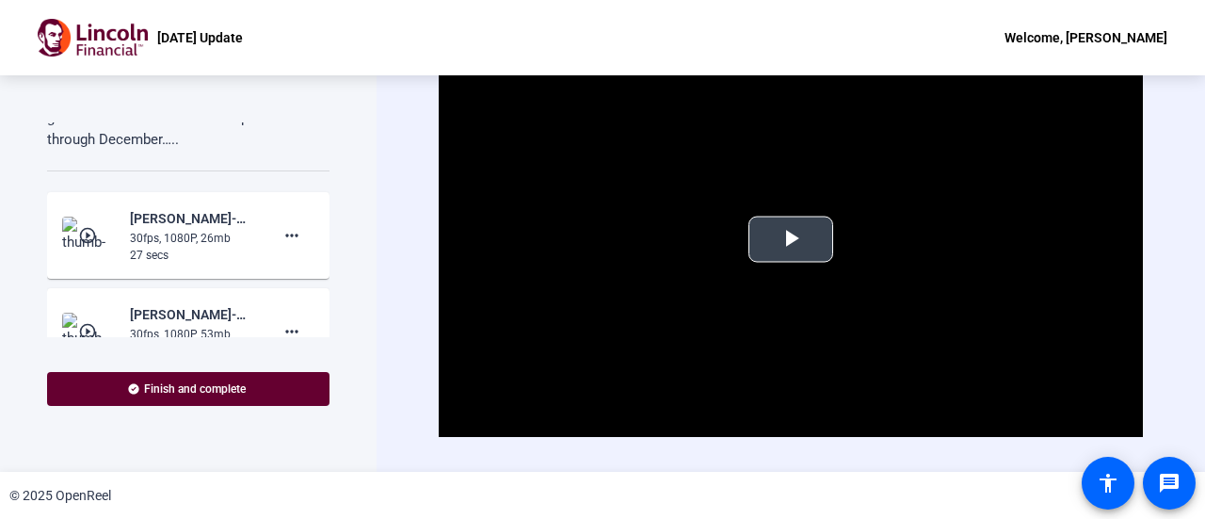
click at [791, 239] on span "Video Player" at bounding box center [791, 239] width 0 height 0
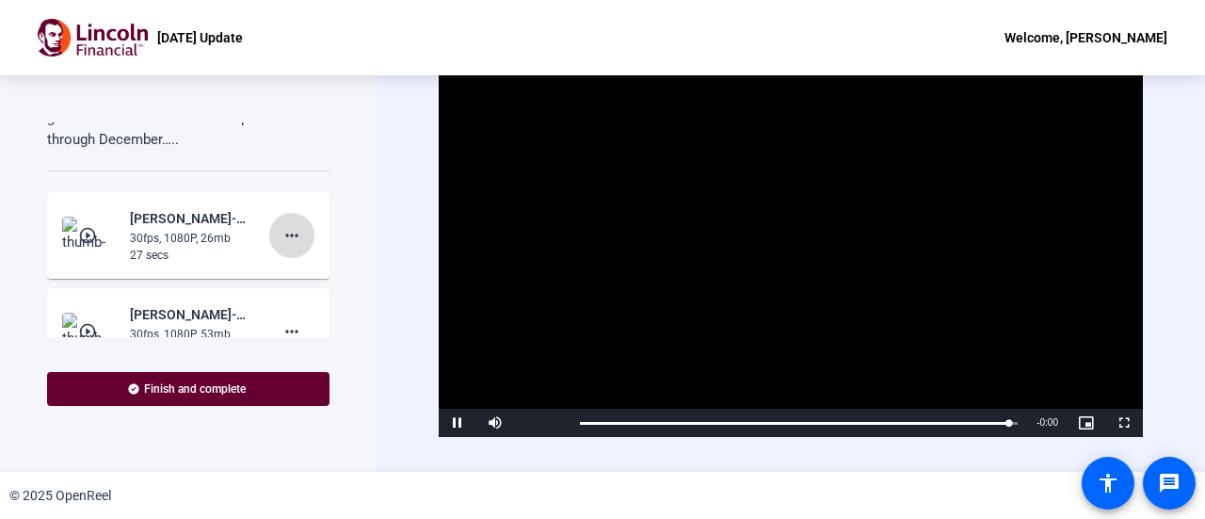
click at [281, 239] on mat-icon "more_horiz" at bounding box center [292, 235] width 23 height 23
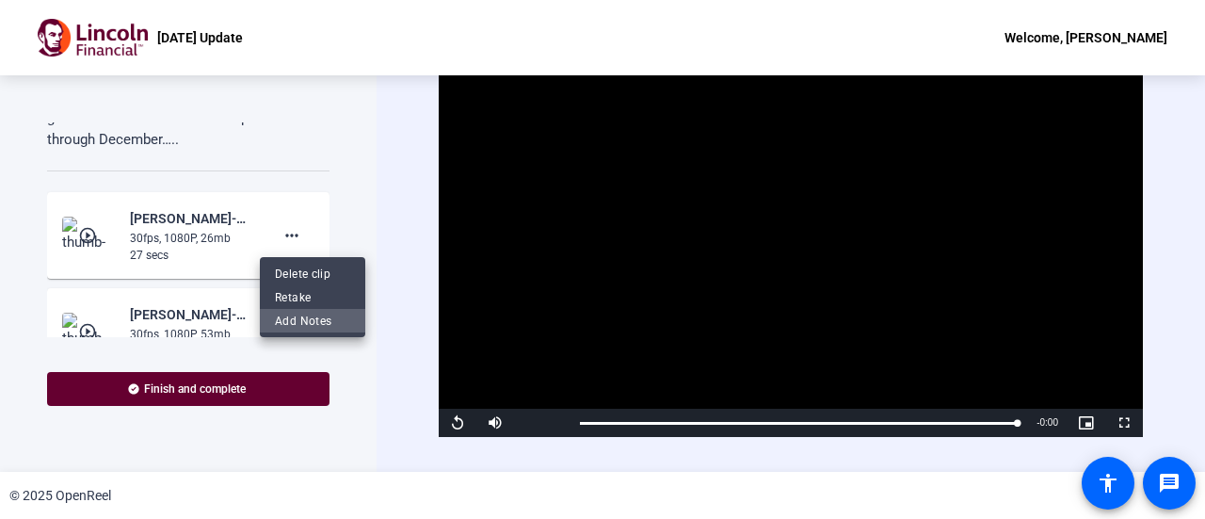
click at [303, 317] on span "Add Notes" at bounding box center [312, 321] width 75 height 23
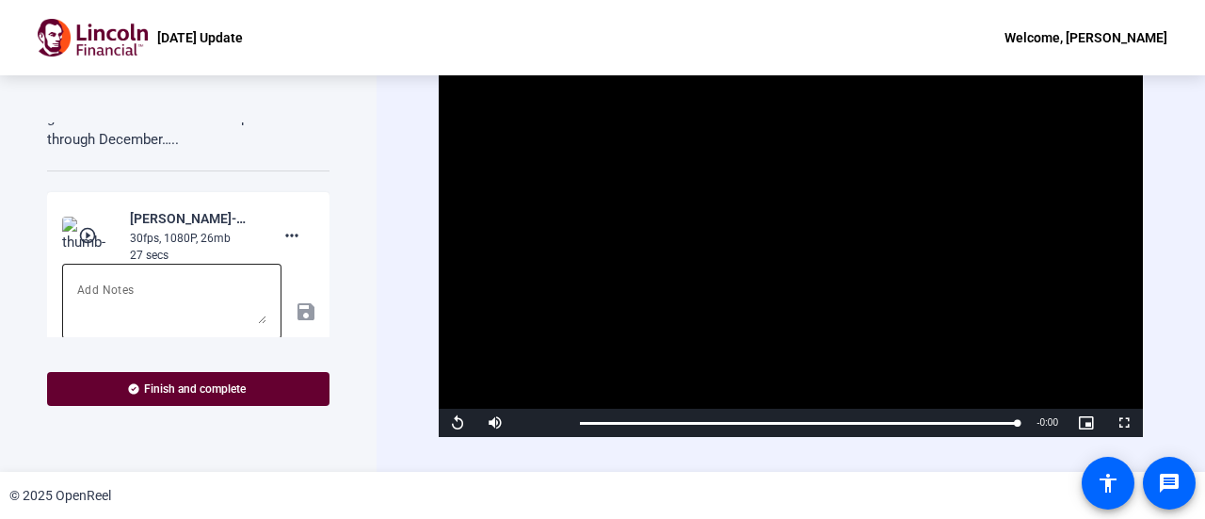
click at [169, 283] on textarea at bounding box center [171, 301] width 189 height 45
type textarea "What's hot"
click at [295, 315] on mat-icon "save" at bounding box center [305, 311] width 20 height 23
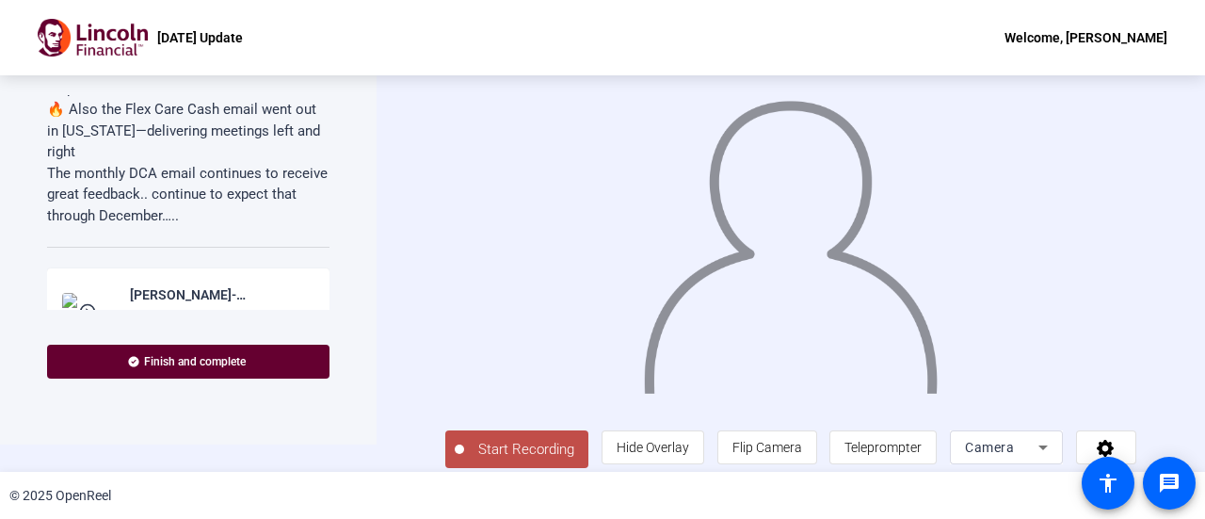
scroll to position [41, 0]
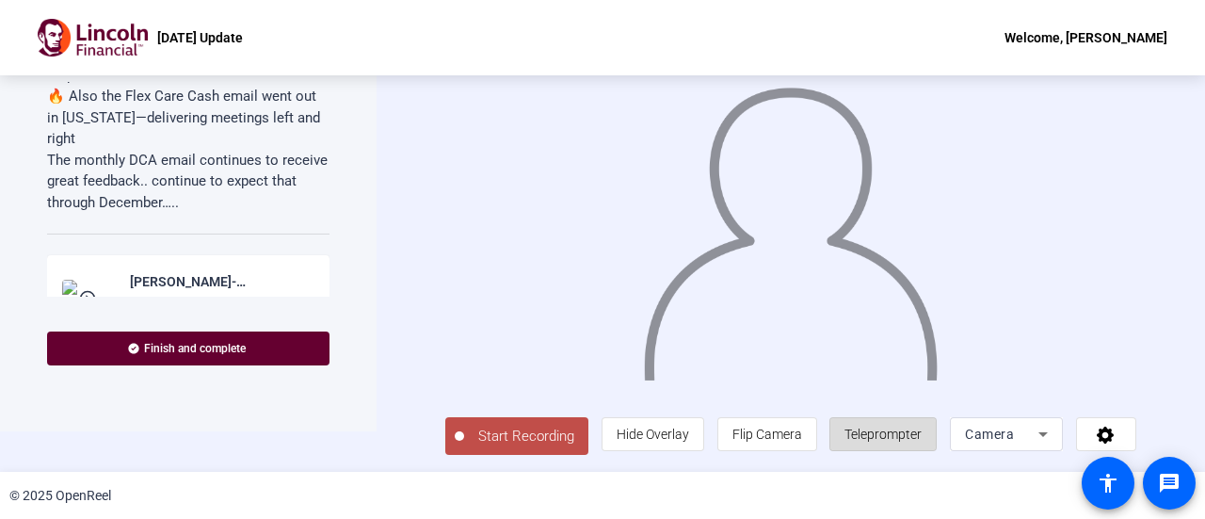
click at [881, 437] on span "Teleprompter" at bounding box center [883, 434] width 77 height 15
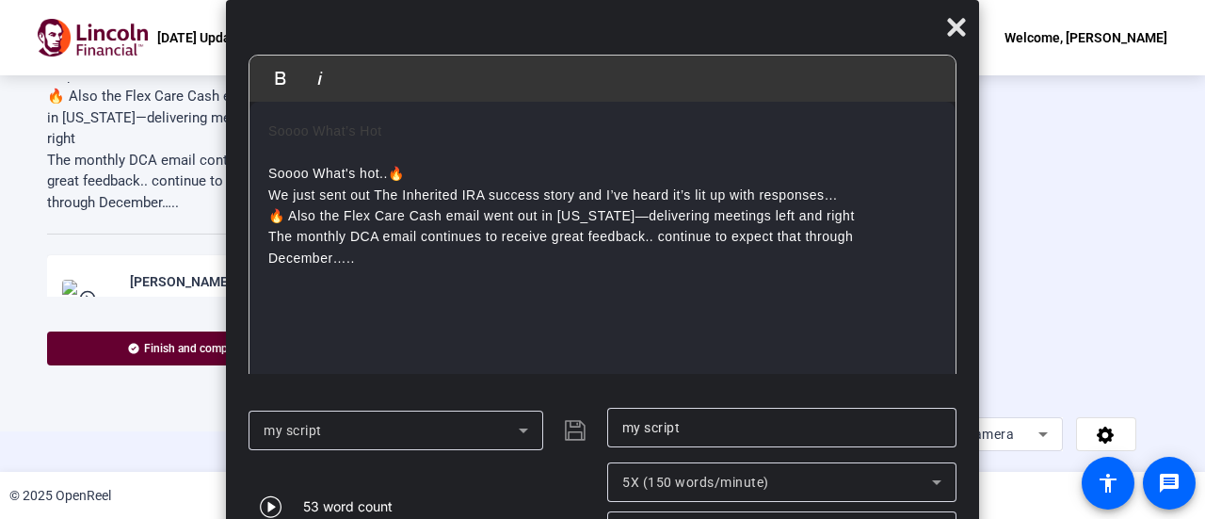
click at [531, 431] on icon at bounding box center [523, 430] width 23 height 23
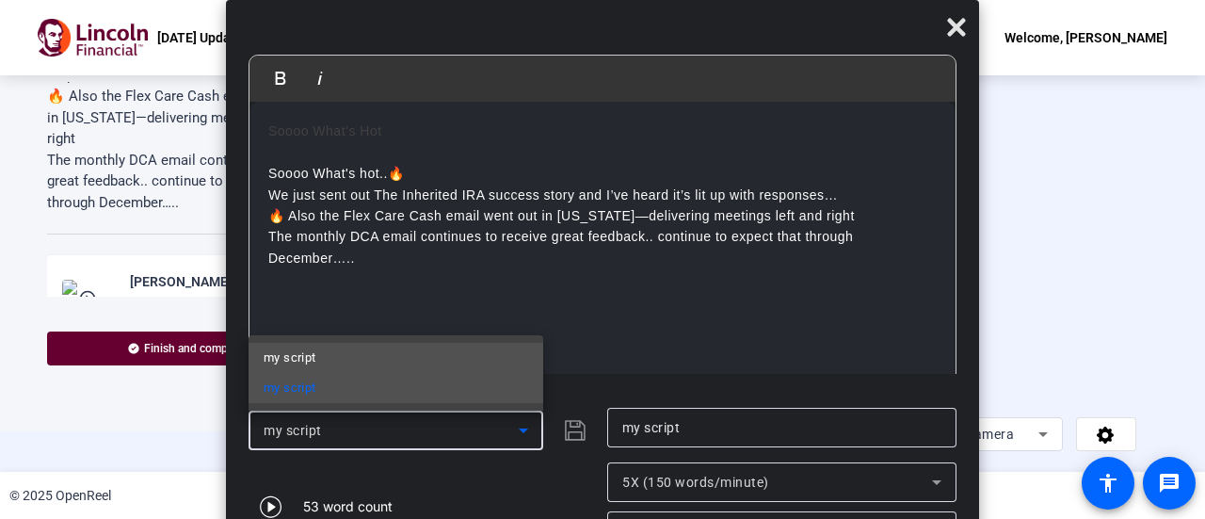
click at [435, 359] on mat-option "my script" at bounding box center [396, 358] width 295 height 30
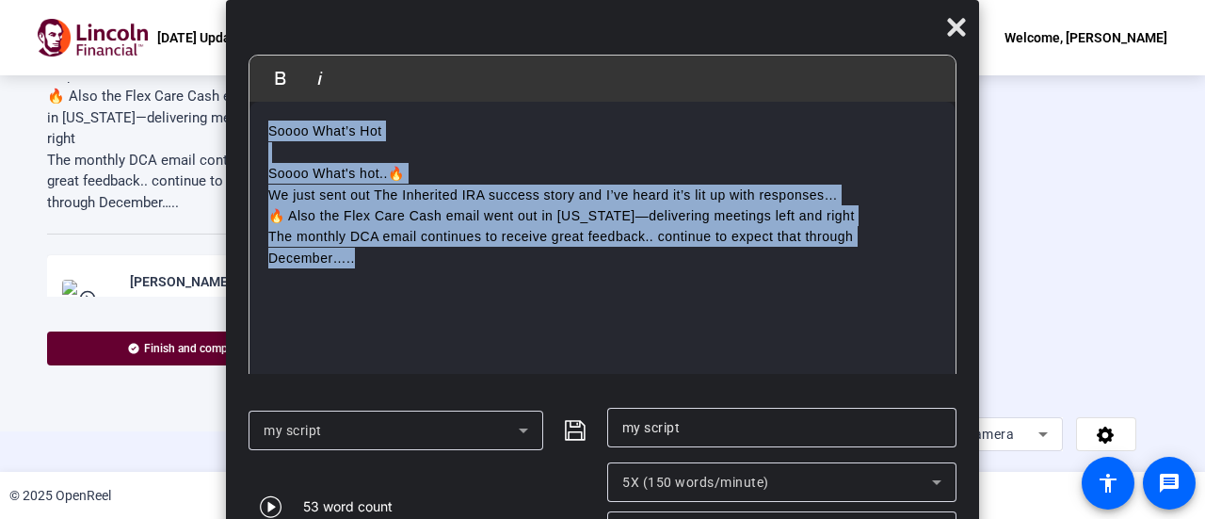
drag, startPoint x: 480, startPoint y: 276, endPoint x: 105, endPoint y: 129, distance: 402.5
click at [105, 129] on body "Accessibility Screen-Reader Guide, Feedback, and Issue Reporting | New window […" at bounding box center [602, 259] width 1205 height 519
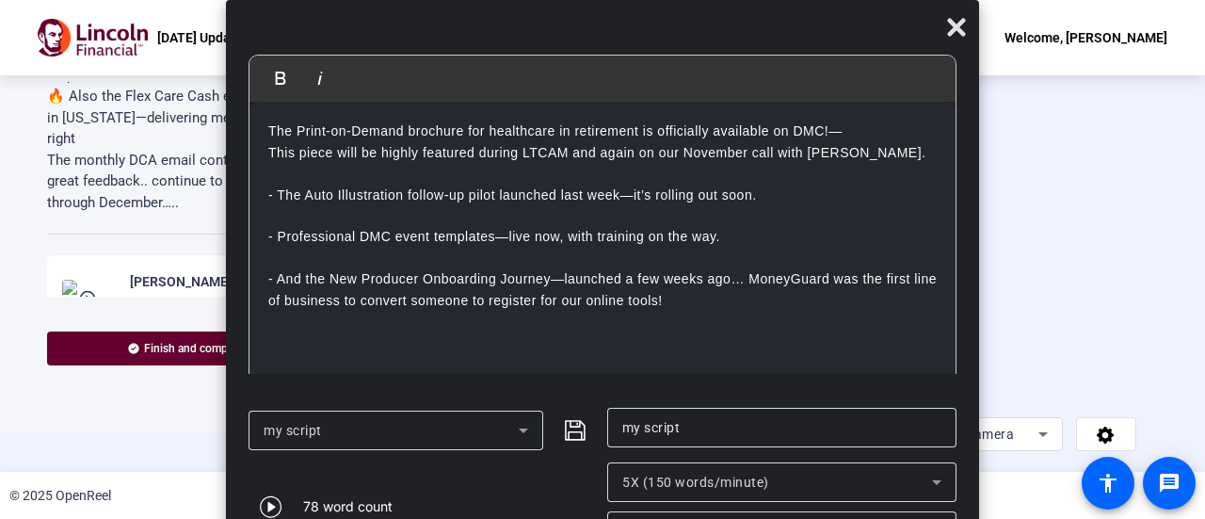
click at [269, 135] on p "The Print-on-Demand brochure for healthcare in retirement is officially availab…" at bounding box center [602, 131] width 669 height 21
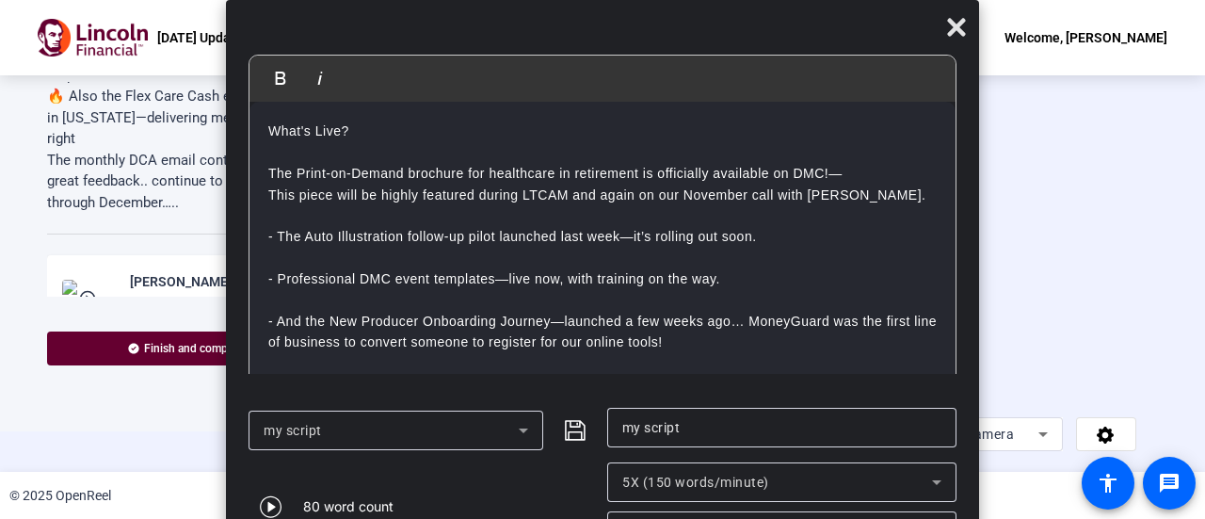
scroll to position [1, 0]
click at [576, 428] on icon "submit" at bounding box center [575, 430] width 23 height 23
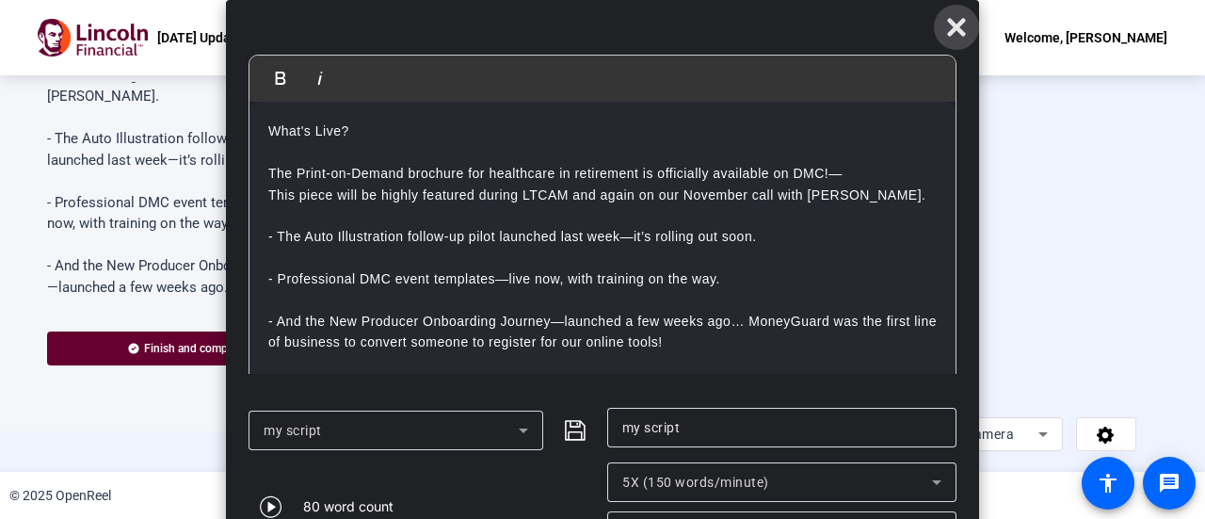
click at [953, 25] on icon at bounding box center [956, 28] width 18 height 18
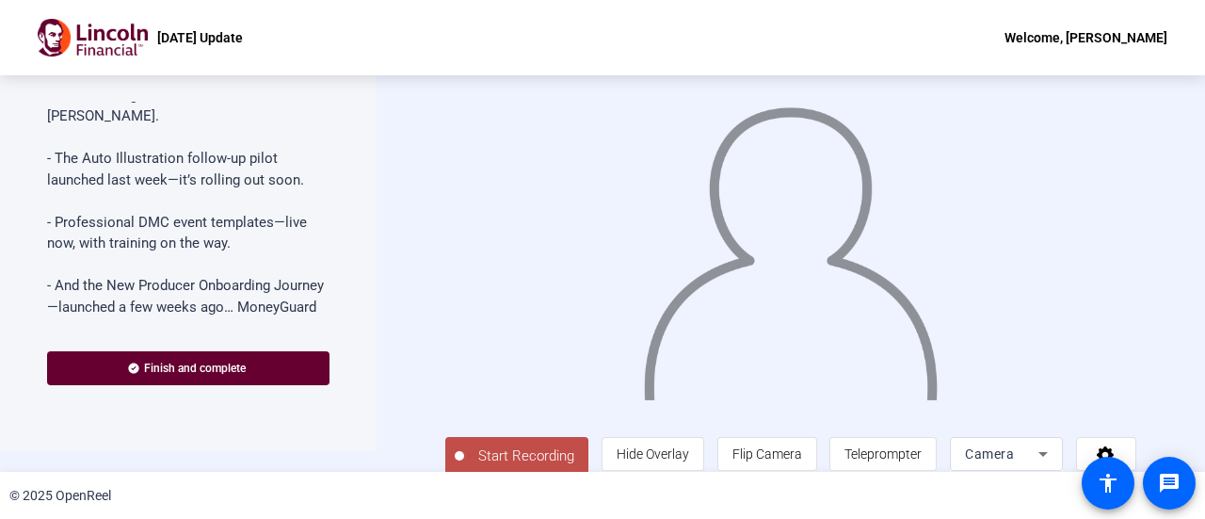
scroll to position [41, 0]
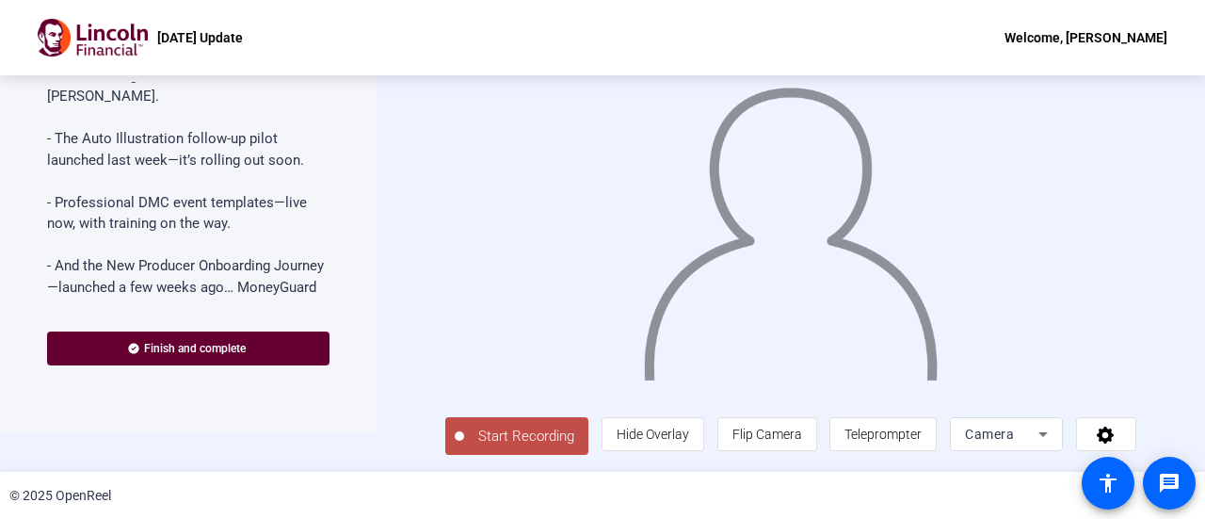
click at [537, 436] on span "Start Recording" at bounding box center [526, 437] width 124 height 22
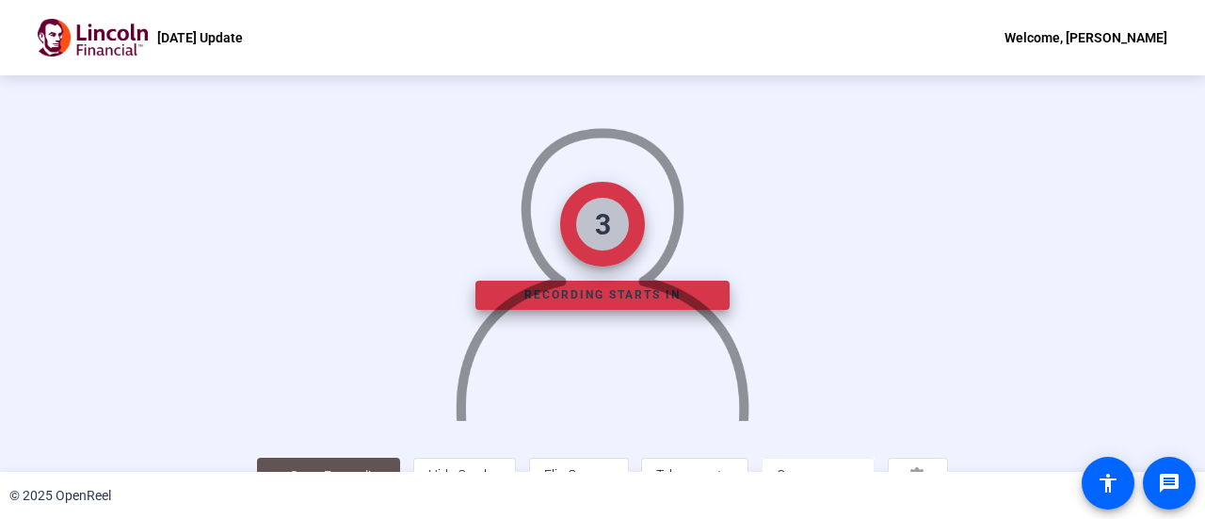
scroll to position [132, 0]
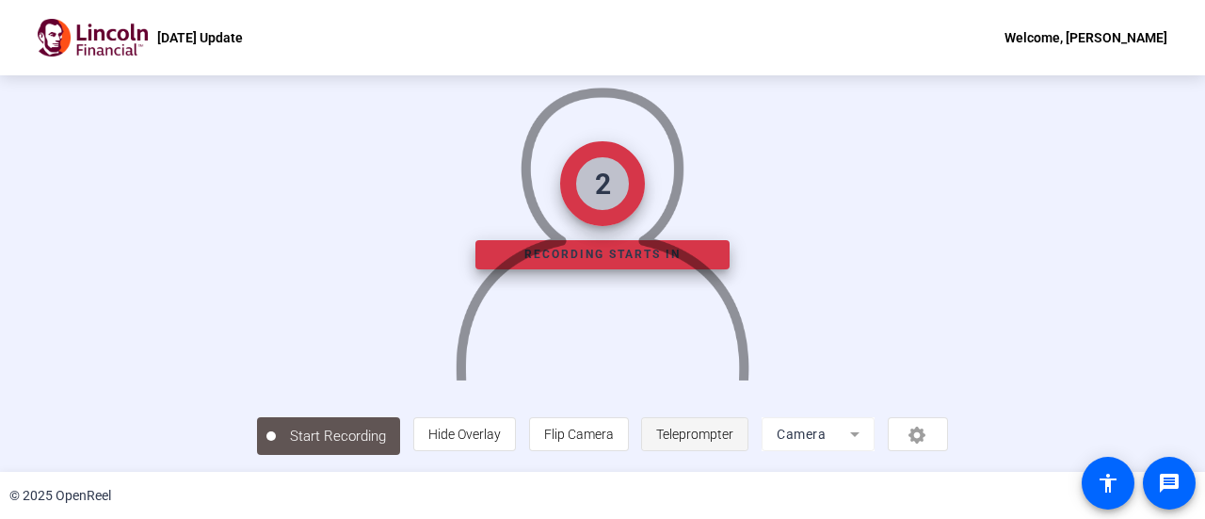
click at [734, 433] on span "Teleprompter" at bounding box center [694, 434] width 77 height 15
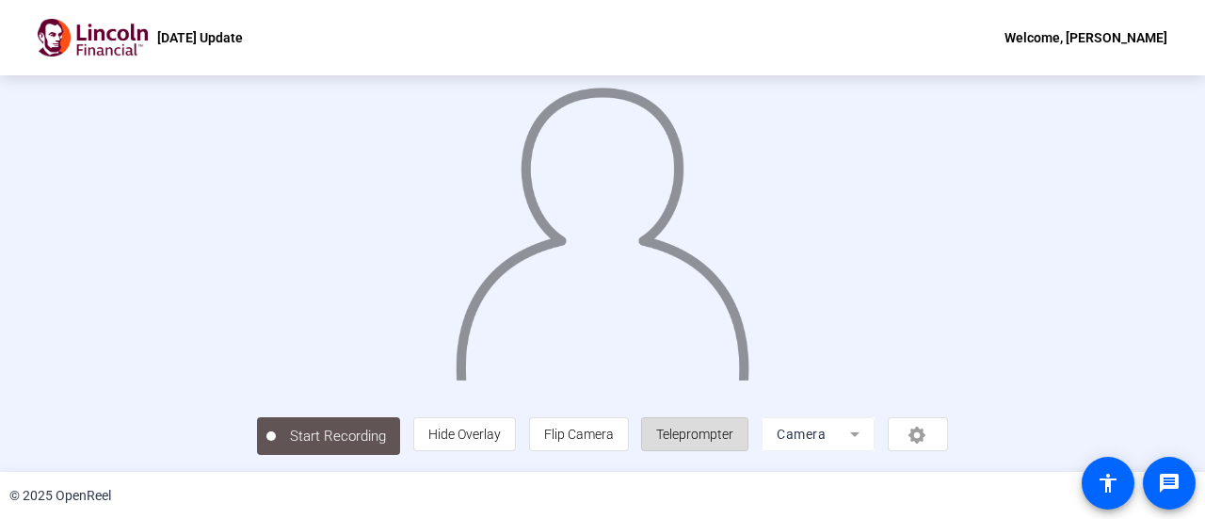
click at [734, 442] on span "Teleprompter" at bounding box center [694, 434] width 77 height 36
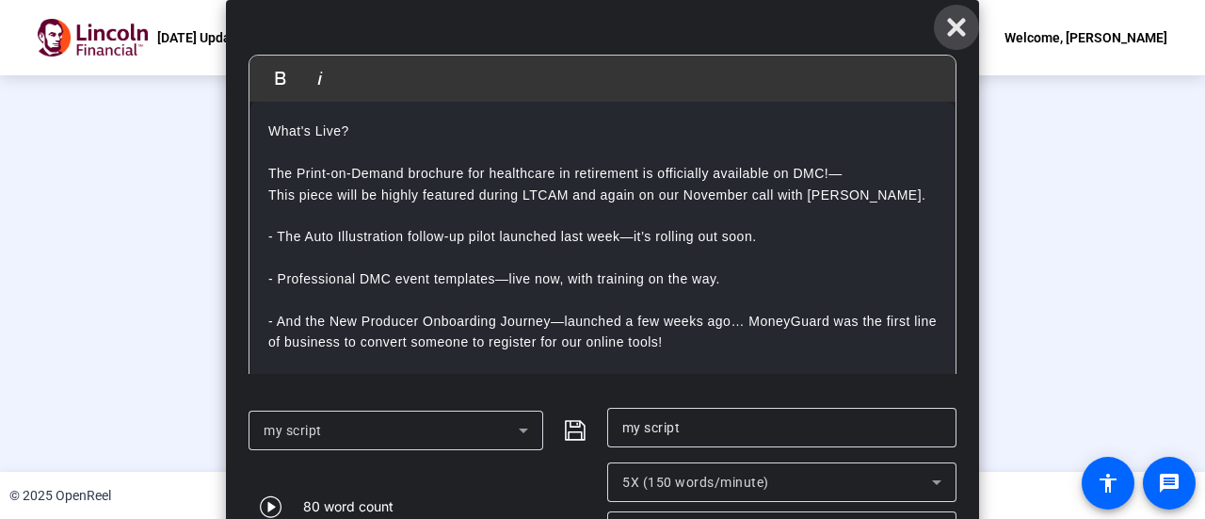
click at [955, 24] on icon at bounding box center [956, 28] width 18 height 18
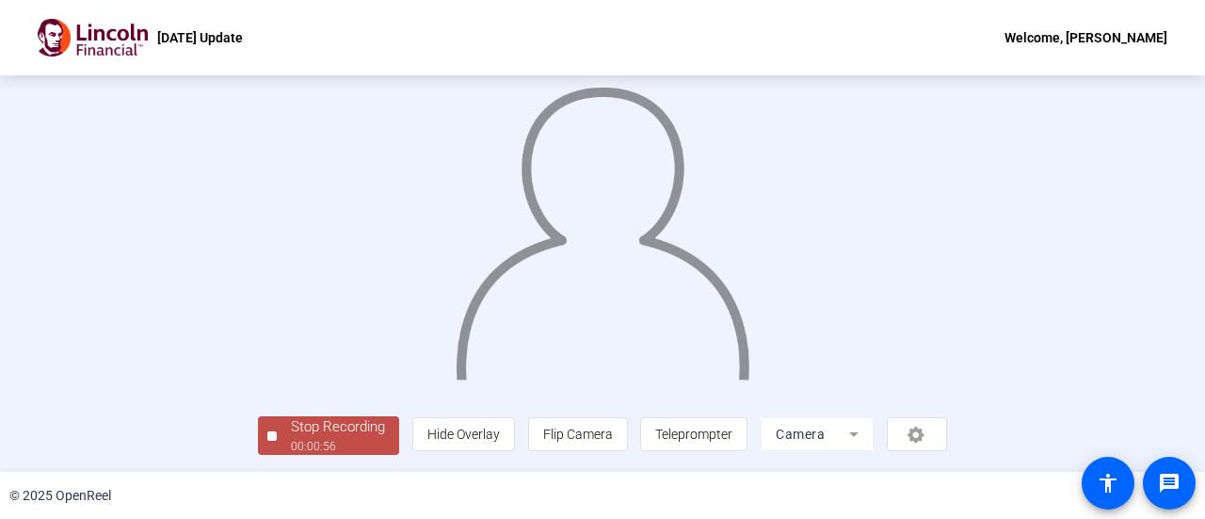
click at [291, 441] on div "00:00:56" at bounding box center [338, 446] width 94 height 17
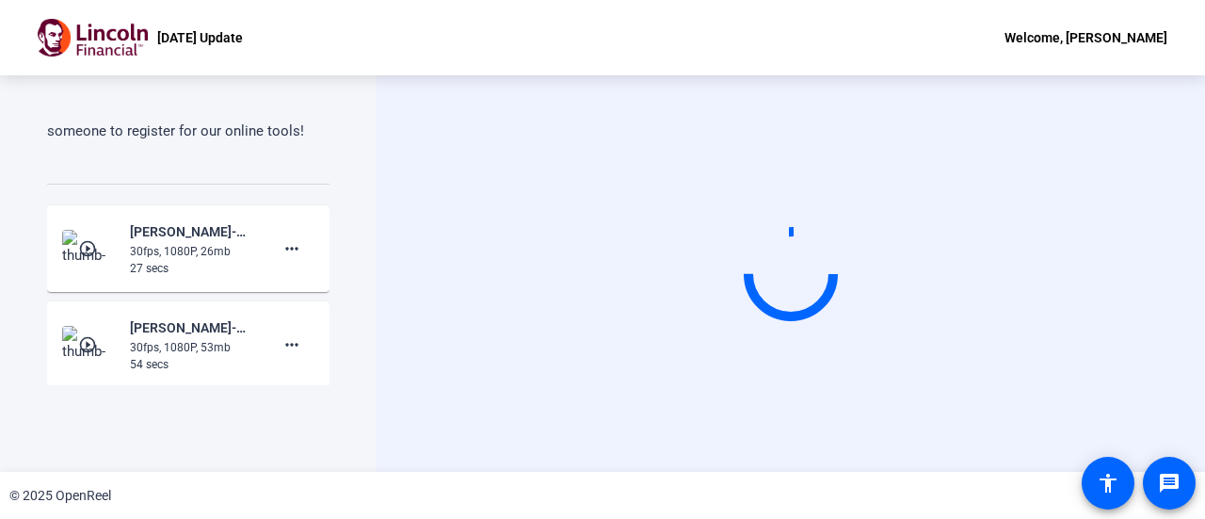
scroll to position [522, 0]
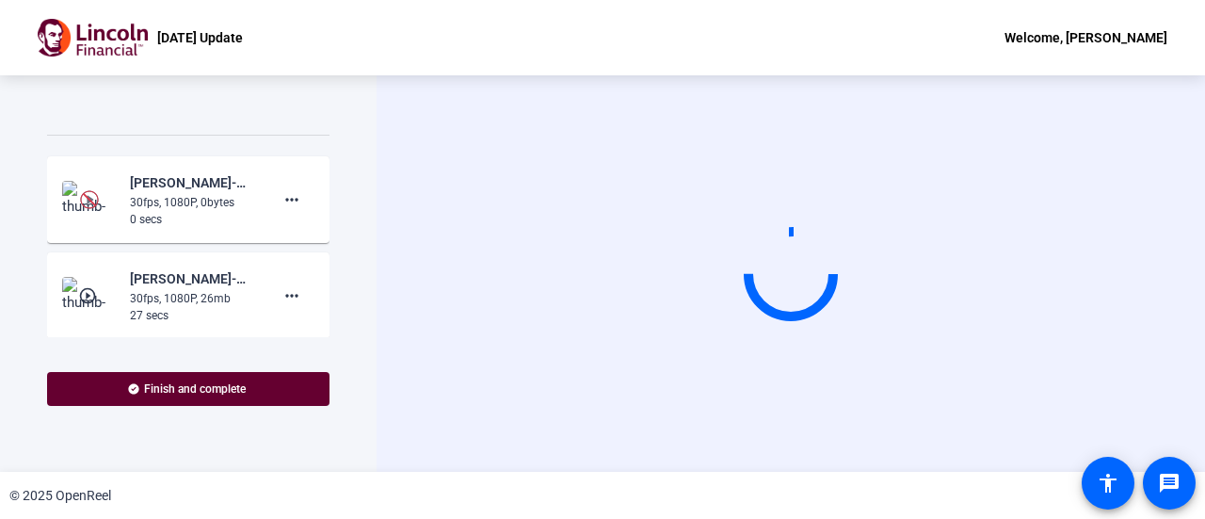
scroll to position [502, 0]
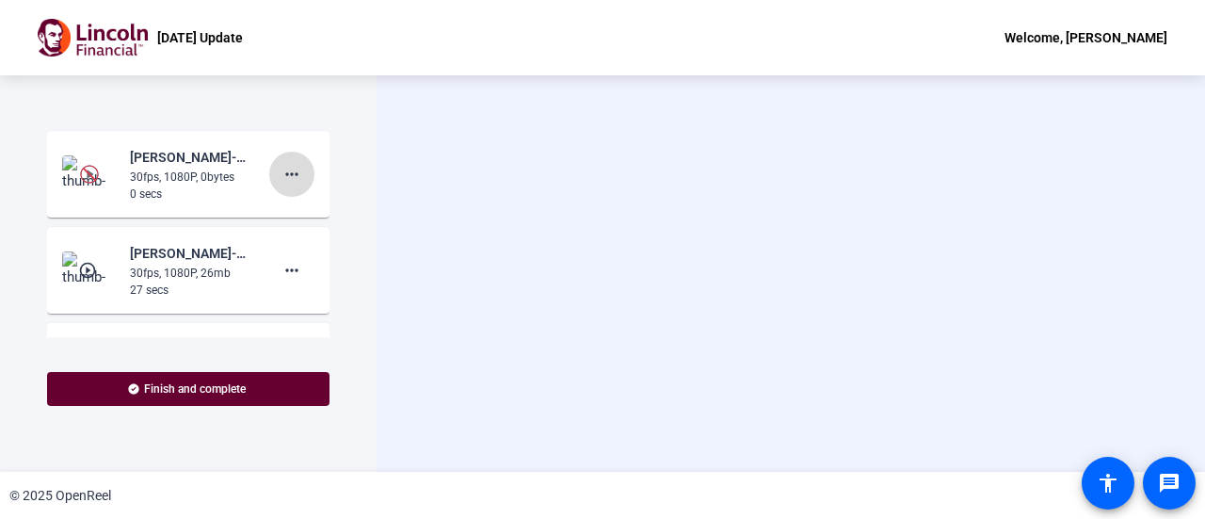
click at [281, 186] on mat-icon "more_horiz" at bounding box center [292, 174] width 23 height 23
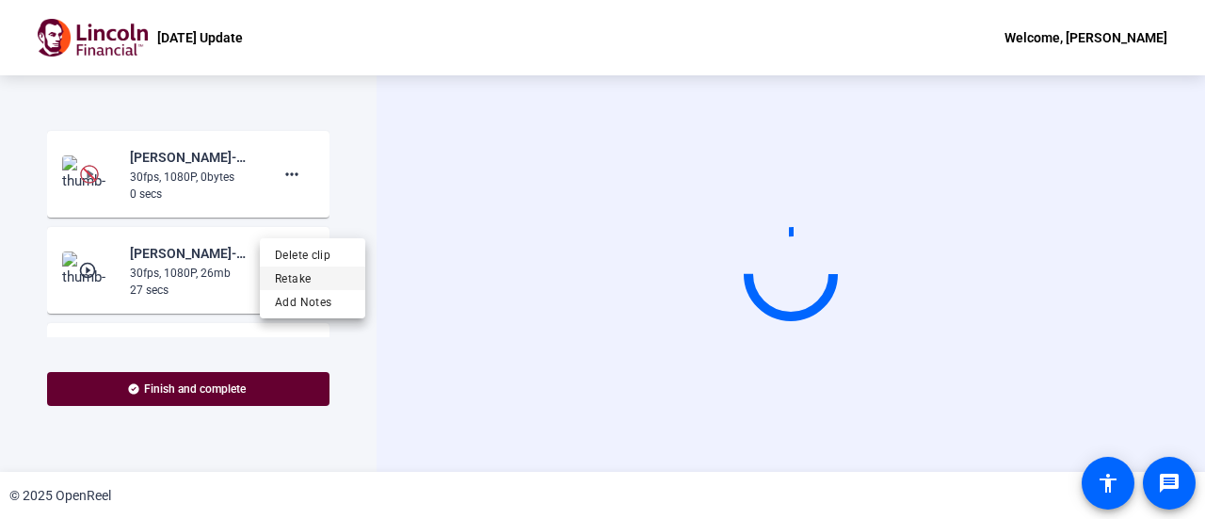
click at [300, 277] on span "Retake" at bounding box center [312, 277] width 75 height 23
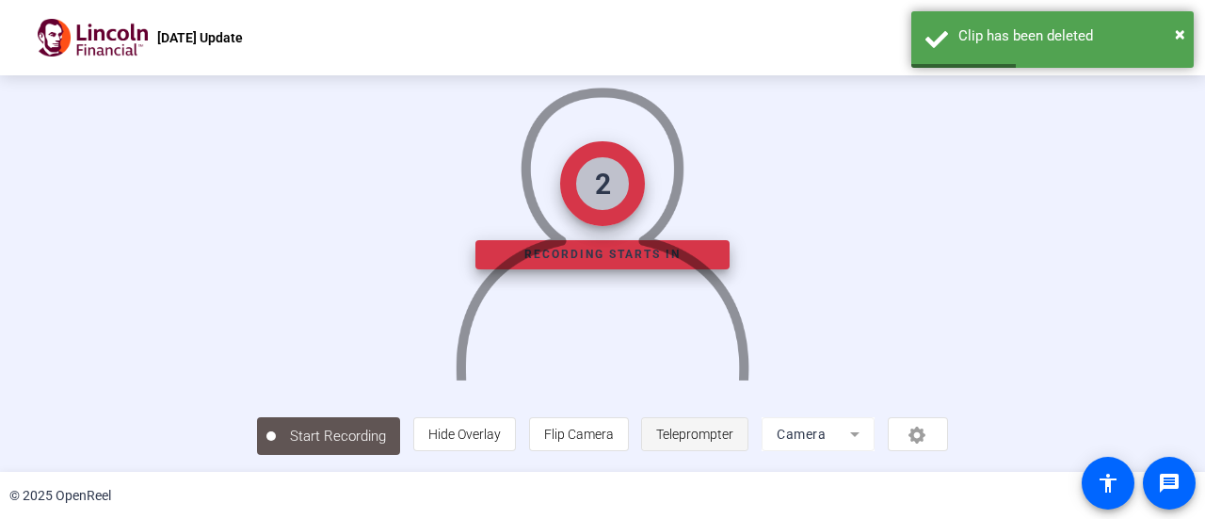
scroll to position [132, 0]
click at [734, 439] on span "Teleprompter" at bounding box center [694, 434] width 77 height 15
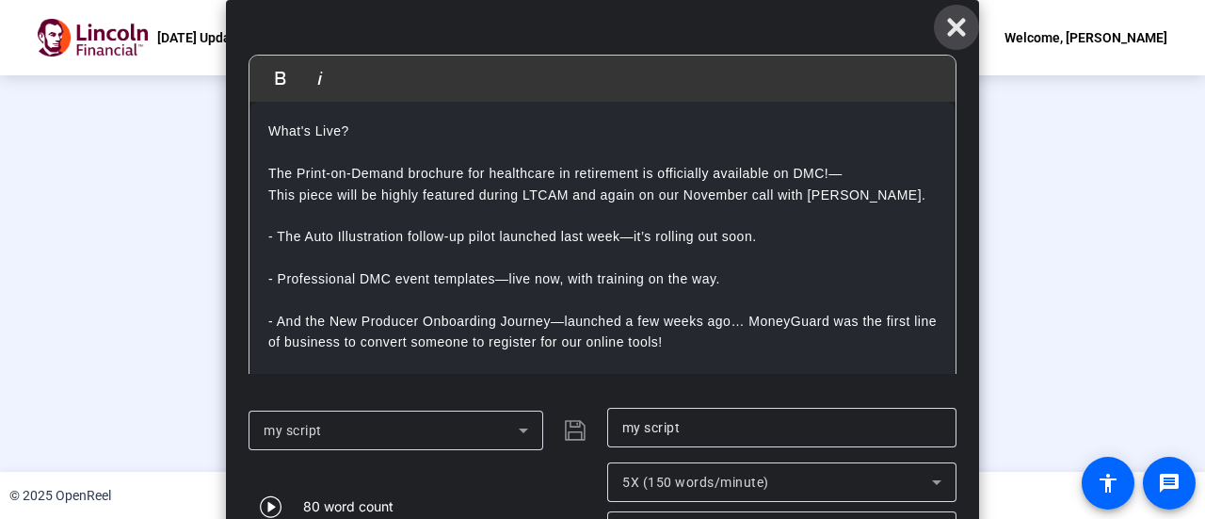
click at [963, 29] on icon at bounding box center [956, 27] width 23 height 23
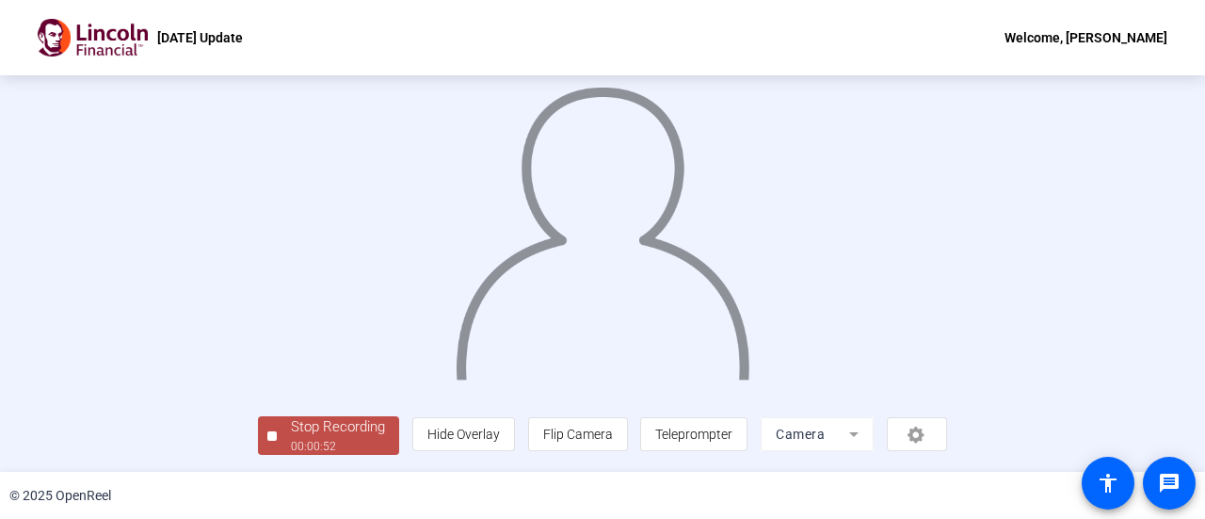
click at [291, 438] on div "Stop Recording" at bounding box center [338, 427] width 94 height 22
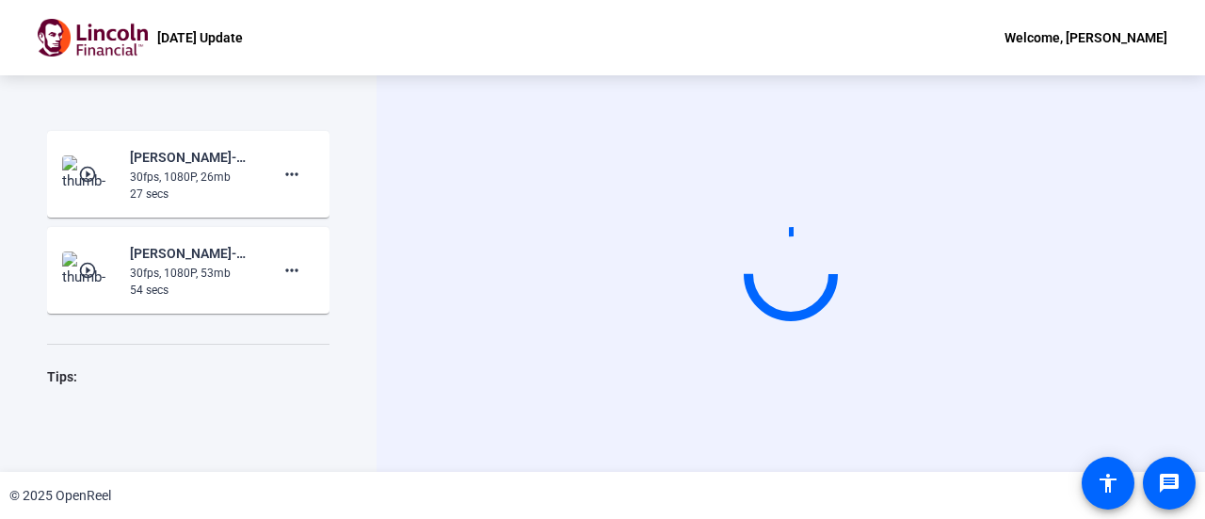
scroll to position [0, 0]
click at [285, 186] on mat-icon "more_horiz" at bounding box center [292, 174] width 23 height 23
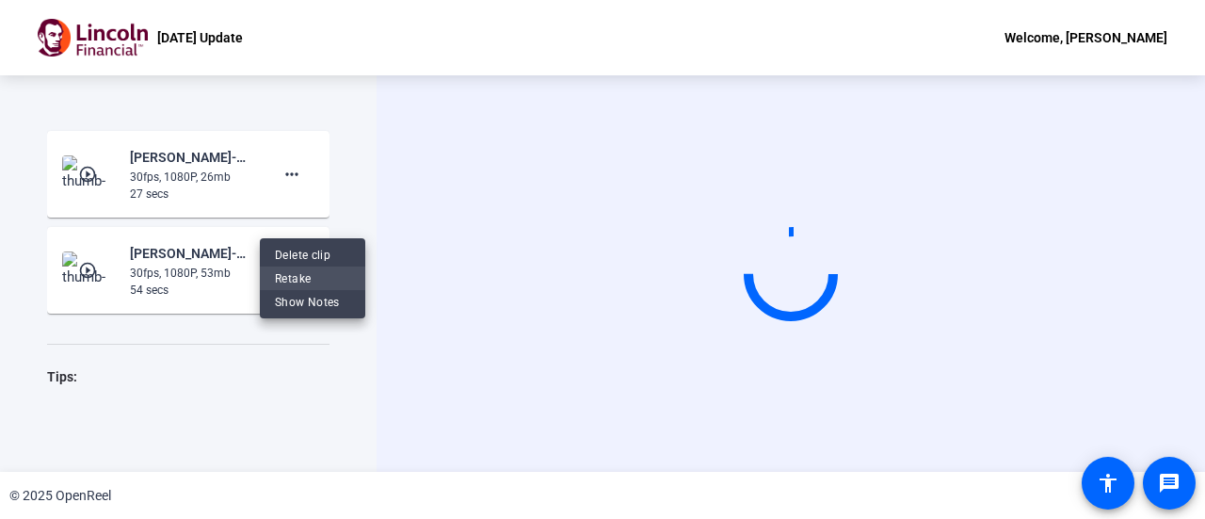
click at [317, 269] on span "Retake" at bounding box center [312, 277] width 75 height 23
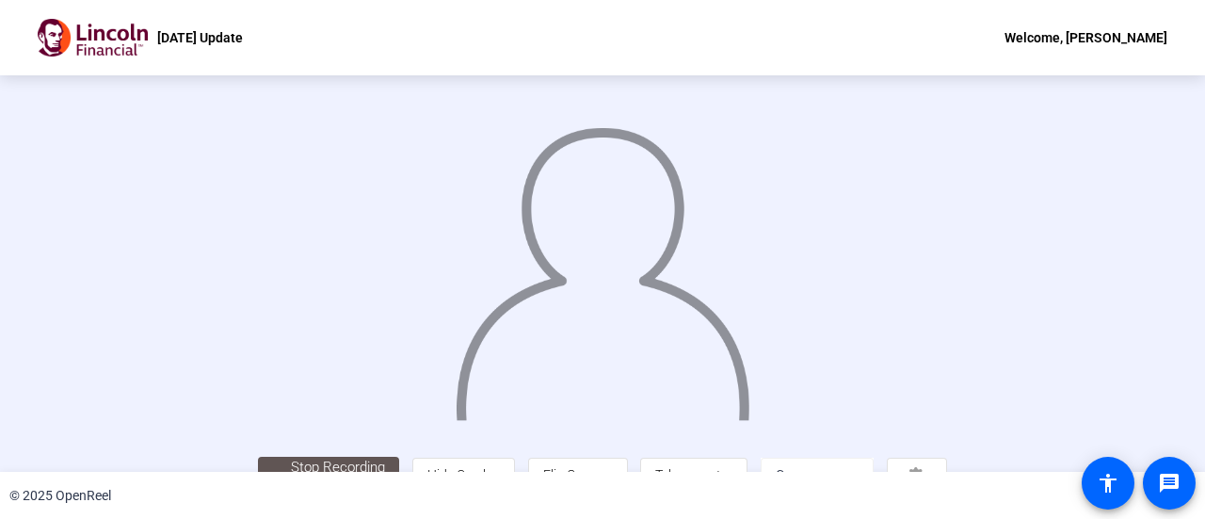
scroll to position [132, 0]
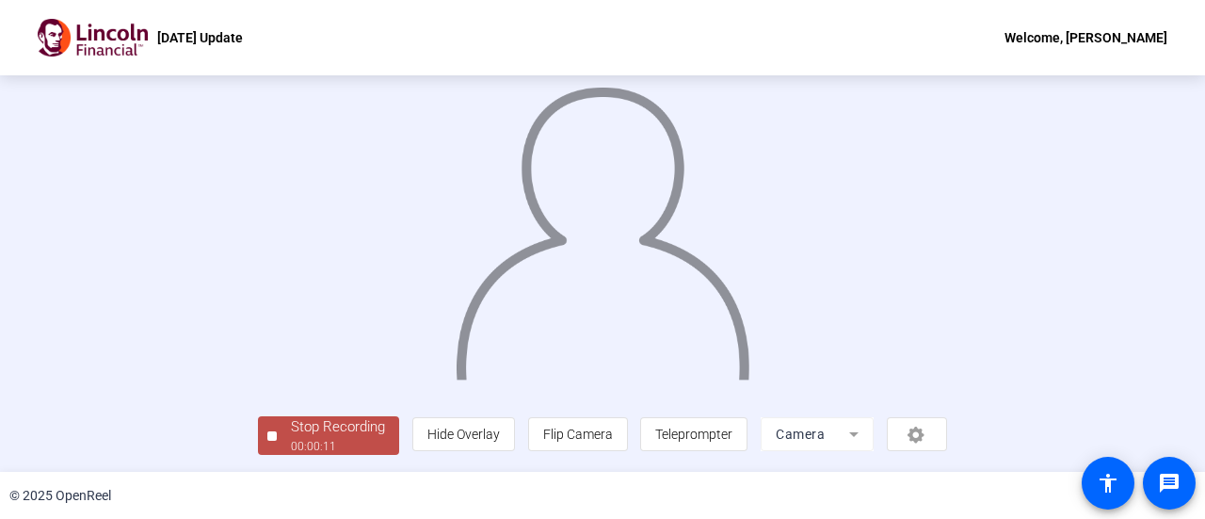
click at [291, 432] on div "Stop Recording" at bounding box center [338, 427] width 94 height 22
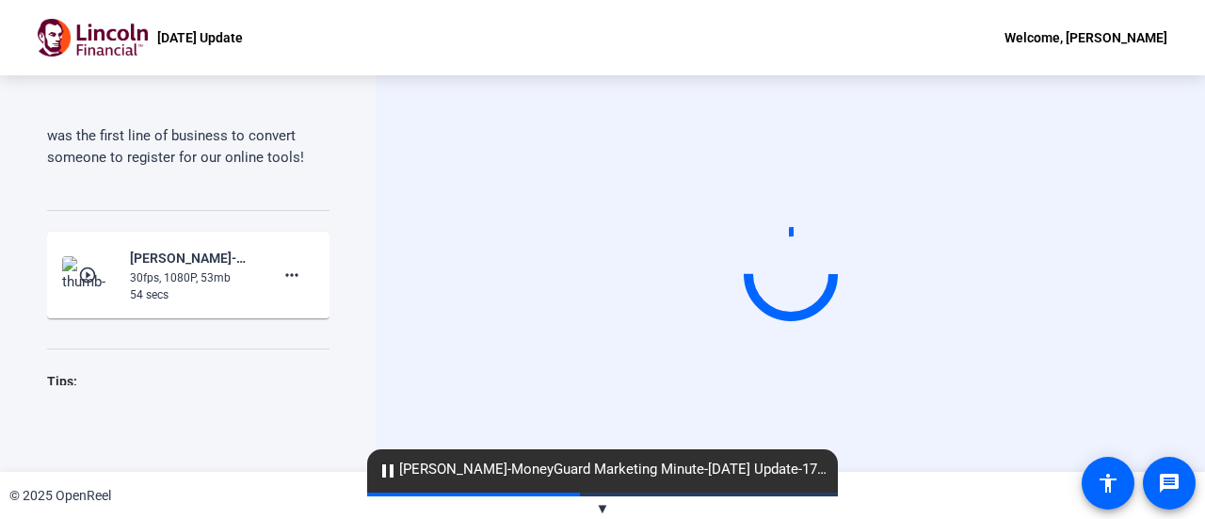
scroll to position [426, 0]
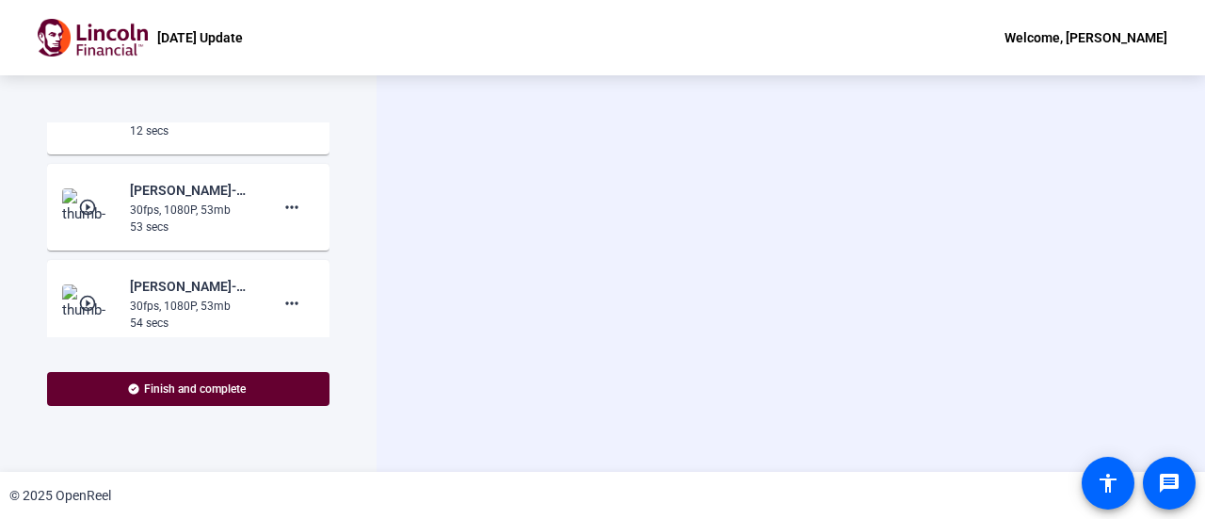
scroll to position [659, 0]
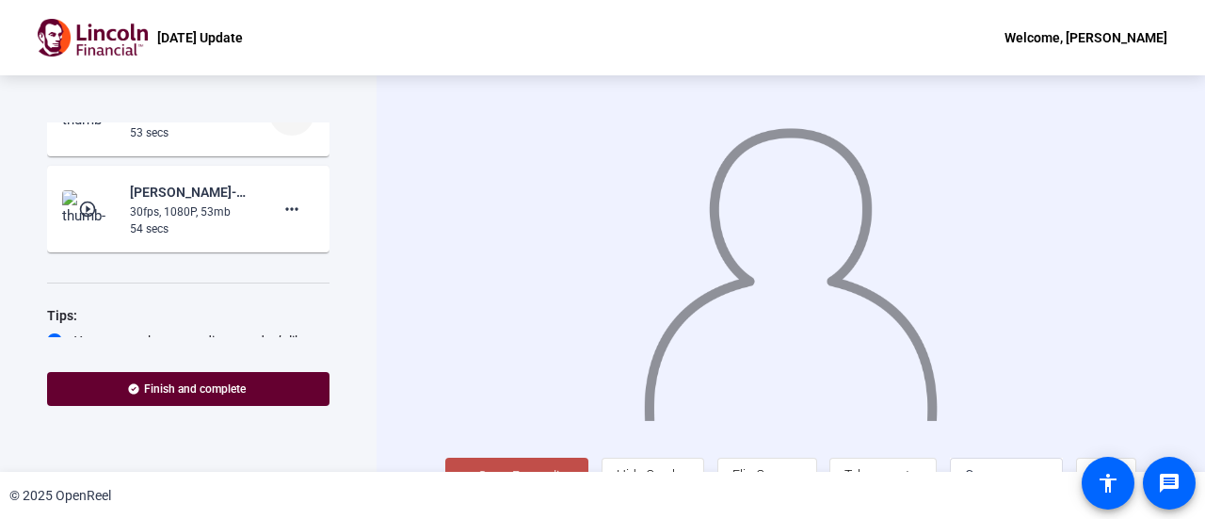
click at [281, 124] on mat-icon "more_horiz" at bounding box center [292, 113] width 23 height 23
click at [296, 246] on span "Add Notes" at bounding box center [312, 240] width 75 height 23
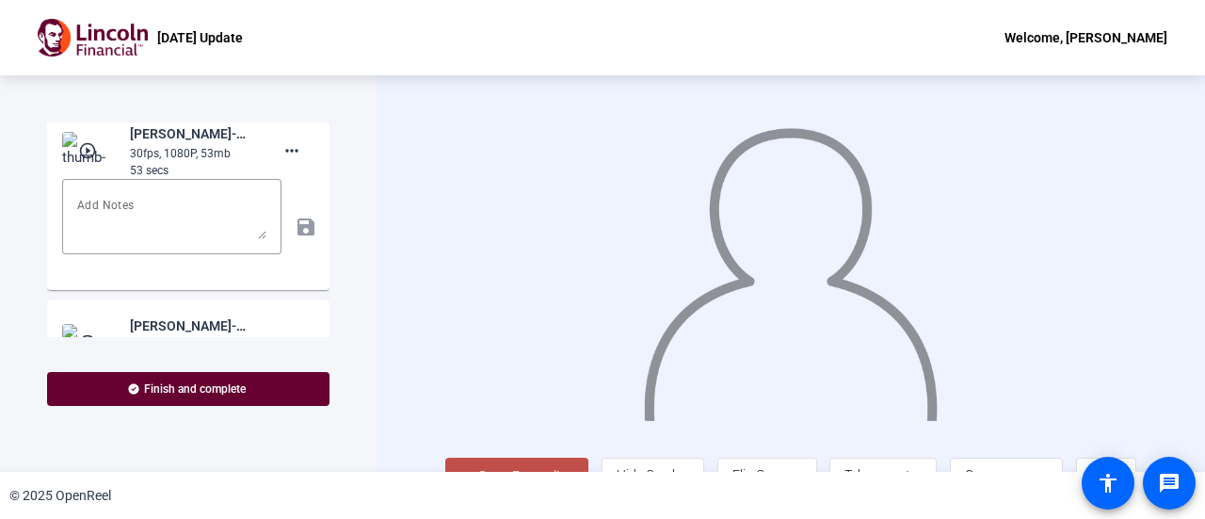
scroll to position [667, 0]
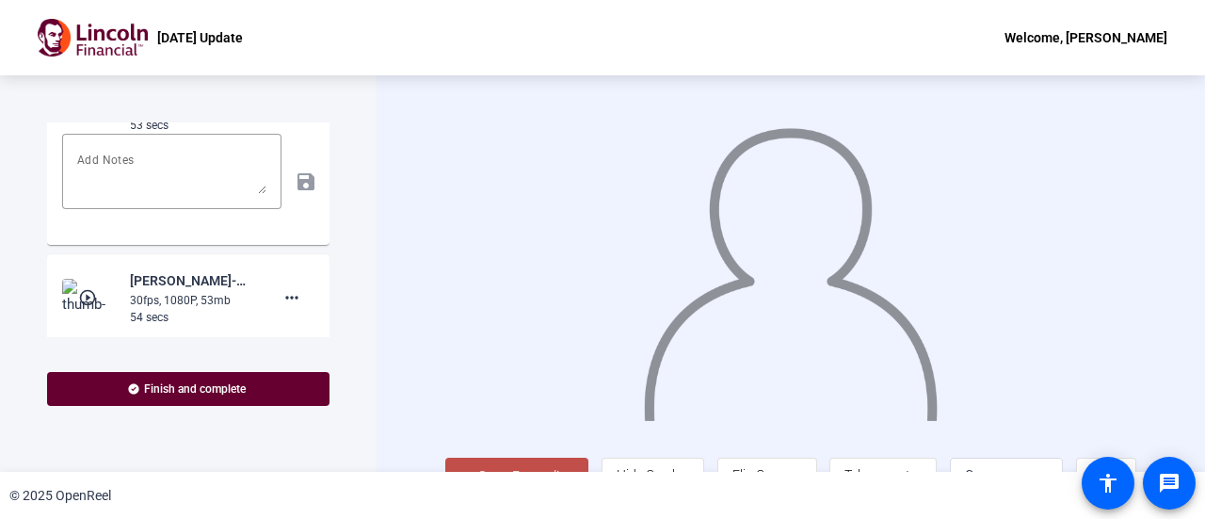
click at [83, 115] on mat-icon "play_circle_outline" at bounding box center [89, 105] width 23 height 19
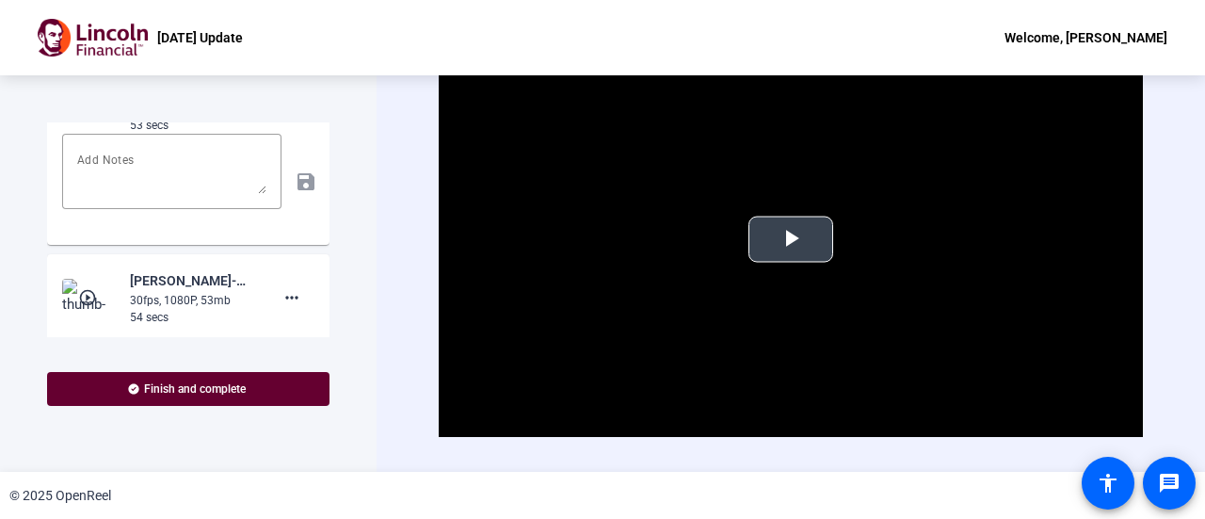
click at [791, 239] on span "Video Player" at bounding box center [791, 239] width 0 height 0
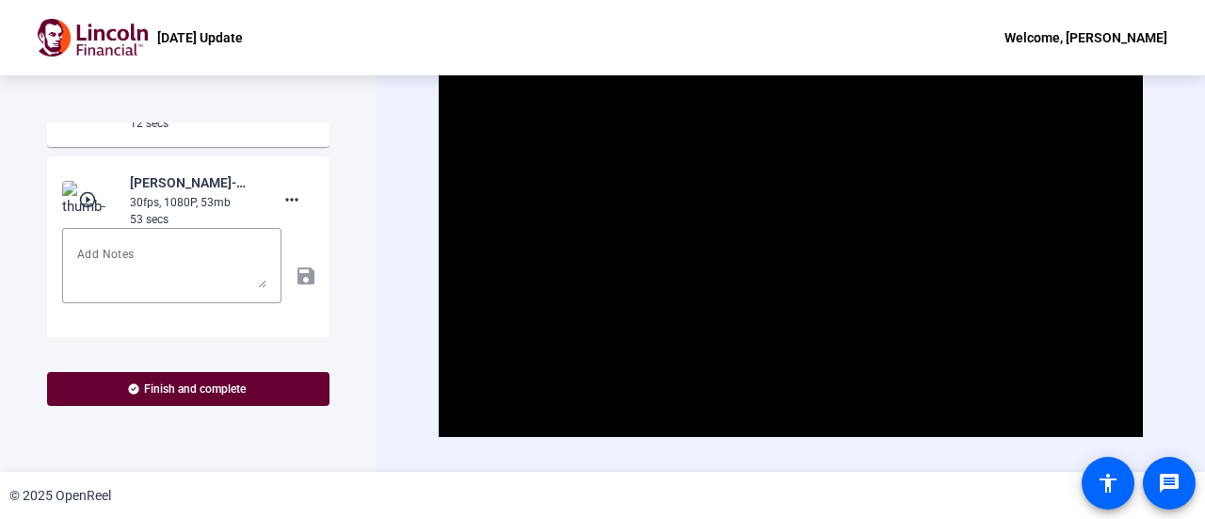
scroll to position [478, 0]
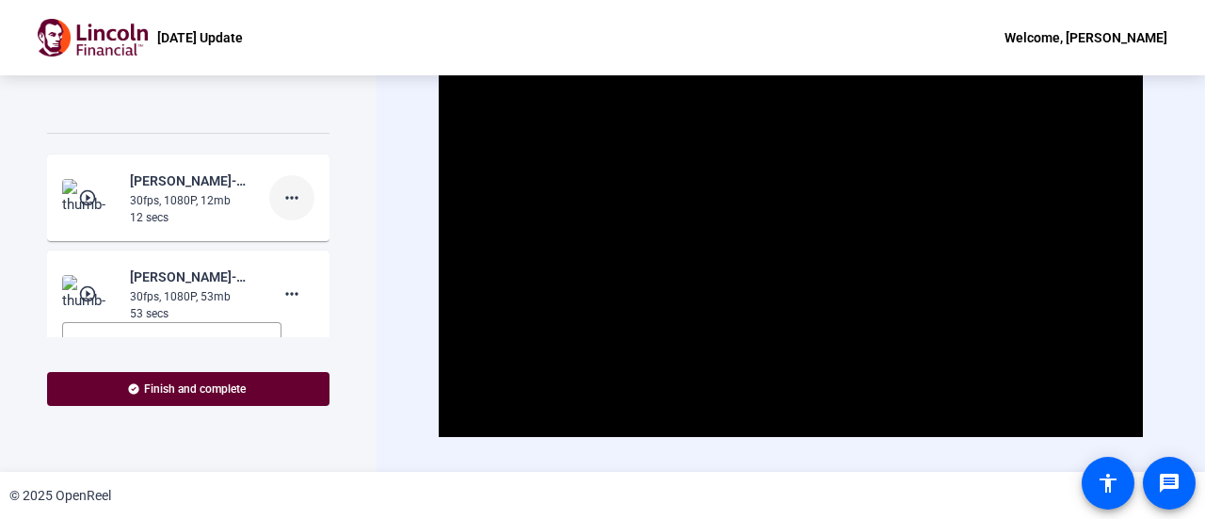
click at [281, 209] on mat-icon "more_horiz" at bounding box center [292, 197] width 23 height 23
click at [301, 268] on span "Delete clip" at bounding box center [312, 277] width 75 height 23
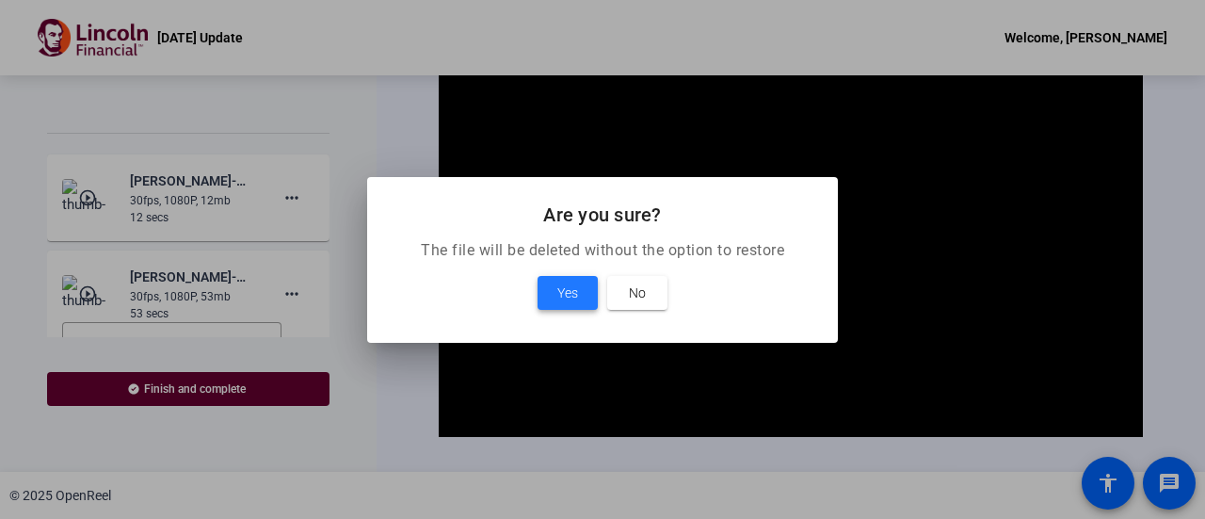
click at [554, 286] on span at bounding box center [568, 292] width 60 height 45
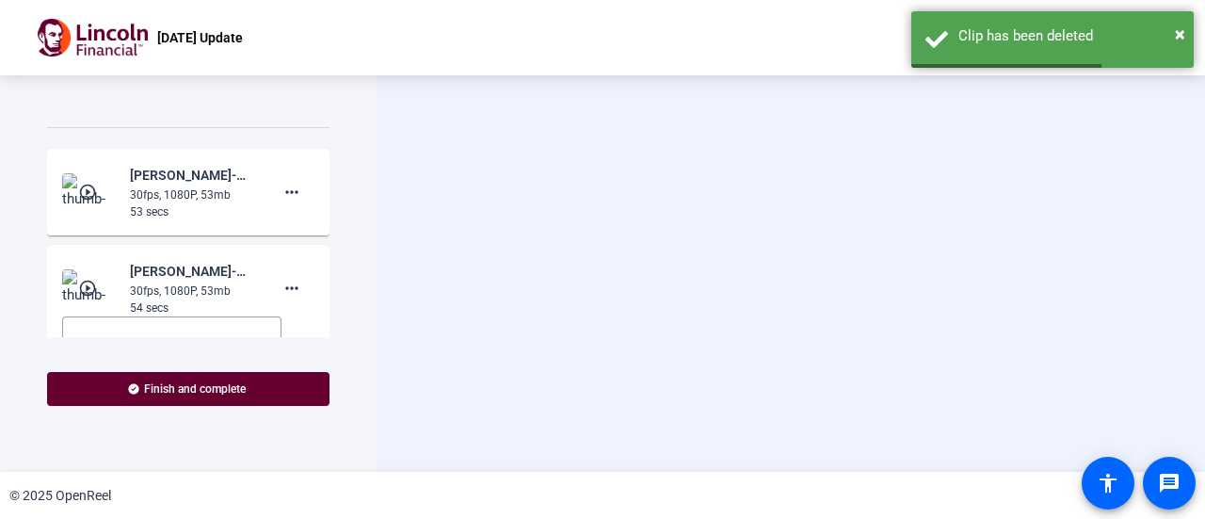
scroll to position [476, 0]
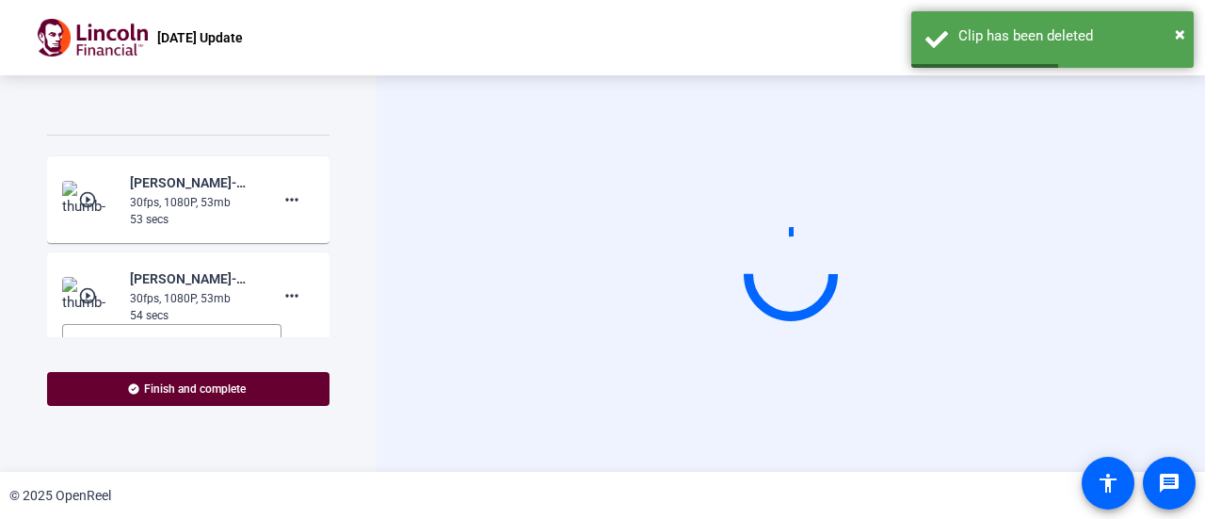
click at [87, 209] on mat-icon "play_circle_outline" at bounding box center [89, 199] width 23 height 19
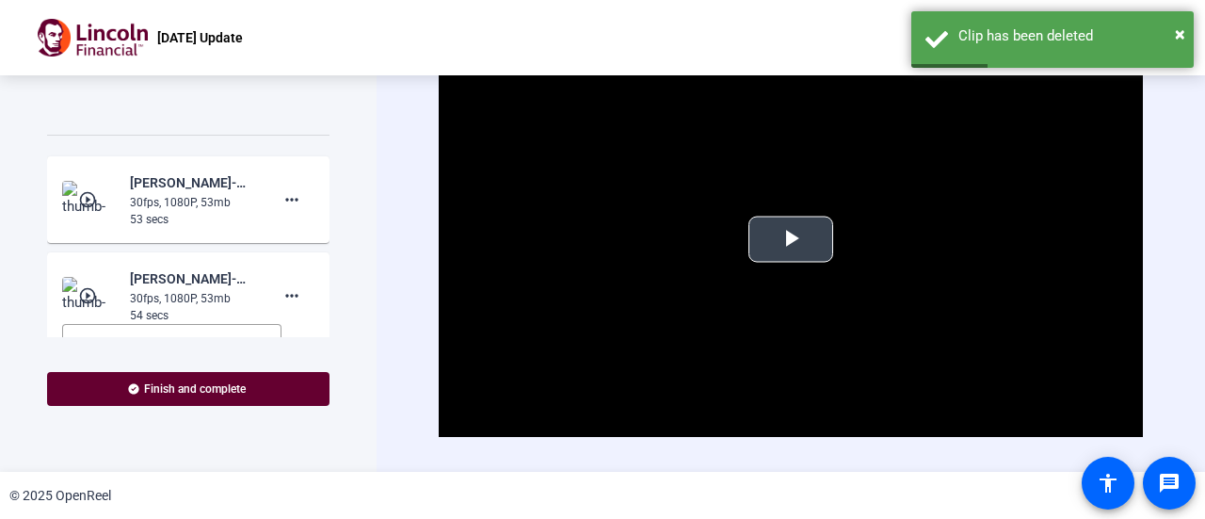
click at [791, 239] on span "Video Player" at bounding box center [791, 239] width 0 height 0
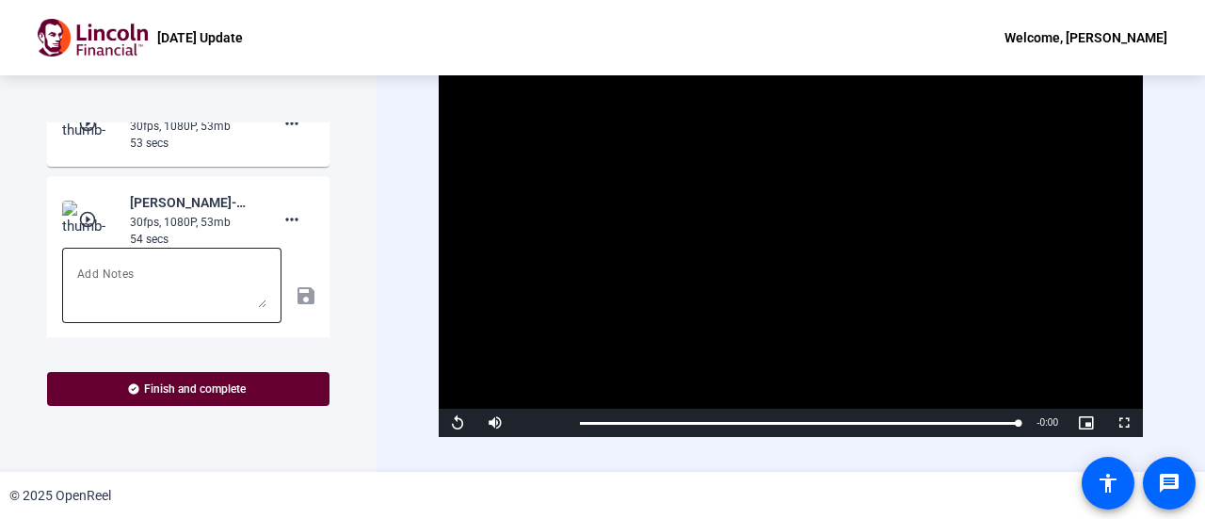
scroll to position [571, 0]
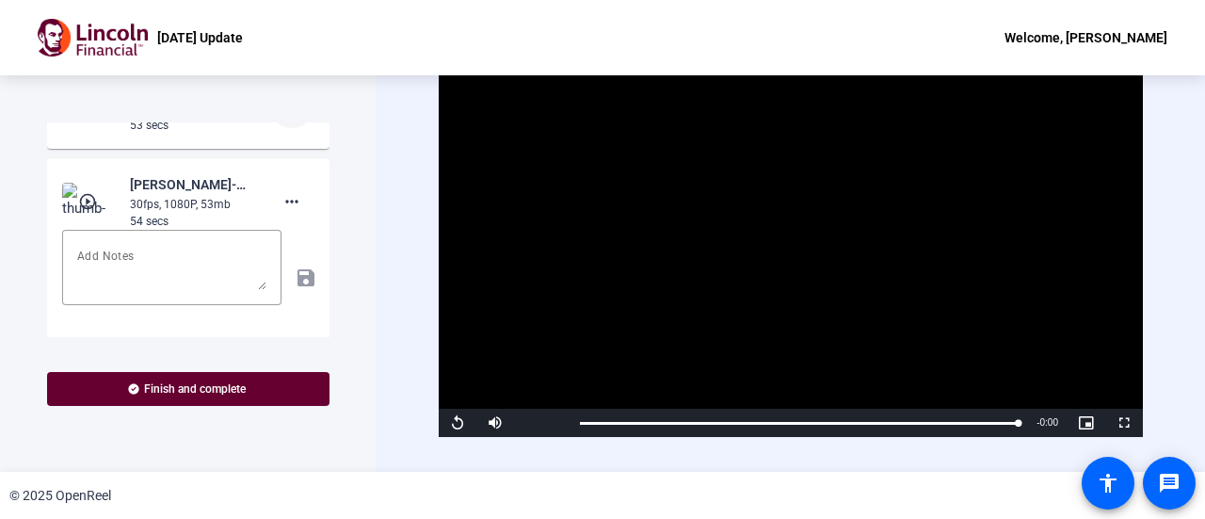
click at [285, 117] on mat-icon "more_horiz" at bounding box center [292, 105] width 23 height 23
click at [305, 229] on span "Add Notes" at bounding box center [312, 232] width 75 height 23
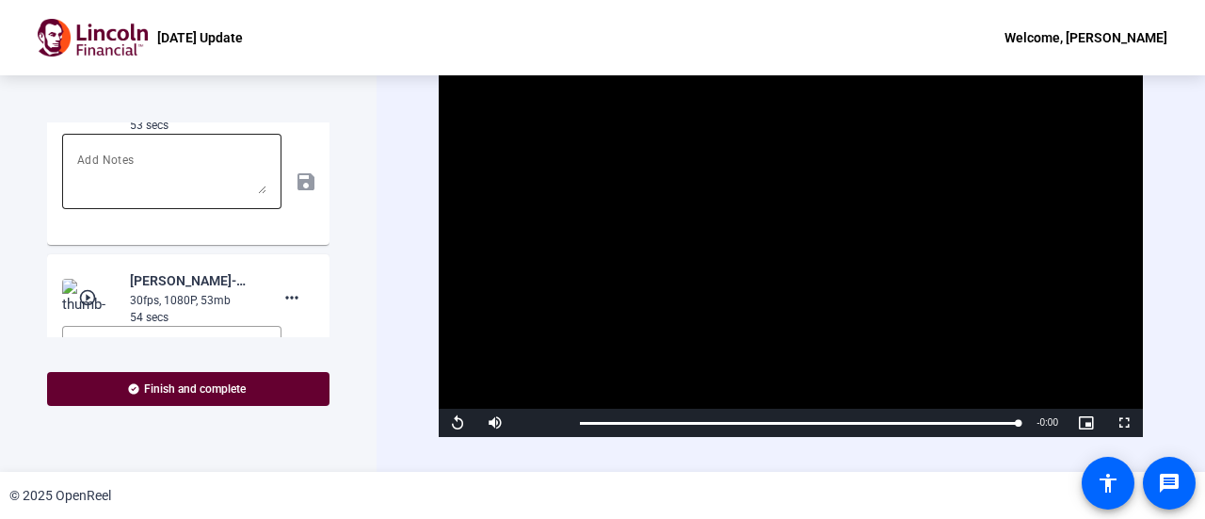
click at [163, 194] on textarea at bounding box center [171, 171] width 189 height 45
type textarea "What's Live"
click at [295, 193] on mat-icon "save" at bounding box center [305, 181] width 20 height 23
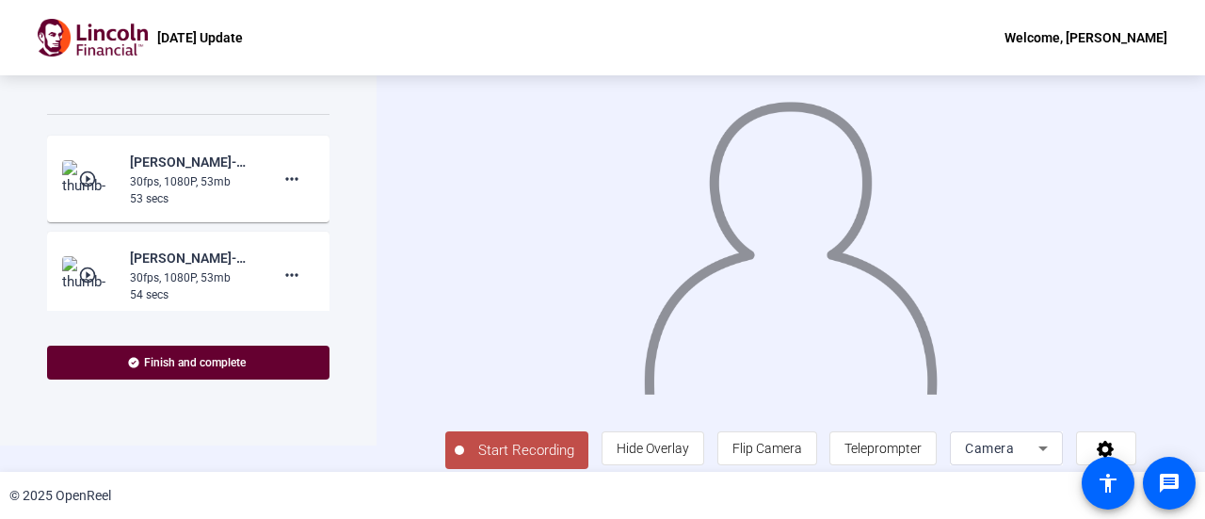
scroll to position [41, 0]
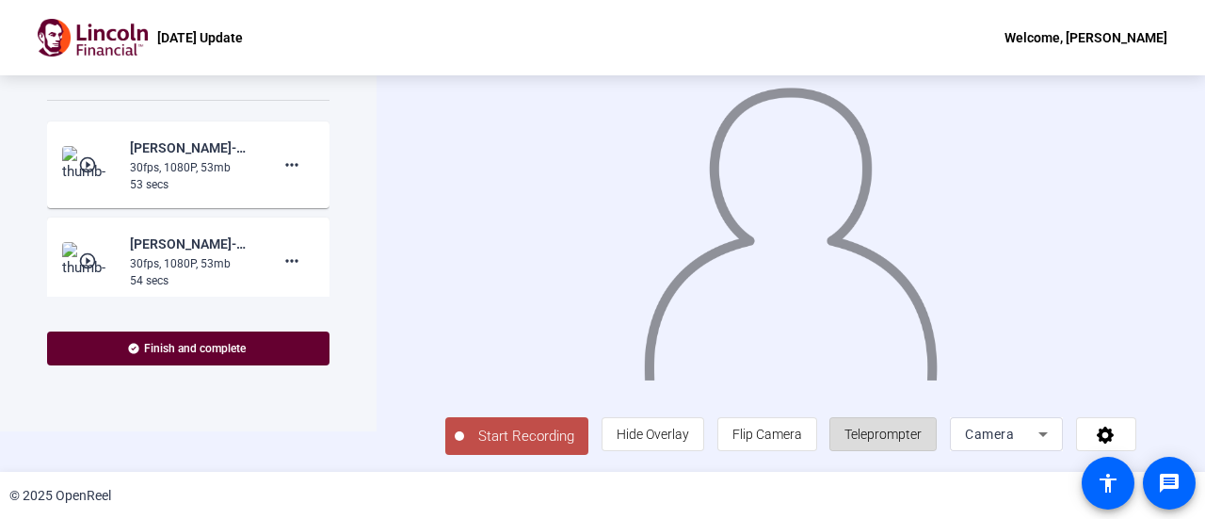
click at [901, 435] on span "Teleprompter" at bounding box center [883, 434] width 77 height 15
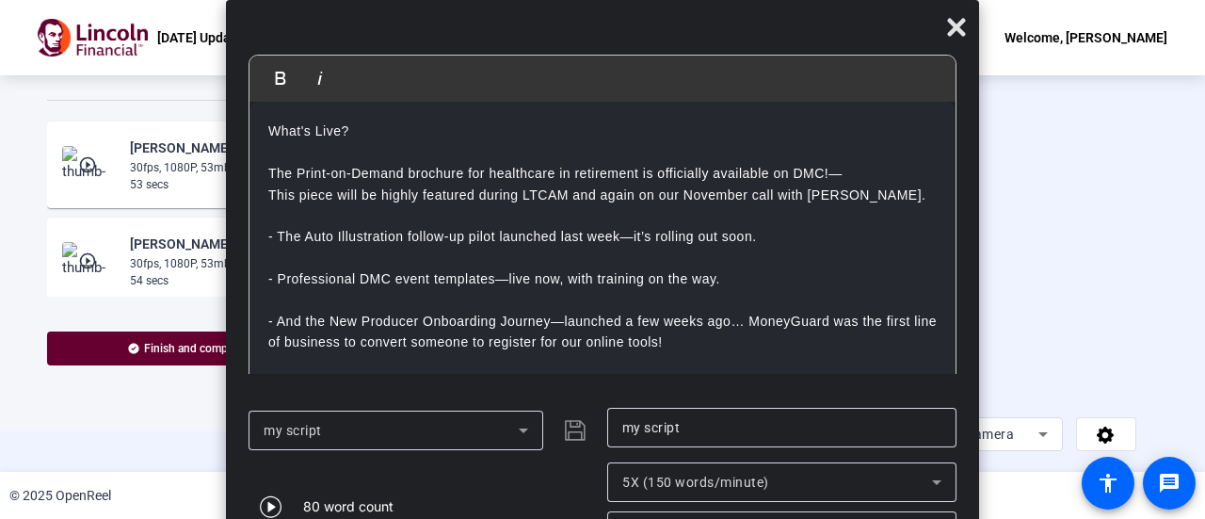
click at [567, 426] on div "my script" at bounding box center [423, 430] width 349 height 45
click at [466, 436] on div "my script" at bounding box center [391, 430] width 255 height 23
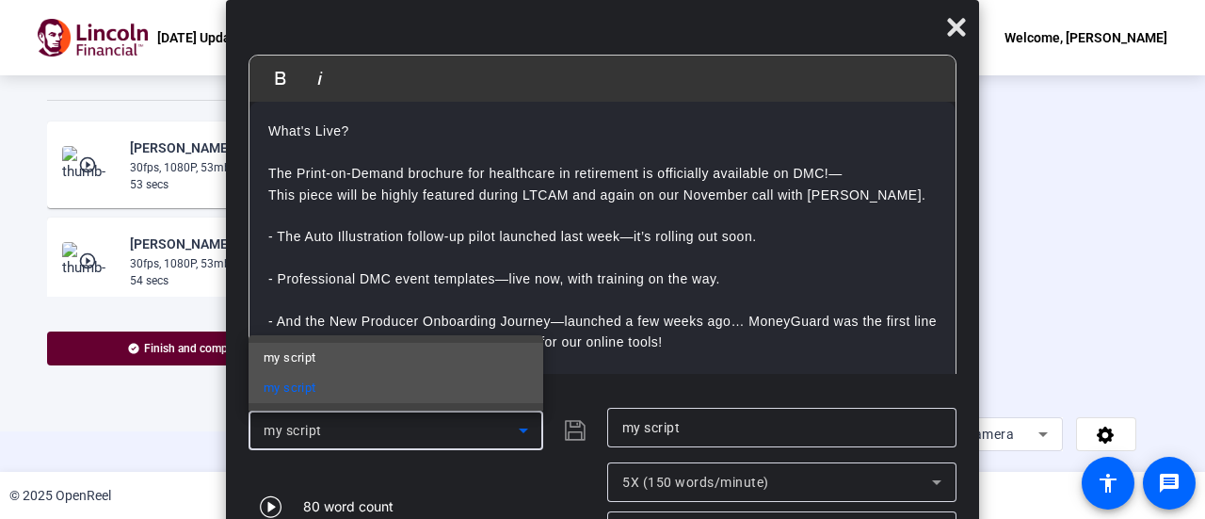
click at [371, 361] on mat-option "my script" at bounding box center [396, 358] width 295 height 30
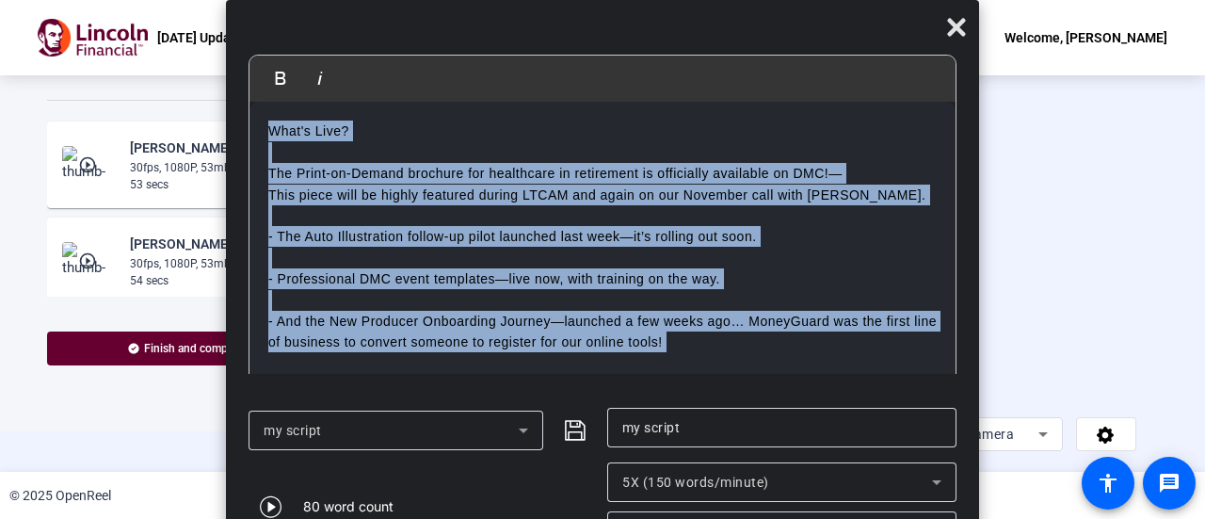
drag, startPoint x: 753, startPoint y: 353, endPoint x: 63, endPoint y: 116, distance: 729.9
click at [63, 116] on body "Press Alt+1 for screen-reader mode, Alt+0 to cancel Accessibility Screen-Reader…" at bounding box center [602, 259] width 1205 height 519
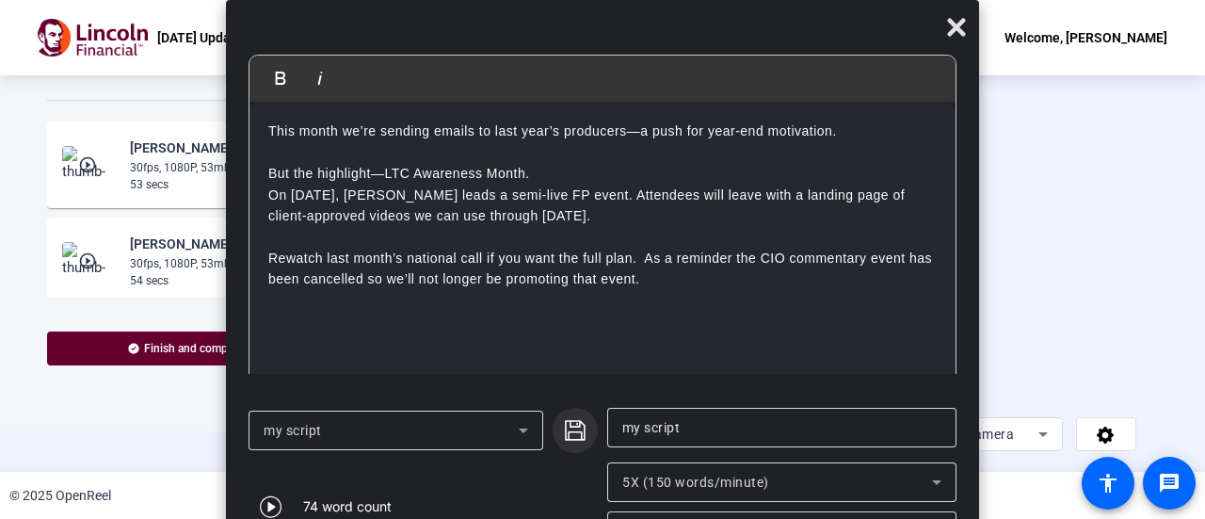
click at [573, 425] on icon "submit" at bounding box center [575, 430] width 23 height 23
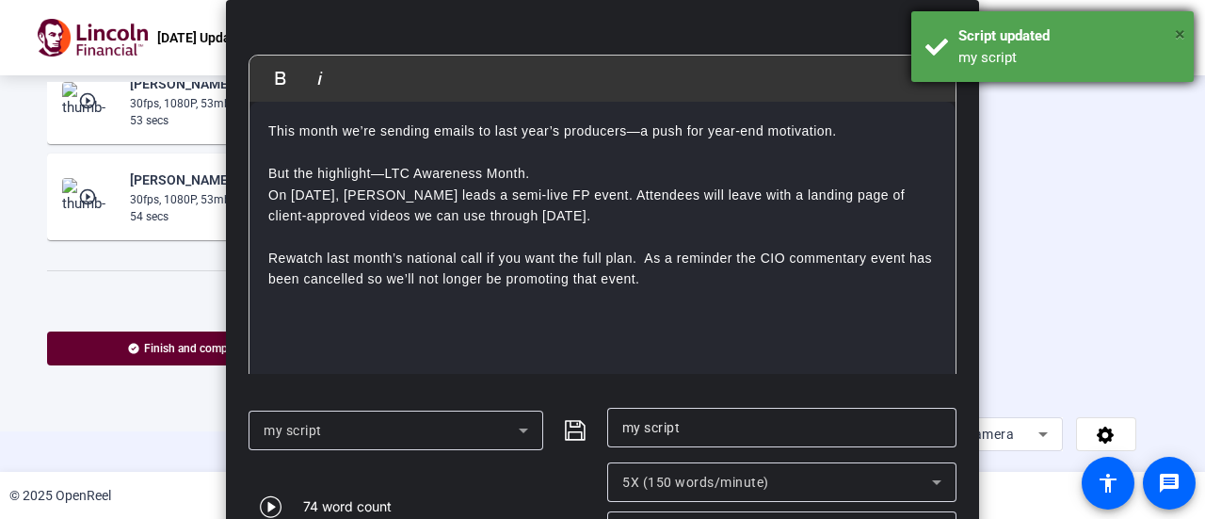
click at [1178, 31] on span "×" at bounding box center [1180, 34] width 10 height 23
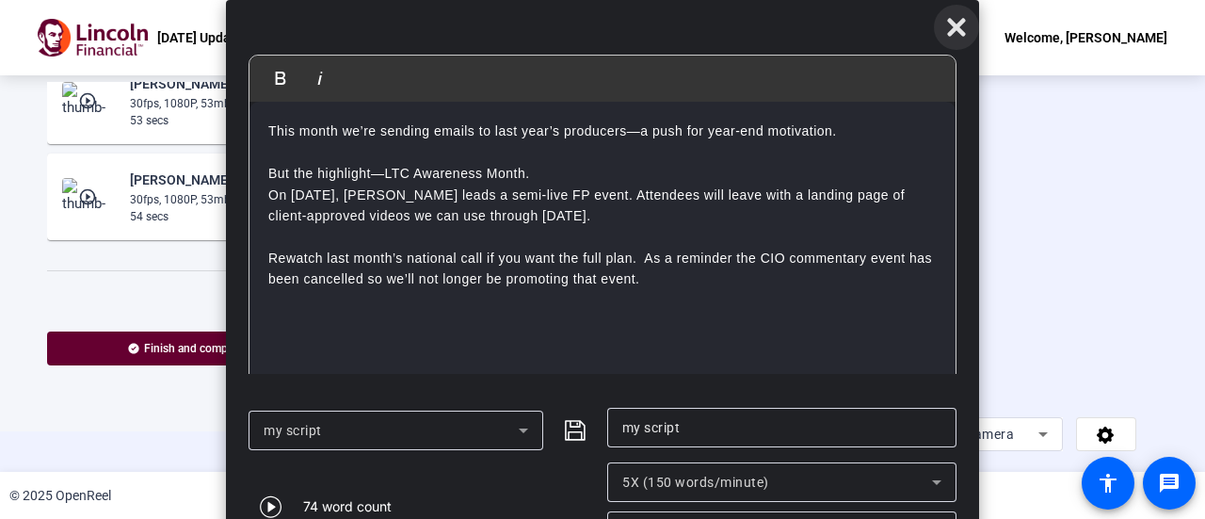
click at [951, 26] on icon at bounding box center [956, 27] width 23 height 23
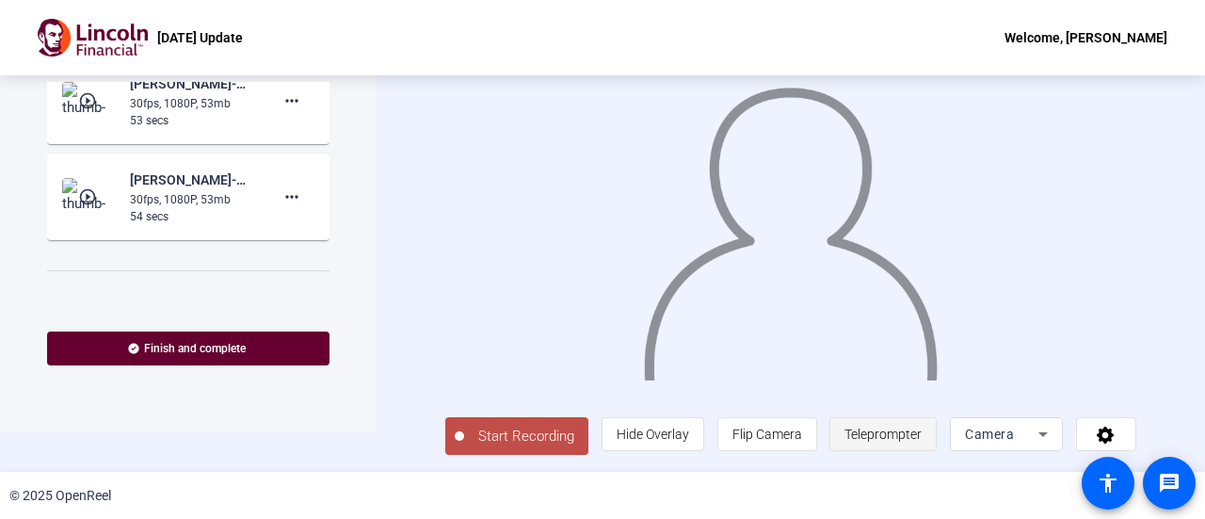
click at [908, 429] on span "Teleprompter" at bounding box center [883, 434] width 77 height 15
click at [893, 434] on span "Teleprompter" at bounding box center [883, 434] width 77 height 15
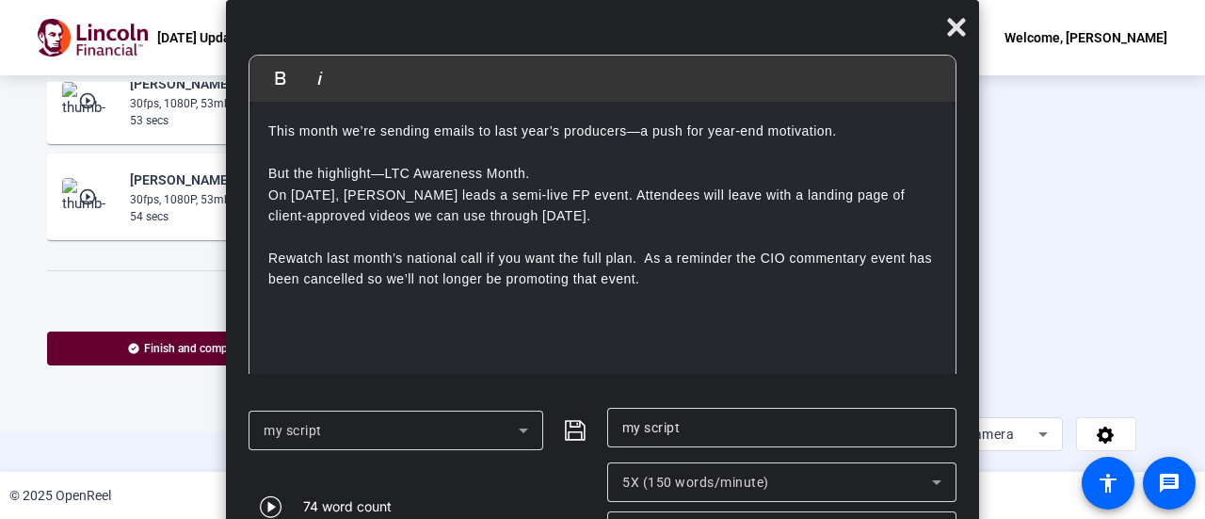
click at [512, 427] on icon at bounding box center [523, 430] width 23 height 23
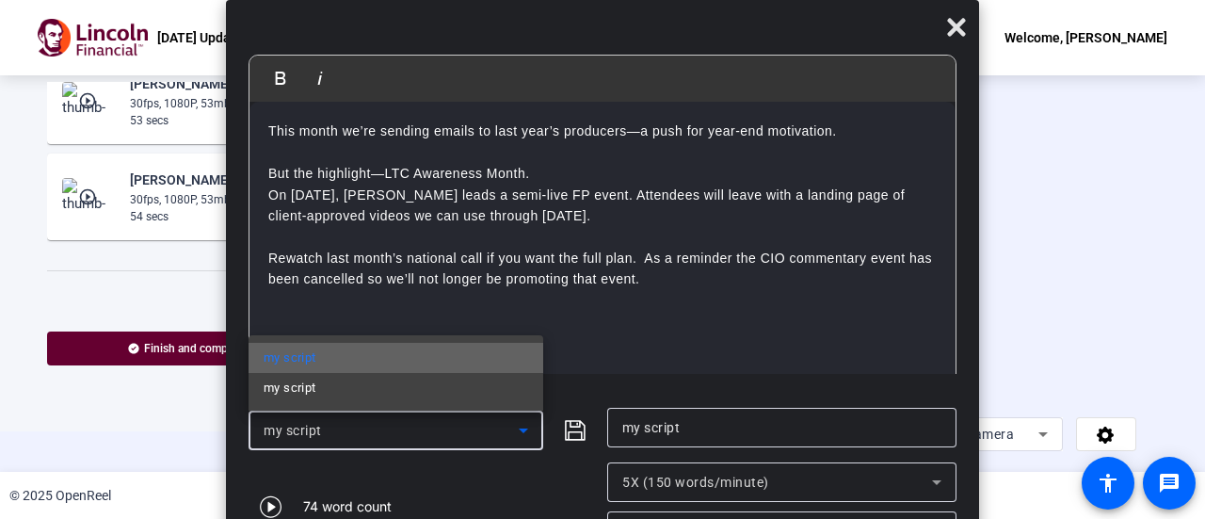
click at [421, 359] on mat-option "my script" at bounding box center [396, 358] width 295 height 30
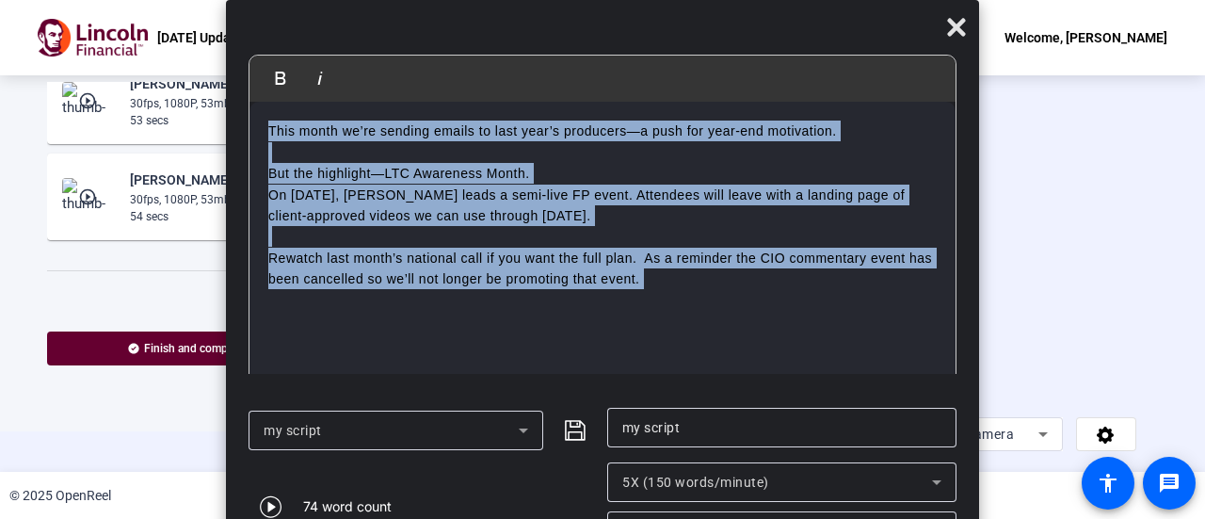
drag, startPoint x: 570, startPoint y: 290, endPoint x: 109, endPoint y: -18, distance: 553.9
click at [109, 0] on html "Accessibility Screen-Reader Guide, Feedback, and Issue Reporting | New window O…" at bounding box center [602, 259] width 1205 height 519
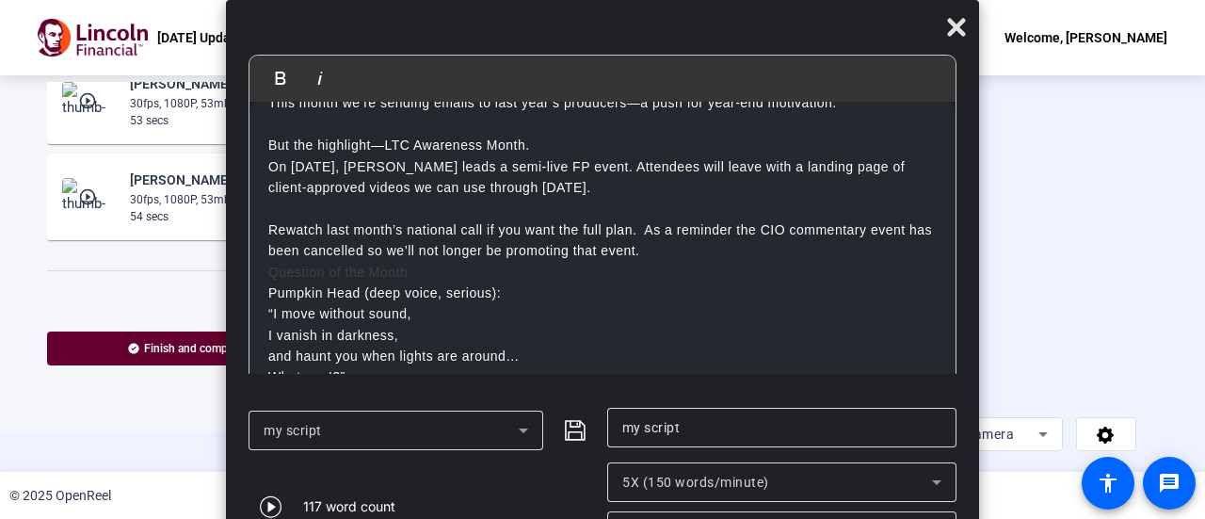
scroll to position [0, 0]
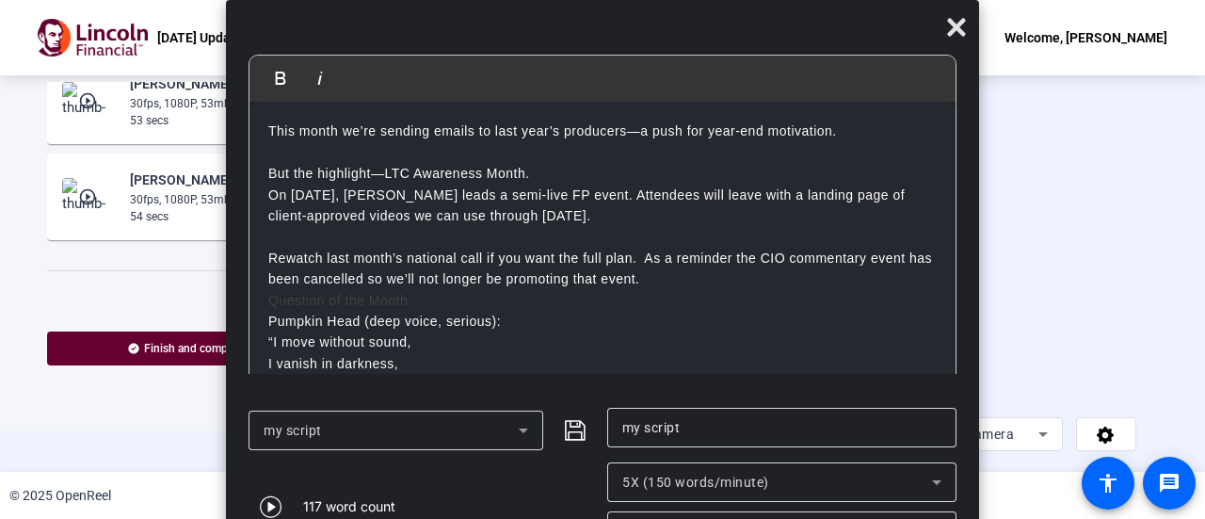
click at [265, 127] on div "This month we’re sending emails to last year’s producers—a push for year-end mo…" at bounding box center [603, 332] width 706 height 460
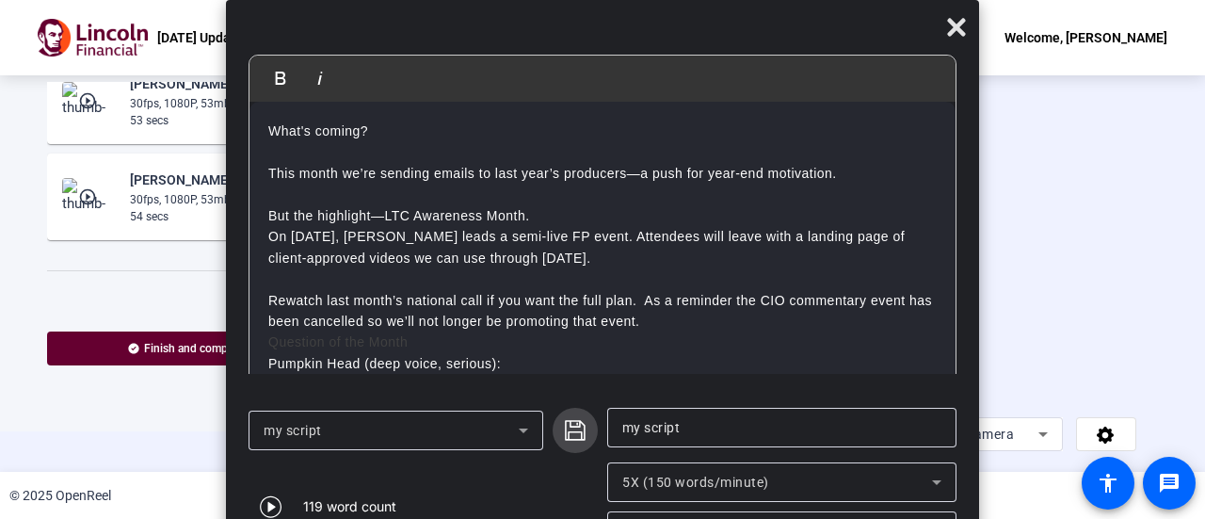
click at [582, 430] on icon "submit" at bounding box center [575, 430] width 23 height 23
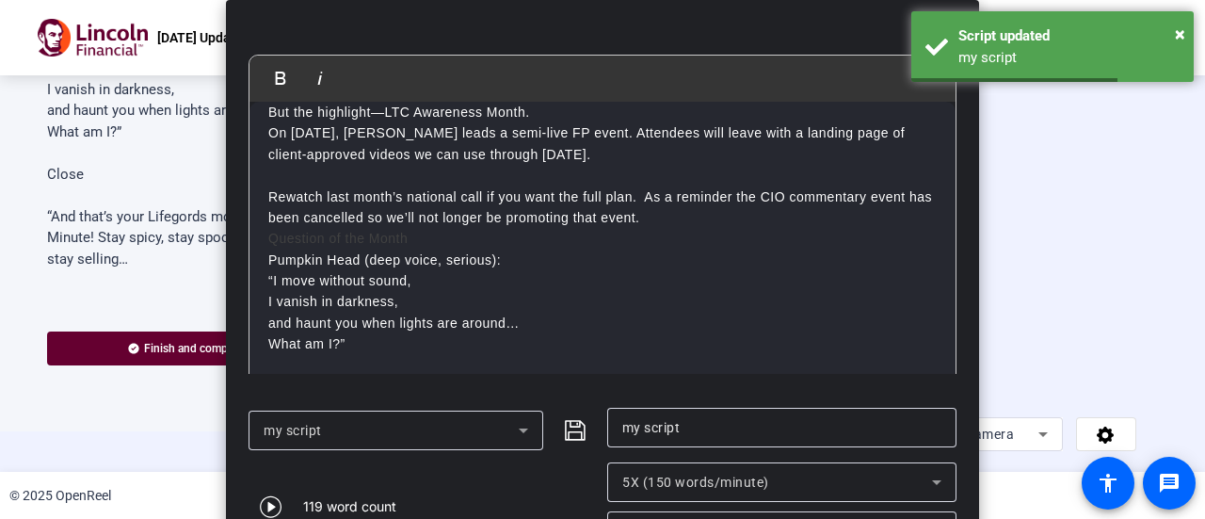
scroll to position [190, 0]
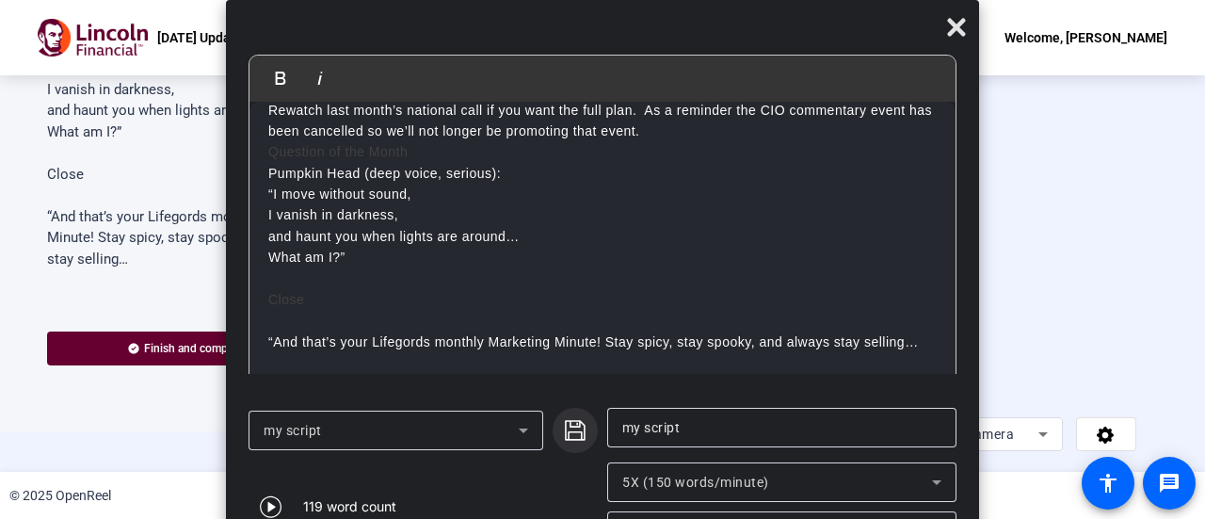
click at [578, 427] on icon "submit" at bounding box center [575, 430] width 21 height 21
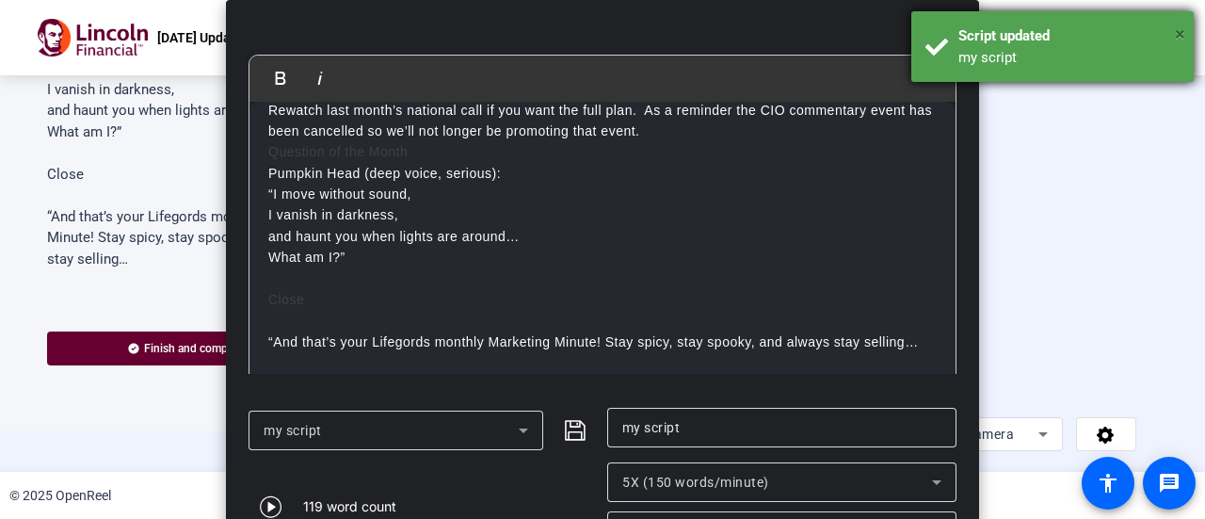
click at [1178, 32] on span "×" at bounding box center [1180, 34] width 10 height 23
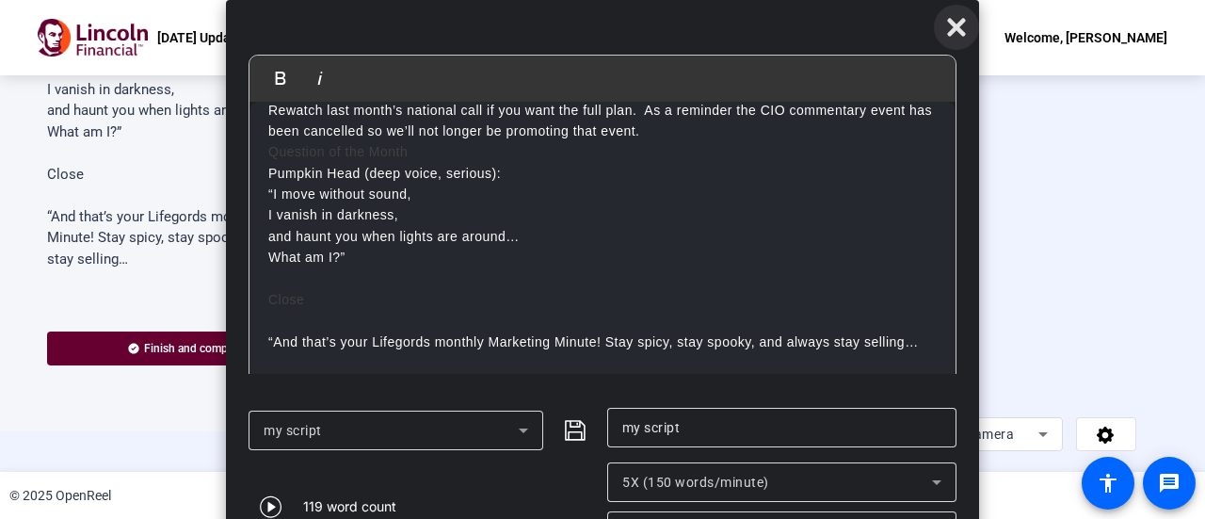
click at [956, 20] on icon at bounding box center [956, 27] width 23 height 23
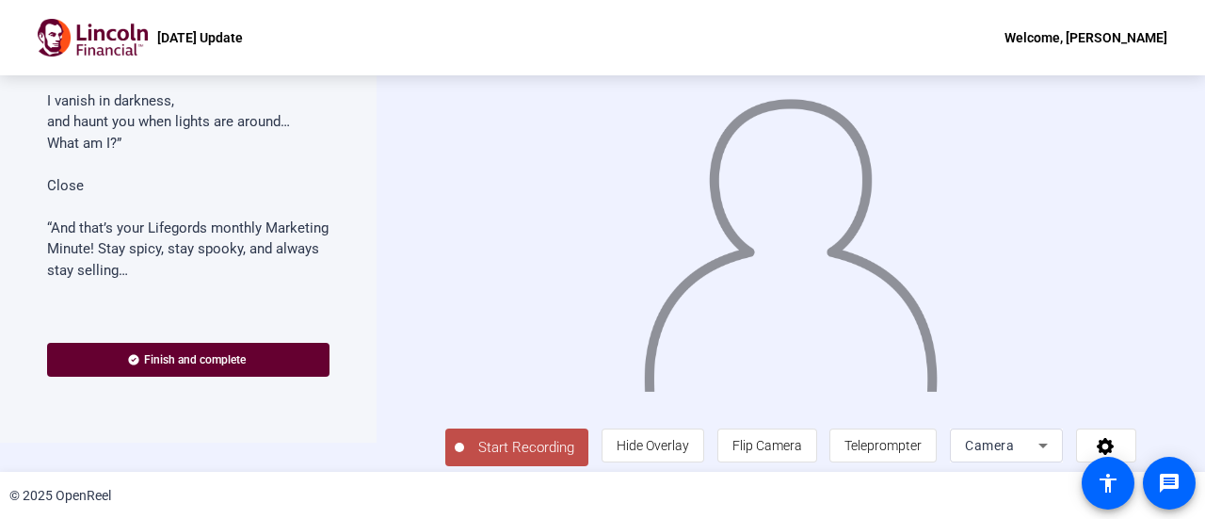
scroll to position [41, 0]
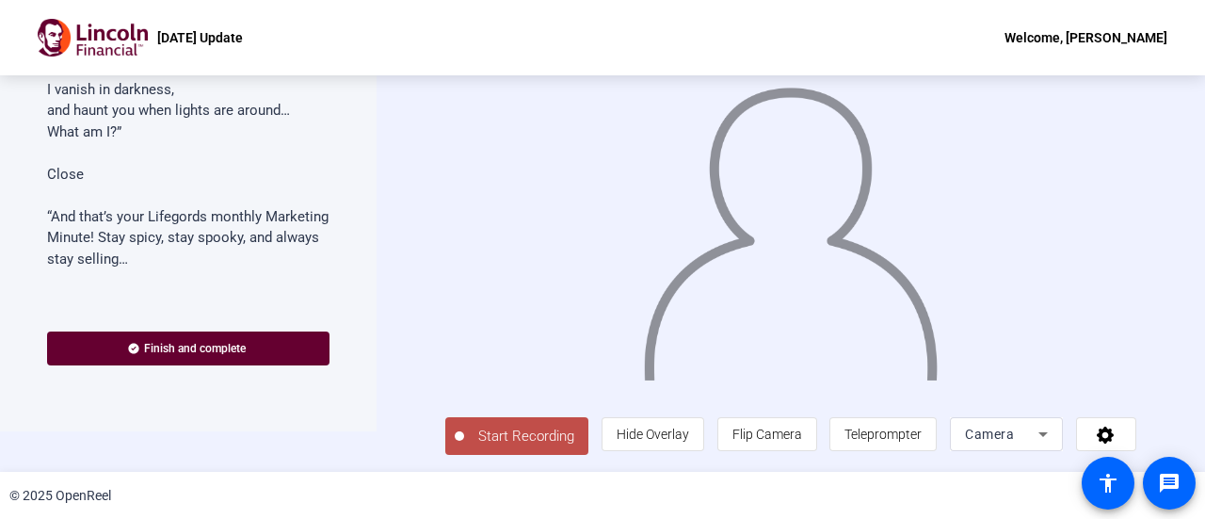
click at [507, 437] on span "Start Recording" at bounding box center [526, 437] width 124 height 22
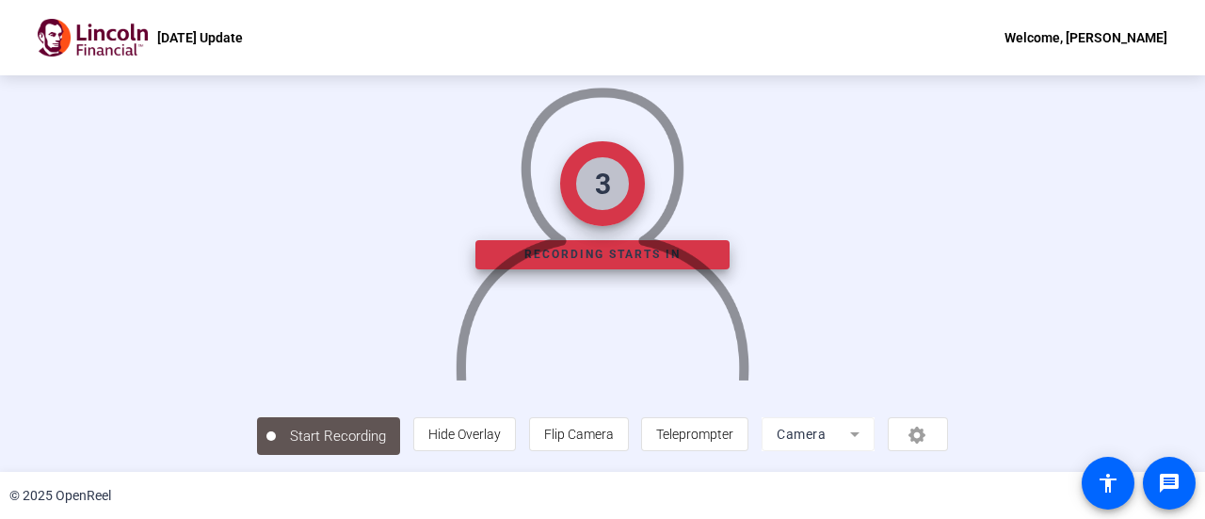
scroll to position [132, 0]
click at [734, 440] on span "Teleprompter" at bounding box center [694, 434] width 77 height 15
click at [734, 430] on span "Teleprompter" at bounding box center [694, 434] width 77 height 15
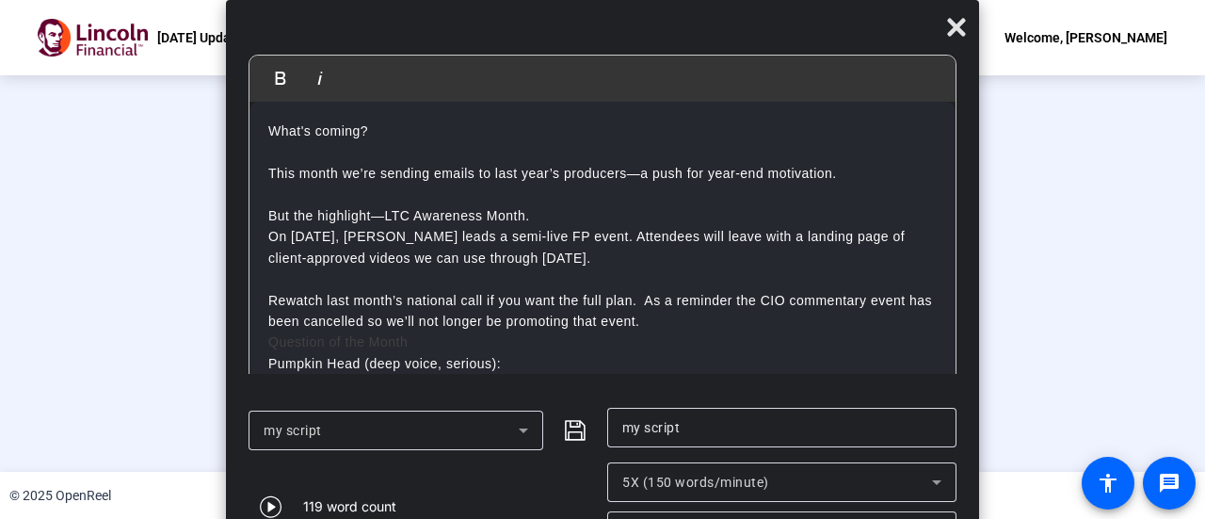
click at [661, 475] on span "5X (150 words/minute)" at bounding box center [695, 482] width 147 height 15
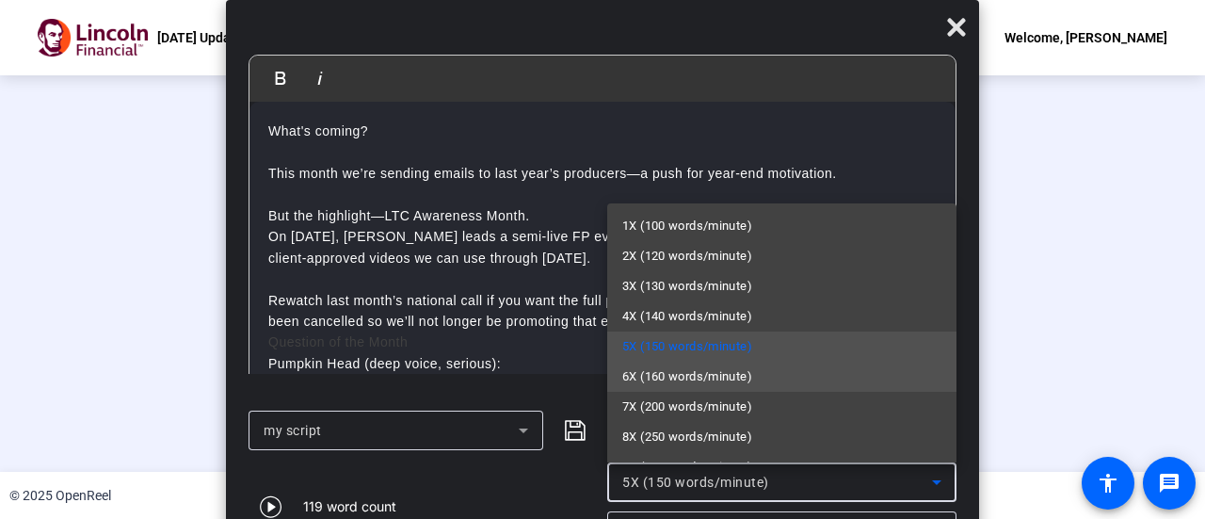
click at [671, 383] on span "6X (160 words/minute)" at bounding box center [687, 376] width 130 height 23
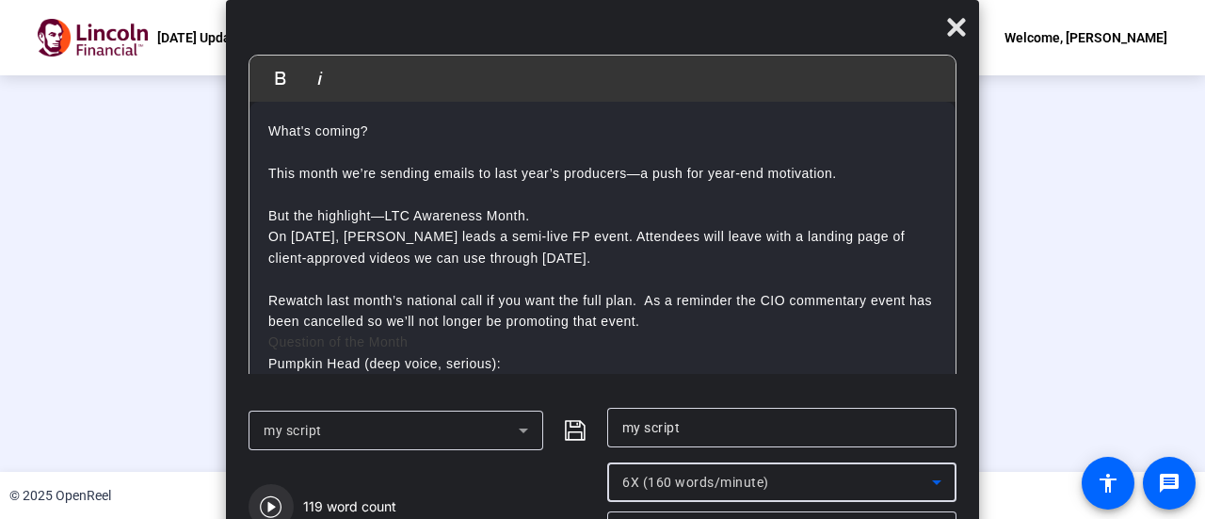
click at [270, 504] on icon "button" at bounding box center [271, 507] width 22 height 22
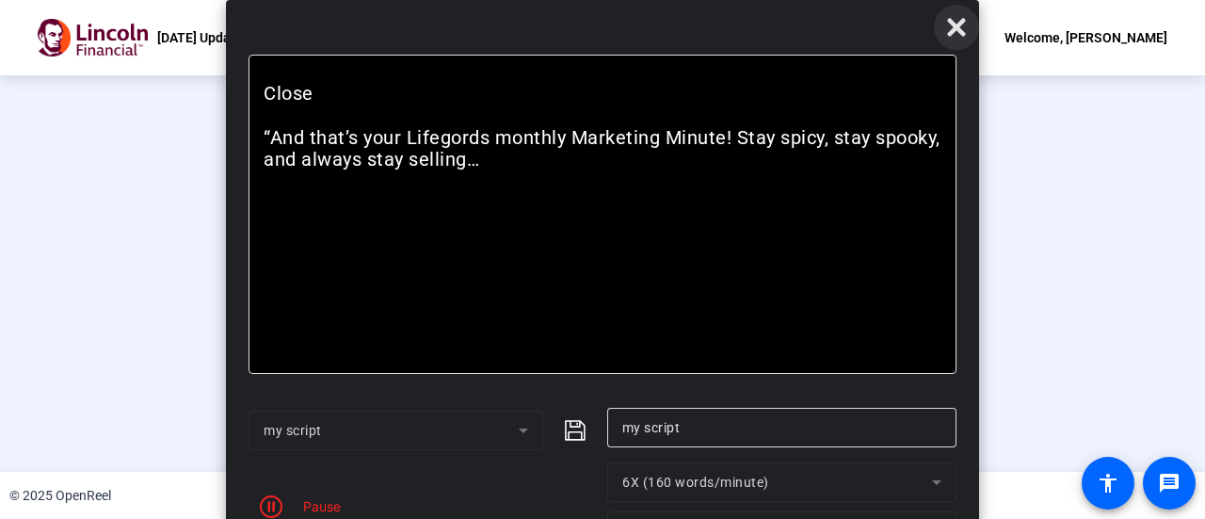
click at [952, 39] on span at bounding box center [956, 27] width 45 height 45
click at [955, 27] on icon at bounding box center [956, 28] width 18 height 18
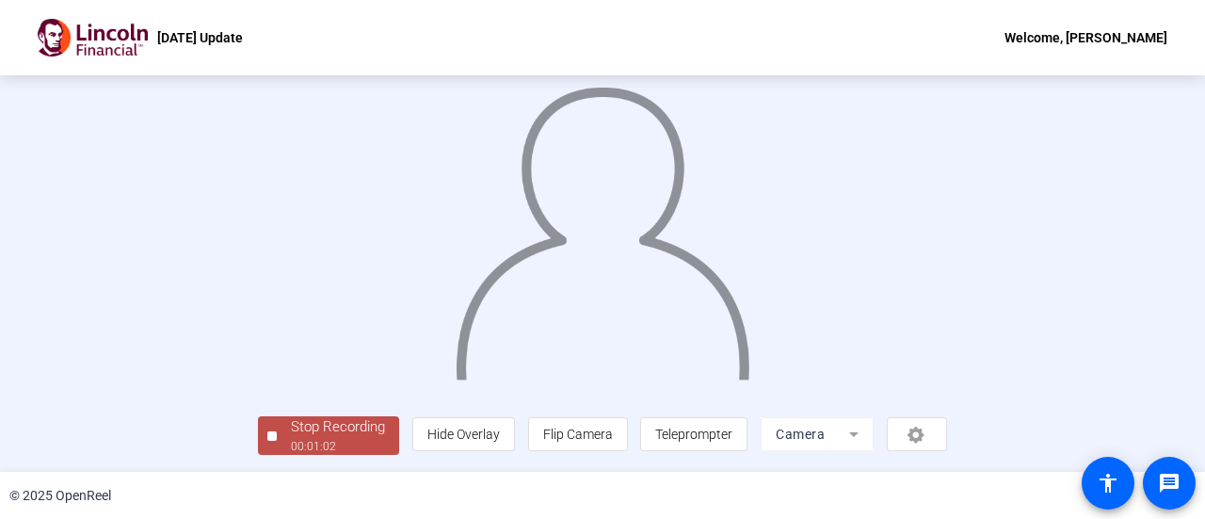
click at [291, 433] on div "Stop Recording" at bounding box center [338, 427] width 94 height 22
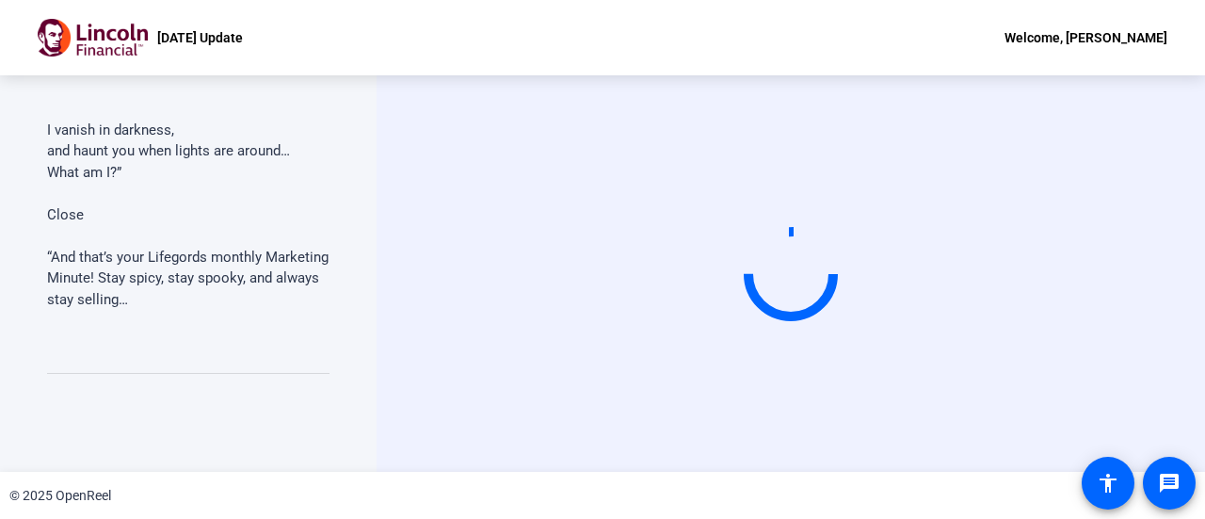
scroll to position [0, 0]
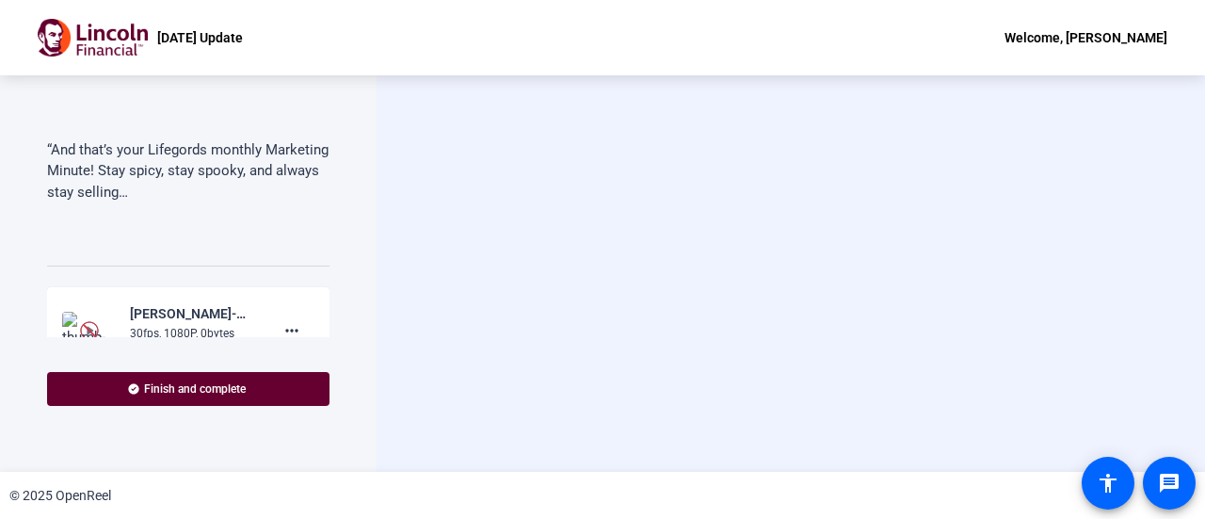
scroll to position [586, 0]
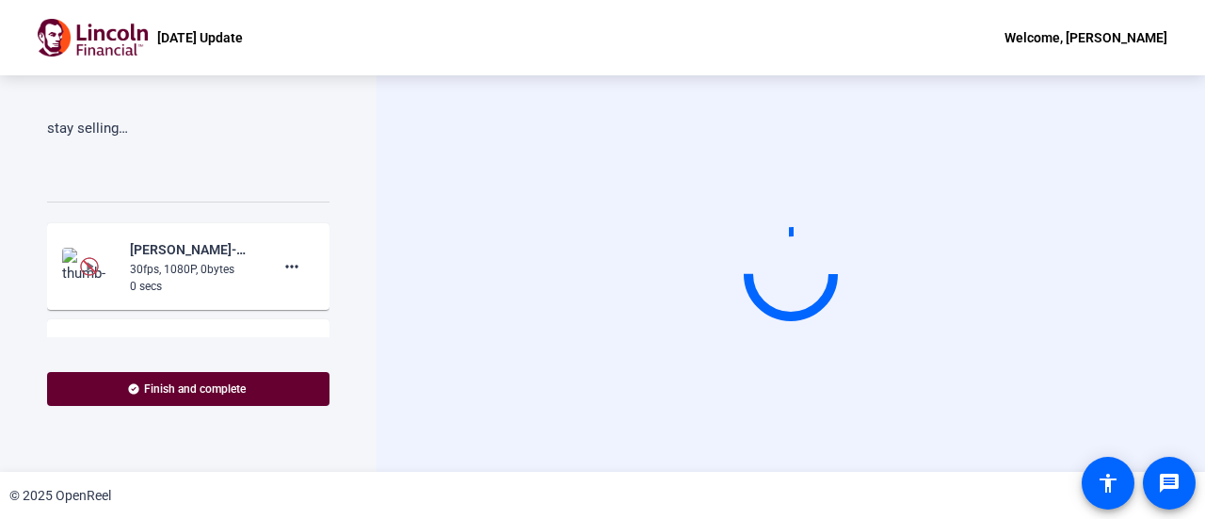
scroll to position [650, 0]
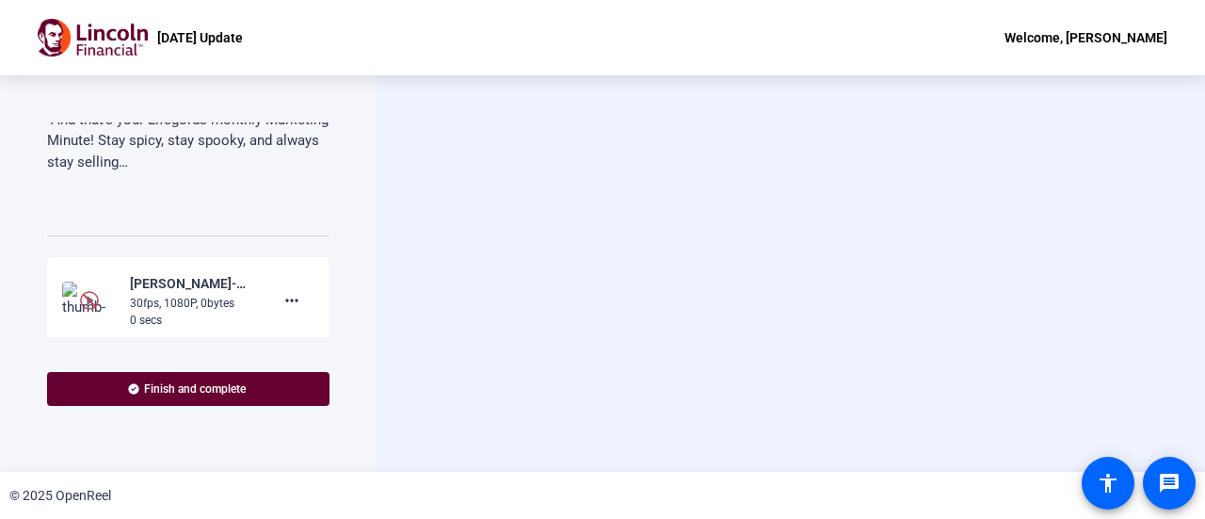
scroll to position [612, 0]
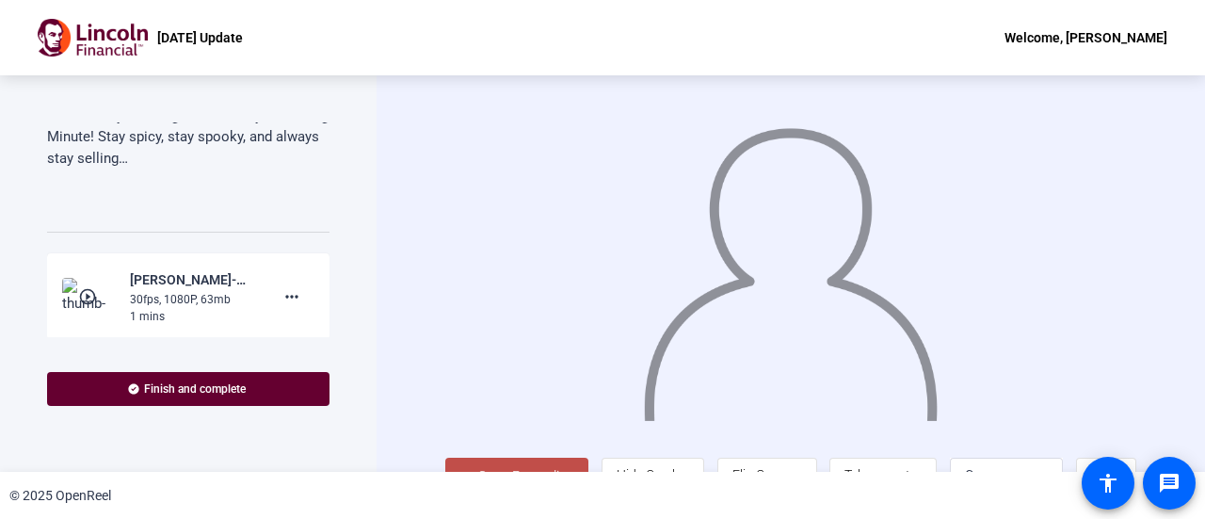
click at [91, 291] on mat-icon "play_circle_outline" at bounding box center [89, 296] width 23 height 19
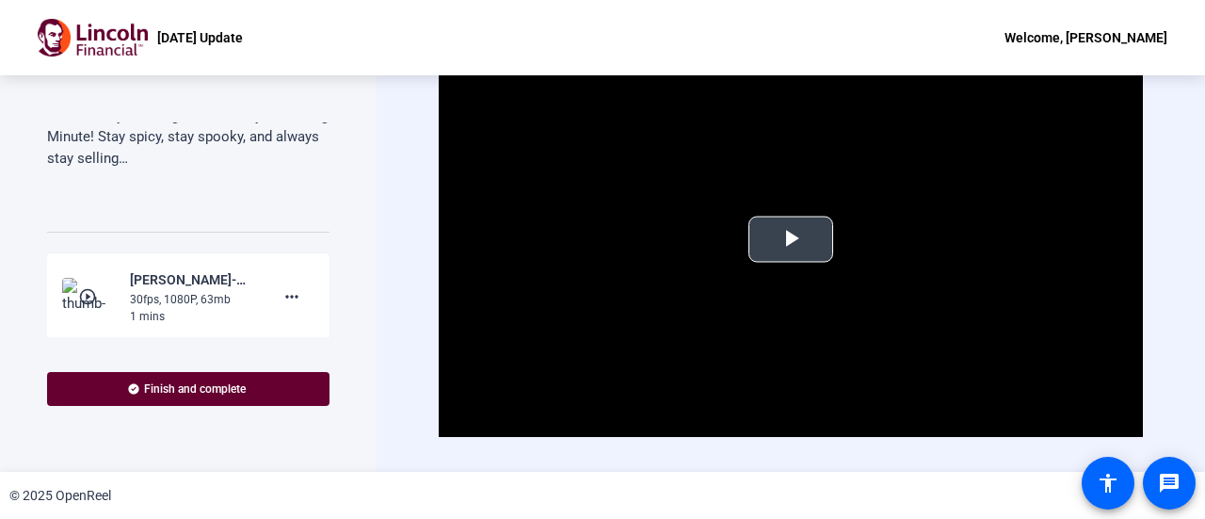
click at [791, 239] on span "Video Player" at bounding box center [791, 239] width 0 height 0
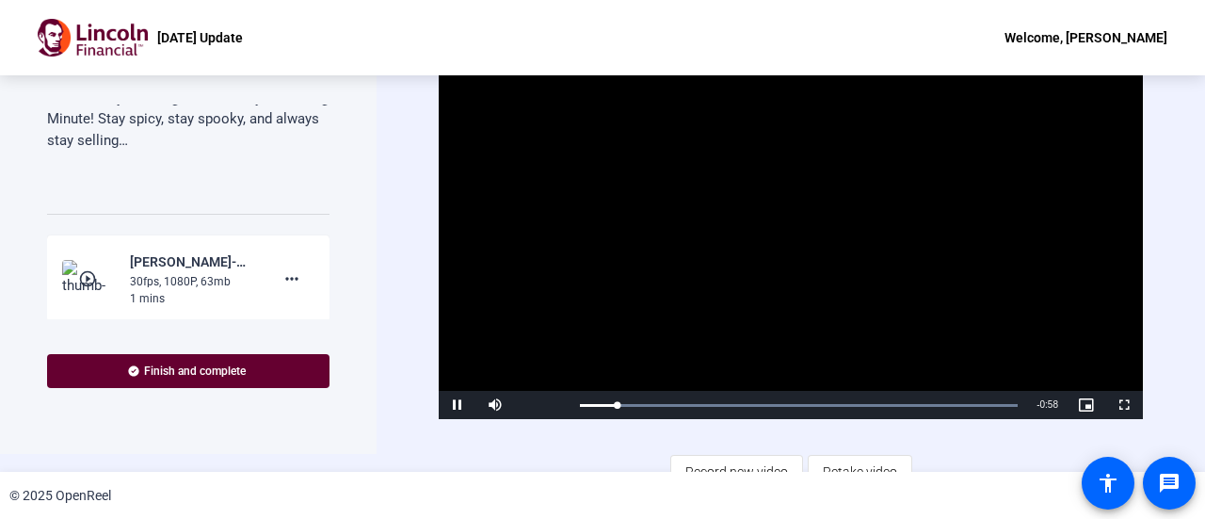
scroll to position [0, 0]
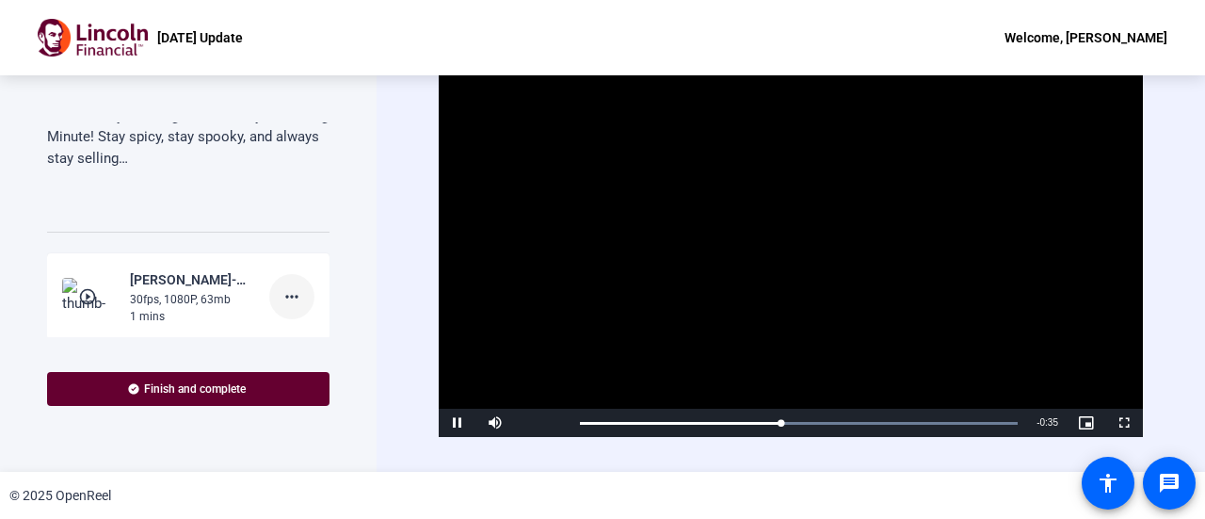
click at [291, 296] on mat-icon "more_horiz" at bounding box center [292, 296] width 23 height 23
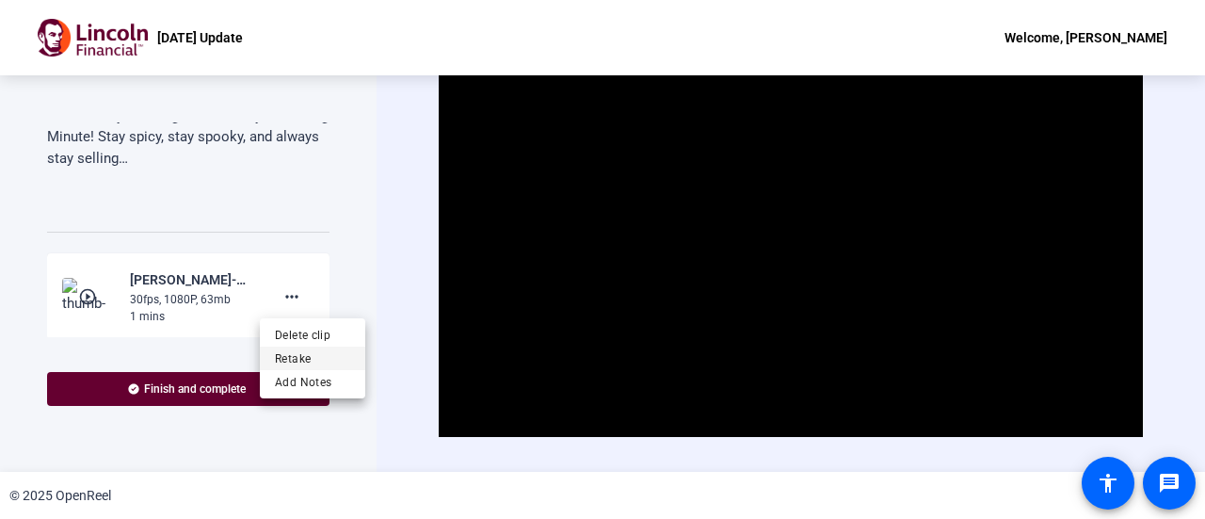
click at [311, 358] on span "Retake" at bounding box center [312, 358] width 75 height 23
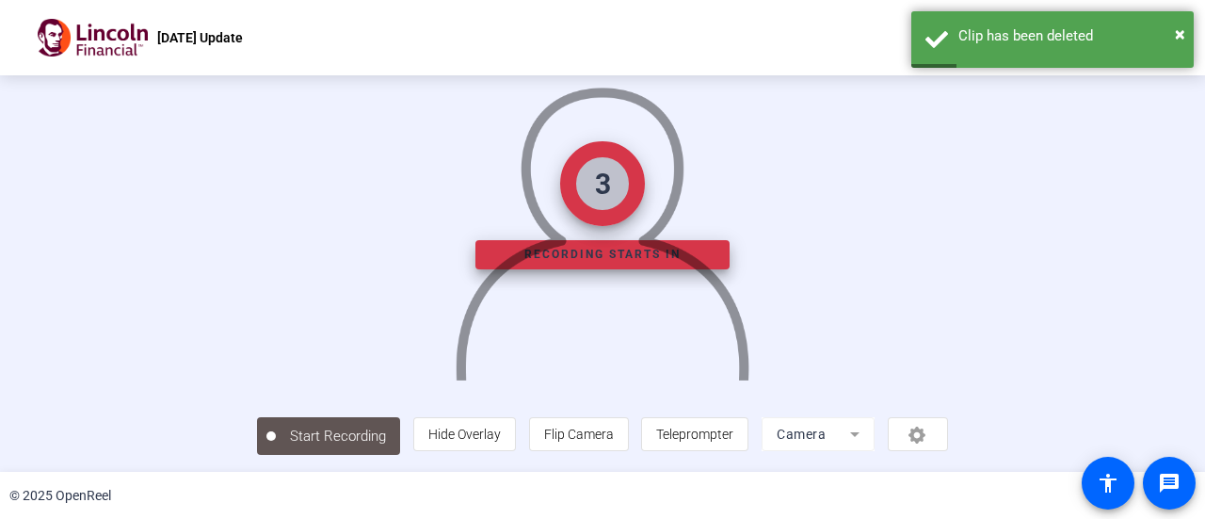
scroll to position [132, 0]
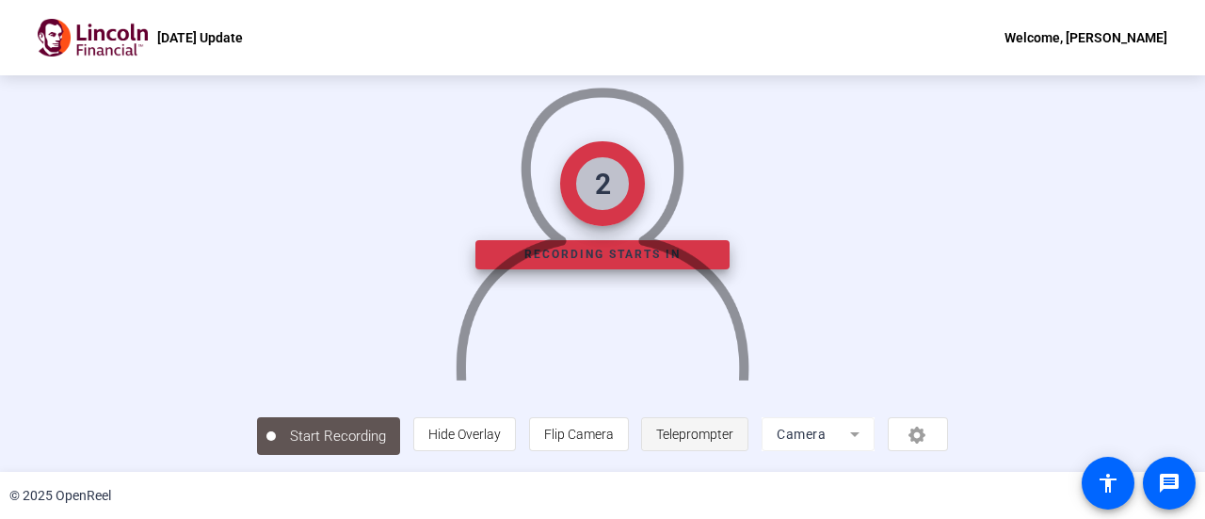
click at [734, 436] on span "Teleprompter" at bounding box center [694, 434] width 77 height 15
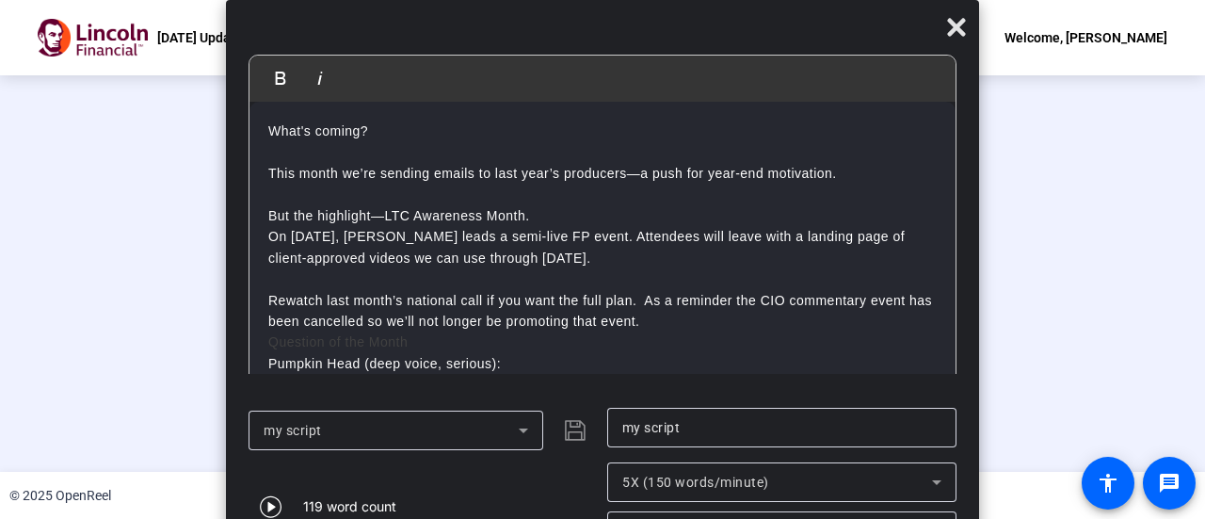
click at [749, 475] on span "5X (150 words/minute)" at bounding box center [695, 482] width 147 height 15
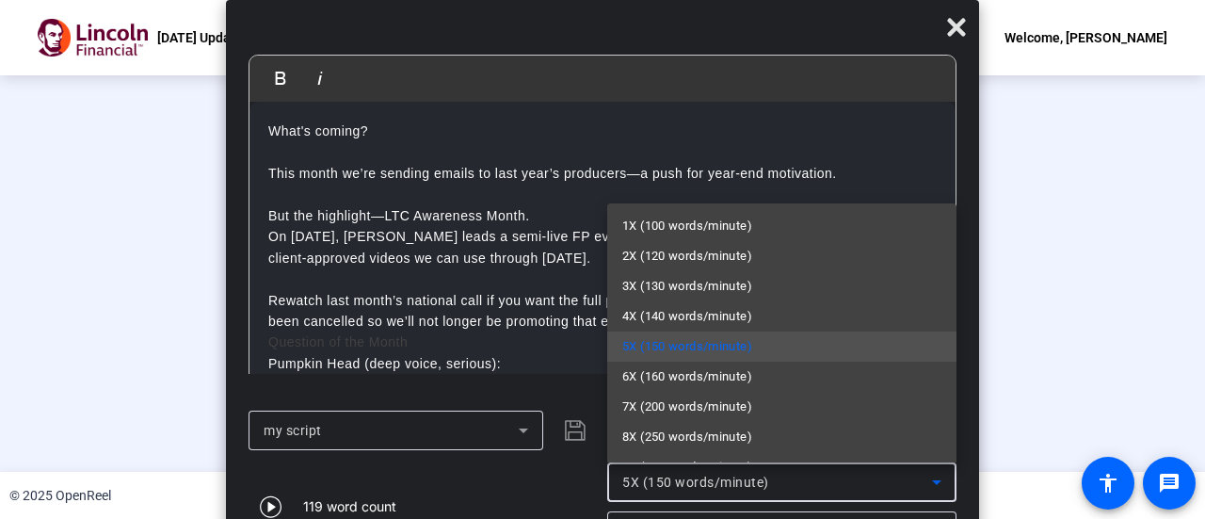
click at [704, 383] on span "6X (160 words/minute)" at bounding box center [687, 376] width 130 height 23
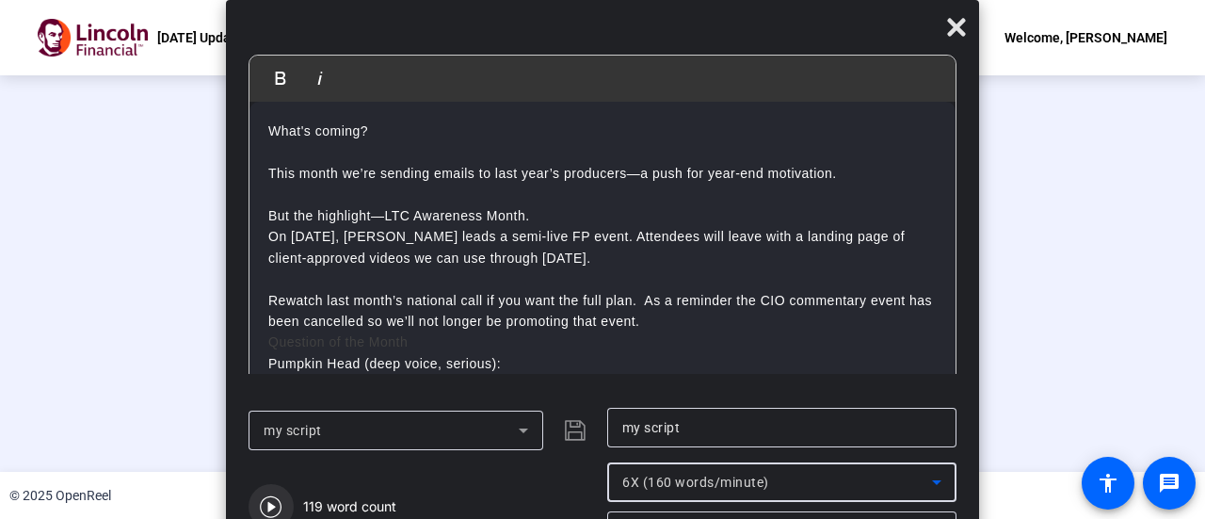
click at [272, 502] on icon "button" at bounding box center [271, 506] width 23 height 23
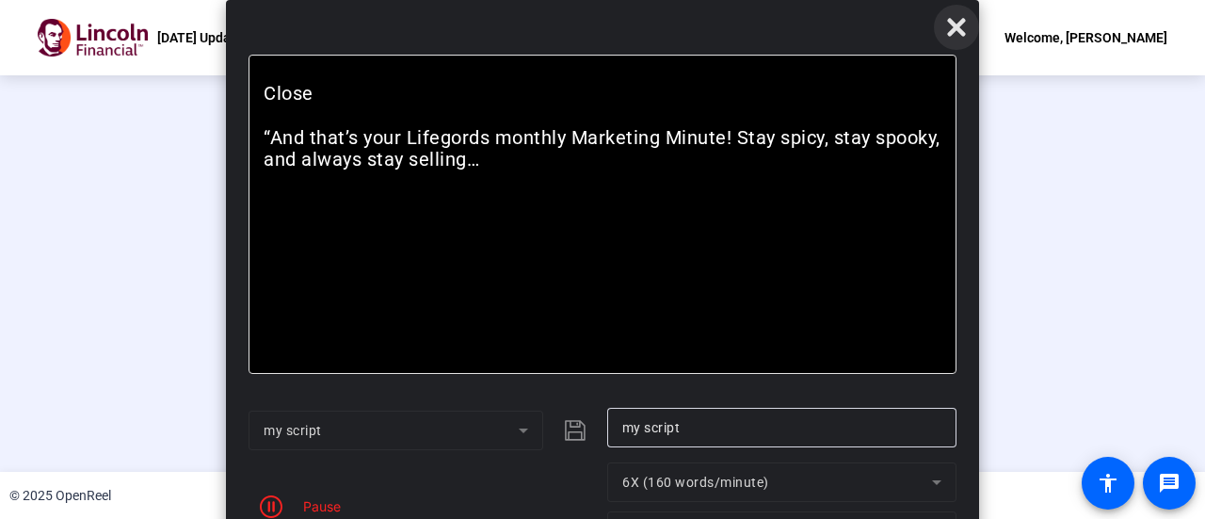
click at [950, 29] on icon at bounding box center [956, 27] width 23 height 23
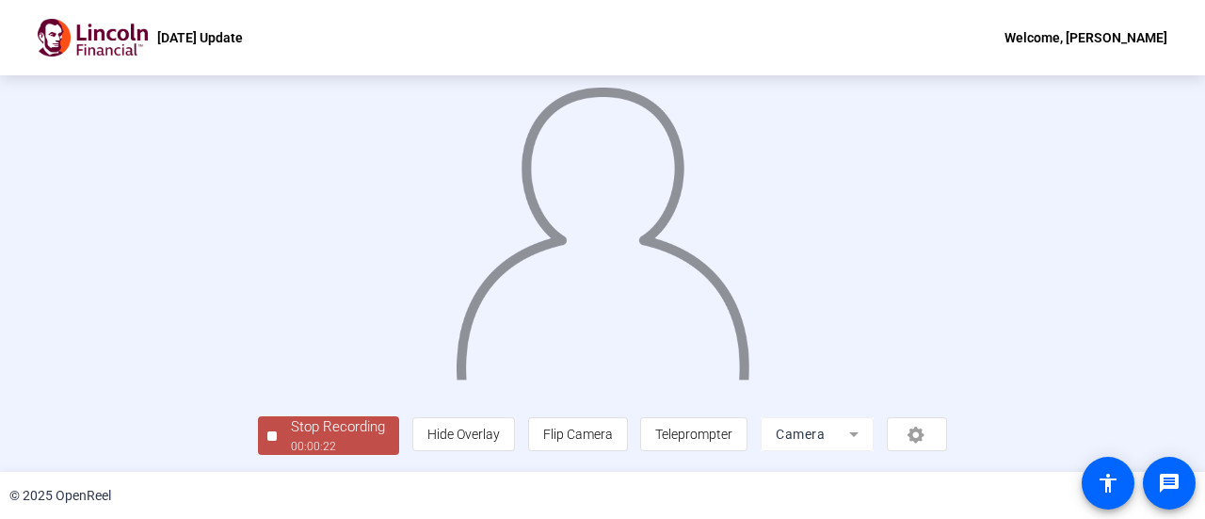
click at [291, 431] on div "Stop Recording" at bounding box center [338, 427] width 94 height 22
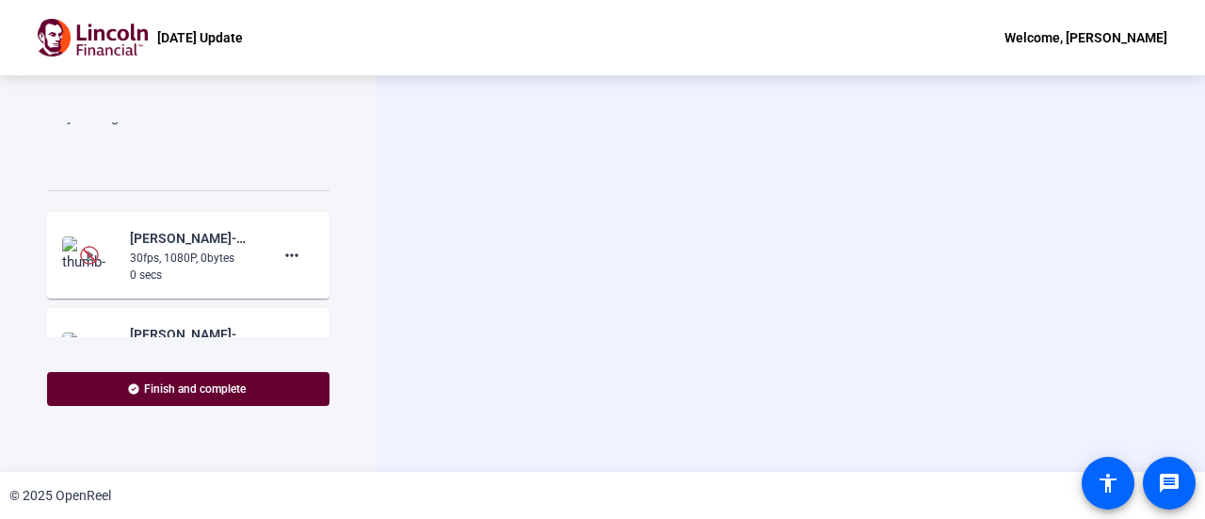
scroll to position [657, 0]
click at [281, 242] on mat-icon "more_horiz" at bounding box center [292, 251] width 23 height 23
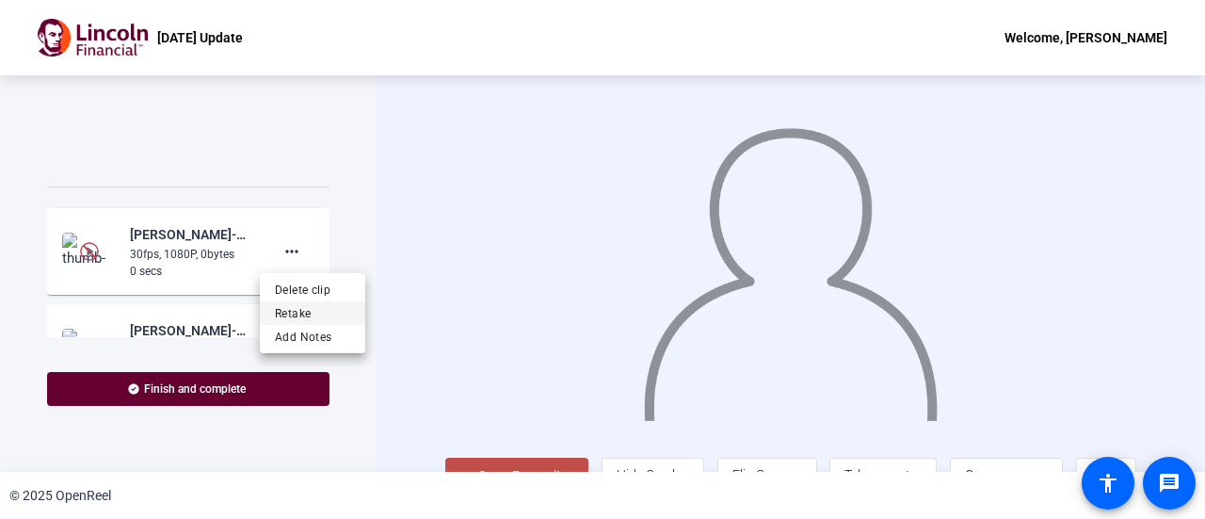
click at [303, 312] on span "Retake" at bounding box center [312, 313] width 75 height 23
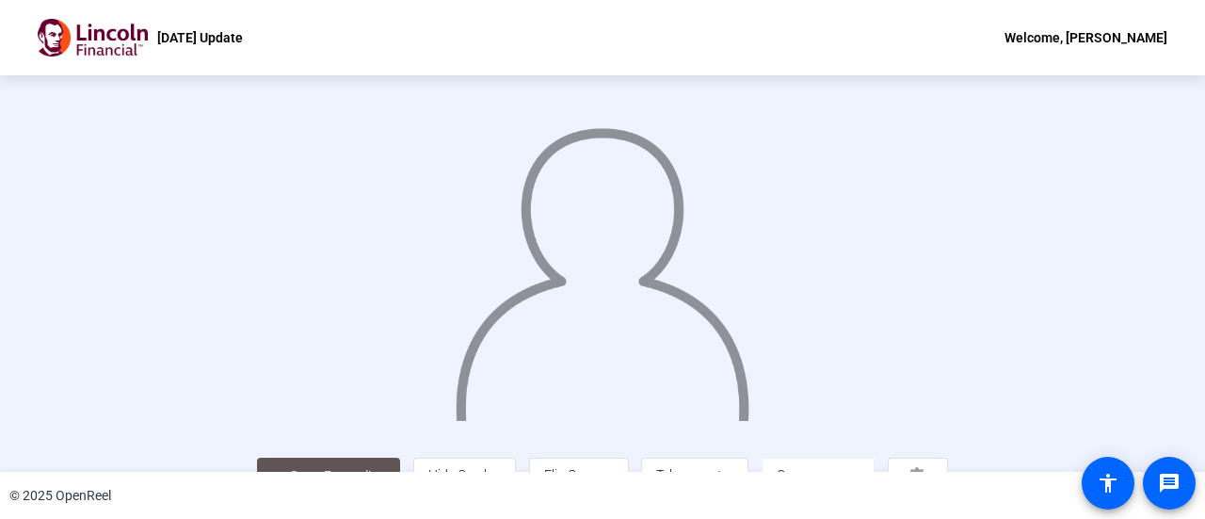
scroll to position [132, 0]
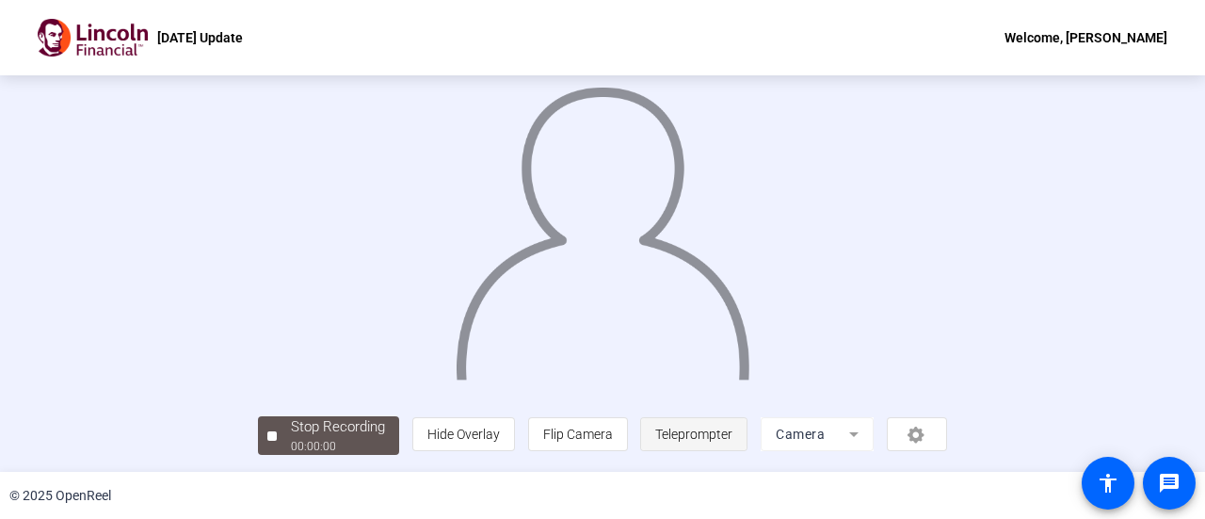
click at [733, 425] on span "Teleprompter" at bounding box center [693, 434] width 77 height 36
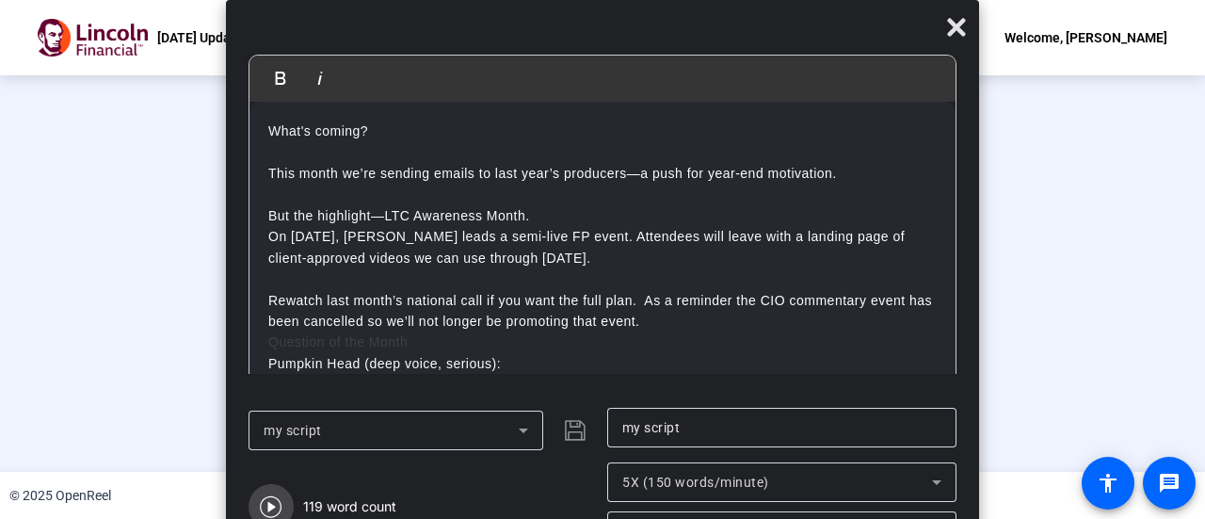
click at [274, 508] on icon "button" at bounding box center [271, 506] width 23 height 23
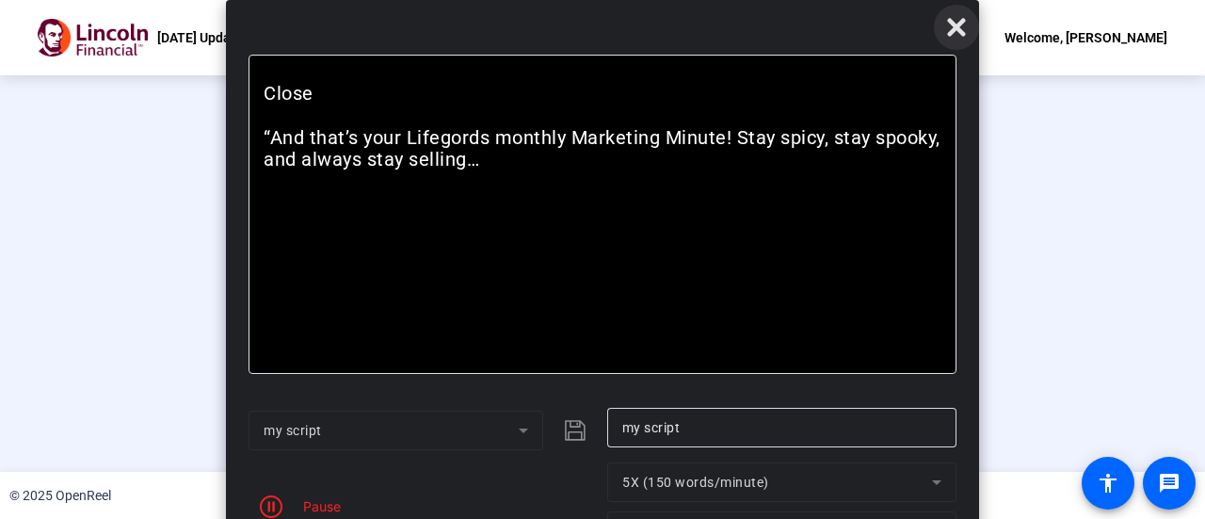
click at [960, 24] on icon at bounding box center [956, 28] width 18 height 18
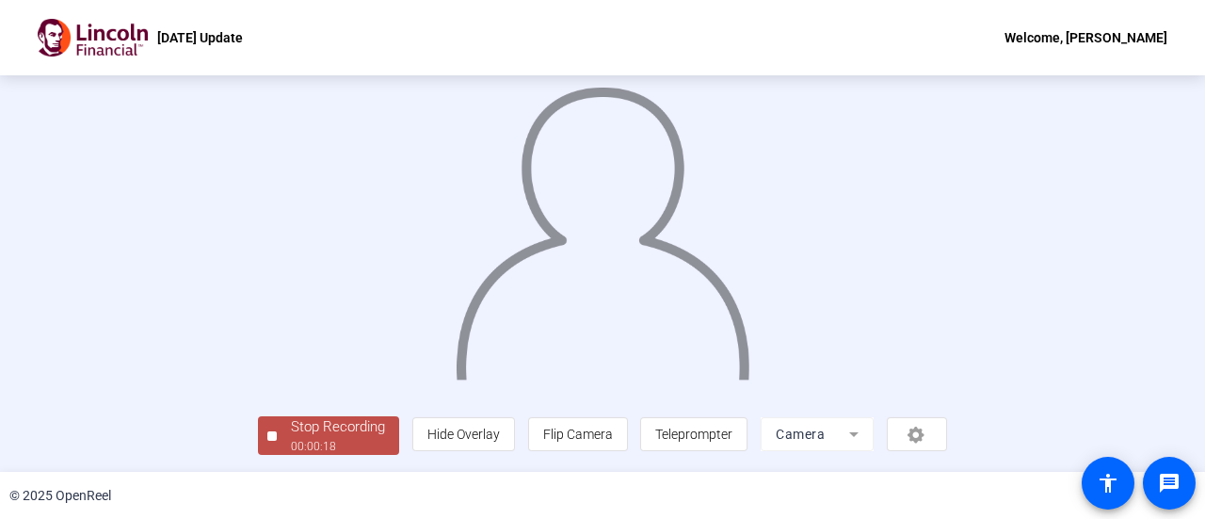
click at [291, 438] on div "Stop Recording" at bounding box center [338, 427] width 94 height 22
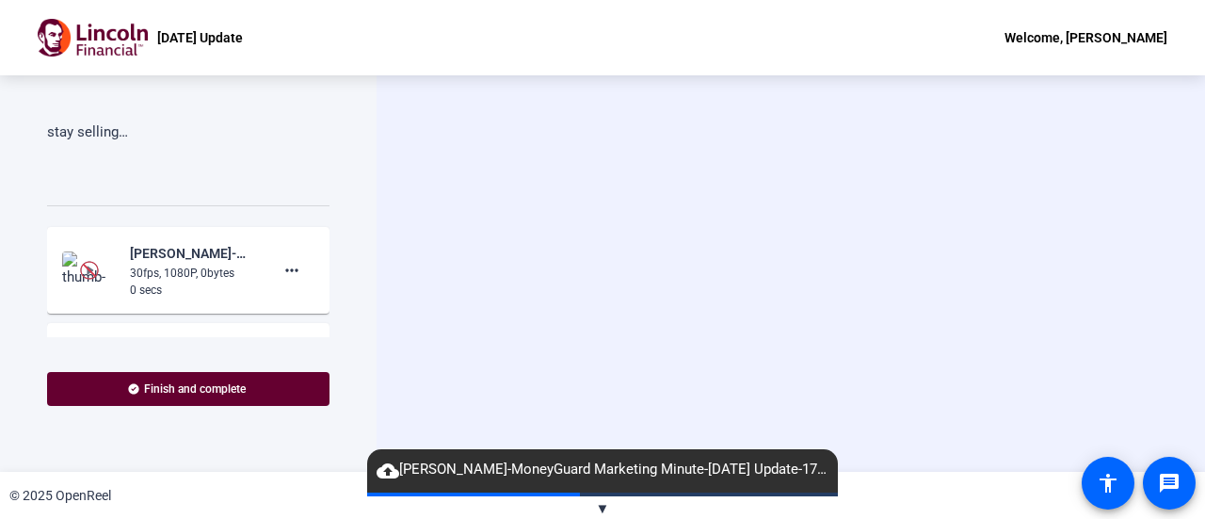
scroll to position [642, 0]
click at [281, 268] on mat-icon "more_horiz" at bounding box center [292, 266] width 23 height 23
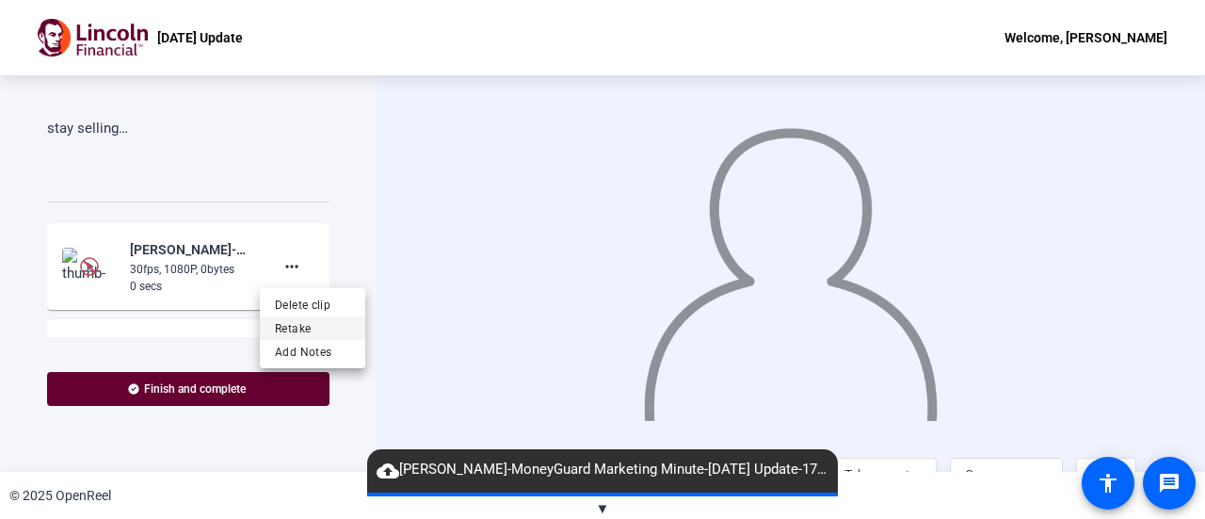
click at [289, 330] on span "Retake" at bounding box center [312, 328] width 75 height 23
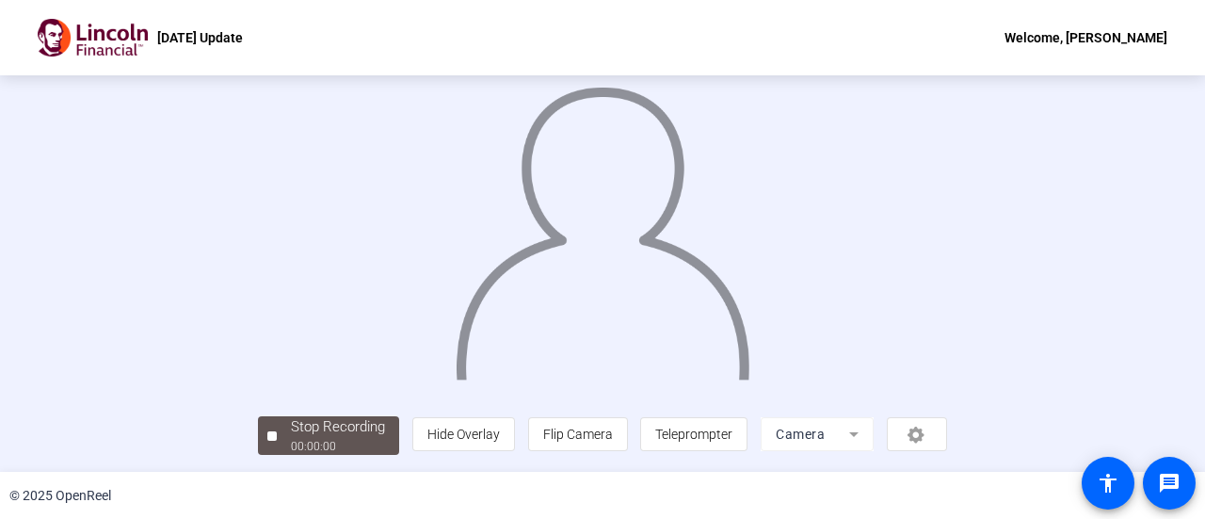
scroll to position [132, 0]
click at [733, 430] on span "Teleprompter" at bounding box center [693, 434] width 77 height 15
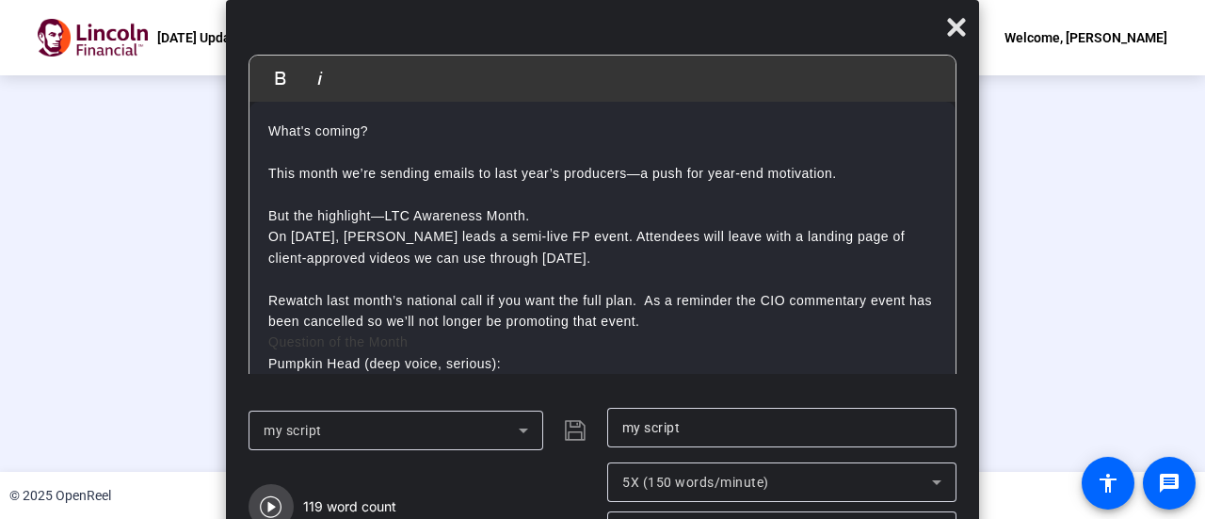
click at [267, 504] on icon "button" at bounding box center [271, 506] width 23 height 23
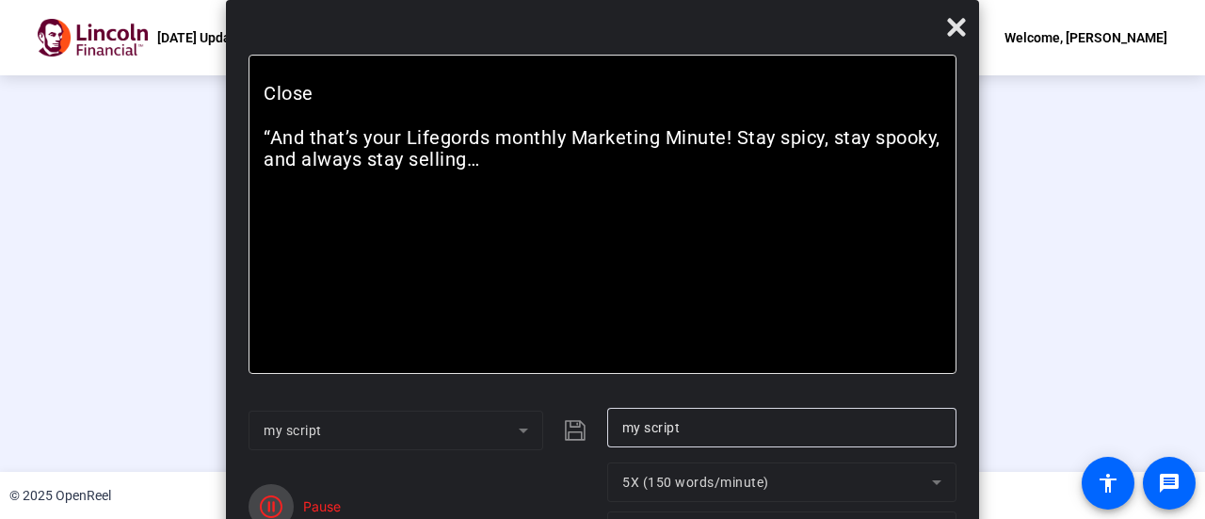
click at [271, 511] on icon "button" at bounding box center [271, 506] width 23 height 23
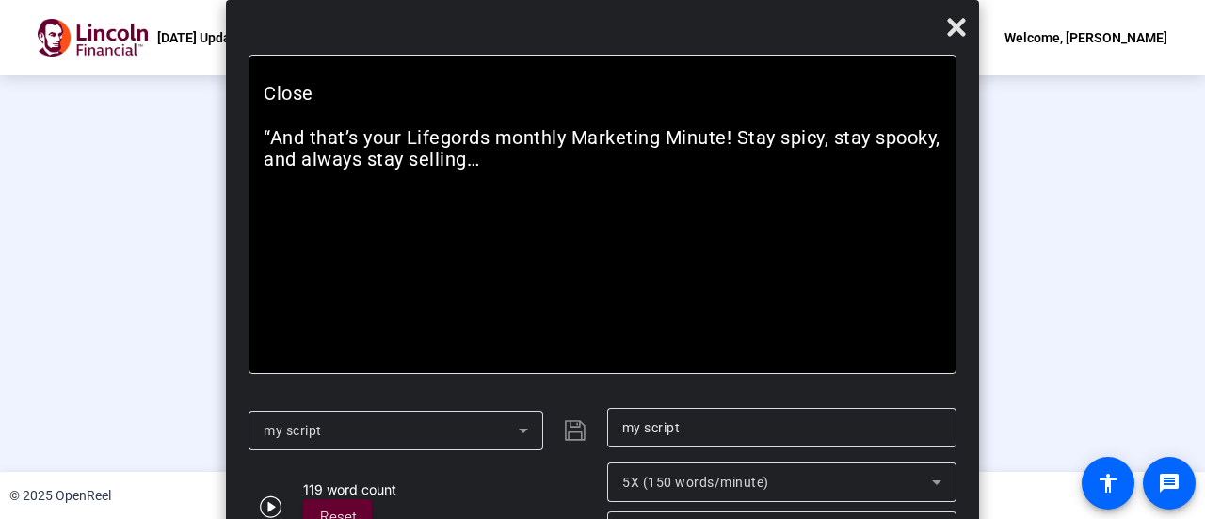
click at [291, 440] on div "00:01:07" at bounding box center [338, 446] width 94 height 17
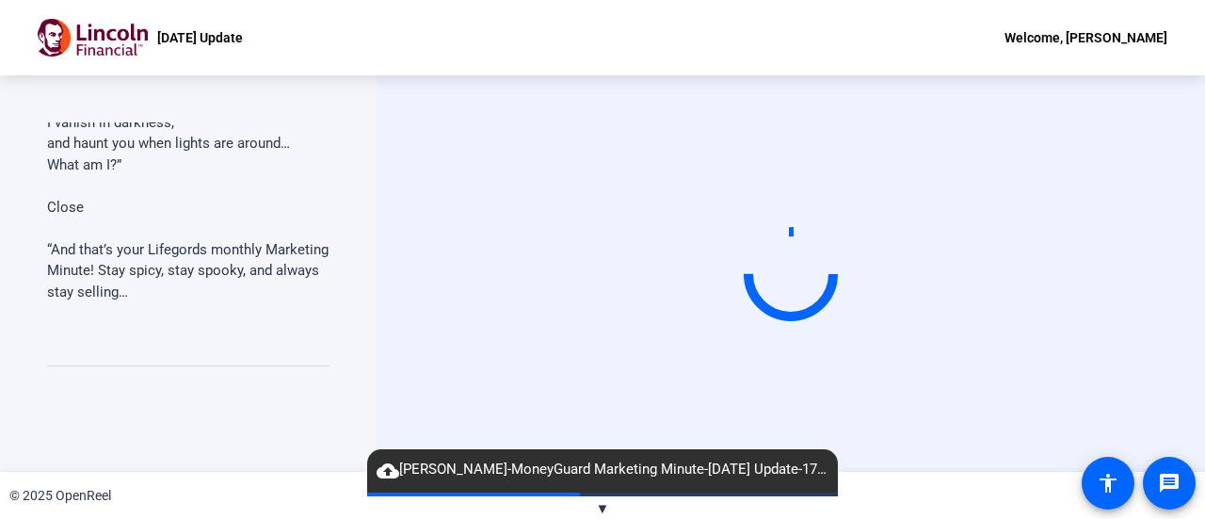
scroll to position [629, 0]
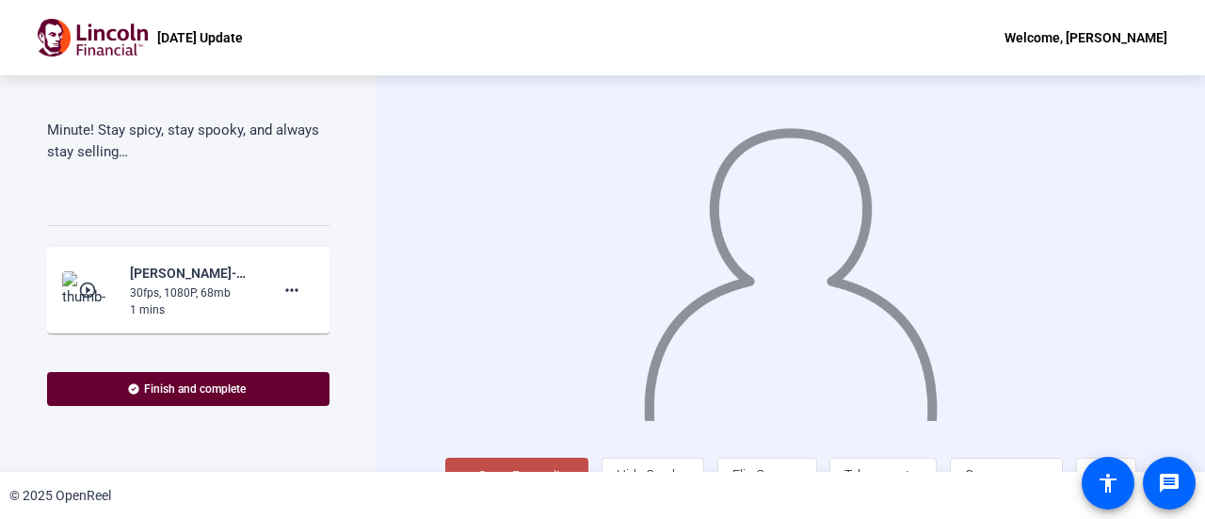
scroll to position [753, 0]
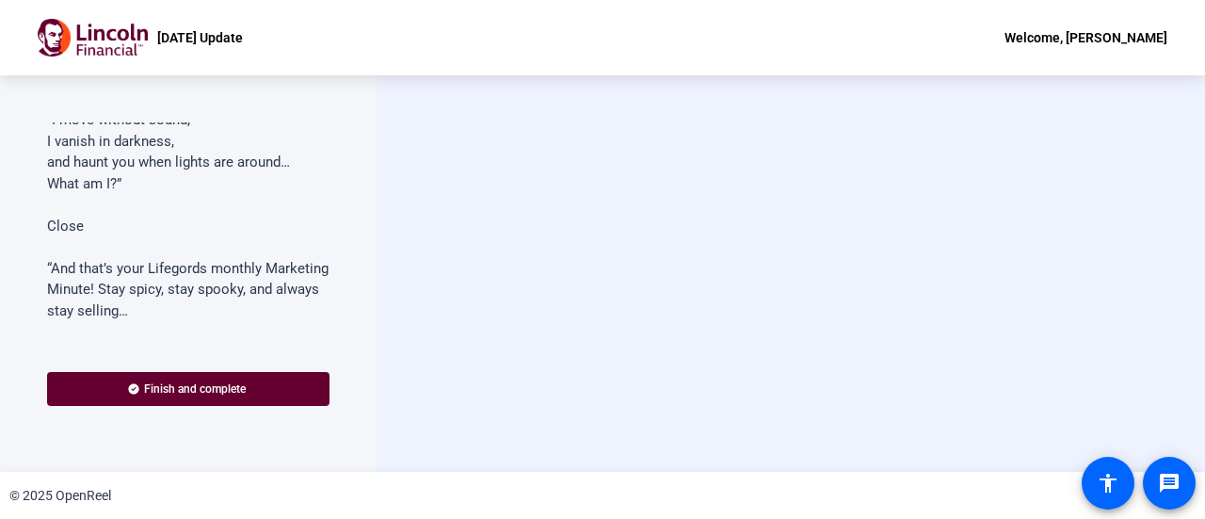
scroll to position [486, 0]
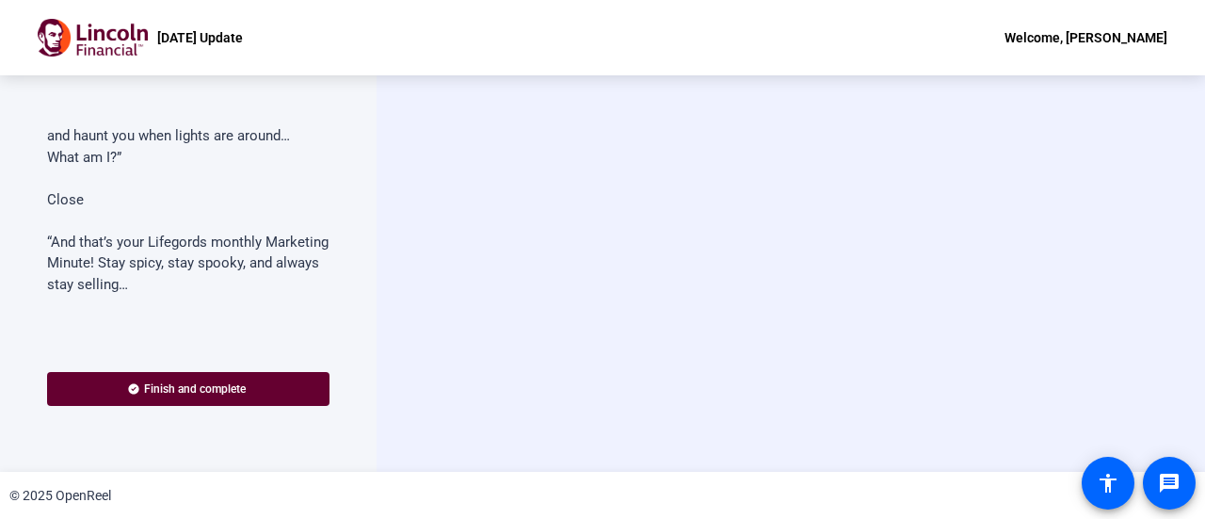
drag, startPoint x: 324, startPoint y: 147, endPoint x: 308, endPoint y: 210, distance: 65.1
click at [308, 210] on p at bounding box center [188, 221] width 282 height 22
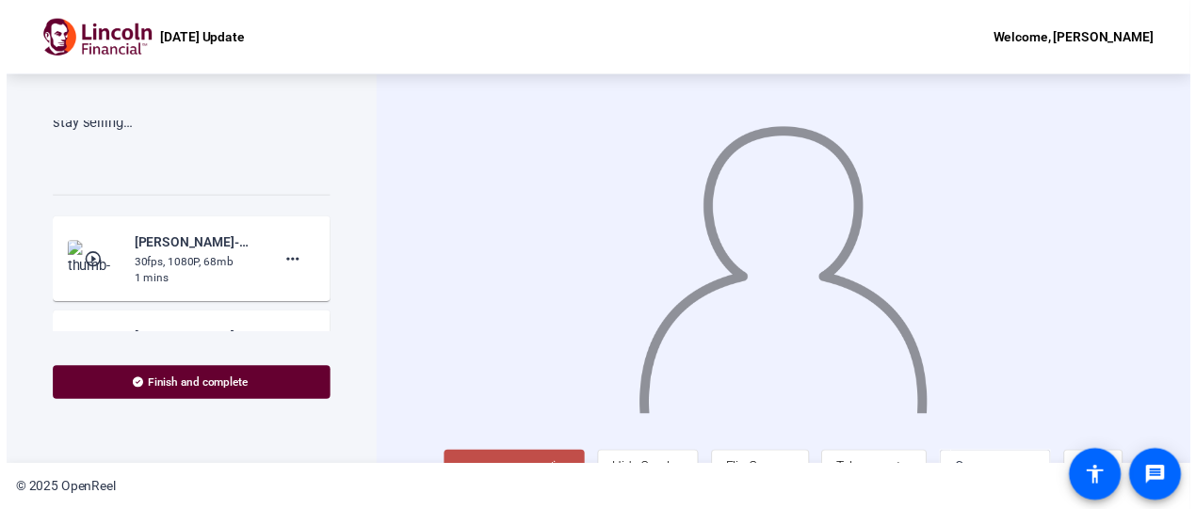
scroll to position [653, 0]
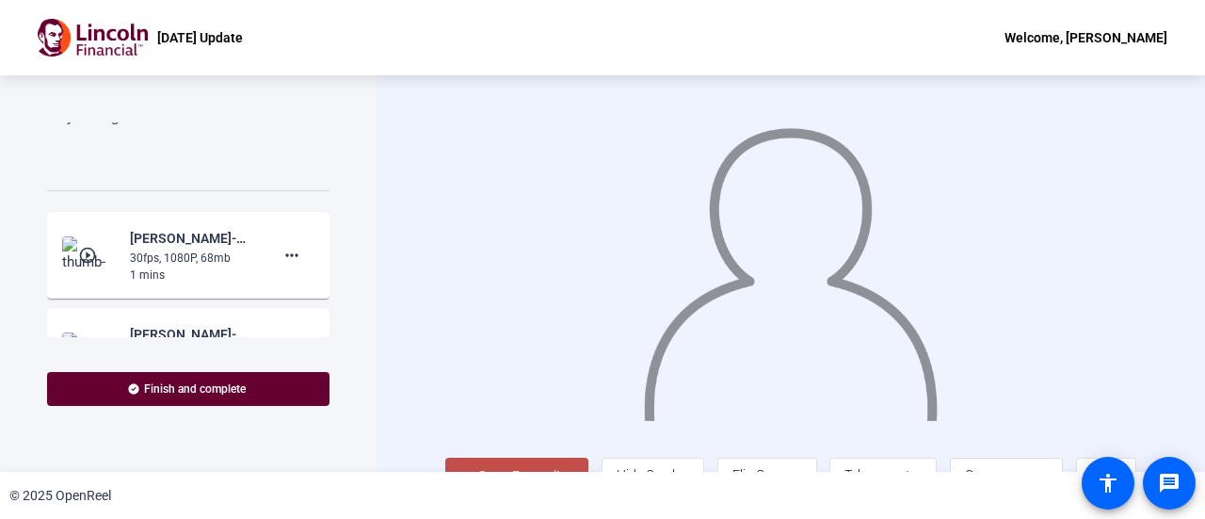
click at [81, 249] on mat-icon "play_circle_outline" at bounding box center [89, 255] width 23 height 19
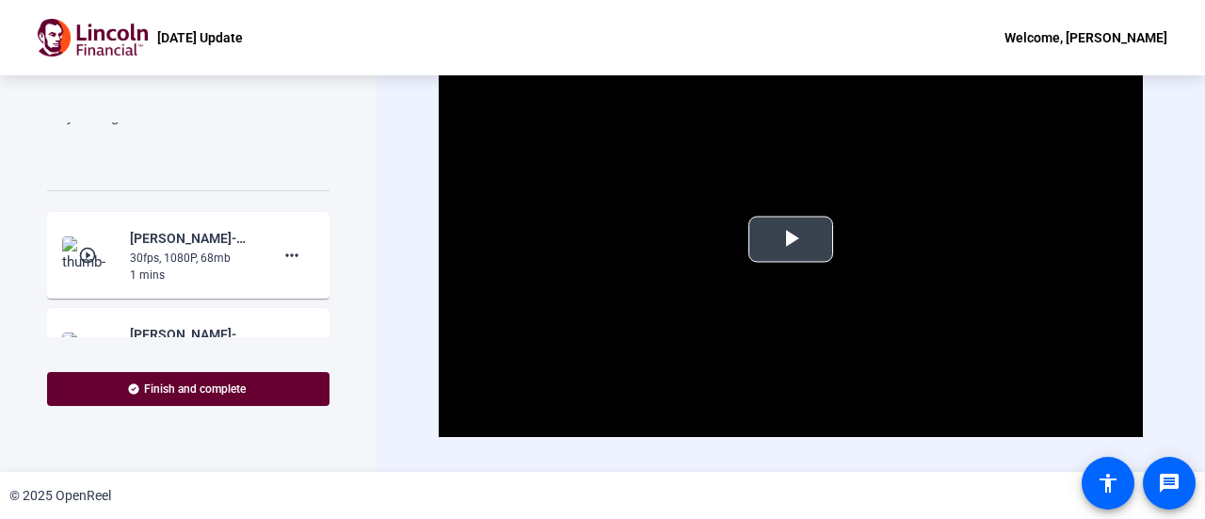
click at [791, 239] on span "Video Player" at bounding box center [791, 239] width 0 height 0
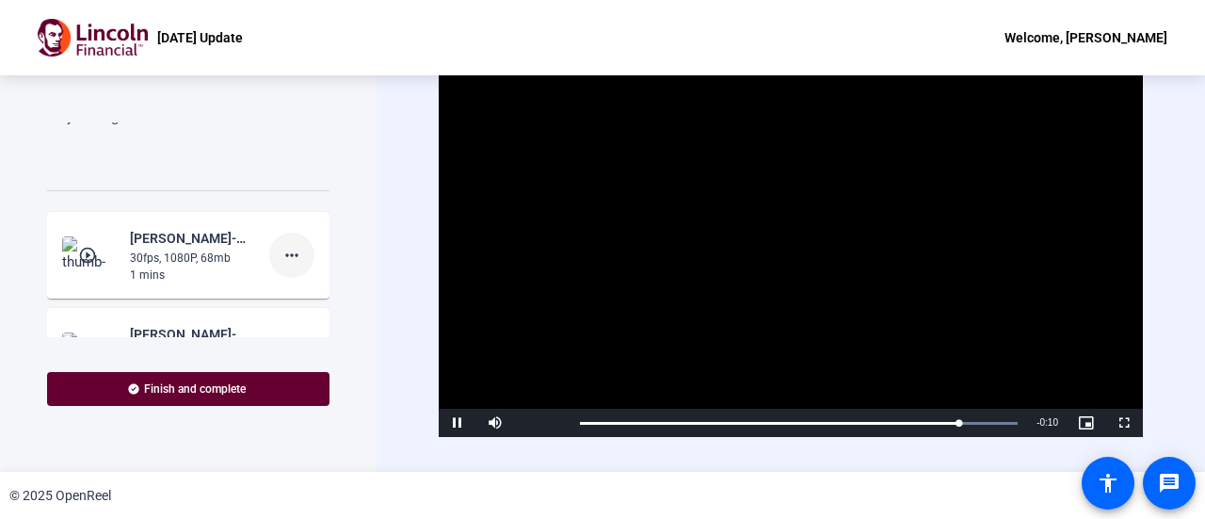
click at [287, 248] on mat-icon "more_horiz" at bounding box center [292, 255] width 23 height 23
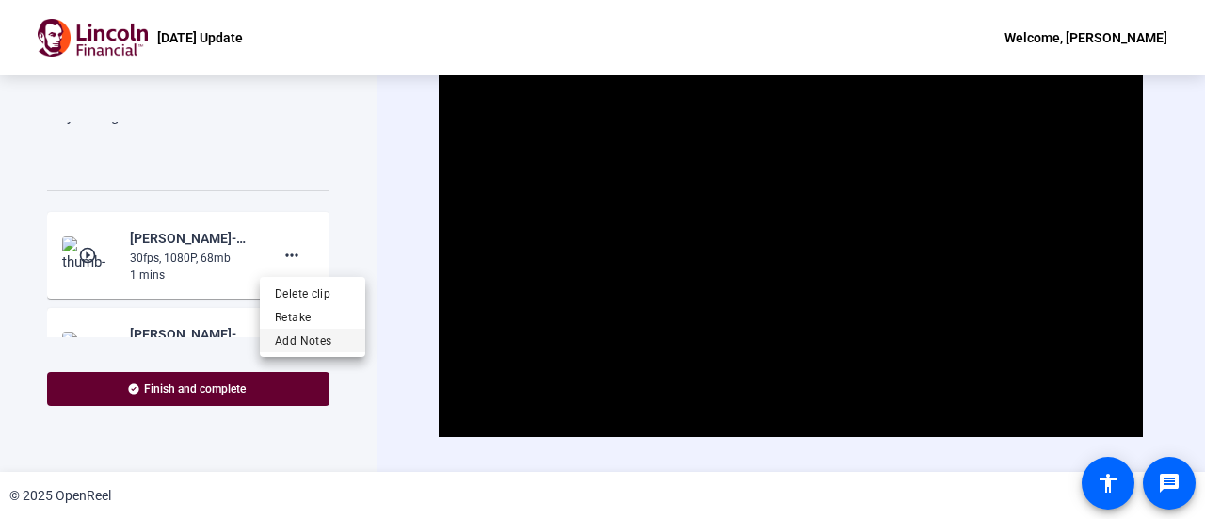
click at [301, 340] on span "Add Notes" at bounding box center [312, 341] width 75 height 23
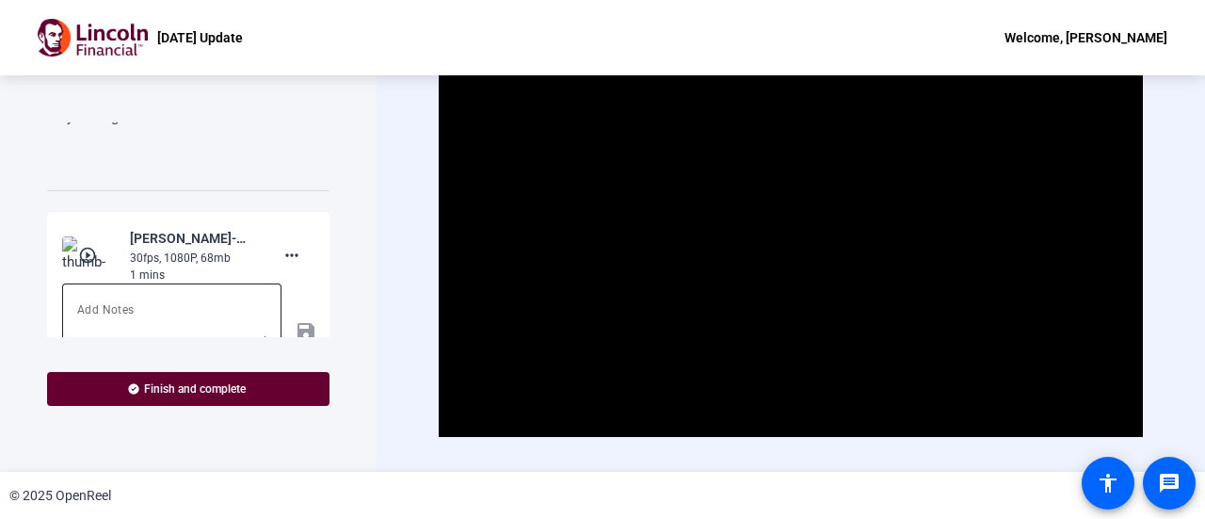
click at [196, 317] on textarea at bounding box center [171, 320] width 189 height 45
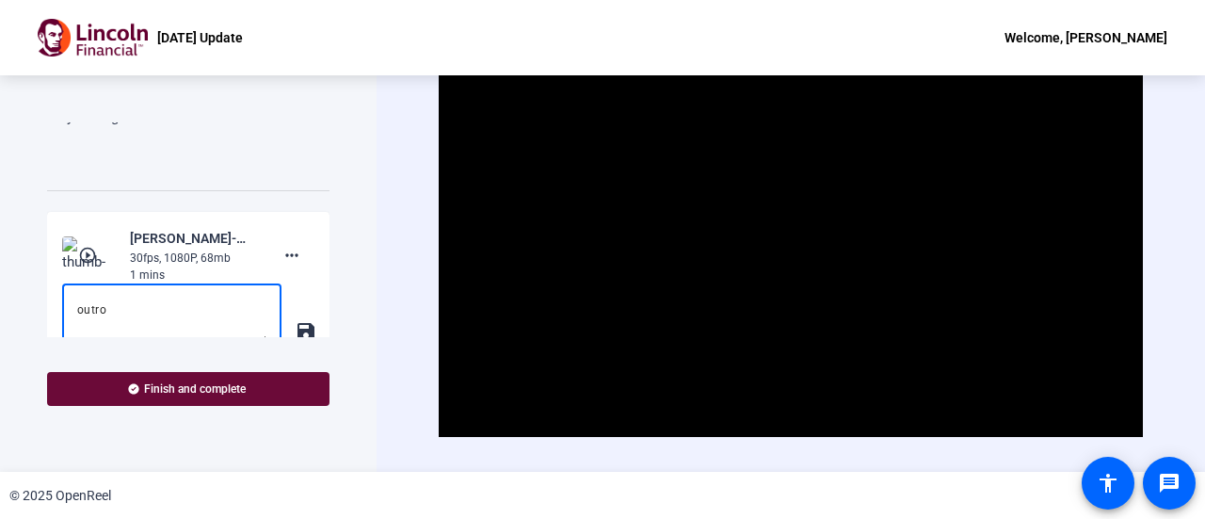
type textarea "outro"
click at [204, 389] on span "Finish and complete" at bounding box center [195, 388] width 102 height 15
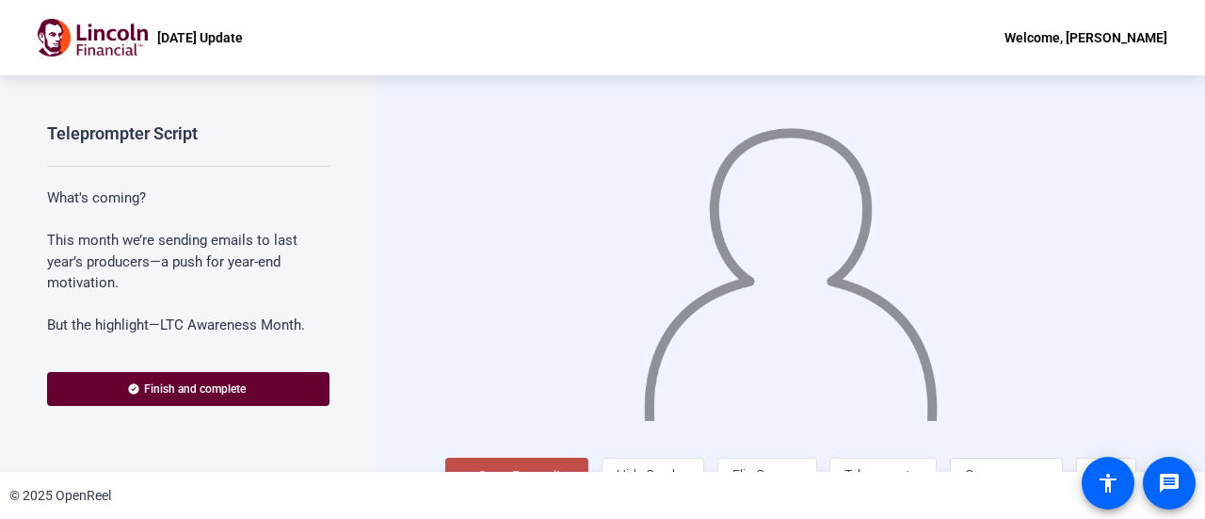
scroll to position [41, 0]
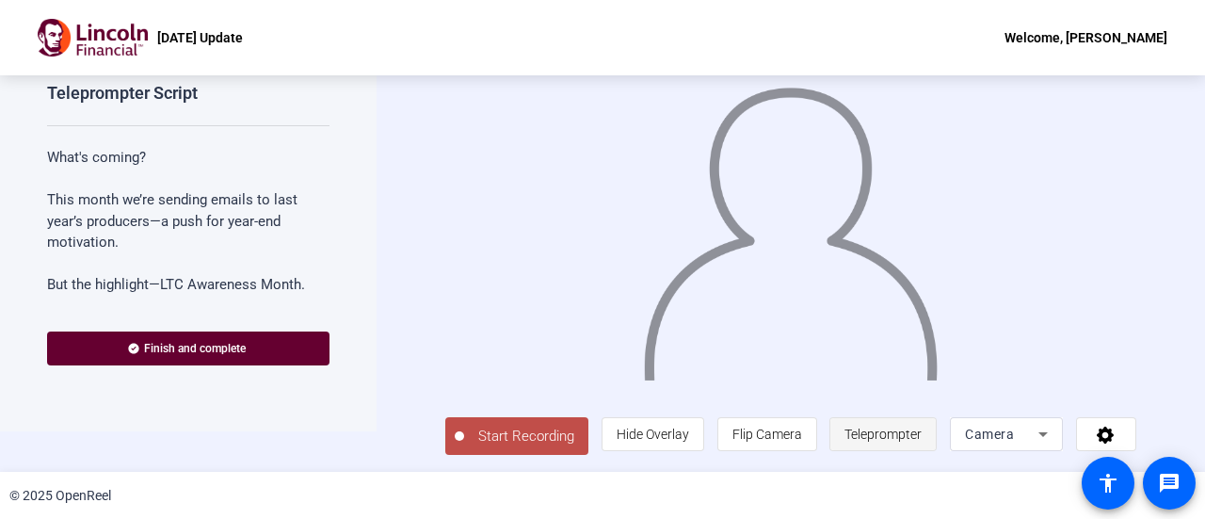
click at [874, 443] on span "Teleprompter" at bounding box center [883, 434] width 77 height 36
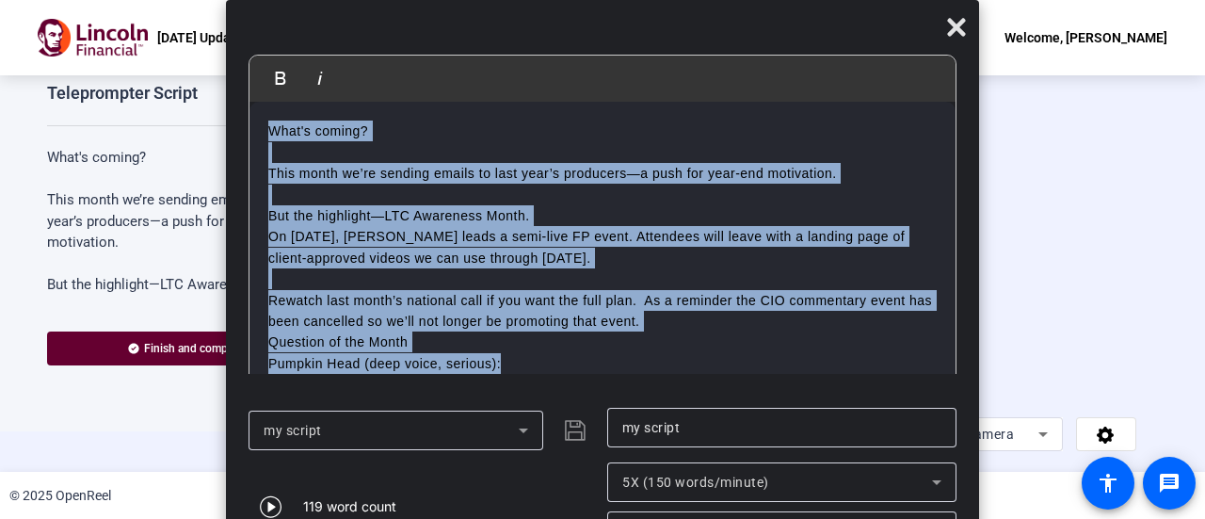
drag, startPoint x: 537, startPoint y: 366, endPoint x: 215, endPoint y: 84, distance: 428.4
click at [215, 84] on body "Accessibility Screen-Reader Guide, Feedback, and Issue Reporting | New window O…" at bounding box center [602, 259] width 1205 height 519
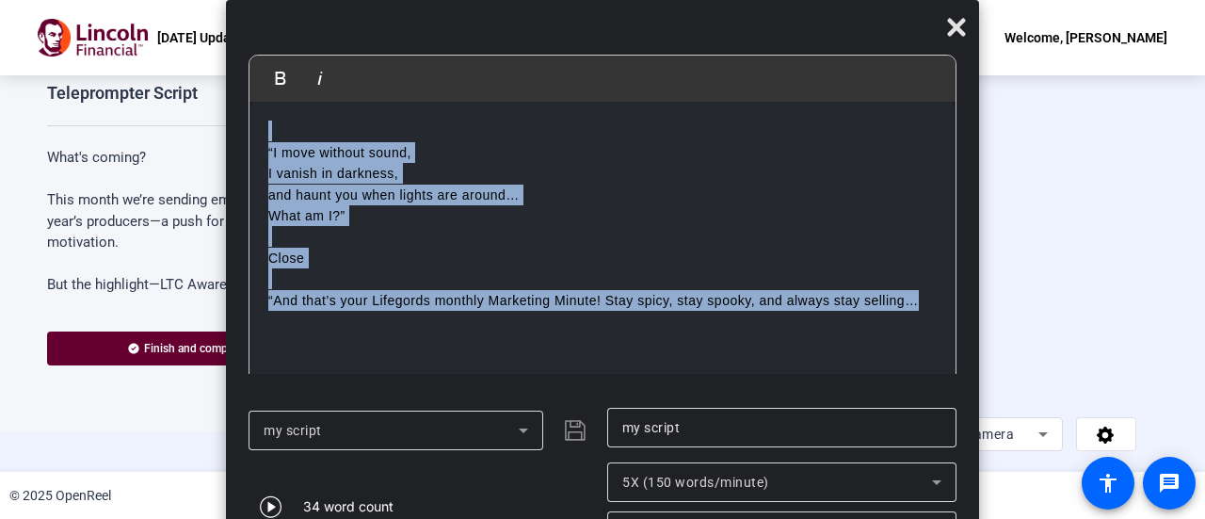
drag, startPoint x: 908, startPoint y: 310, endPoint x: 122, endPoint y: 110, distance: 810.3
click at [122, 110] on body "Accessibility Screen-Reader Guide, Feedback, and Issue Reporting | New window O…" at bounding box center [602, 259] width 1205 height 519
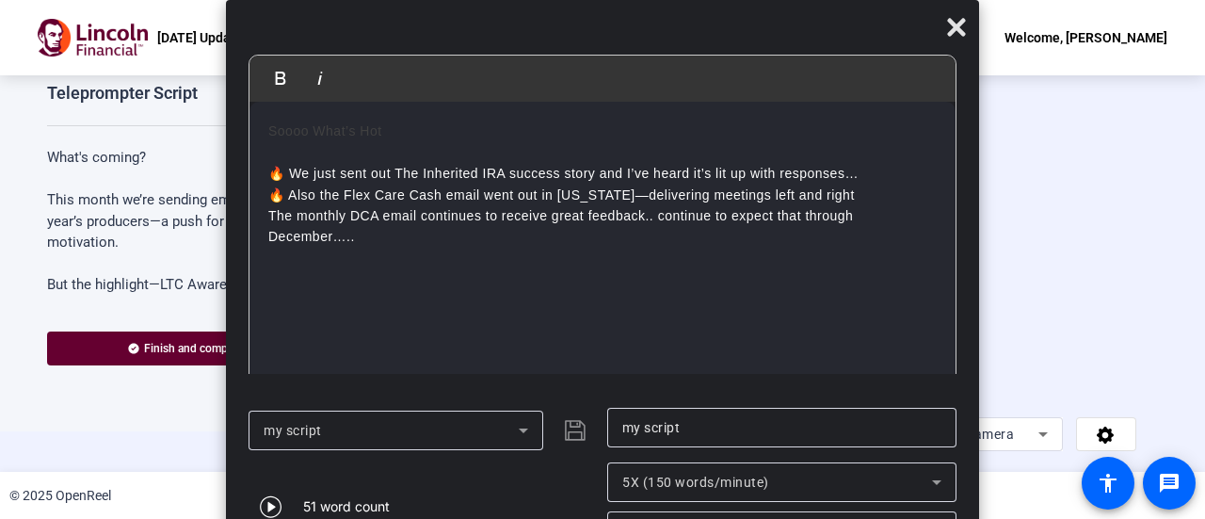
click at [288, 151] on p "🔥 We just sent out The Inherited IRA success story and I’ve heard it’s lit up w…" at bounding box center [602, 173] width 669 height 63
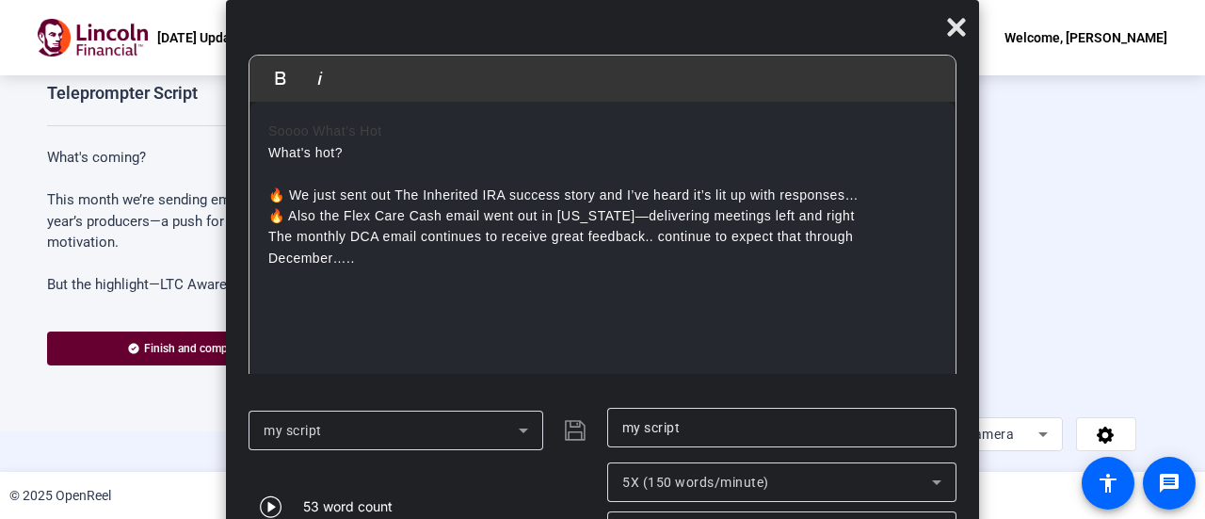
click at [397, 434] on div "my script" at bounding box center [391, 430] width 255 height 23
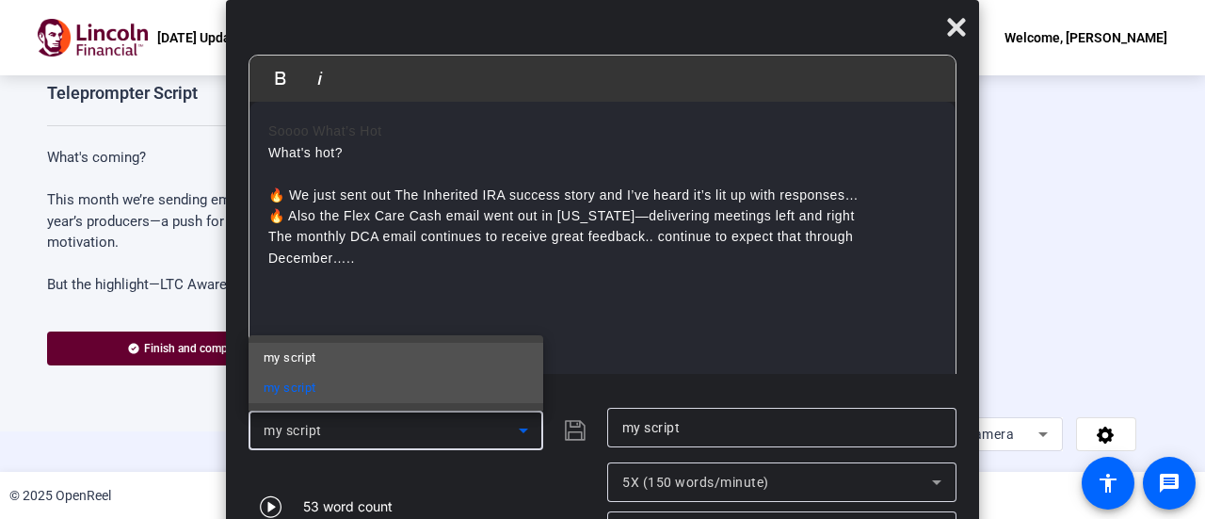
click at [390, 363] on mat-option "my script" at bounding box center [396, 358] width 295 height 30
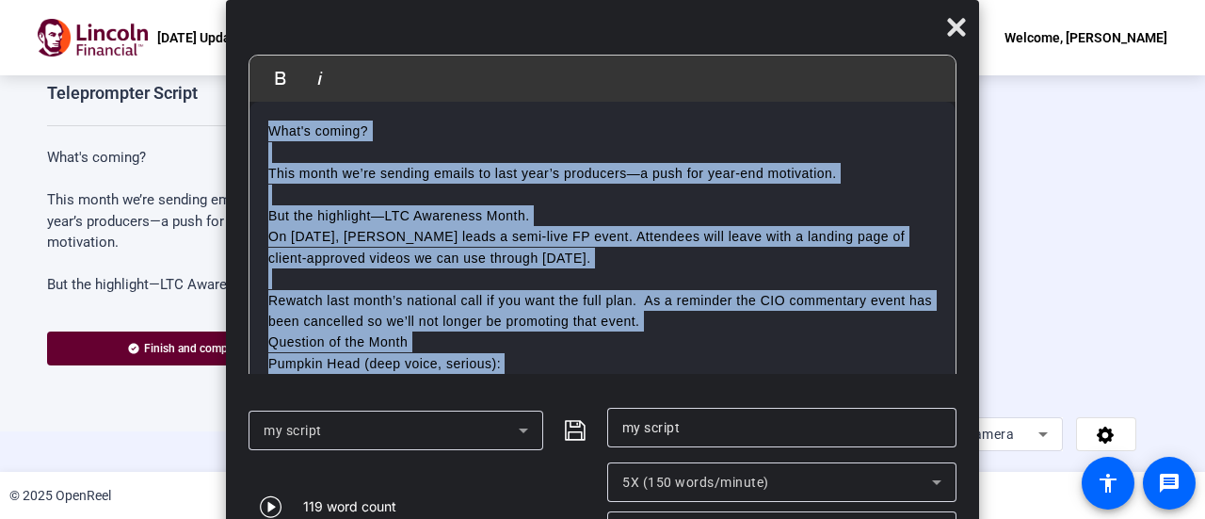
scroll to position [190, 0]
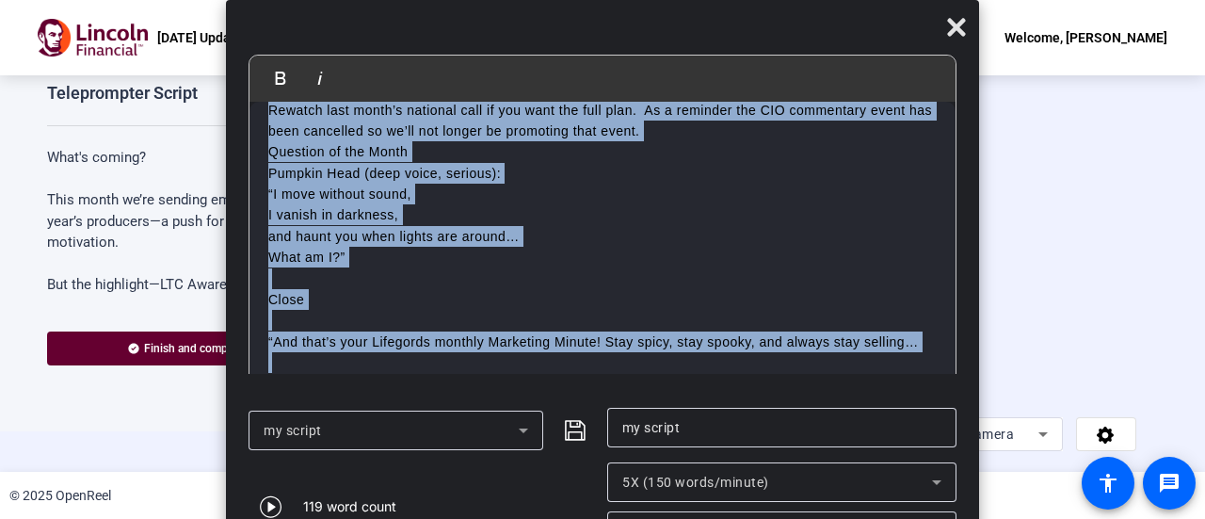
drag, startPoint x: 267, startPoint y: 130, endPoint x: 684, endPoint y: 441, distance: 519.4
click at [681, 464] on div "Bold Italic What's coming? This month we’re sending emails to last year’s produ…" at bounding box center [602, 282] width 753 height 565
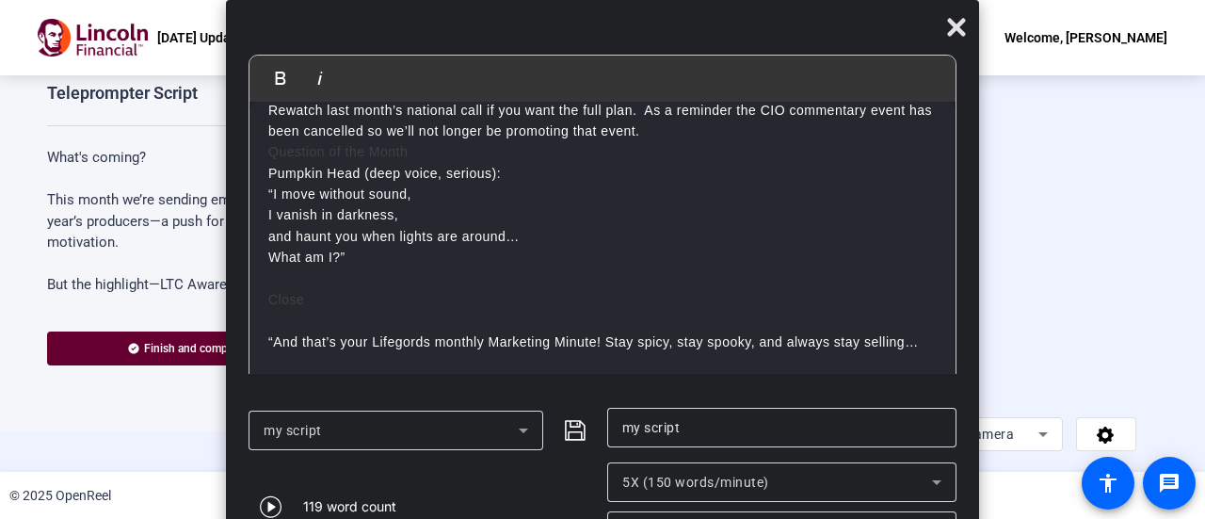
scroll to position [0, 0]
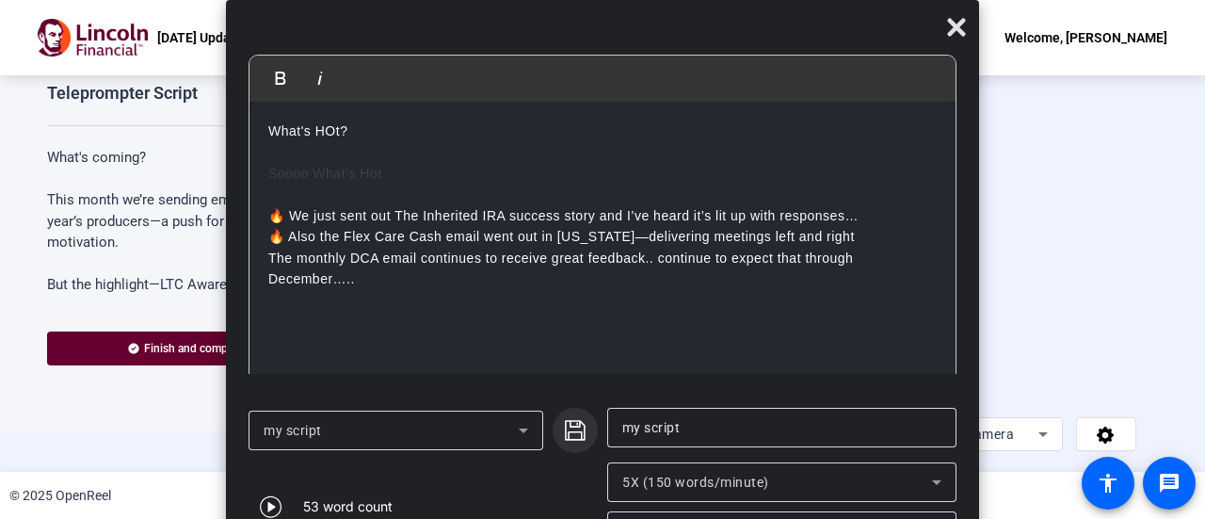
click at [573, 428] on icon "submit" at bounding box center [575, 430] width 23 height 23
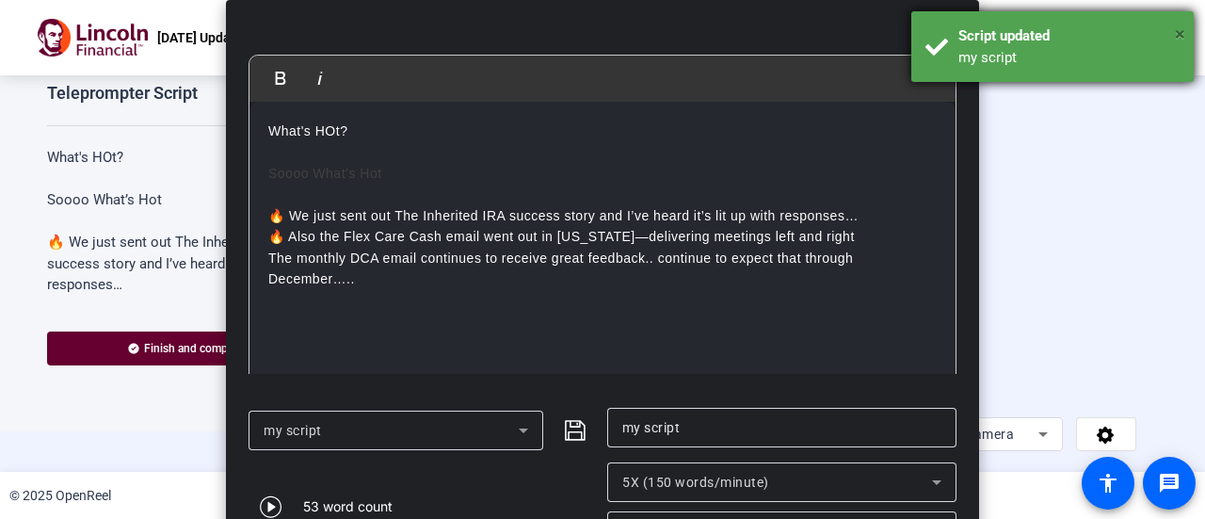
click at [1181, 33] on span "×" at bounding box center [1180, 34] width 10 height 23
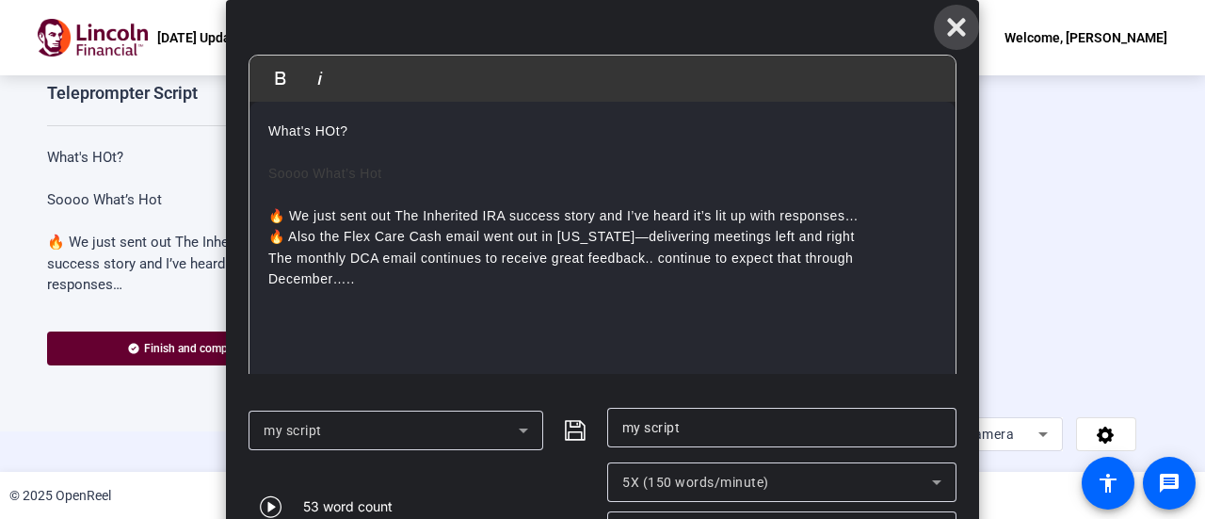
click at [962, 22] on icon at bounding box center [956, 28] width 18 height 18
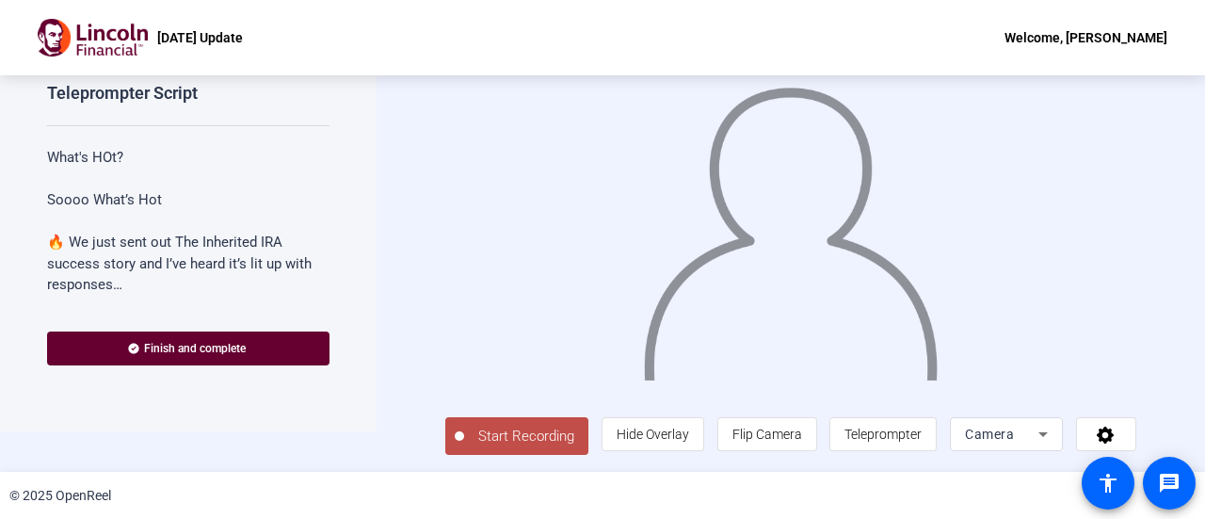
click at [495, 436] on span "Start Recording" at bounding box center [526, 437] width 124 height 22
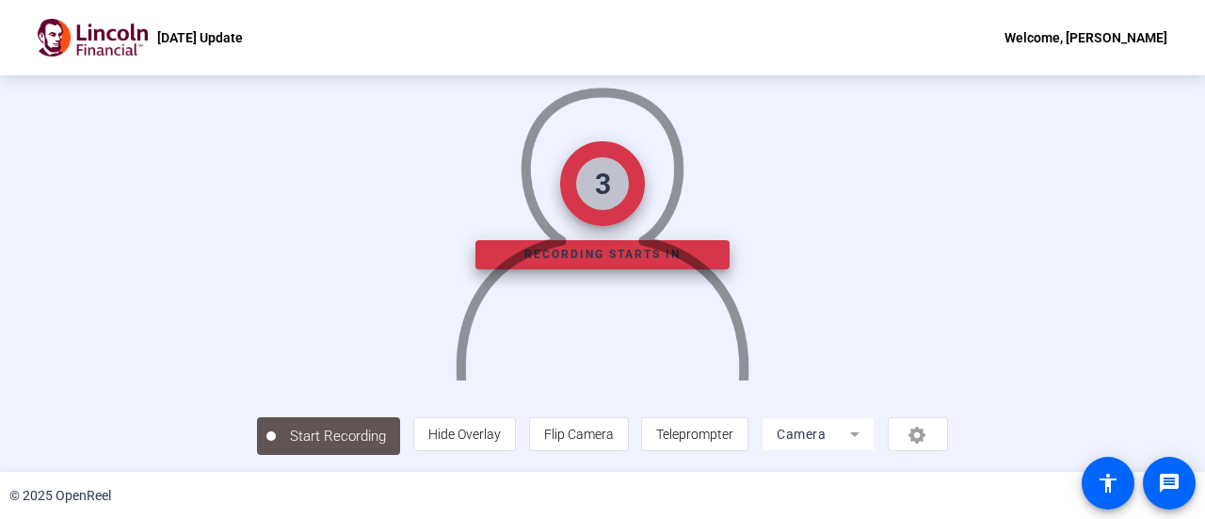
scroll to position [132, 0]
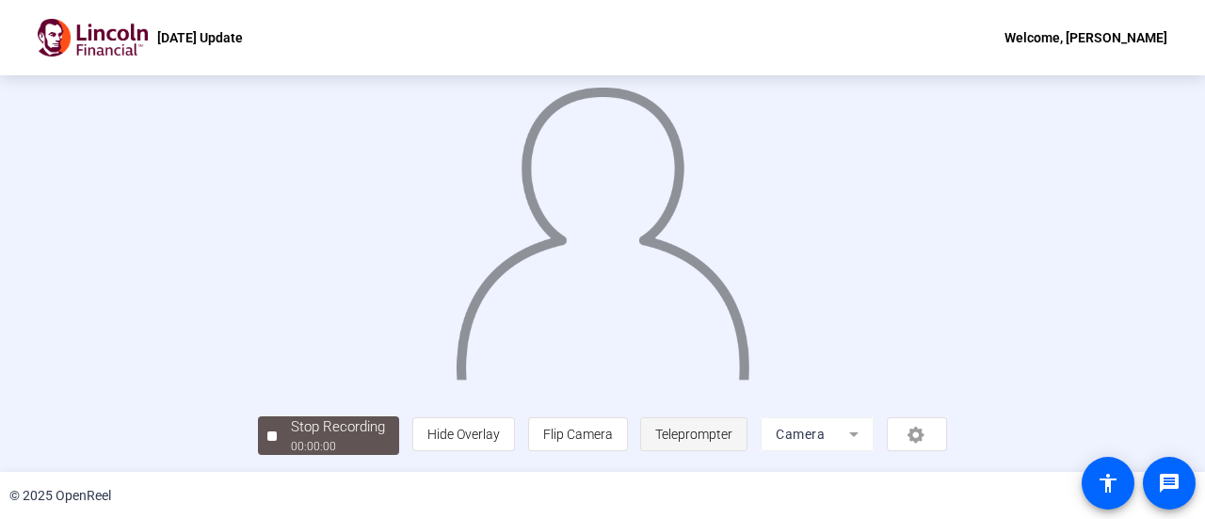
click at [733, 437] on span "Teleprompter" at bounding box center [693, 434] width 77 height 15
click at [733, 432] on span "Teleprompter" at bounding box center [693, 434] width 77 height 15
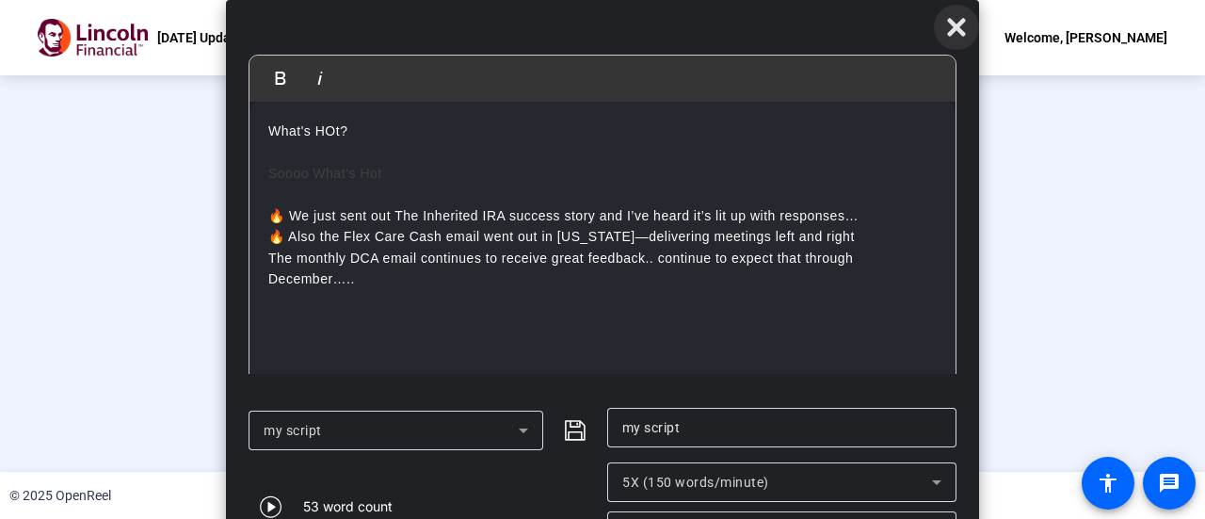
click at [952, 24] on icon at bounding box center [956, 28] width 18 height 18
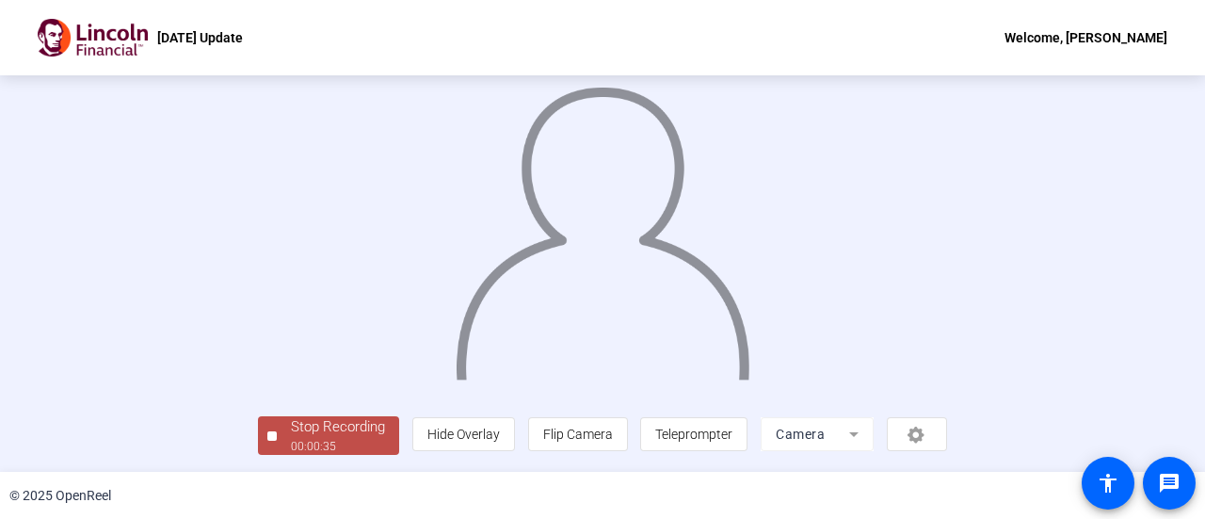
click at [291, 428] on div "Stop Recording" at bounding box center [338, 427] width 94 height 22
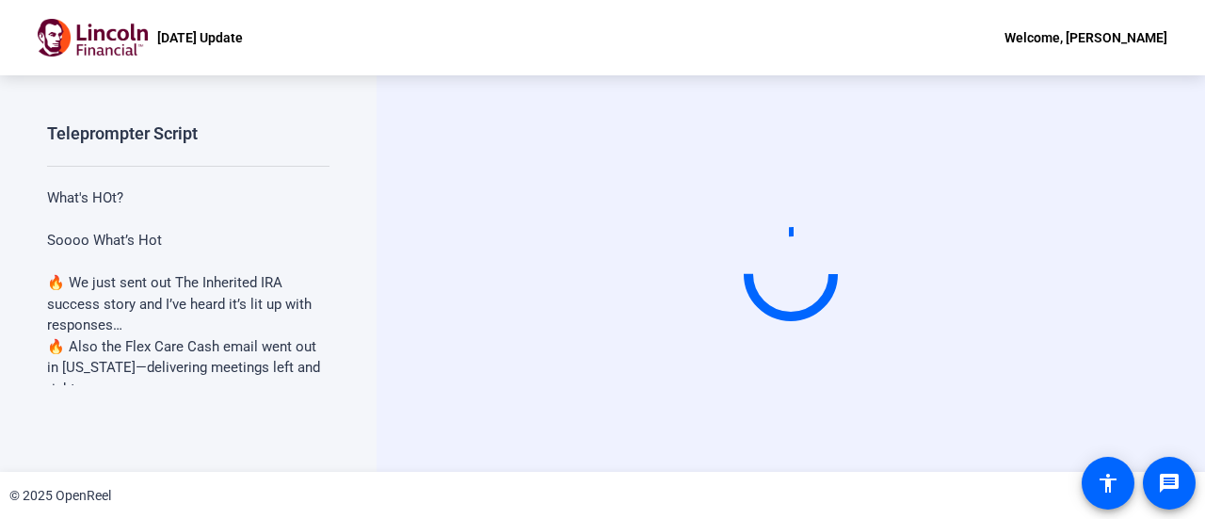
scroll to position [0, 0]
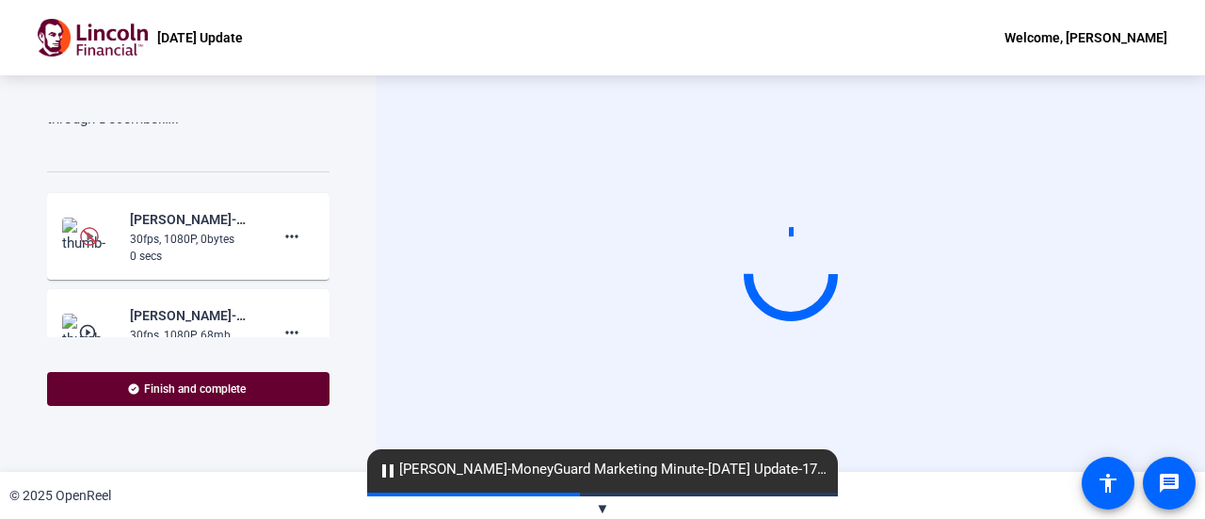
scroll to position [364, 0]
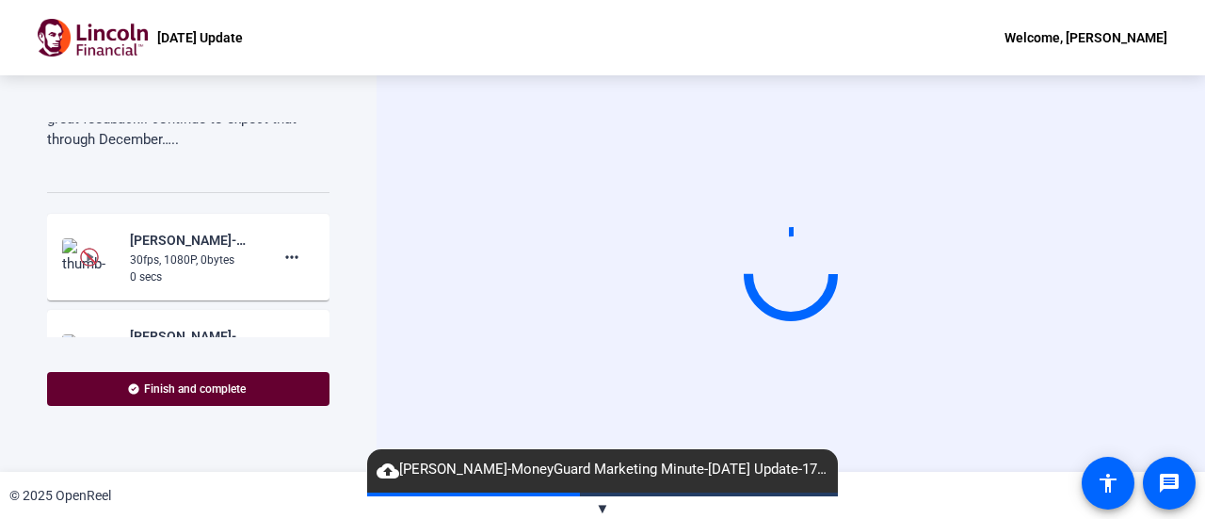
scroll to position [325, 0]
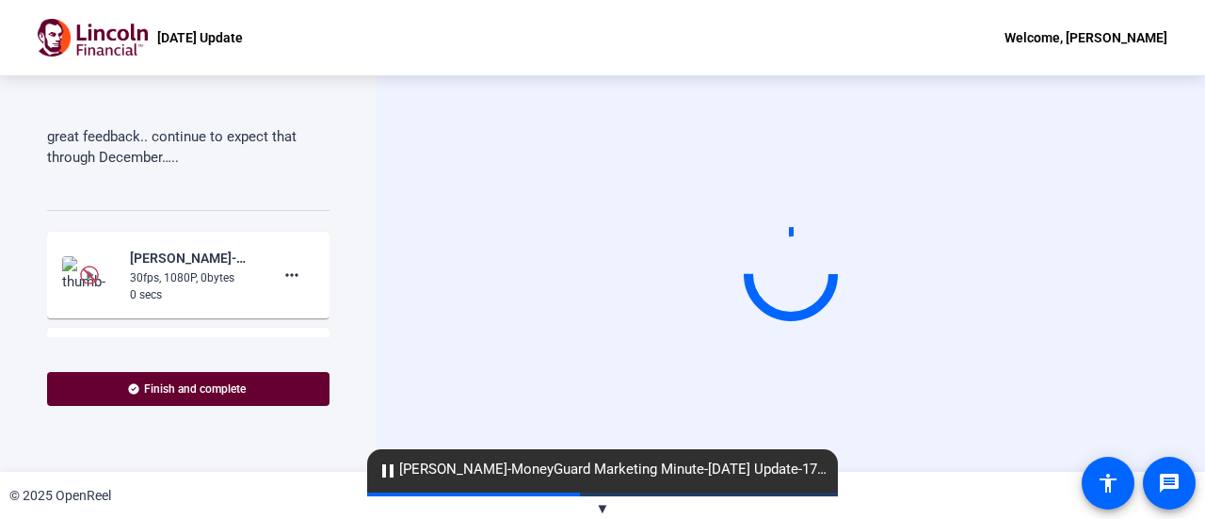
scroll to position [334, 0]
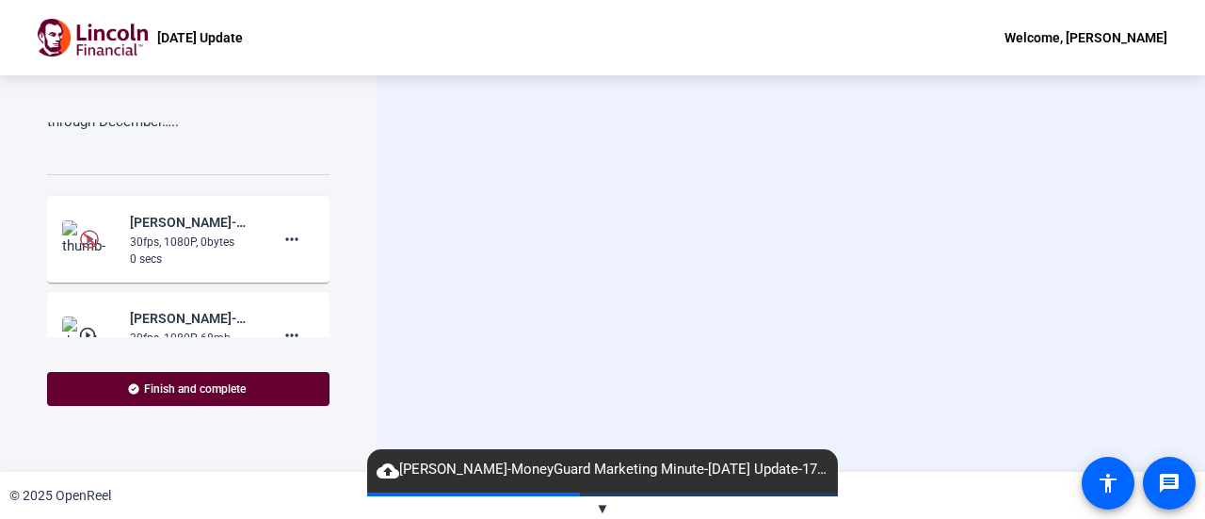
scroll to position [348, 0]
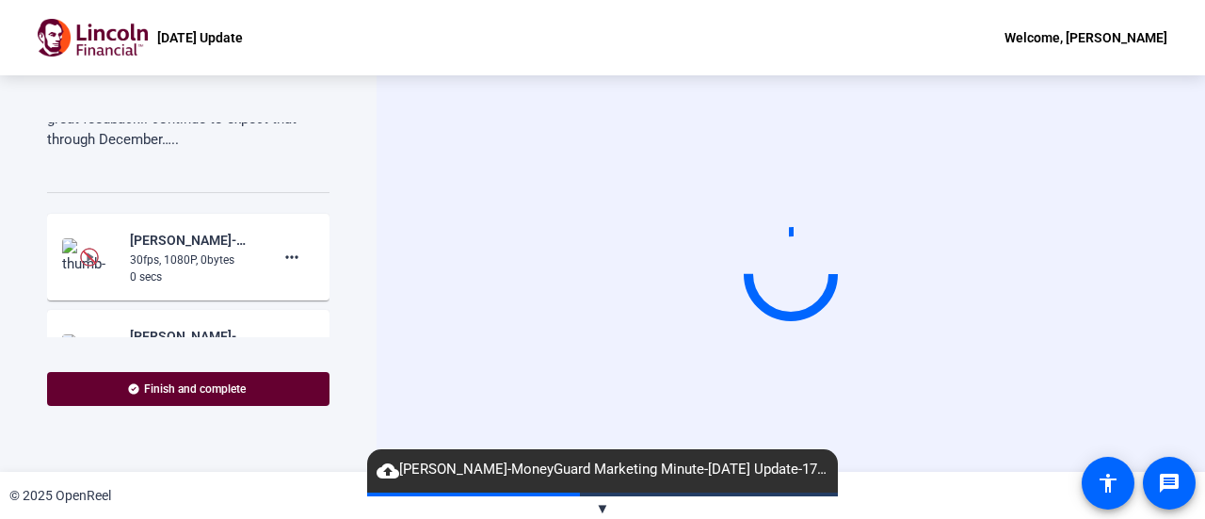
scroll to position [328, 0]
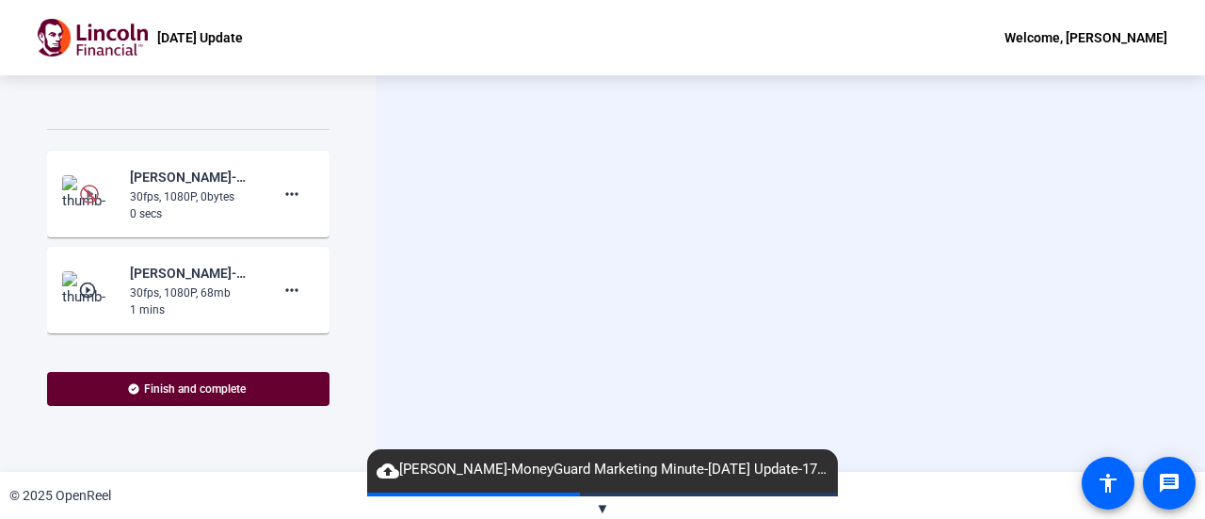
scroll to position [400, 0]
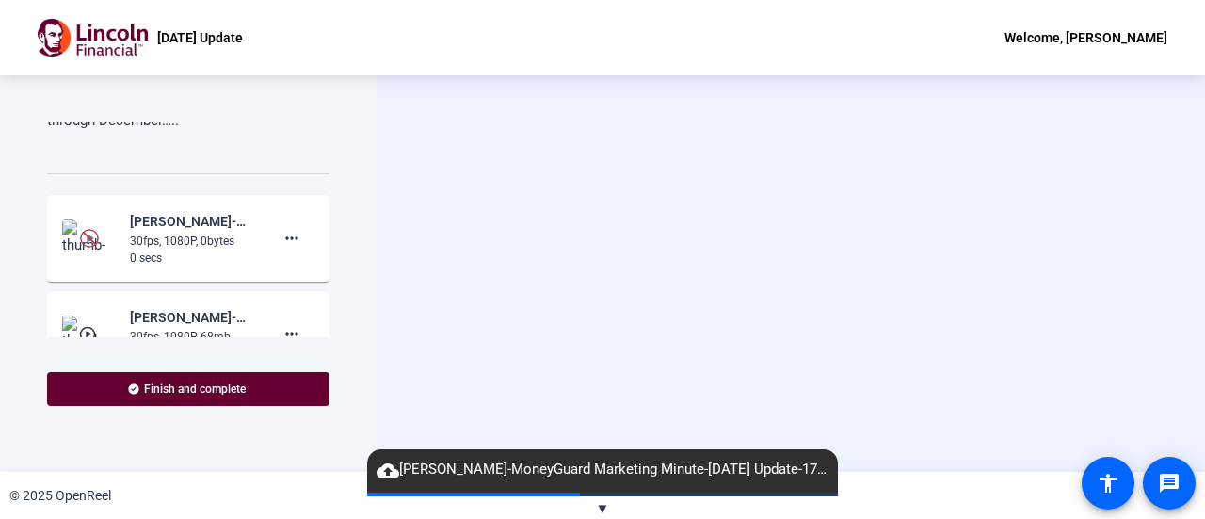
scroll to position [333, 0]
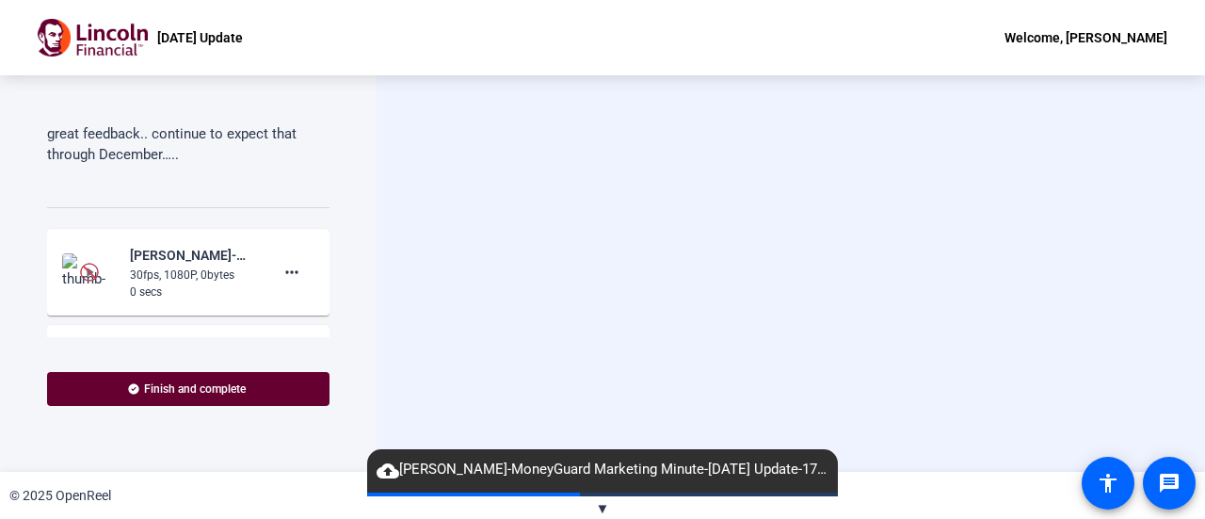
scroll to position [313, 0]
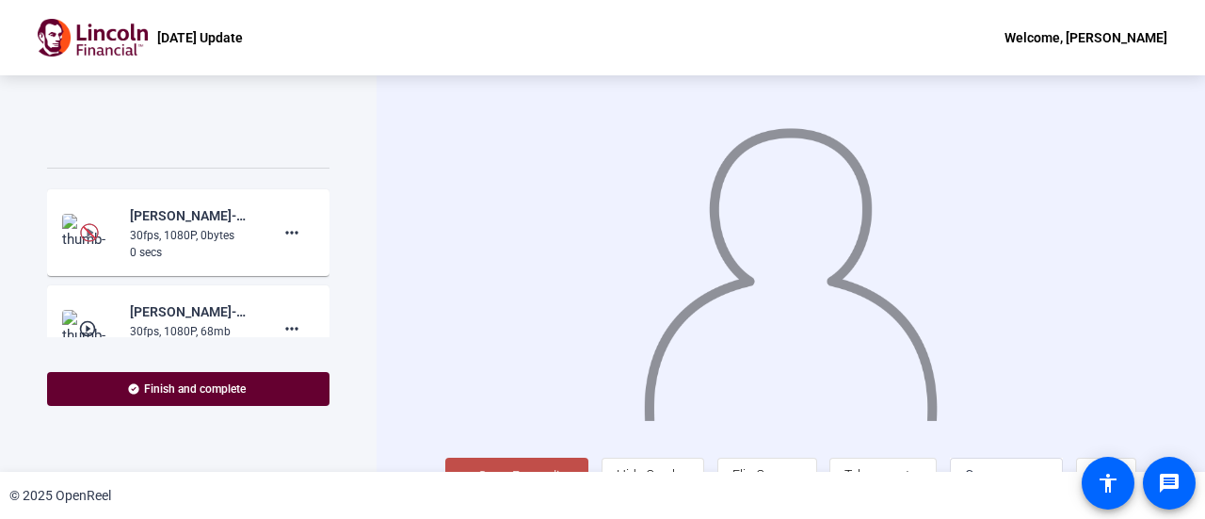
scroll to position [358, 0]
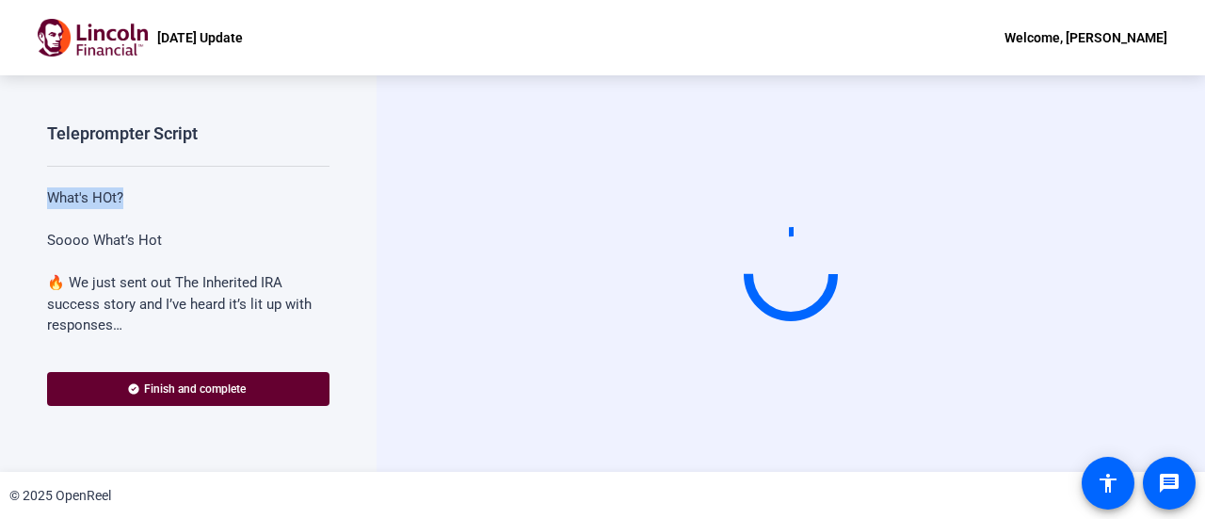
drag, startPoint x: 319, startPoint y: 155, endPoint x: 324, endPoint y: 180, distance: 24.9
click at [324, 180] on div "Teleprompter Script What's HOt? Soooo What’s Hot 🔥 We just sent out The Inherit…" at bounding box center [188, 229] width 282 height 215
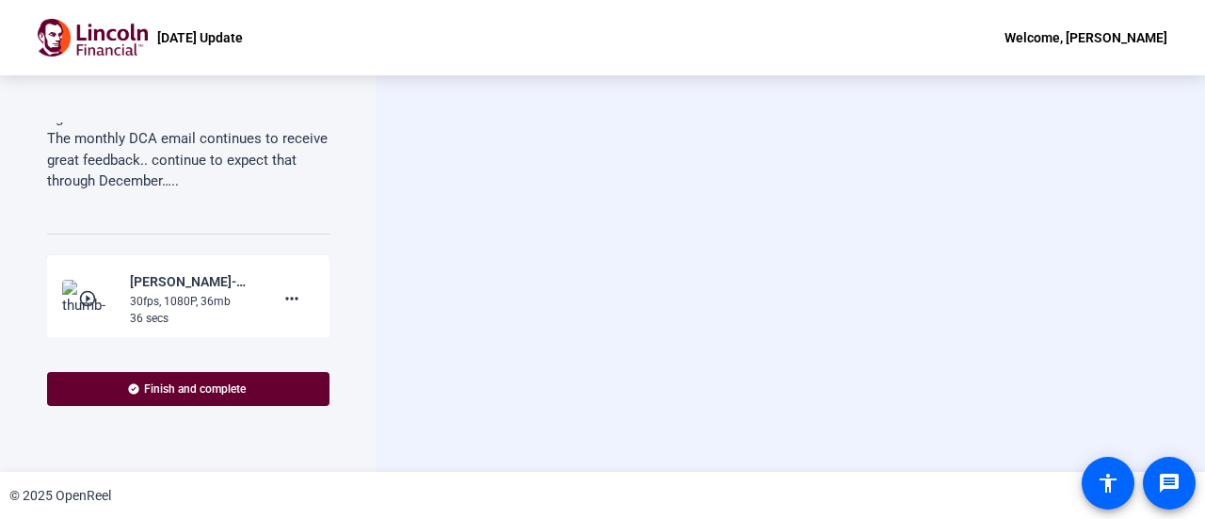
scroll to position [298, 0]
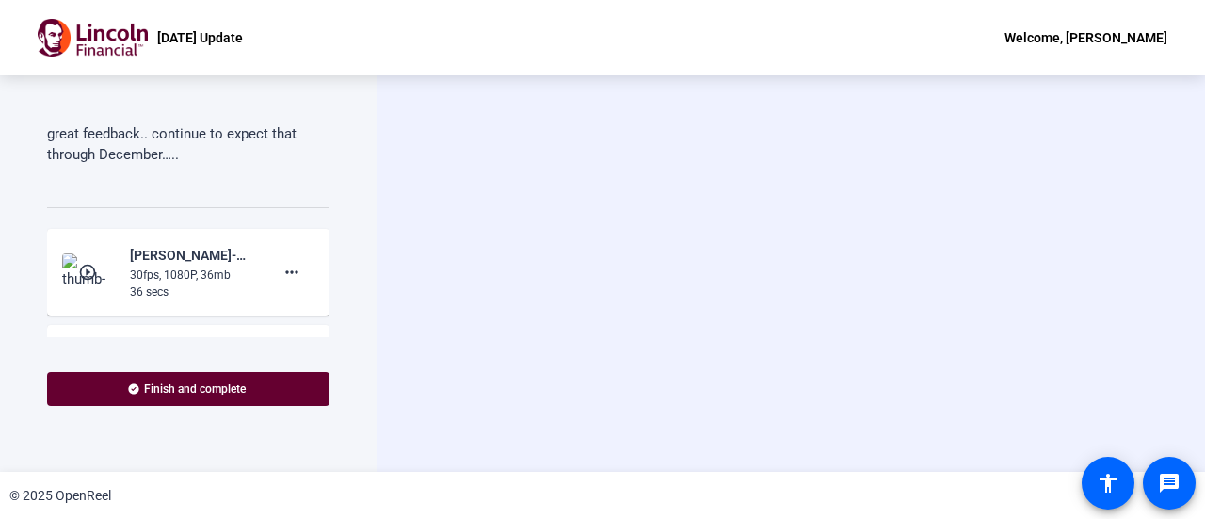
click at [83, 275] on mat-icon "play_circle_outline" at bounding box center [89, 272] width 23 height 19
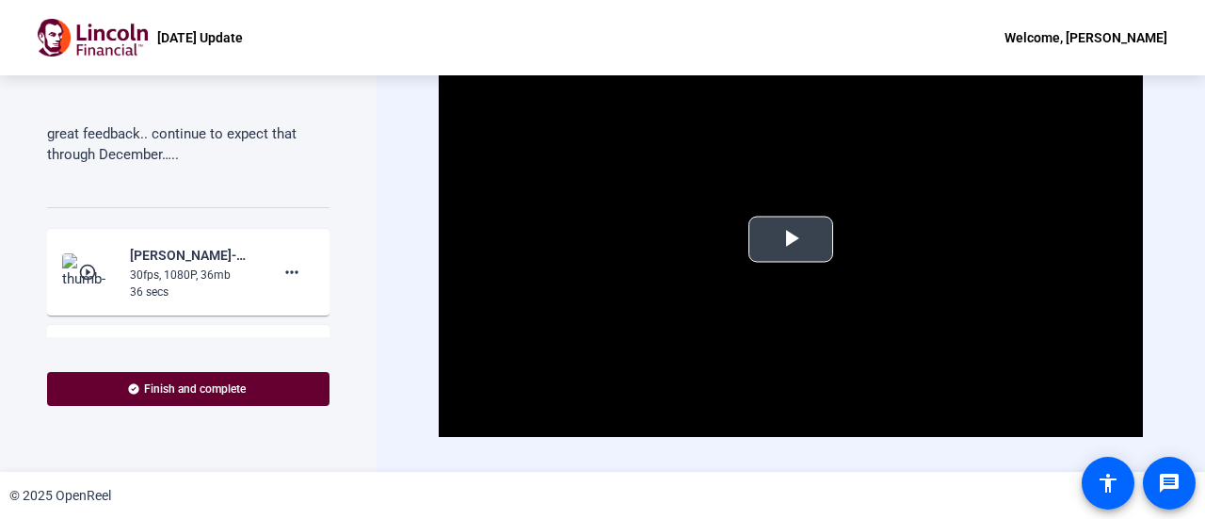
click at [791, 239] on span "Video Player" at bounding box center [791, 239] width 0 height 0
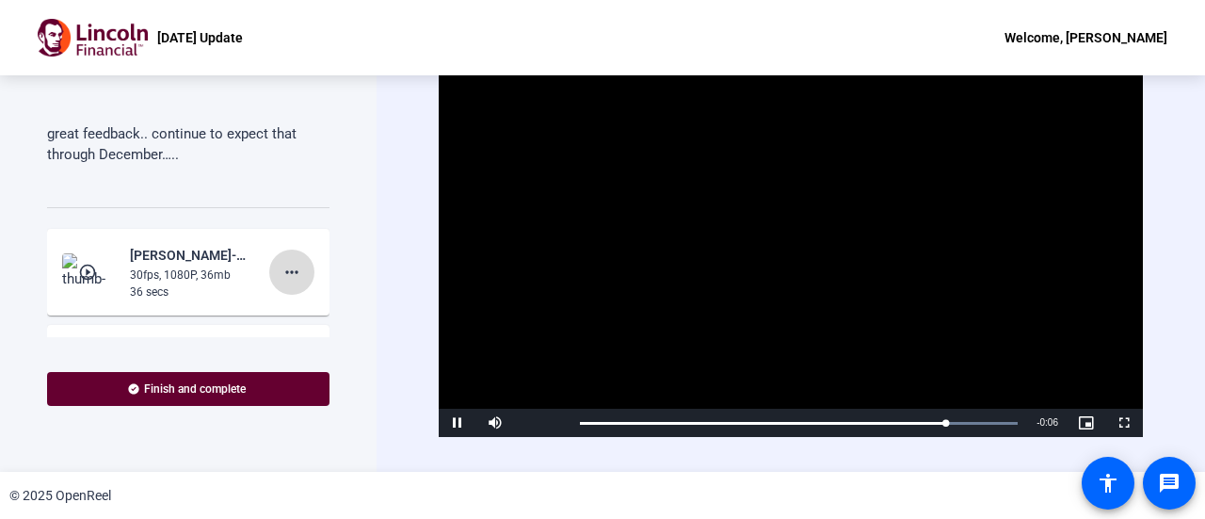
click at [286, 272] on mat-icon "more_horiz" at bounding box center [292, 272] width 23 height 23
click at [296, 358] on span "Add Notes" at bounding box center [312, 358] width 75 height 23
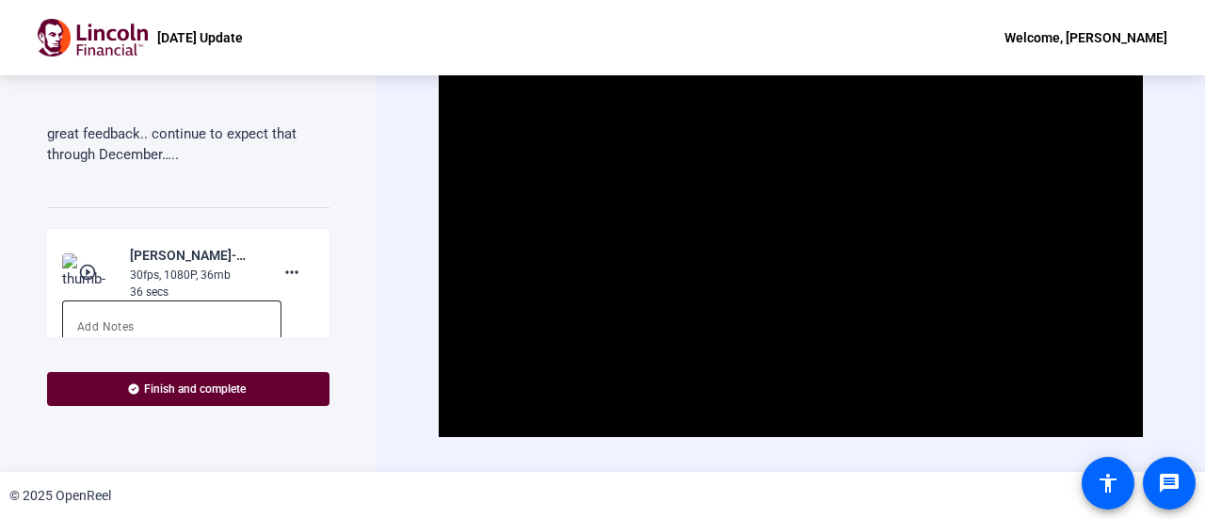
click at [81, 307] on div at bounding box center [171, 337] width 189 height 75
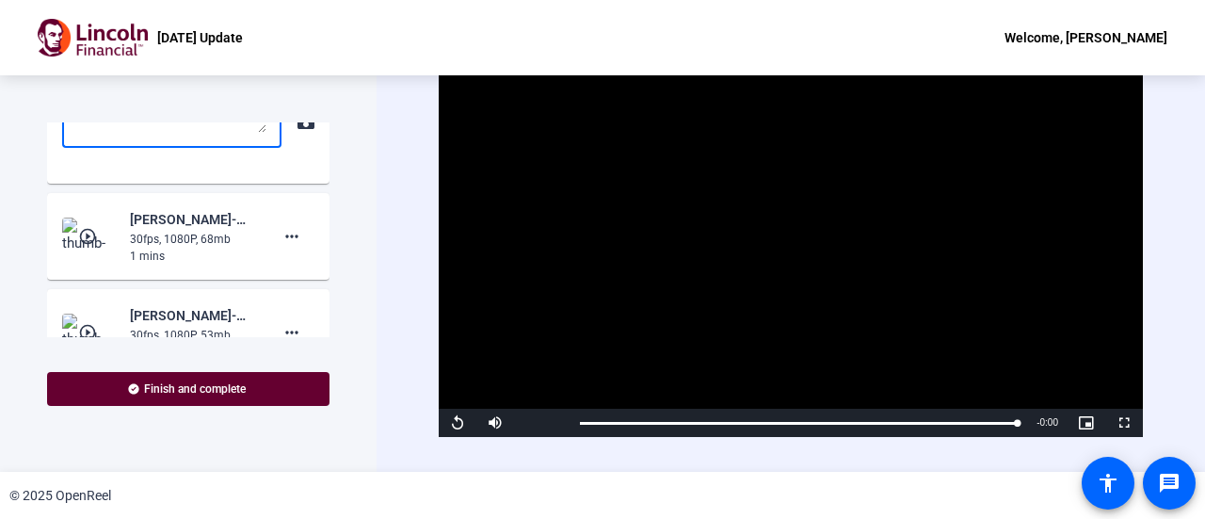
scroll to position [486, 0]
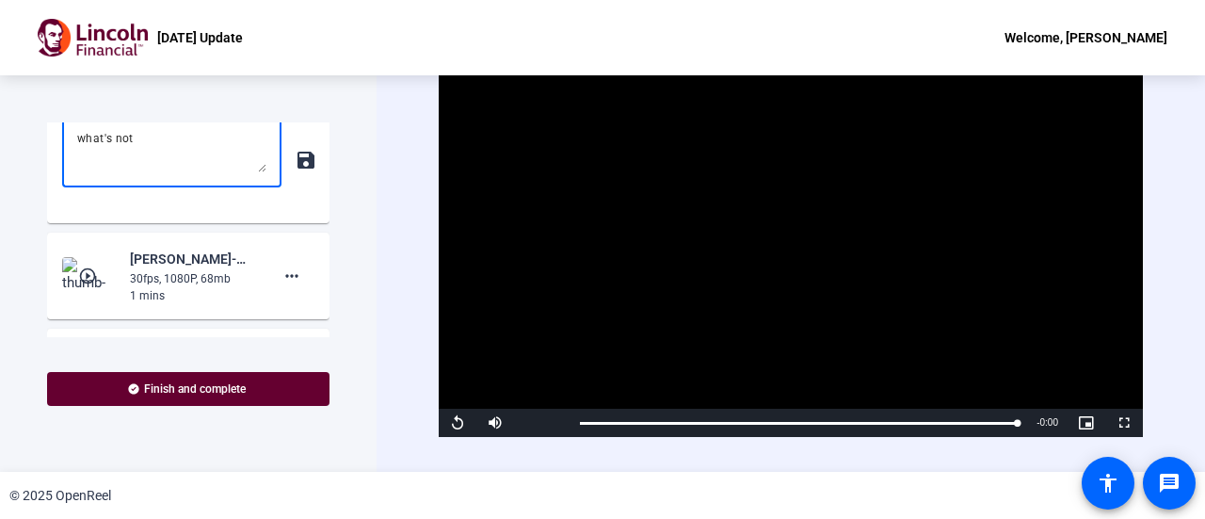
type textarea "what's not"
click at [300, 159] on mat-icon "save" at bounding box center [305, 160] width 20 height 23
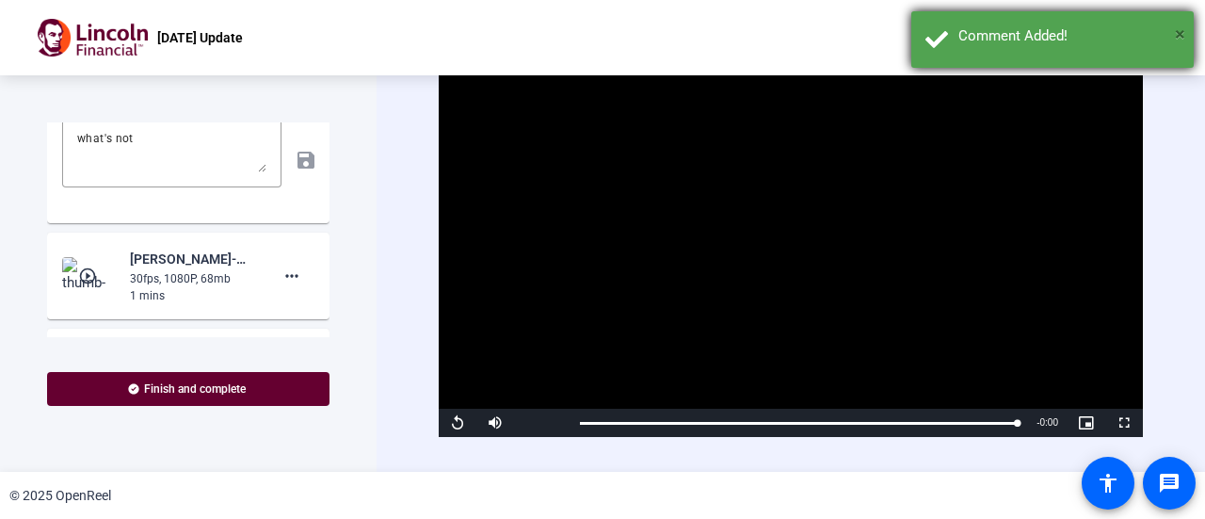
click at [1181, 38] on span "×" at bounding box center [1180, 34] width 10 height 23
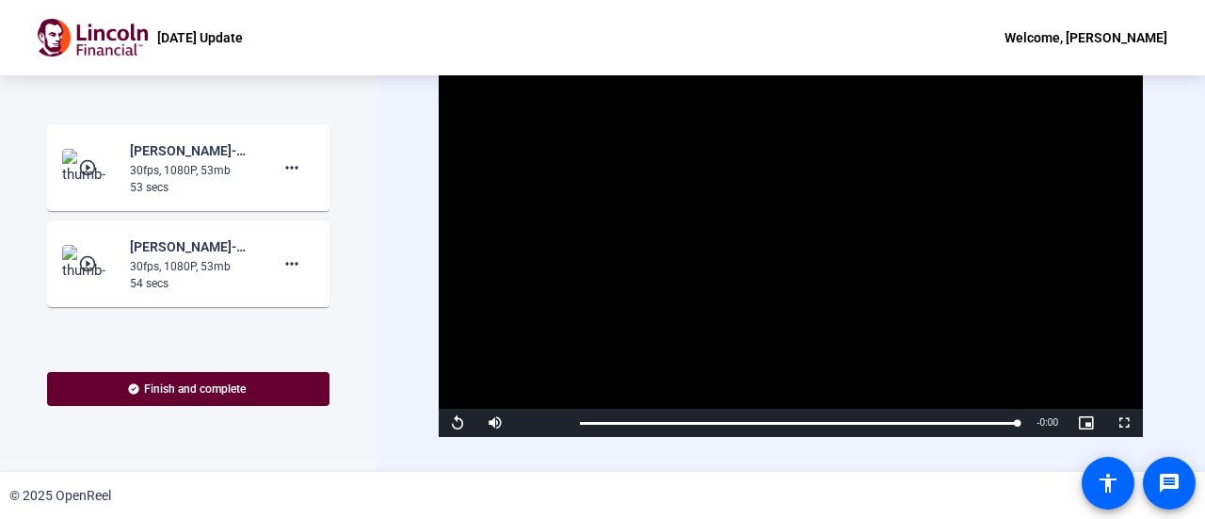
scroll to position [718, 0]
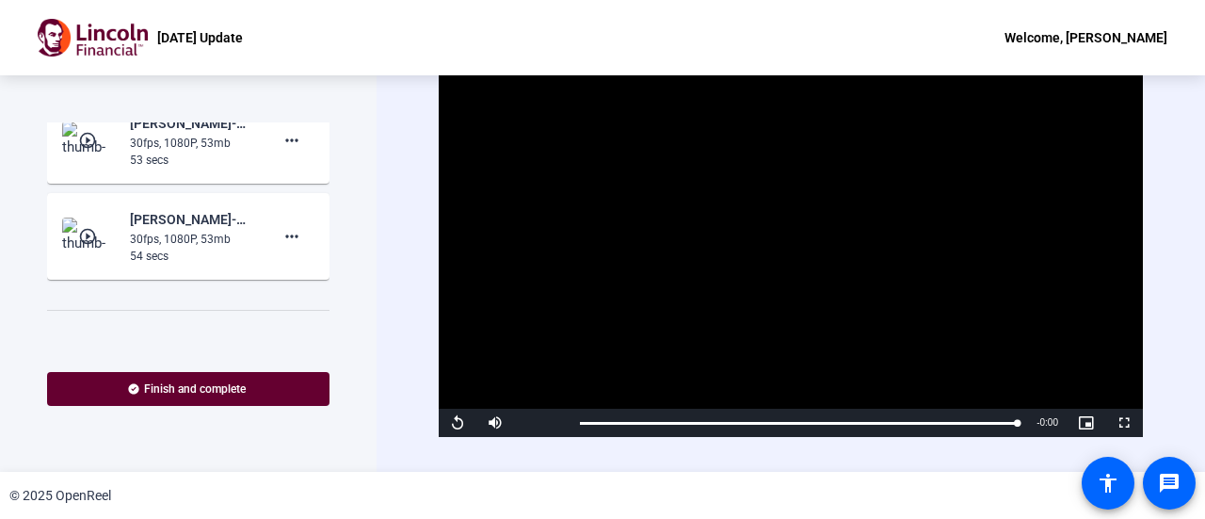
click at [92, 236] on mat-icon "play_circle_outline" at bounding box center [89, 236] width 23 height 19
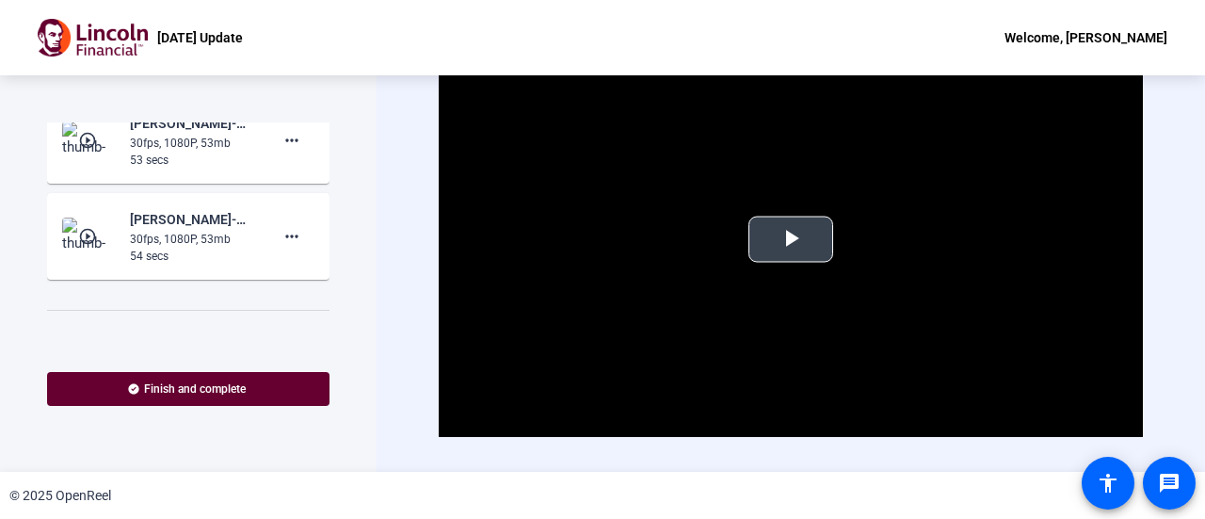
click at [791, 239] on span "Video Player" at bounding box center [791, 239] width 0 height 0
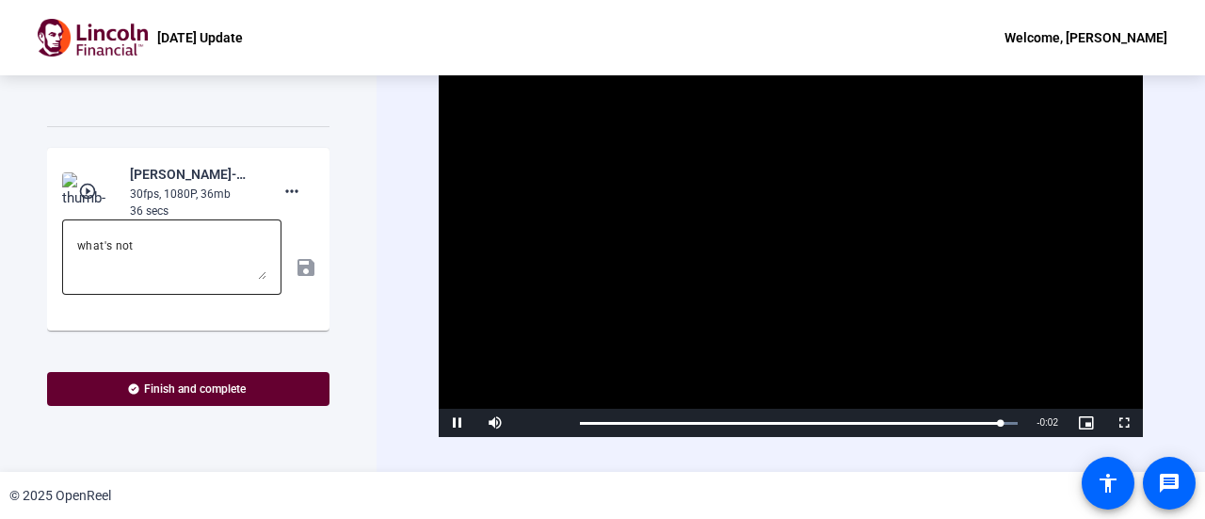
scroll to position [341, 0]
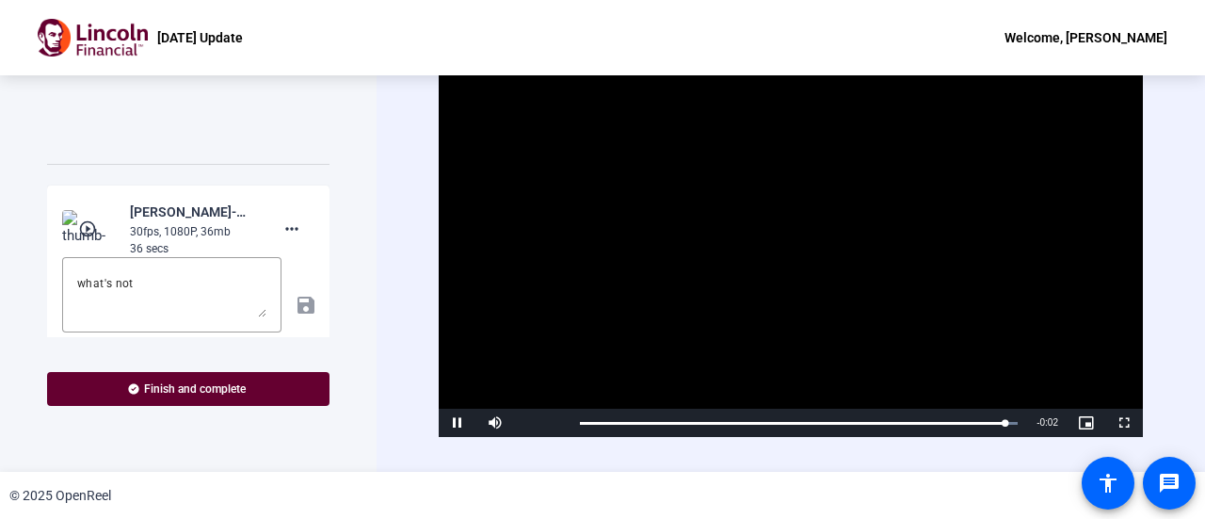
click at [85, 231] on mat-icon "play_circle_outline" at bounding box center [89, 228] width 23 height 19
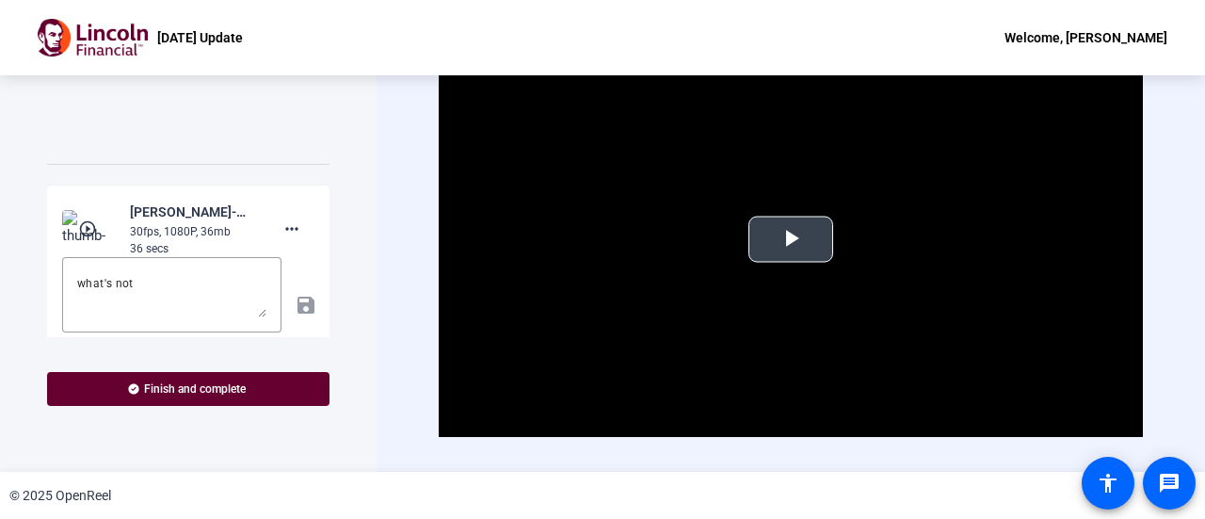
click at [791, 239] on span "Video Player" at bounding box center [791, 239] width 0 height 0
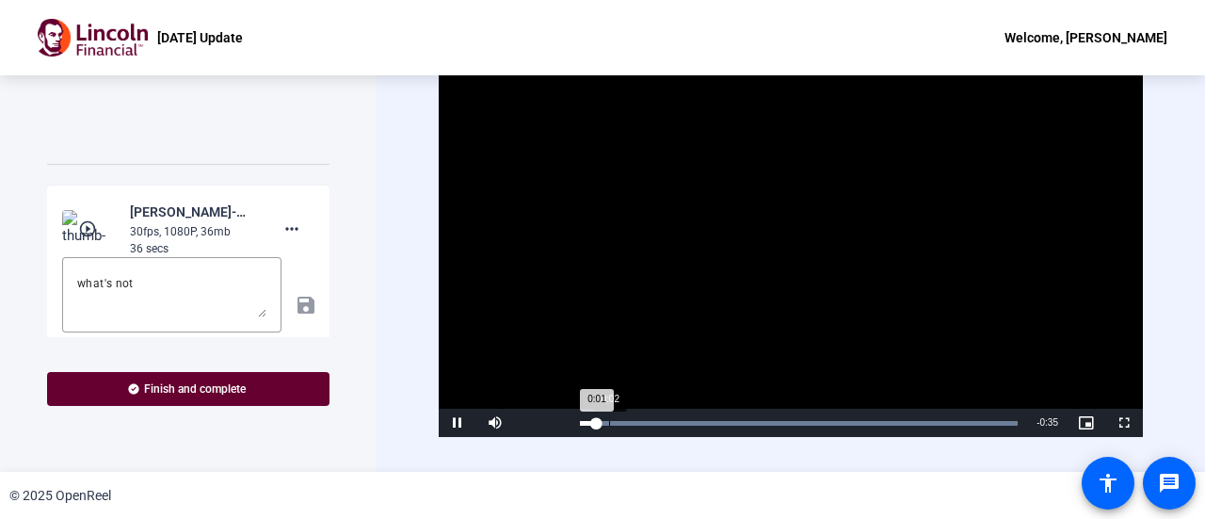
click at [609, 422] on div "0:02" at bounding box center [609, 423] width 1 height 5
click at [633, 422] on div "Loaded : 100.00% 0:04 0:02" at bounding box center [799, 423] width 438 height 5
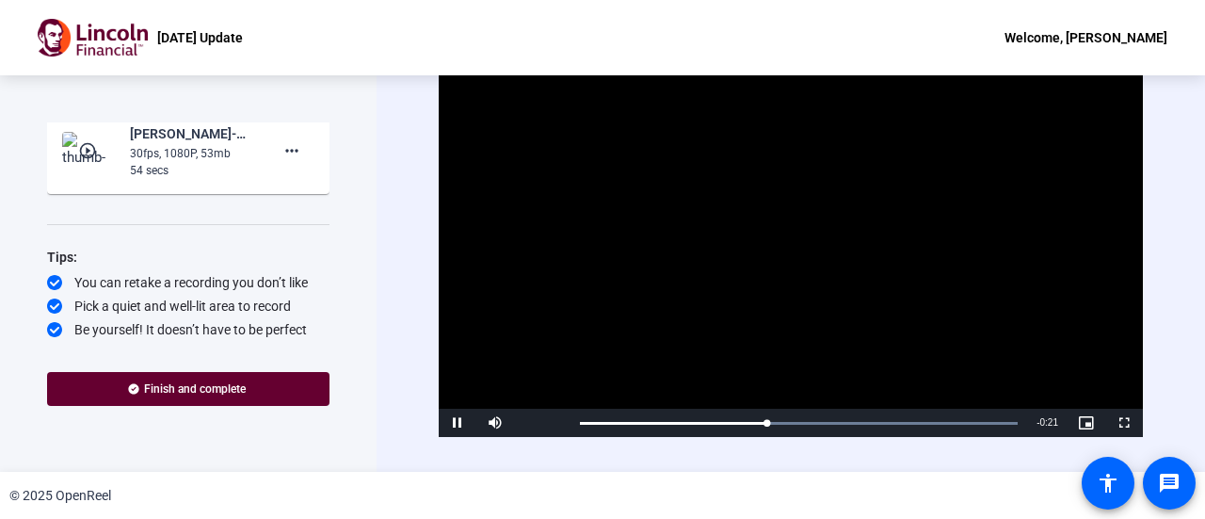
scroll to position [709, 0]
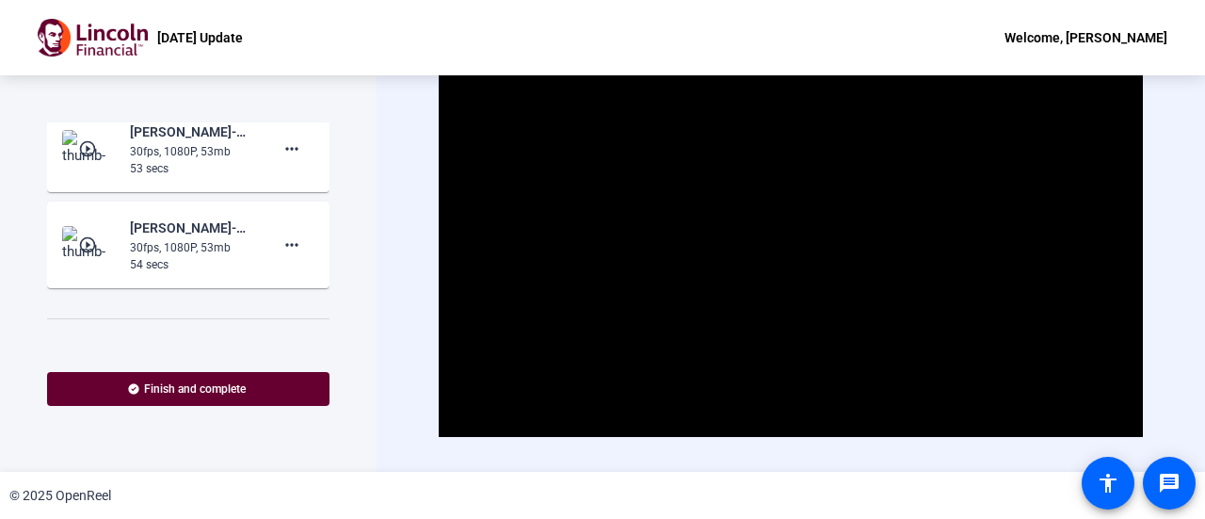
click at [82, 142] on mat-icon "play_circle_outline" at bounding box center [89, 148] width 23 height 19
click at [791, 239] on span "Video Player" at bounding box center [791, 239] width 0 height 0
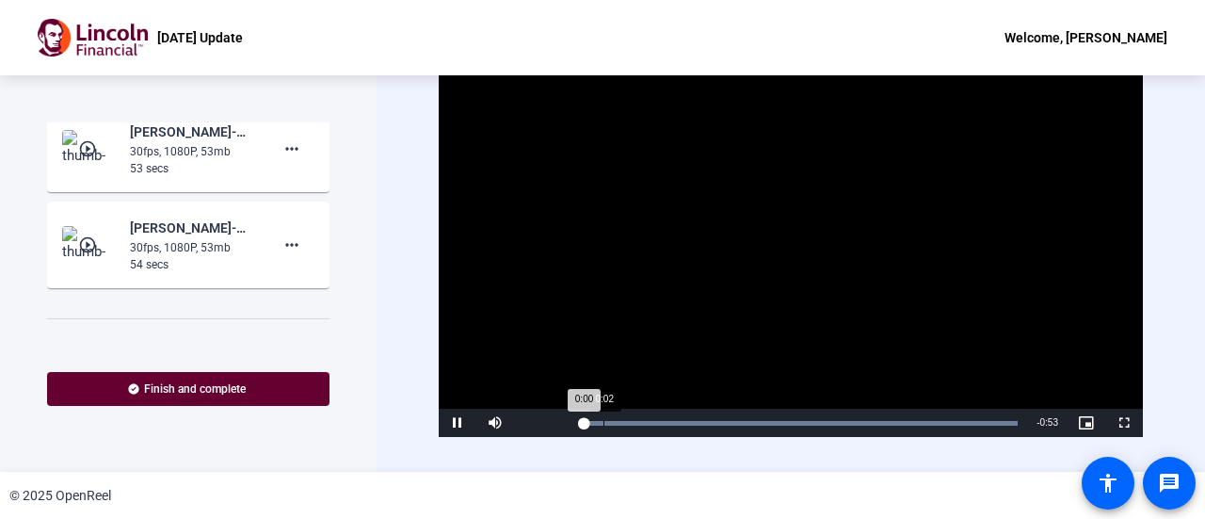
click at [603, 417] on div "Loaded : 100.00% 0:02 0:00" at bounding box center [799, 423] width 457 height 28
click at [599, 421] on div "0:02" at bounding box center [599, 423] width 1 height 5
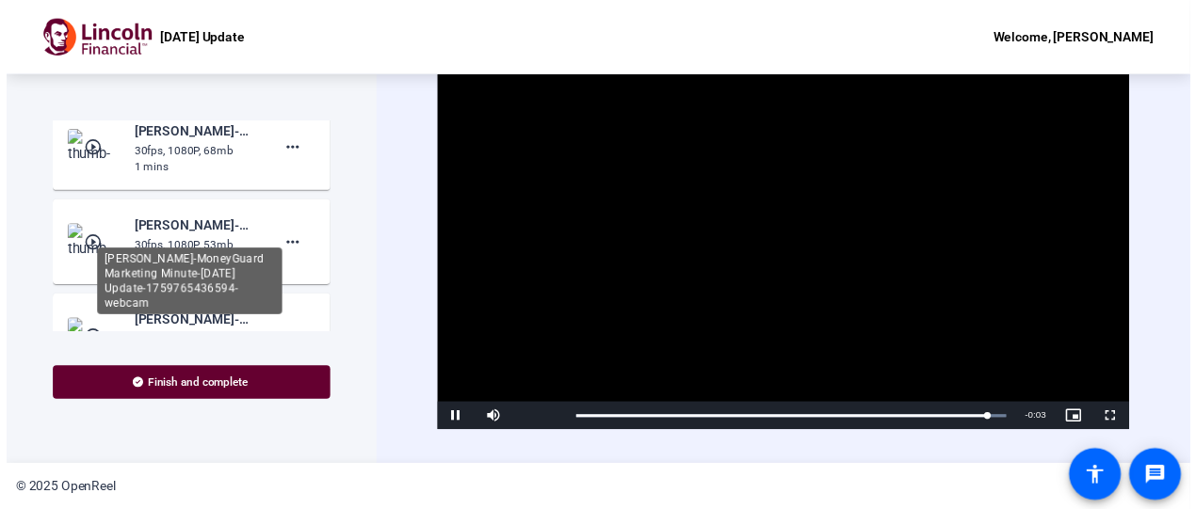
scroll to position [521, 0]
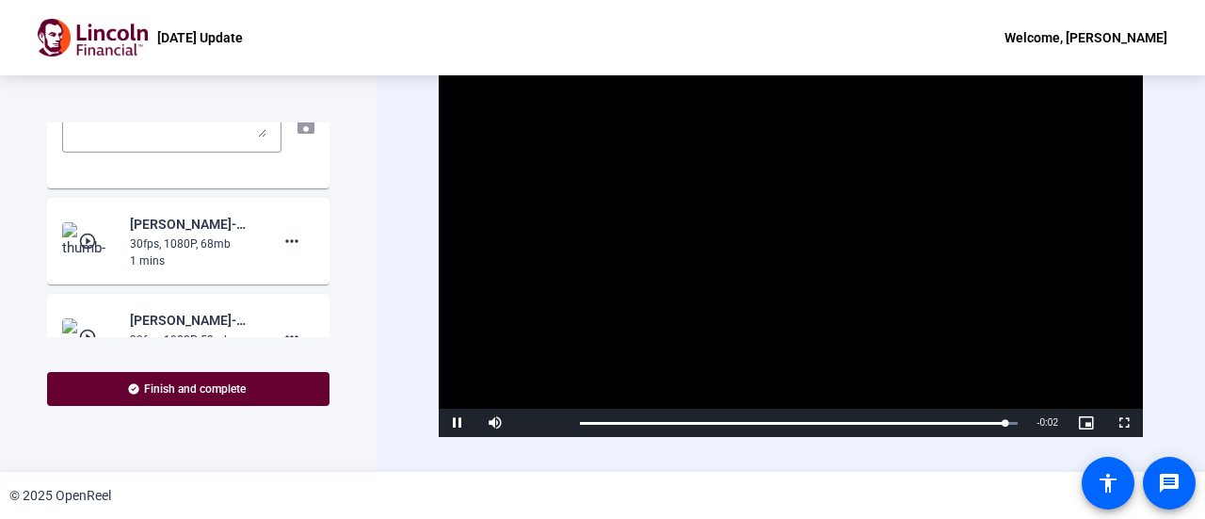
click at [89, 234] on mat-icon "play_circle_outline" at bounding box center [89, 241] width 23 height 19
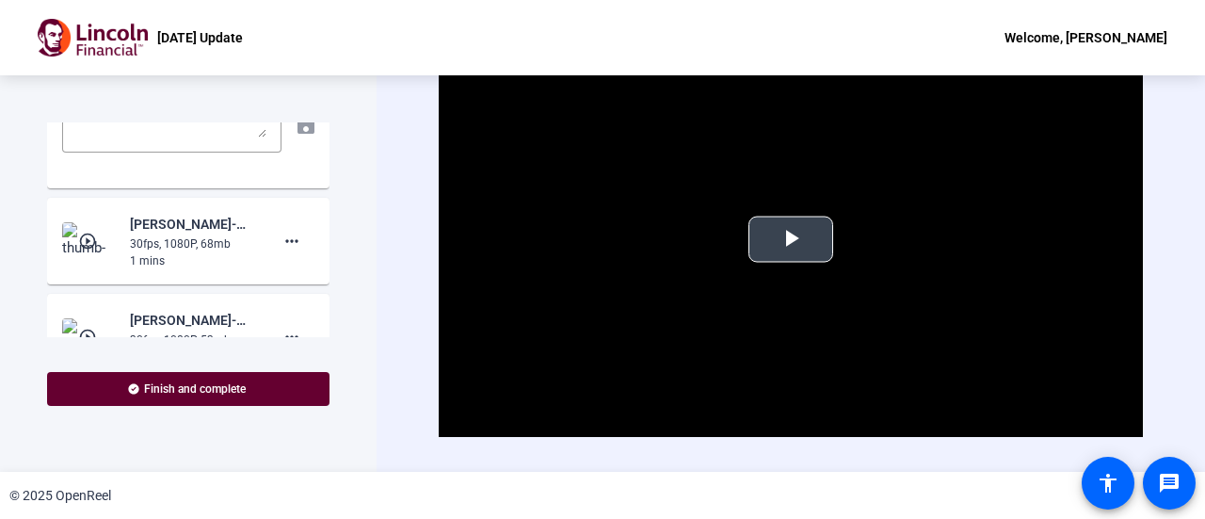
click at [791, 239] on span "Video Player" at bounding box center [791, 239] width 0 height 0
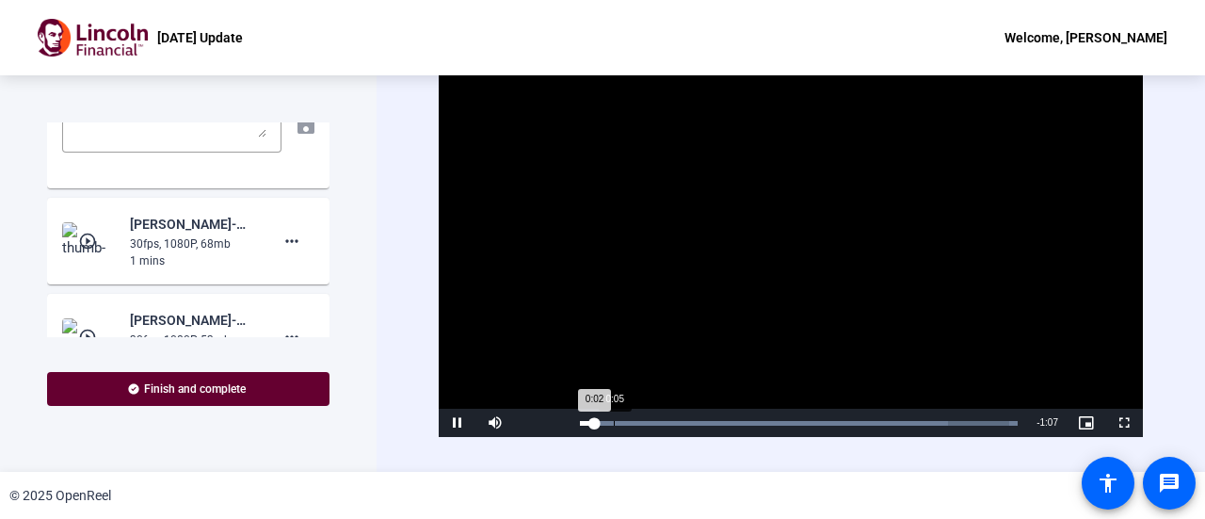
click at [617, 417] on div "Loaded : 100.00% 0:05 0:02" at bounding box center [799, 423] width 457 height 28
click at [606, 417] on div "Loaded : 100.00% 0:04 0:06" at bounding box center [799, 423] width 457 height 28
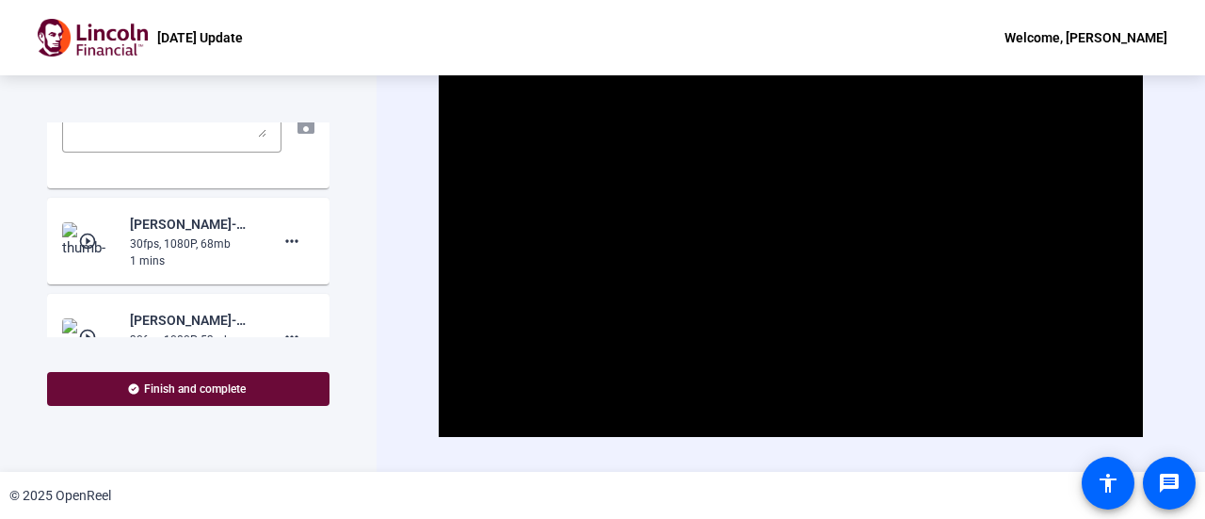
click at [209, 393] on span "Finish and complete" at bounding box center [195, 388] width 102 height 15
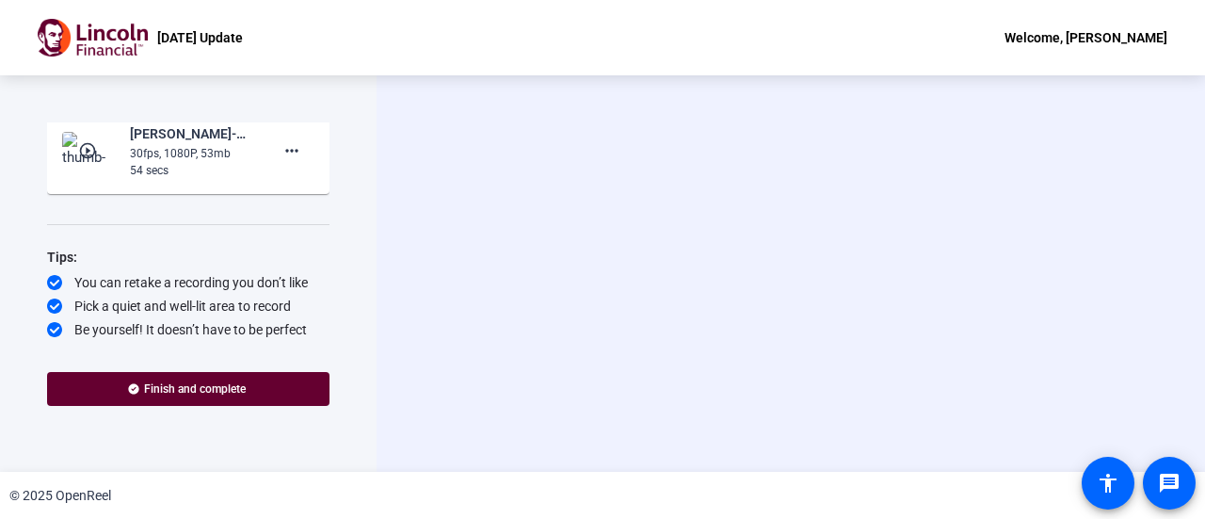
scroll to position [613, 0]
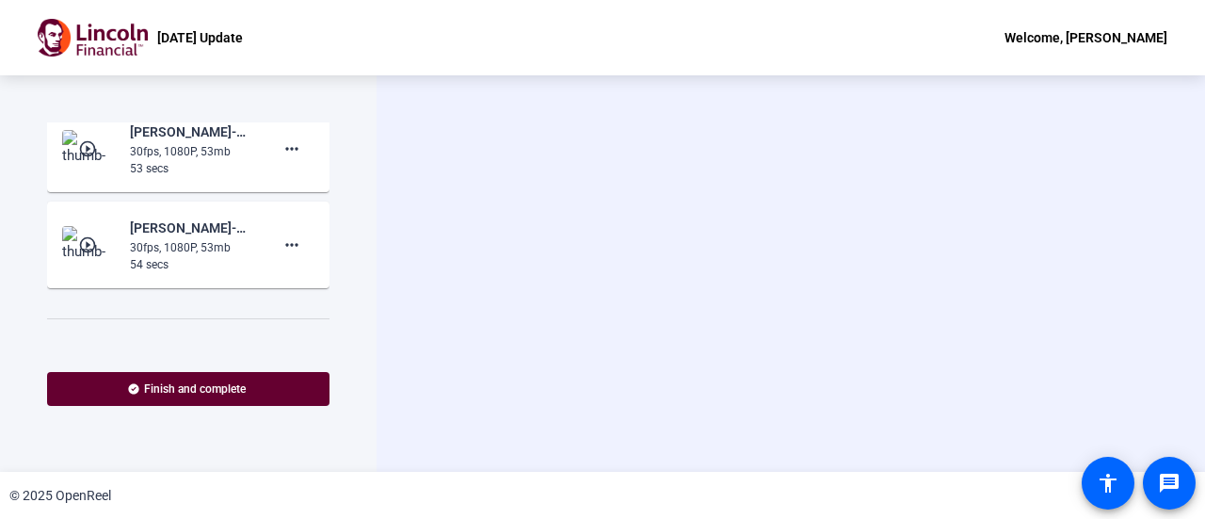
click at [88, 235] on mat-icon "play_circle_outline" at bounding box center [89, 244] width 23 height 19
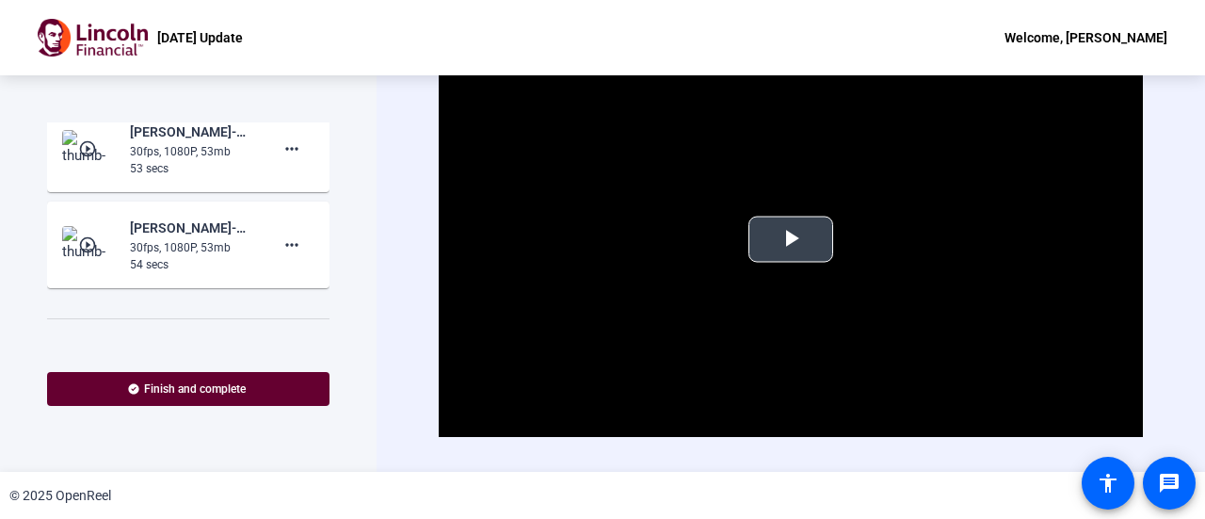
click at [791, 239] on span "Video Player" at bounding box center [791, 239] width 0 height 0
click at [785, 43] on div "[DATE] Update Welcome, [PERSON_NAME]" at bounding box center [602, 37] width 1205 height 75
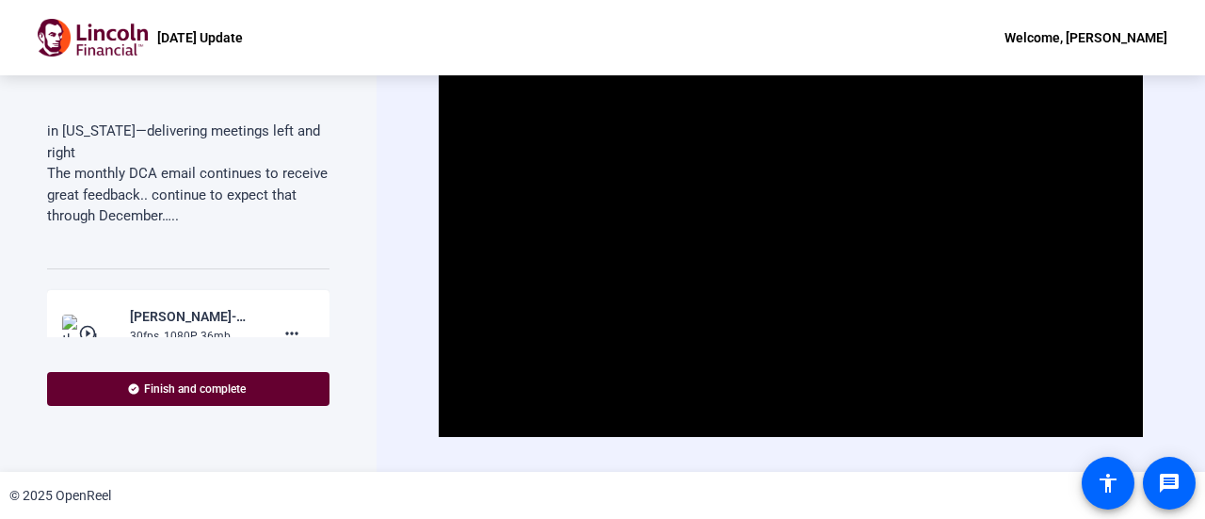
scroll to position [331, 0]
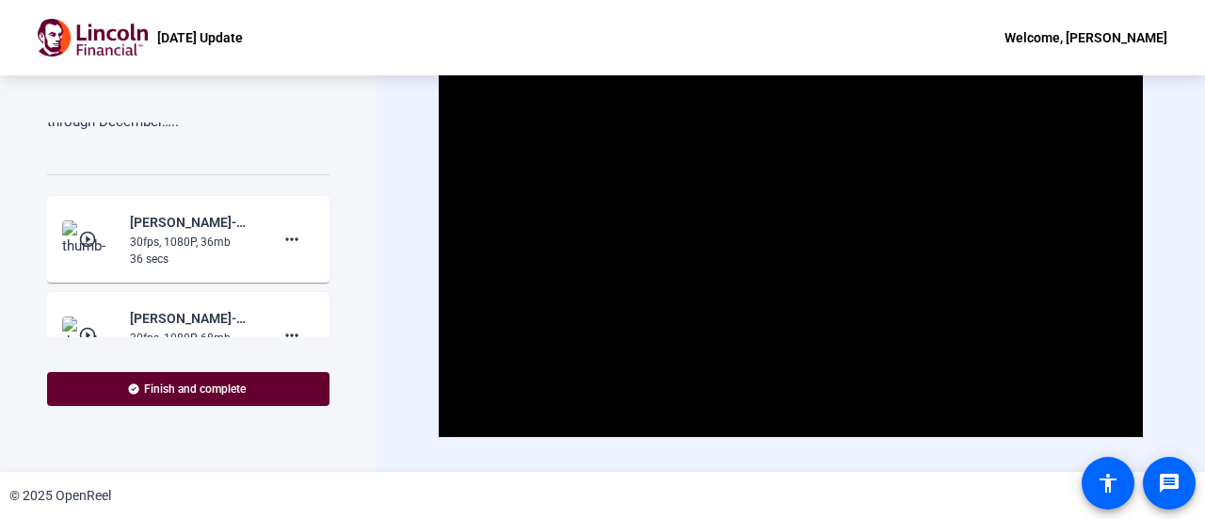
click at [79, 236] on mat-icon "play_circle_outline" at bounding box center [89, 239] width 23 height 19
click at [791, 239] on span "Video Player" at bounding box center [791, 239] width 0 height 0
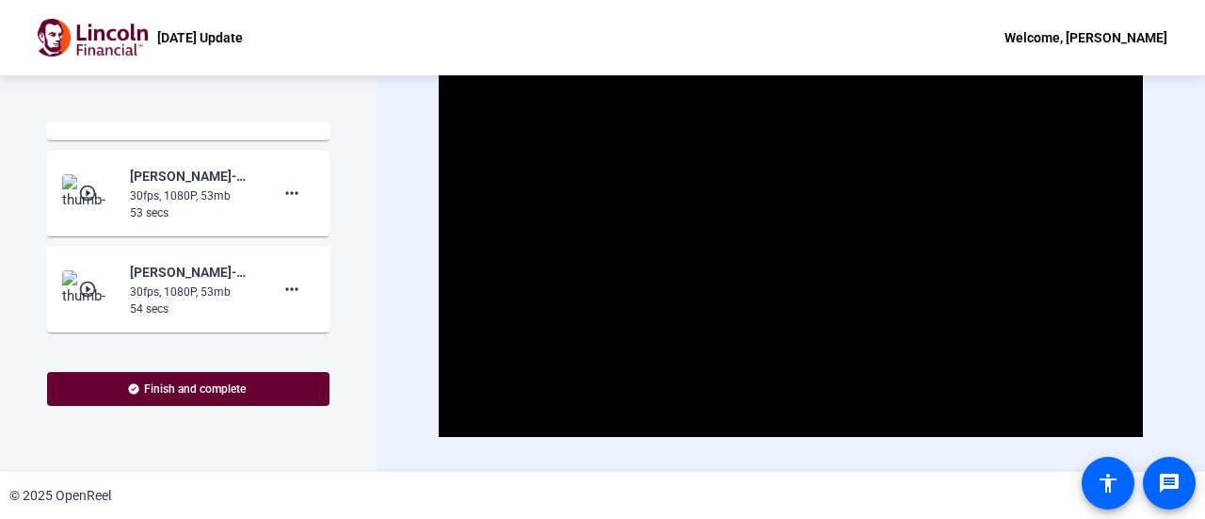
scroll to position [613, 0]
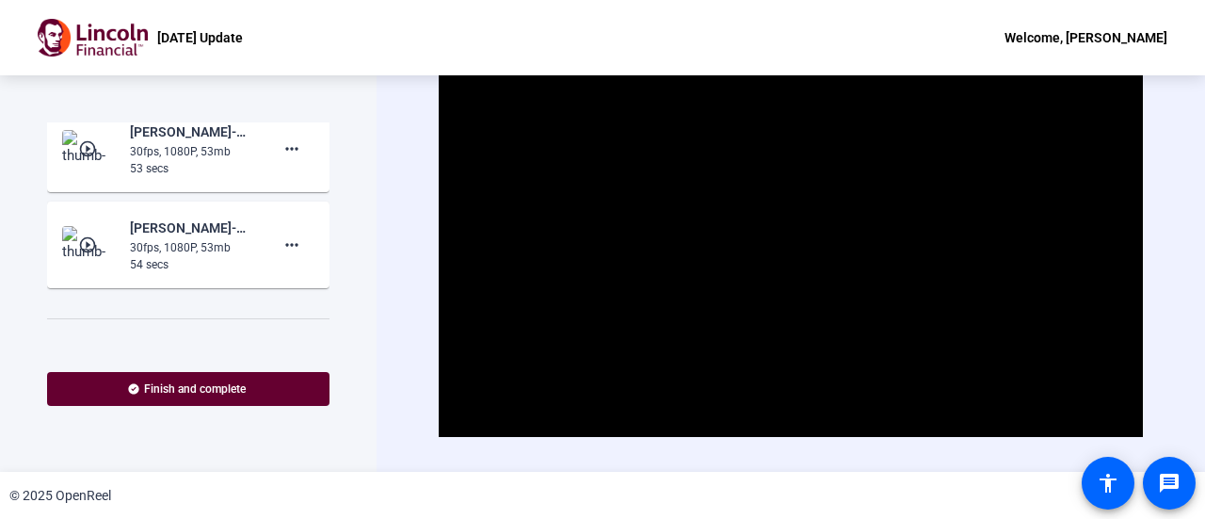
click at [86, 152] on mat-icon "play_circle_outline" at bounding box center [89, 148] width 23 height 19
click at [791, 239] on span "Video Player" at bounding box center [791, 239] width 0 height 0
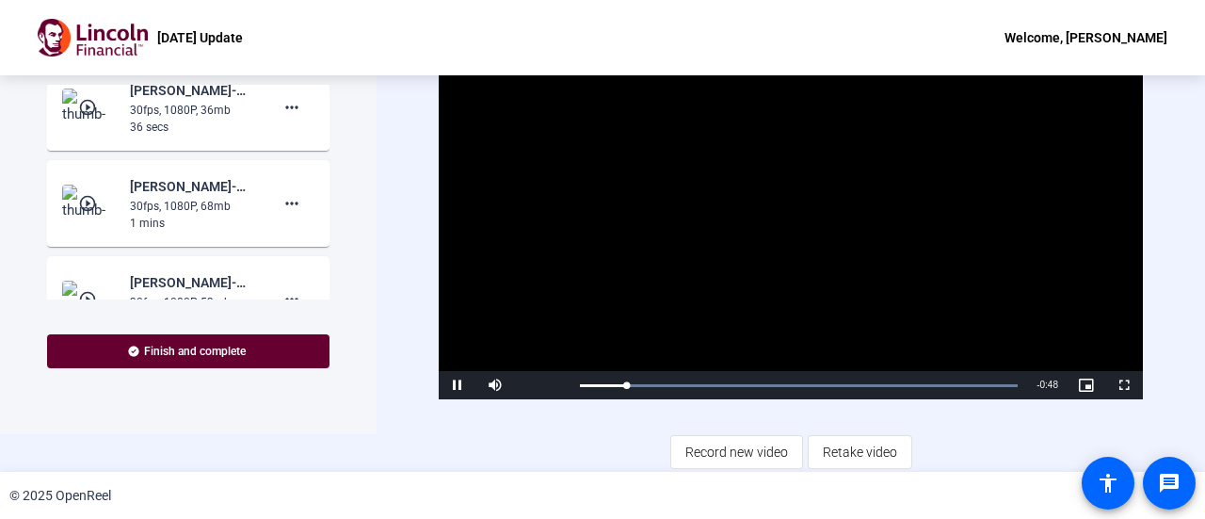
scroll to position [0, 0]
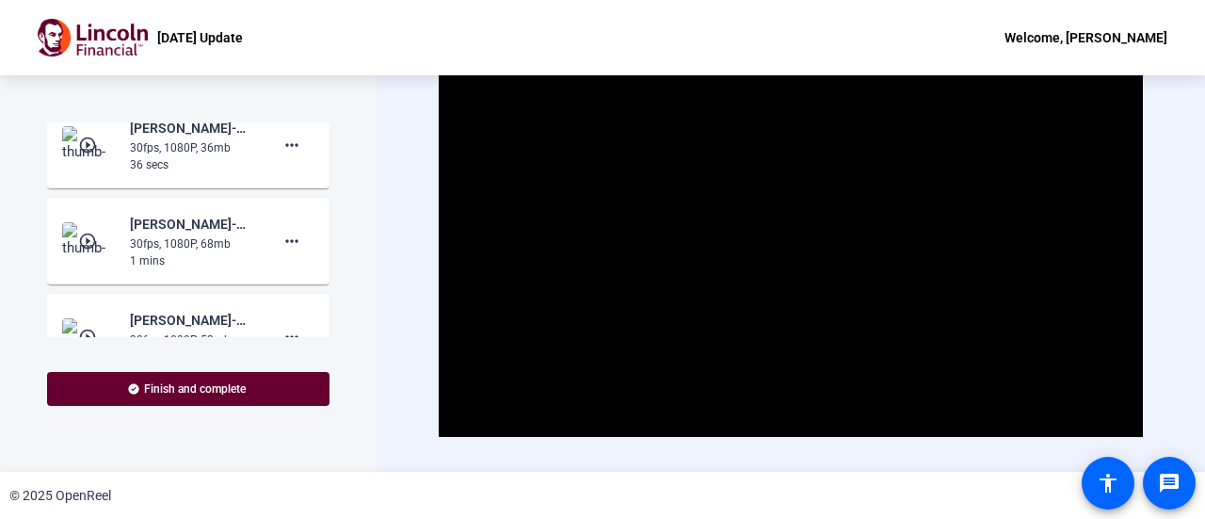
click at [87, 234] on mat-icon "play_circle_outline" at bounding box center [89, 241] width 23 height 19
click at [791, 239] on span "Video Player" at bounding box center [791, 239] width 0 height 0
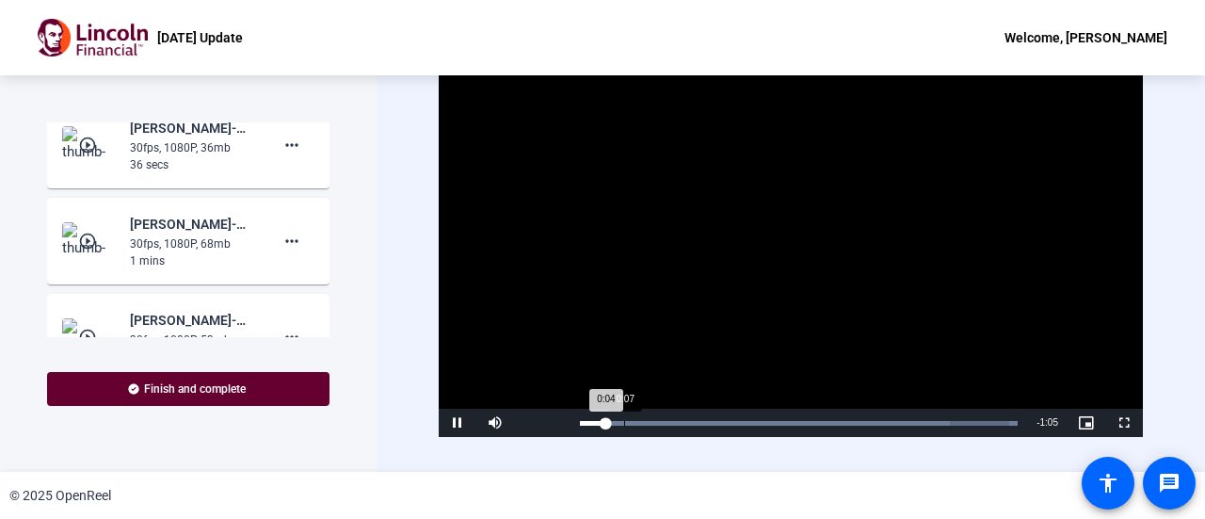
click at [624, 417] on div "Loaded : 100.00% 0:07 0:04" at bounding box center [799, 423] width 457 height 28
click at [610, 417] on div "Loaded : 100.00% 0:05 0:08" at bounding box center [799, 423] width 457 height 28
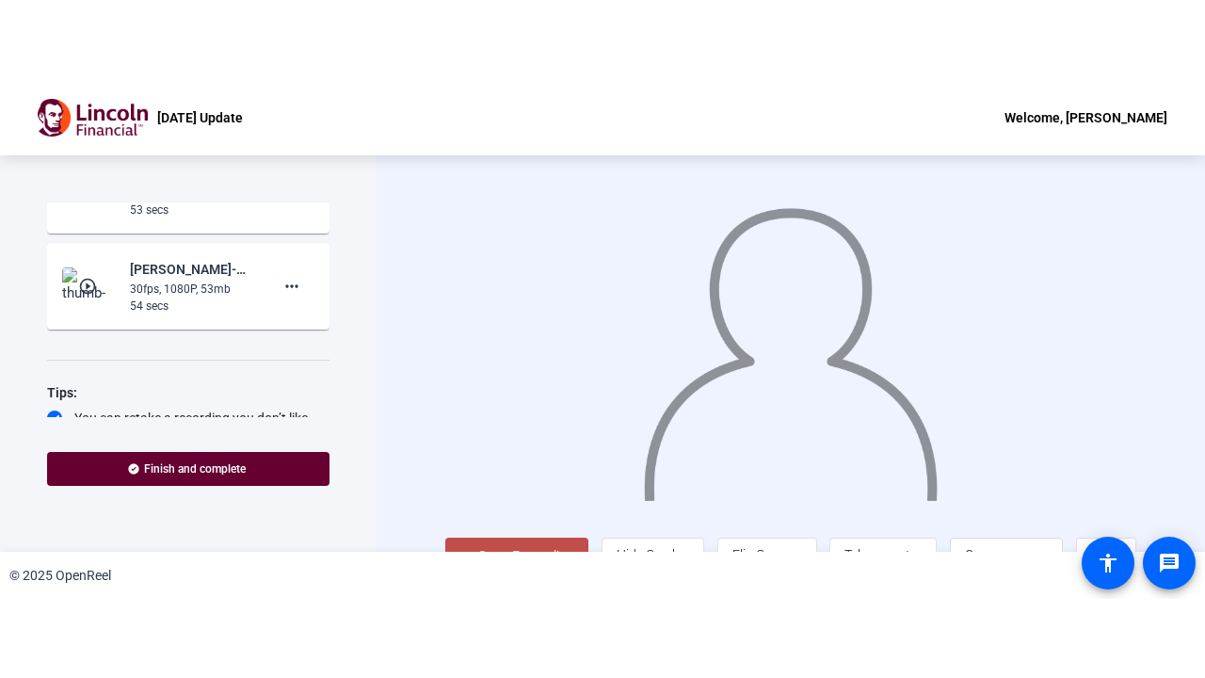
scroll to position [613, 0]
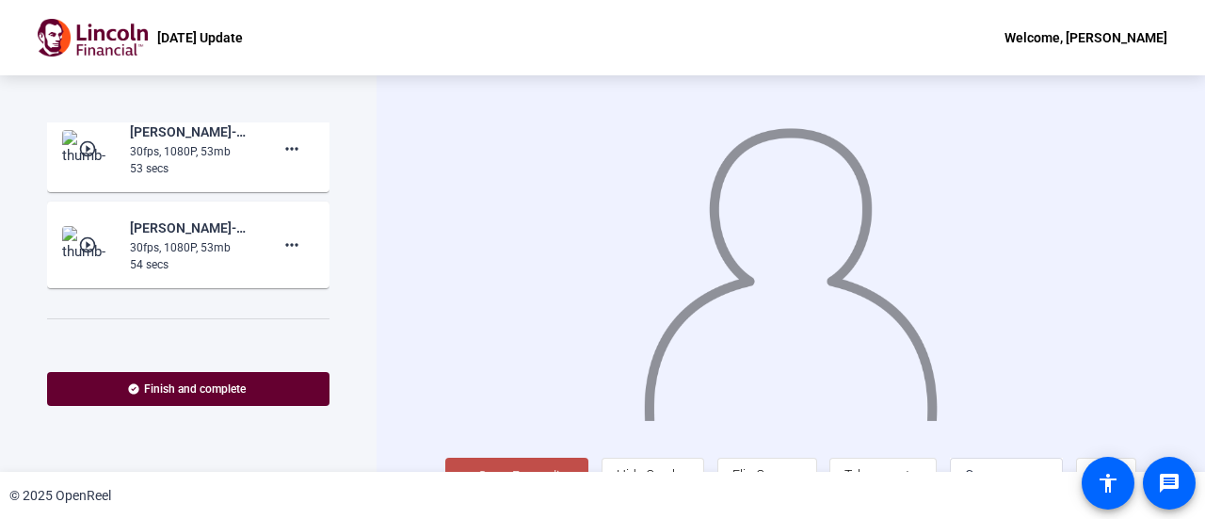
click at [84, 237] on mat-icon "play_circle_outline" at bounding box center [89, 244] width 23 height 19
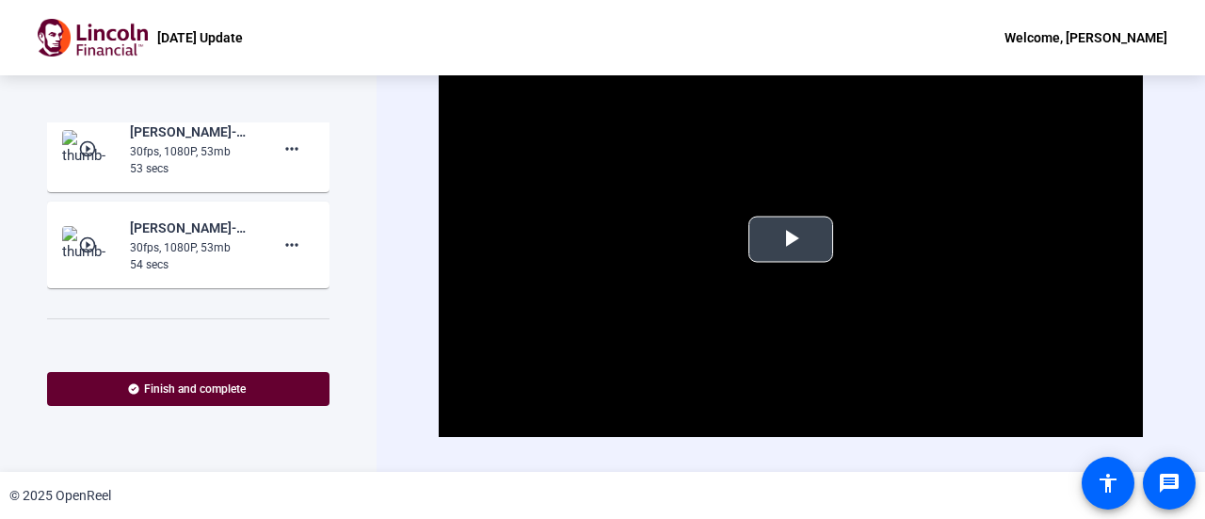
click at [791, 239] on span "Video Player" at bounding box center [791, 239] width 0 height 0
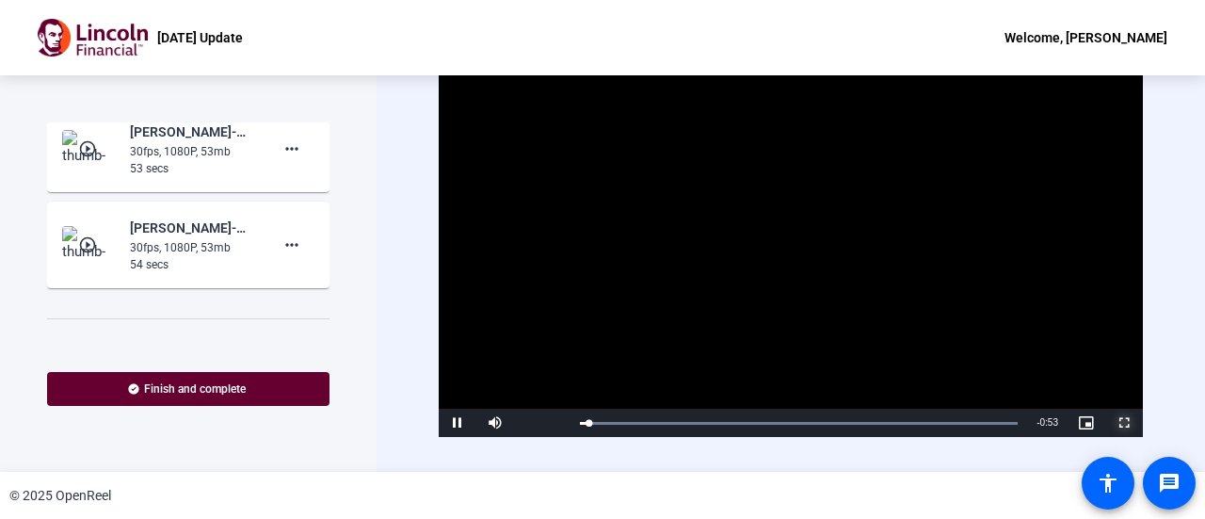
click at [1119, 423] on span "Video Player" at bounding box center [1124, 423] width 38 height 0
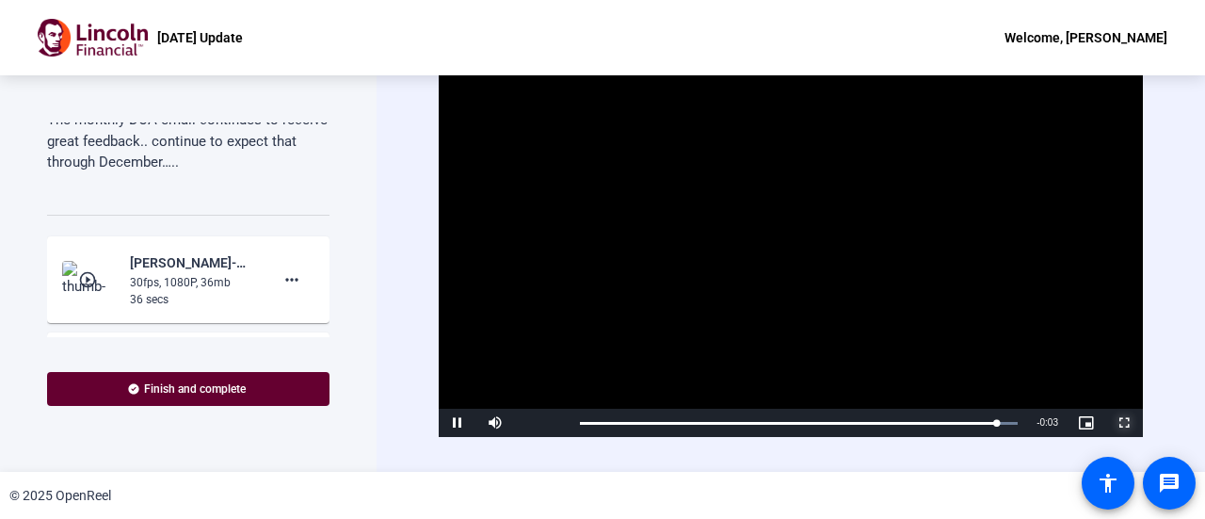
scroll to position [331, 0]
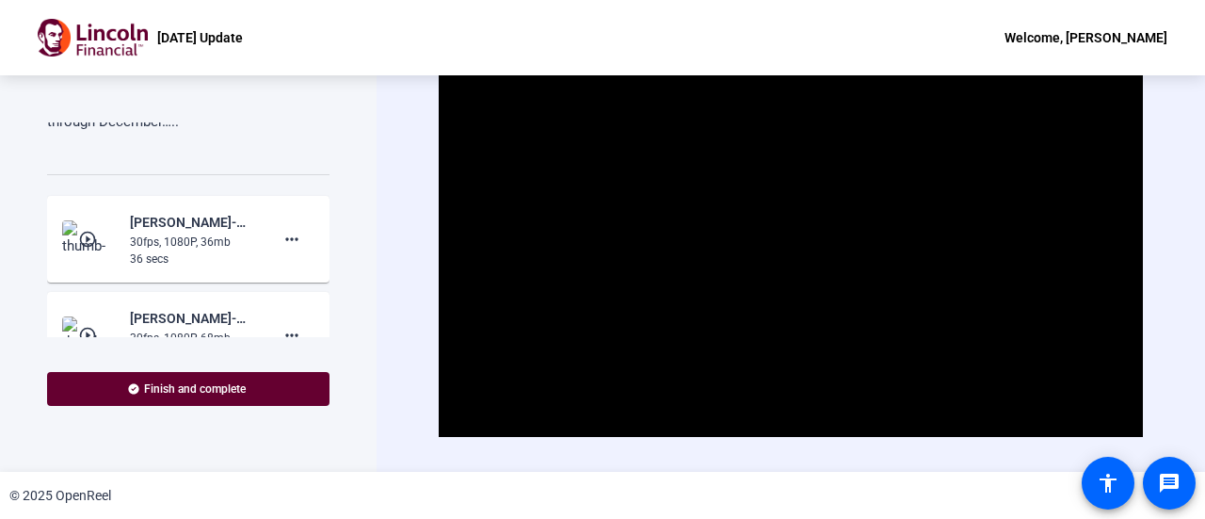
click at [81, 239] on mat-icon "play_circle_outline" at bounding box center [89, 239] width 23 height 19
click at [791, 239] on span "Video Player" at bounding box center [791, 239] width 0 height 0
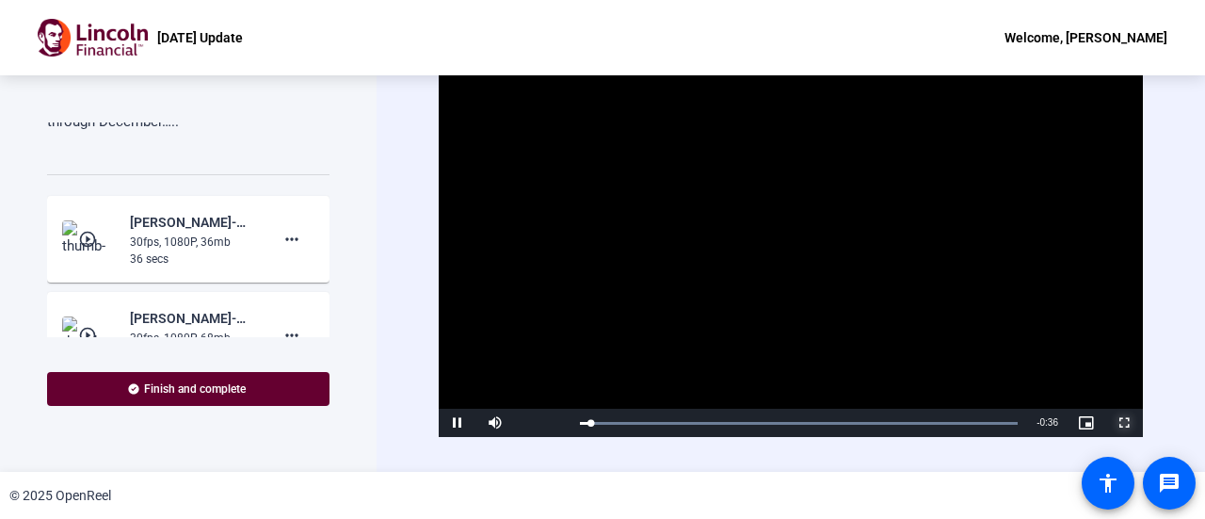
click at [1111, 423] on span "Video Player" at bounding box center [1124, 423] width 38 height 0
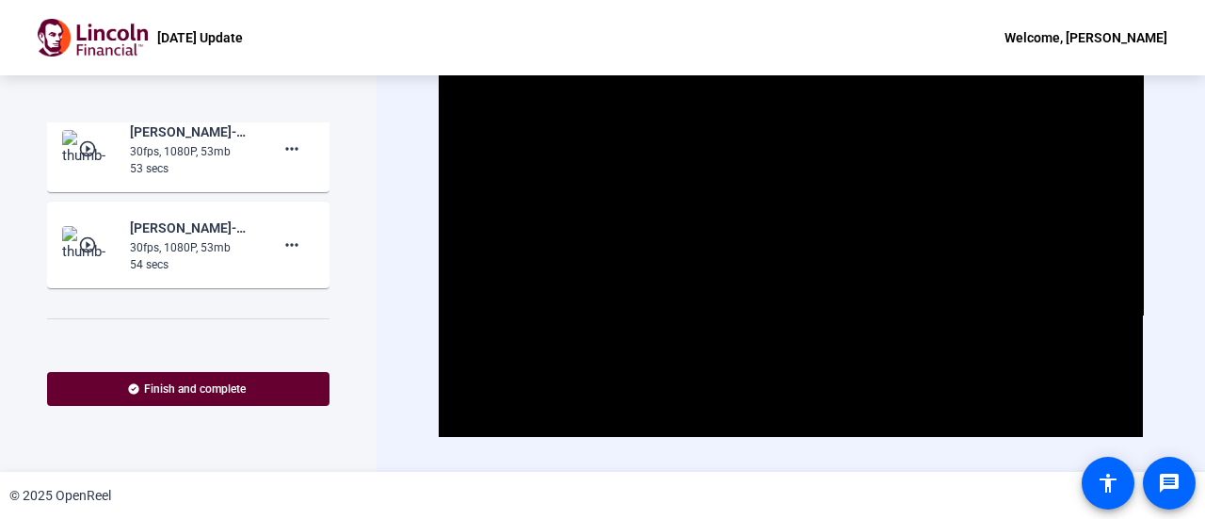
scroll to position [519, 0]
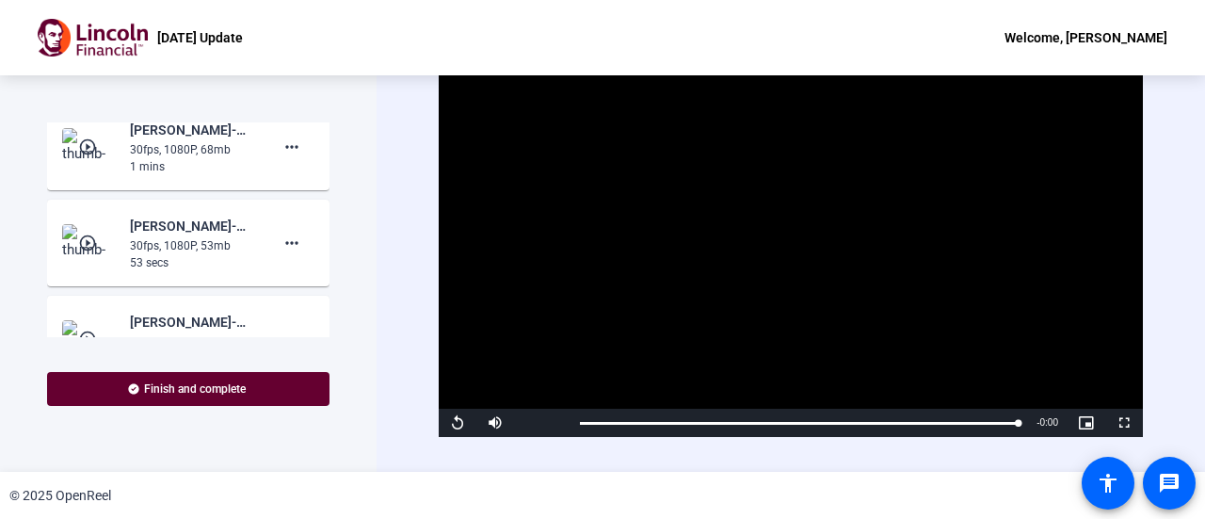
click at [85, 242] on mat-icon "play_circle_outline" at bounding box center [89, 243] width 23 height 19
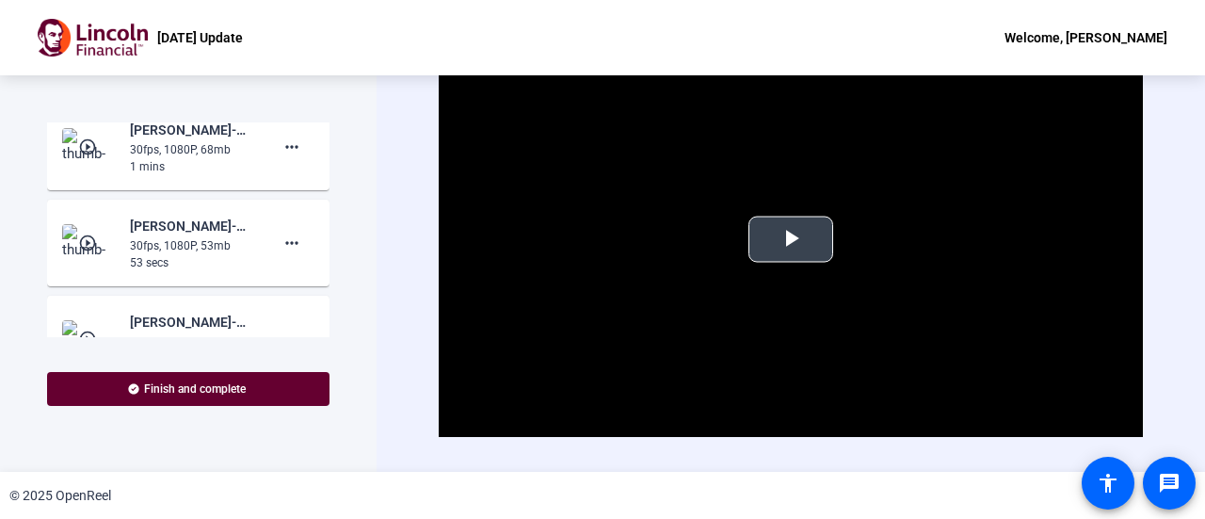
click at [791, 239] on span "Video Player" at bounding box center [791, 239] width 0 height 0
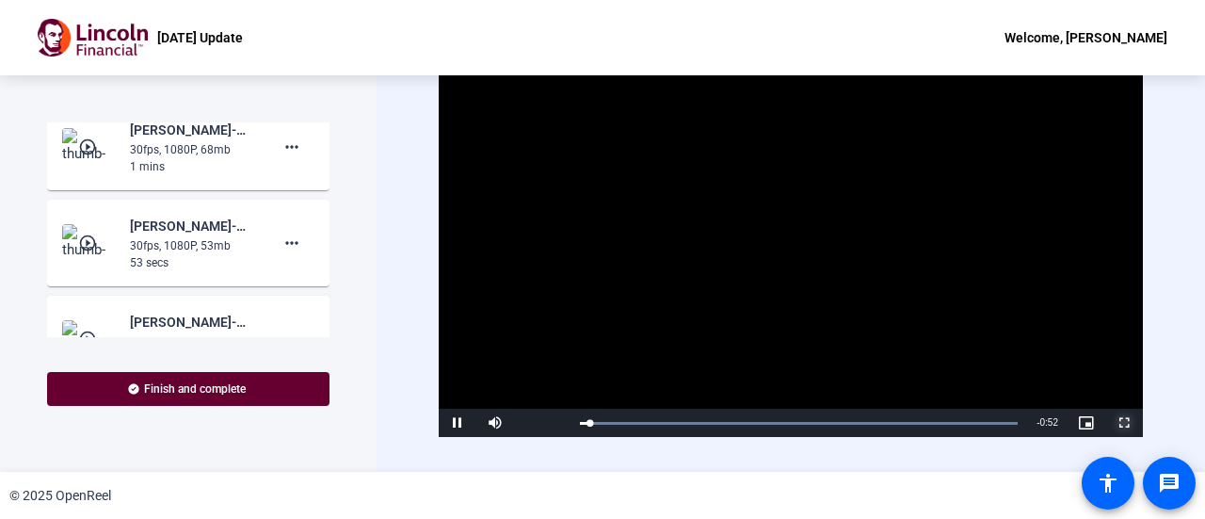
click at [1126, 423] on span "Video Player" at bounding box center [1124, 423] width 38 height 0
click at [79, 149] on mat-icon "play_circle_outline" at bounding box center [89, 146] width 23 height 19
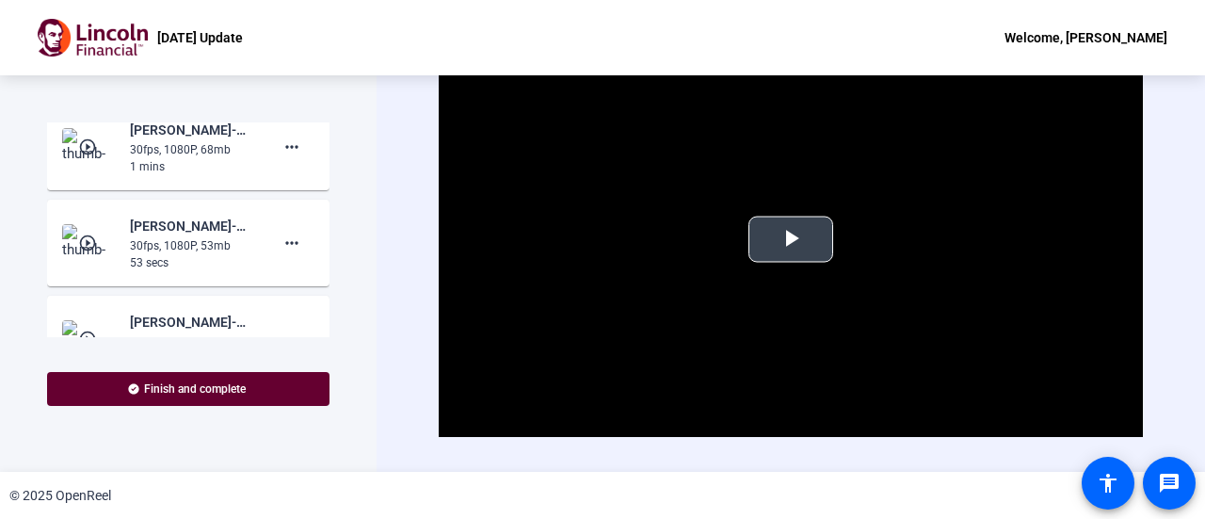
click at [791, 239] on span "Video Player" at bounding box center [791, 239] width 0 height 0
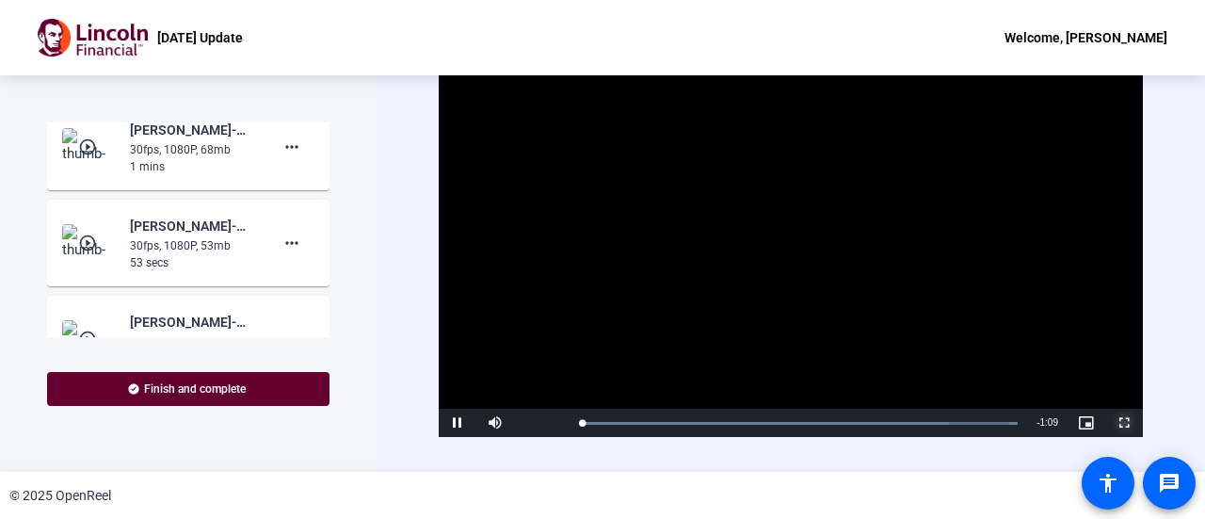
click at [1116, 423] on span "Video Player" at bounding box center [1124, 423] width 38 height 0
